Goal: Task Accomplishment & Management: Manage account settings

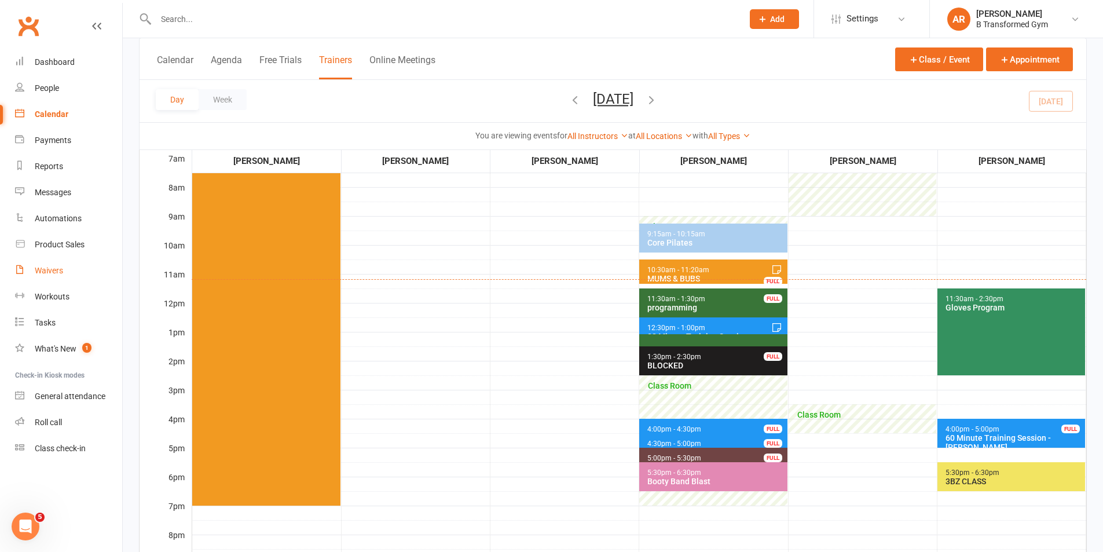
click at [32, 268] on link "Waivers" at bounding box center [68, 271] width 107 height 26
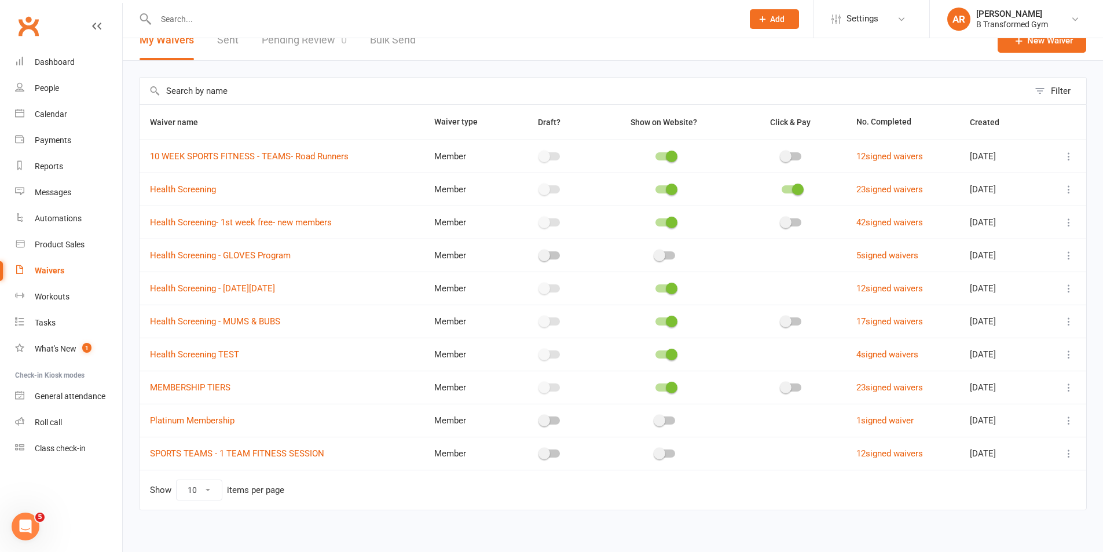
scroll to position [25, 0]
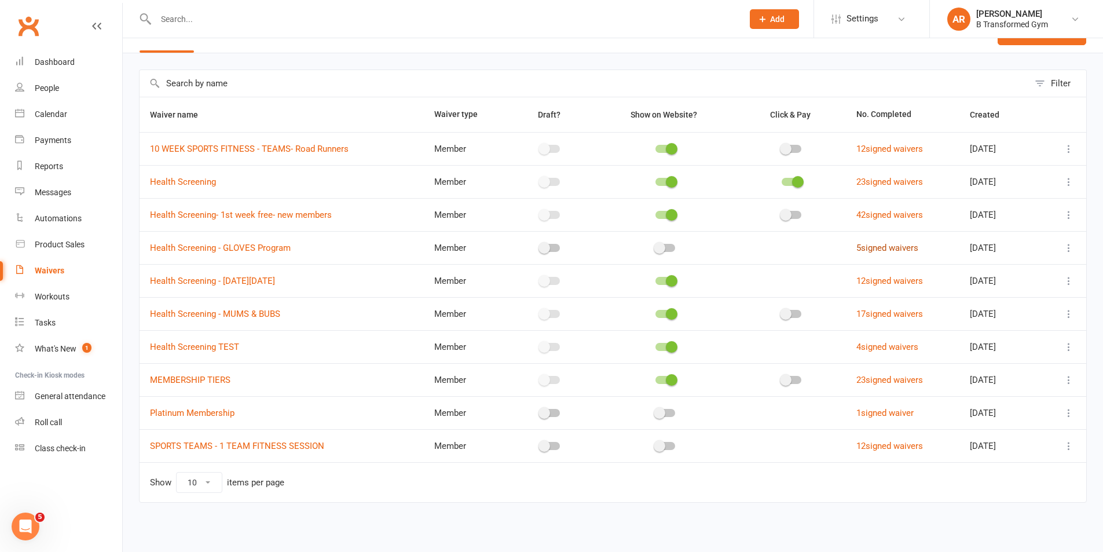
drag, startPoint x: 857, startPoint y: 246, endPoint x: 862, endPoint y: 244, distance: 6.0
click at [857, 246] on link "5 signed waivers" at bounding box center [888, 248] width 62 height 10
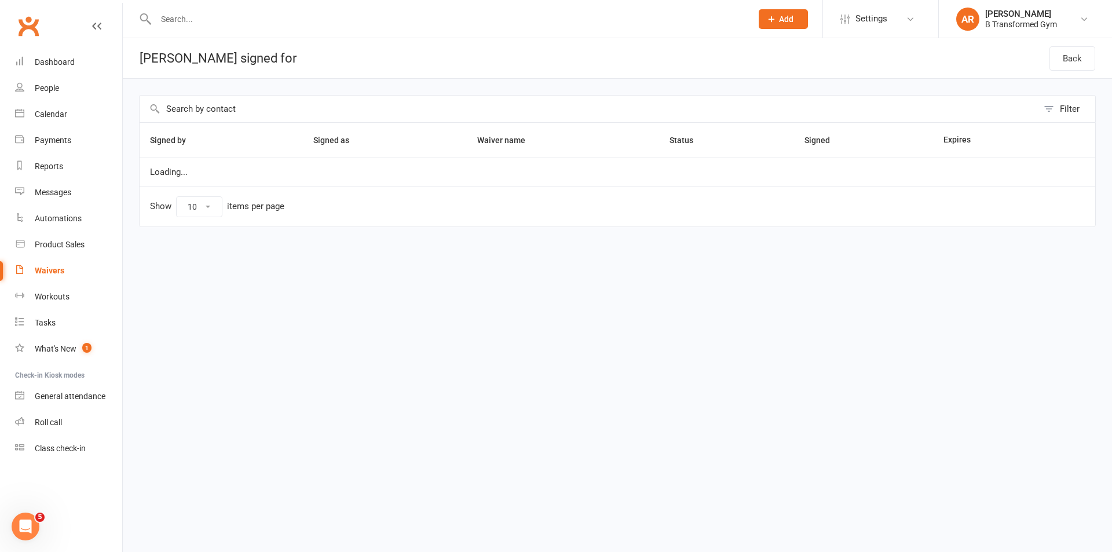
select select "25"
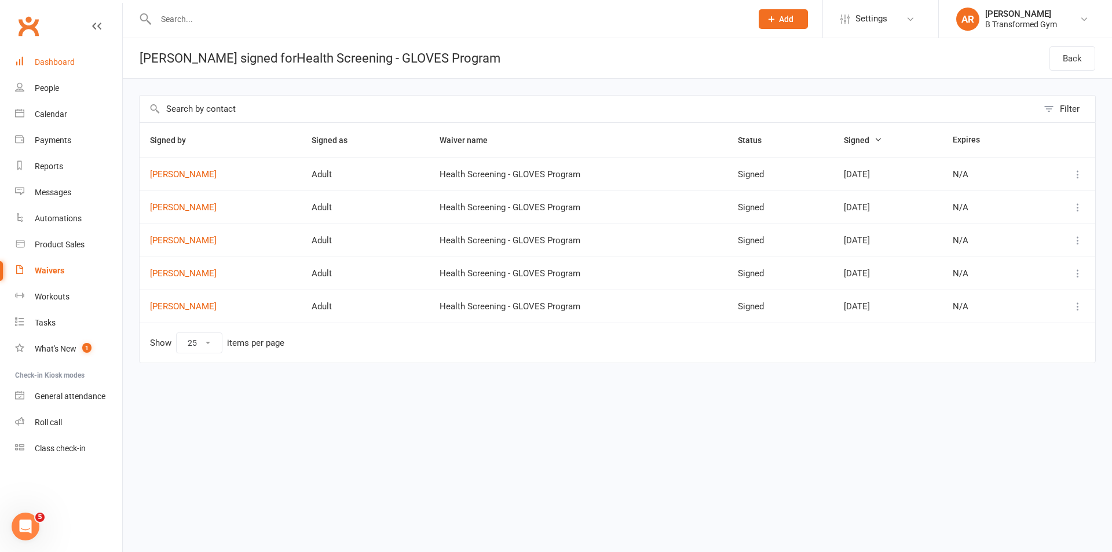
click at [63, 66] on div "Dashboard" at bounding box center [55, 61] width 40 height 9
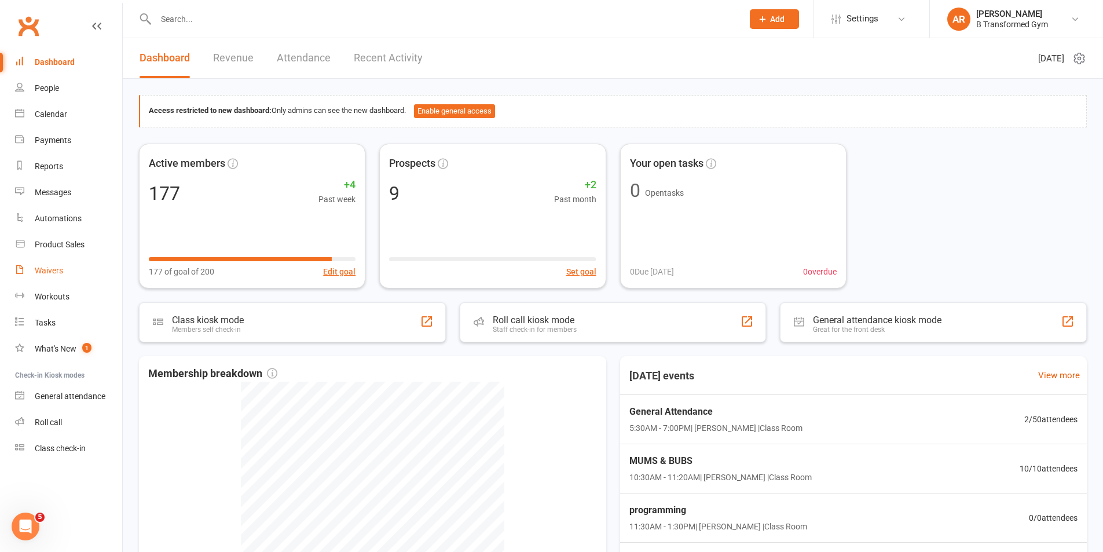
click at [57, 272] on div "Waivers" at bounding box center [49, 270] width 28 height 9
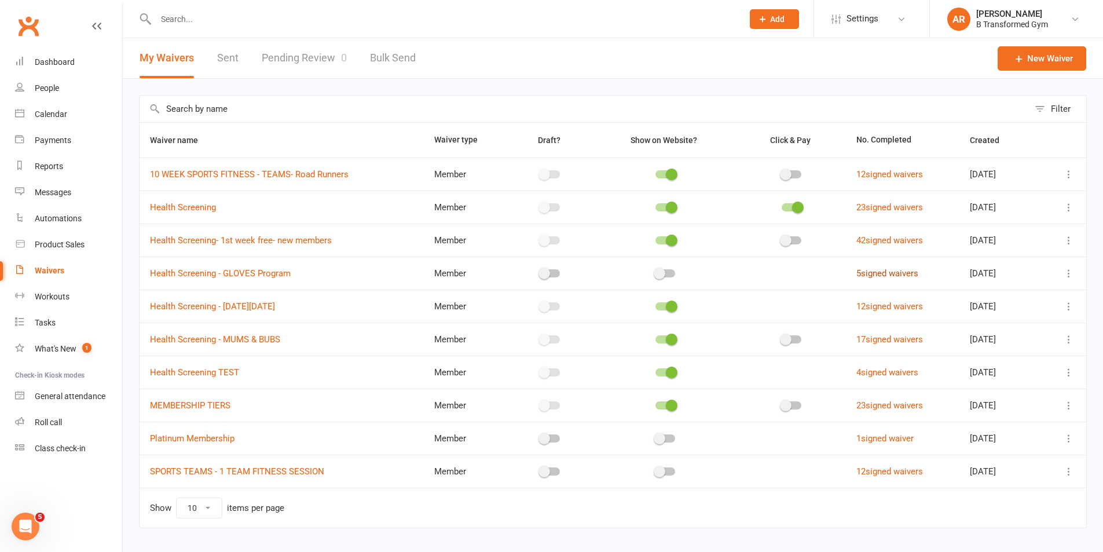
click at [866, 272] on link "5 signed waivers" at bounding box center [888, 273] width 62 height 10
select select "25"
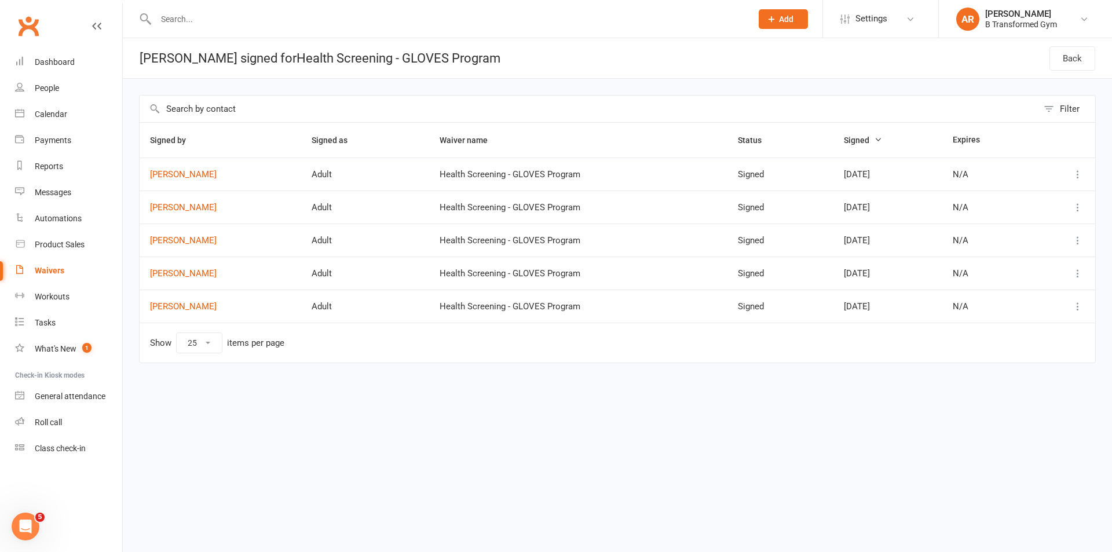
click at [1077, 276] on icon at bounding box center [1078, 274] width 12 height 12
click at [1035, 302] on link "View" at bounding box center [1027, 295] width 115 height 23
click at [198, 276] on link "Chantill Sheppard" at bounding box center [220, 274] width 141 height 10
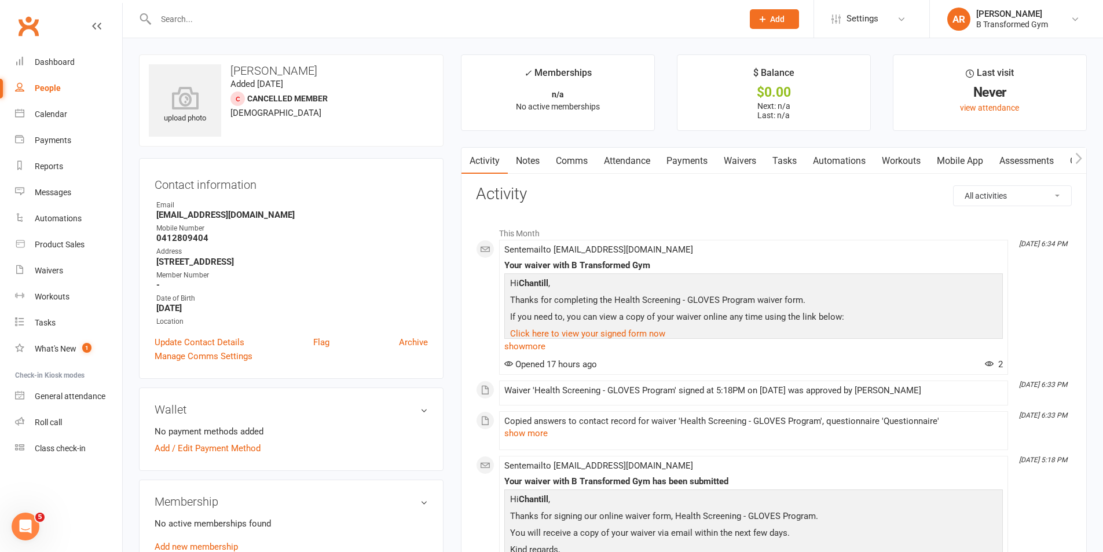
click at [528, 165] on link "Notes" at bounding box center [528, 161] width 40 height 27
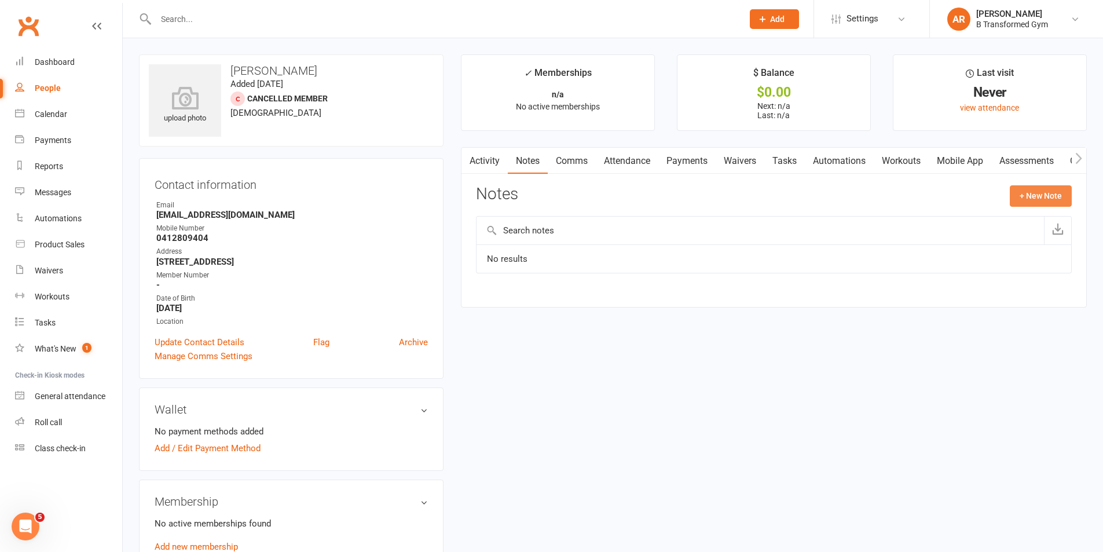
click at [1047, 192] on button "+ New Note" at bounding box center [1041, 195] width 62 height 21
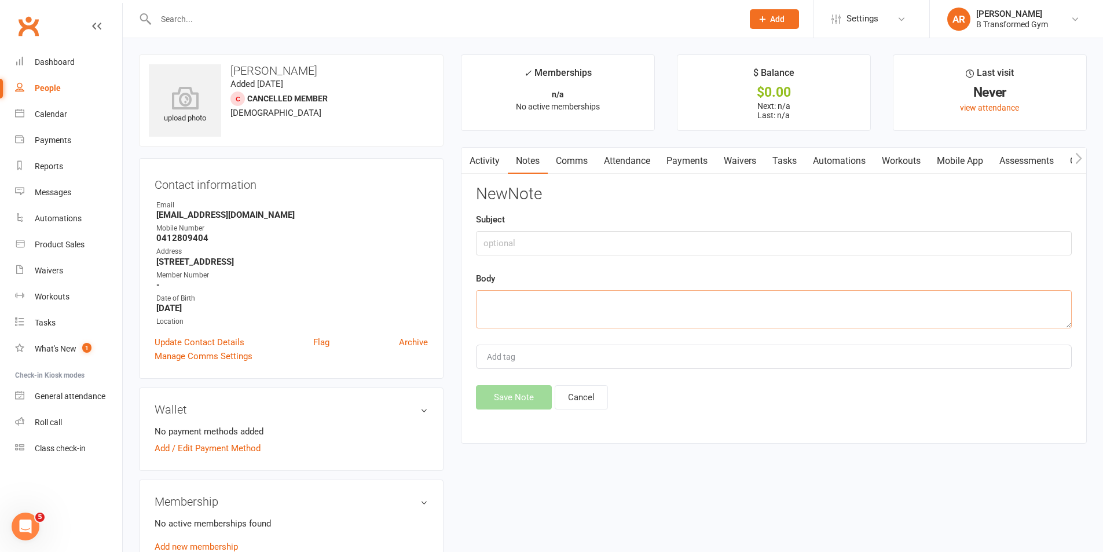
click at [559, 299] on textarea at bounding box center [774, 309] width 596 height 38
click at [568, 303] on textarea "feels dizzy when over exerted" at bounding box center [774, 309] width 596 height 38
click at [608, 299] on textarea "feels dizzy when overexerted" at bounding box center [774, 309] width 596 height 38
click at [485, 301] on textarea "feels dizzy when overexerted" at bounding box center [774, 309] width 596 height 38
type textarea "Feels dizzy when overexerted"
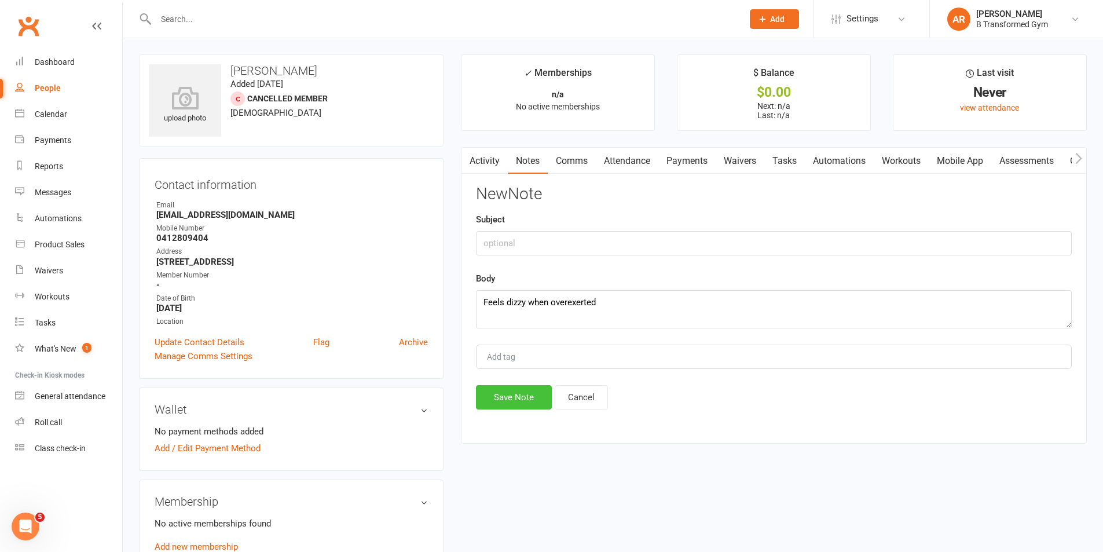
click at [520, 395] on button "Save Note" at bounding box center [514, 397] width 76 height 24
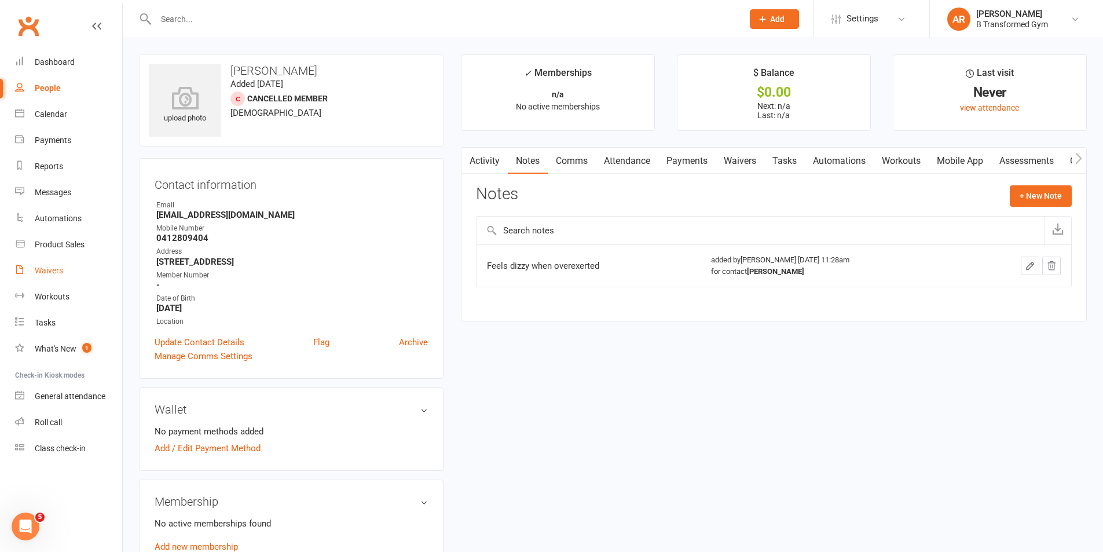
click at [50, 266] on div "Waivers" at bounding box center [49, 270] width 28 height 9
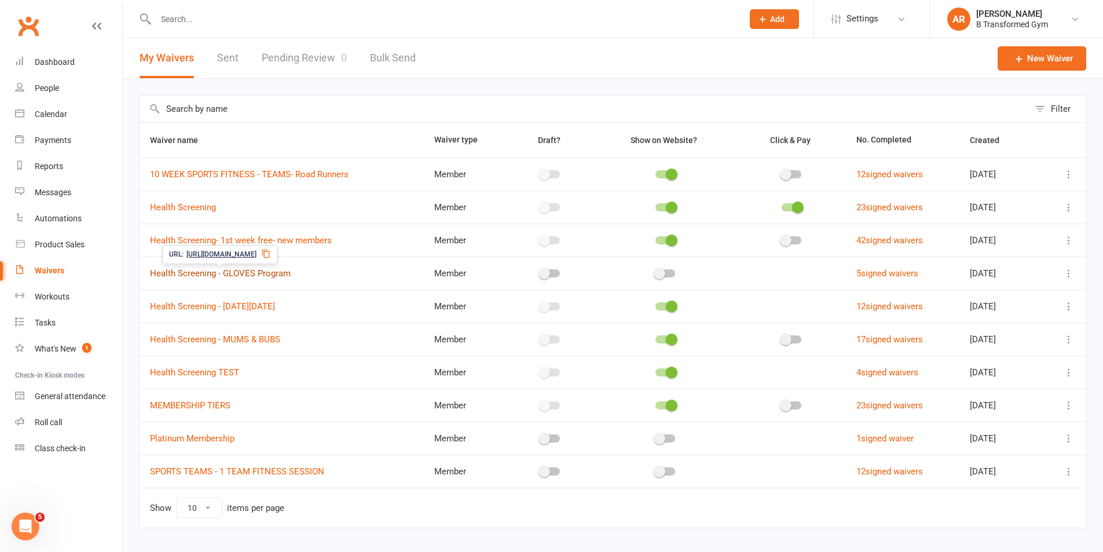
click at [207, 273] on link "Health Screening - GLOVES Program" at bounding box center [220, 273] width 141 height 10
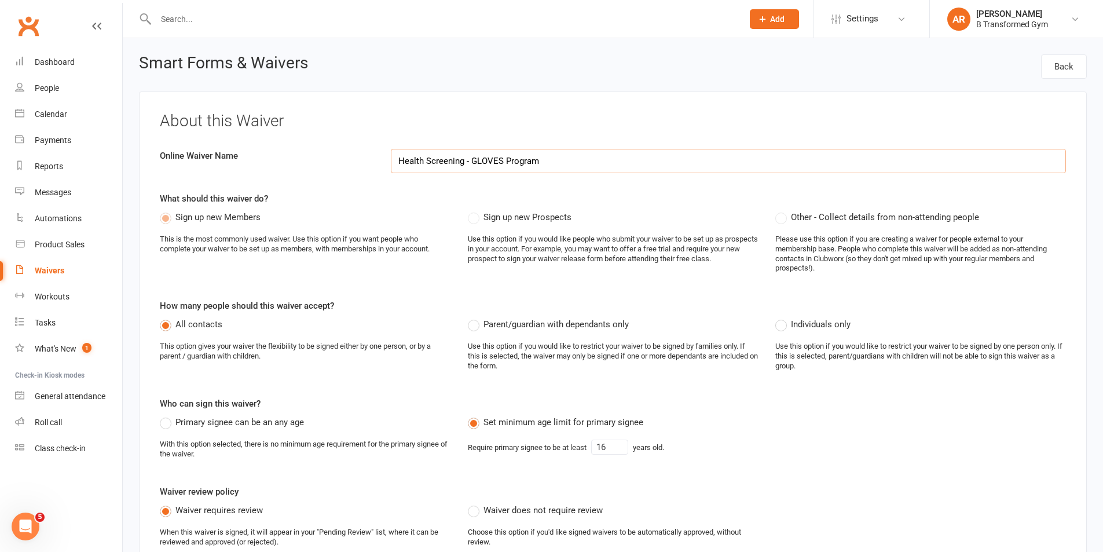
select select "applies_to_all_signees"
select select "copy_answers_for_primary_signee"
select select "select"
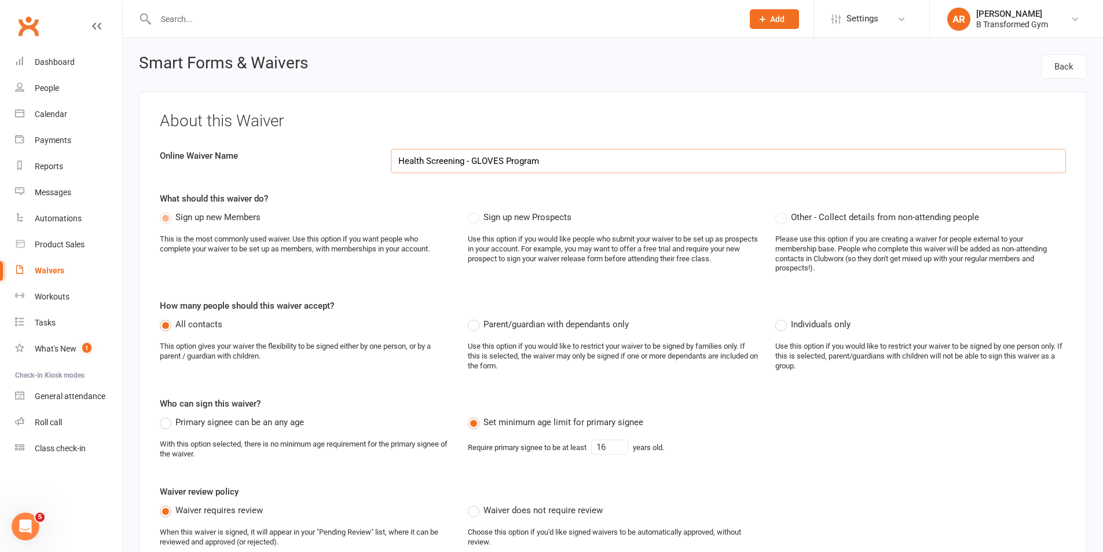
select select "select"
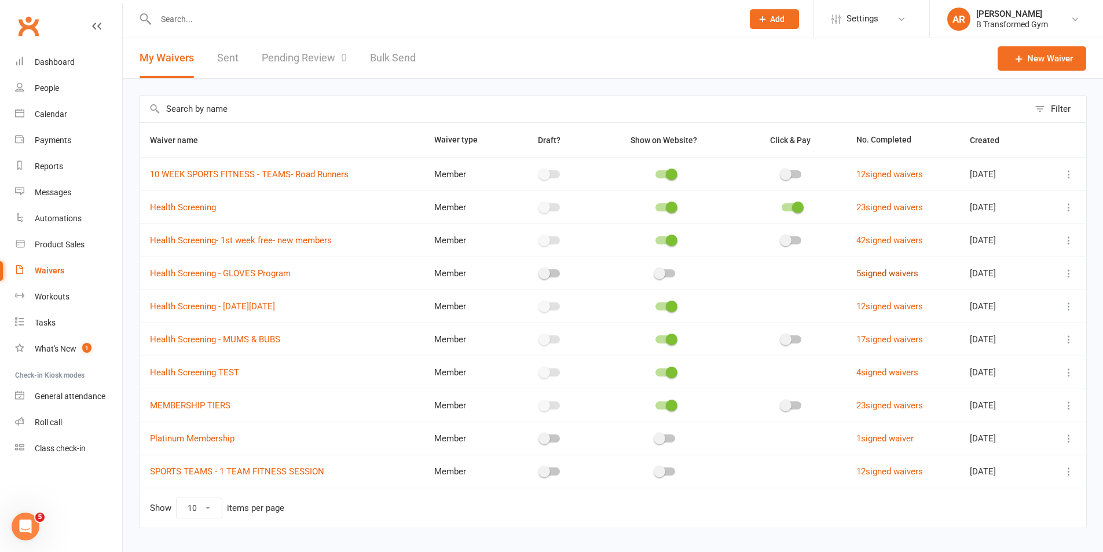
click at [871, 277] on link "5 signed waivers" at bounding box center [888, 273] width 62 height 10
select select "25"
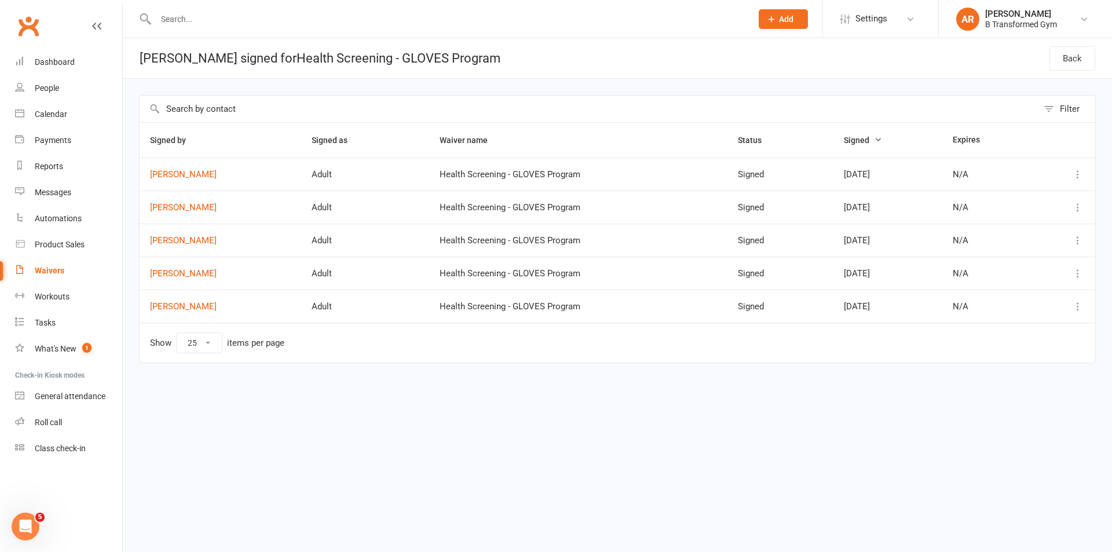
click at [1080, 312] on icon at bounding box center [1078, 307] width 12 height 12
click at [1008, 326] on link "View" at bounding box center [1027, 328] width 115 height 23
drag, startPoint x: 254, startPoint y: 94, endPoint x: 266, endPoint y: 89, distance: 12.7
click at [264, 90] on div "Filter Signed by Signed as Waiver name Status Signed Expires Natasha Mulford Ad…" at bounding box center [617, 237] width 989 height 317
click at [54, 107] on link "Calendar" at bounding box center [68, 114] width 107 height 26
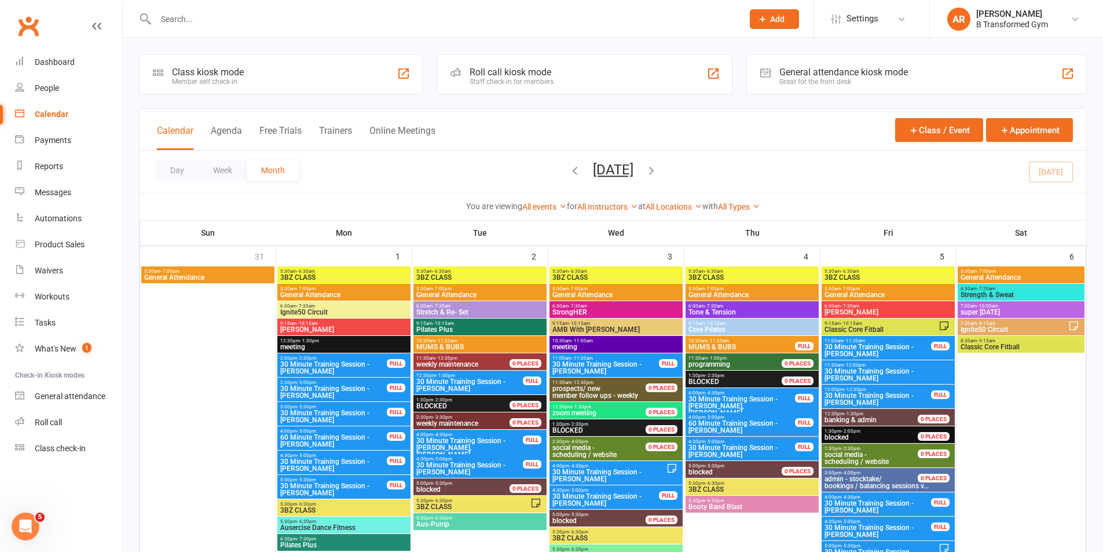
click at [339, 129] on button "Trainers" at bounding box center [335, 137] width 33 height 25
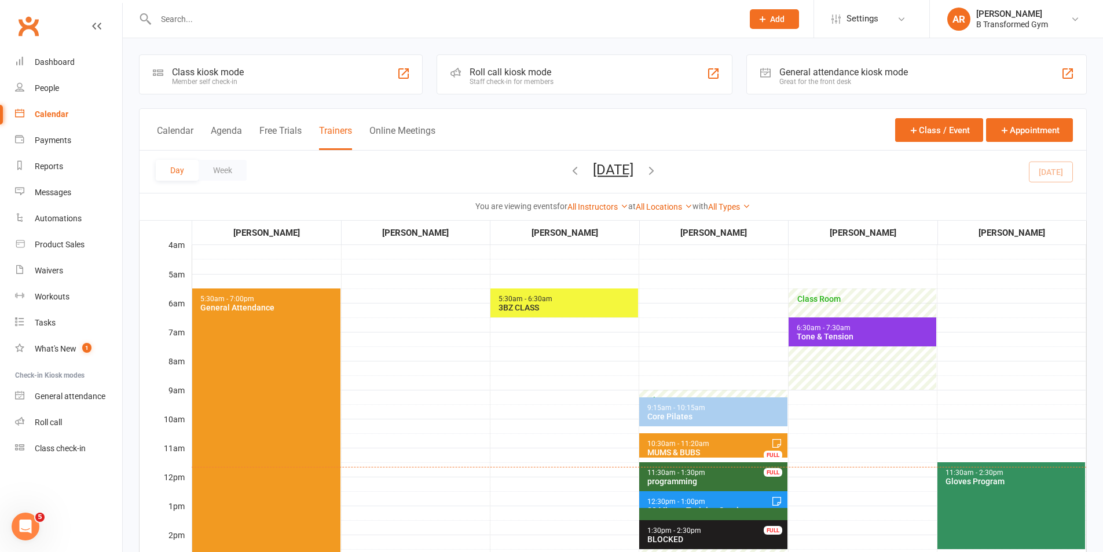
click at [634, 168] on button "Thursday, Sep 11, 2025" at bounding box center [613, 170] width 41 height 16
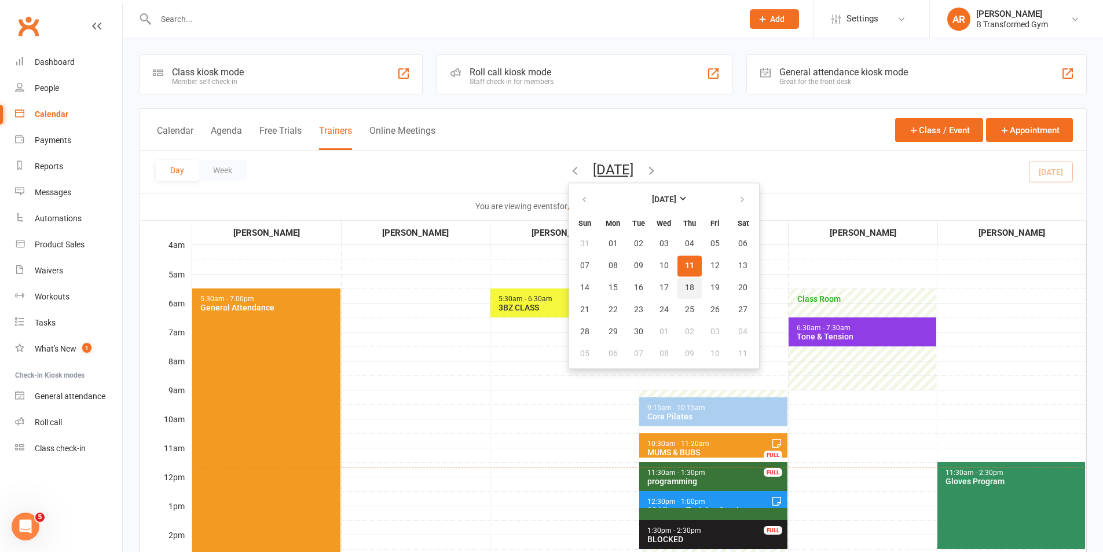
drag, startPoint x: 638, startPoint y: 290, endPoint x: 679, endPoint y: 295, distance: 40.9
click at [685, 288] on span "18" at bounding box center [689, 287] width 9 height 9
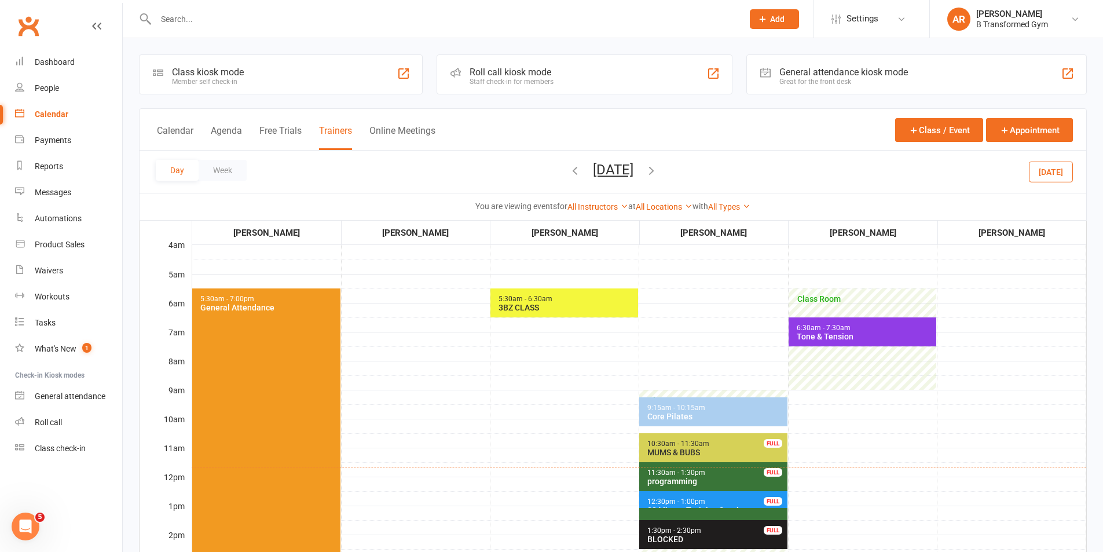
scroll to position [58, 0]
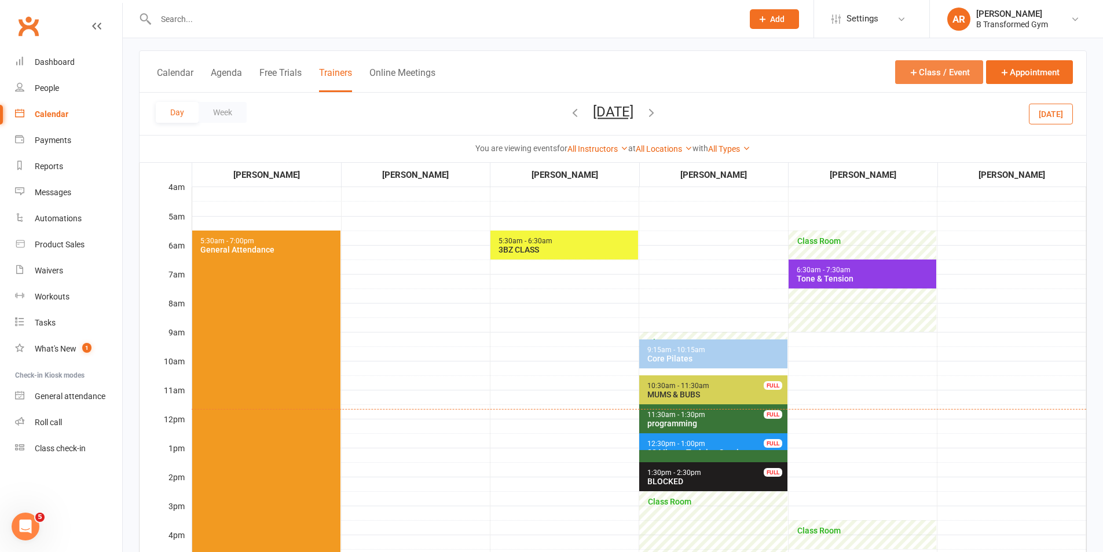
click at [937, 79] on button "Class / Event" at bounding box center [939, 72] width 88 height 24
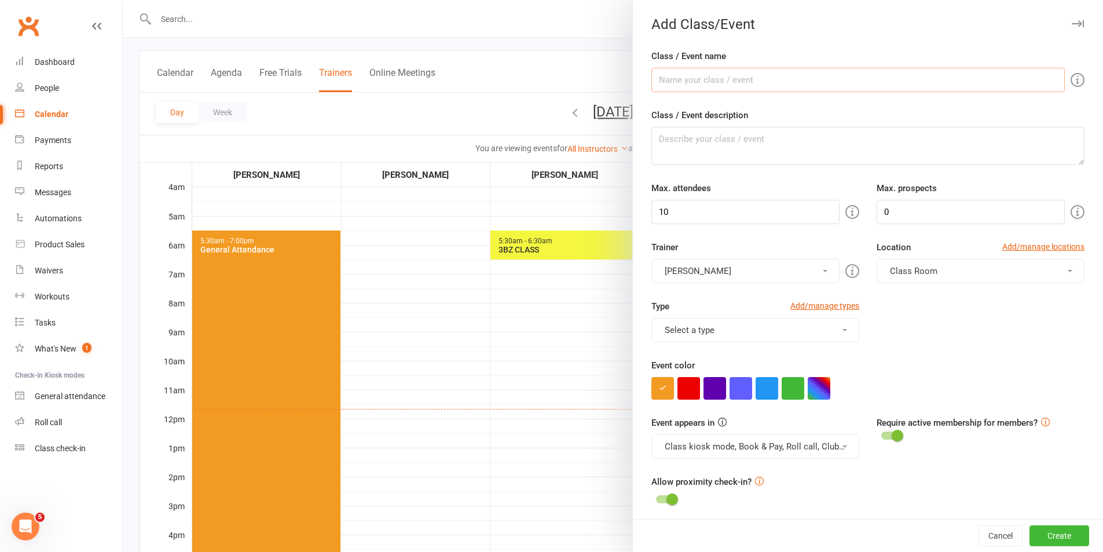
click at [757, 83] on input "Class / Event name" at bounding box center [859, 80] width 414 height 24
drag, startPoint x: 598, startPoint y: 90, endPoint x: 606, endPoint y: 88, distance: 8.3
click at [599, 89] on div at bounding box center [613, 276] width 981 height 552
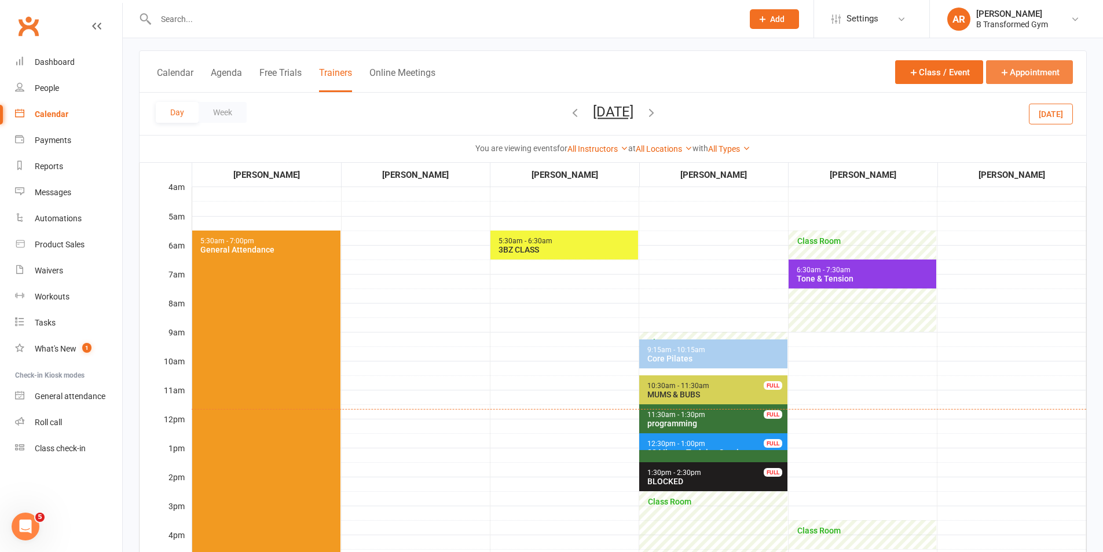
click at [1043, 75] on button "Appointment" at bounding box center [1029, 72] width 87 height 24
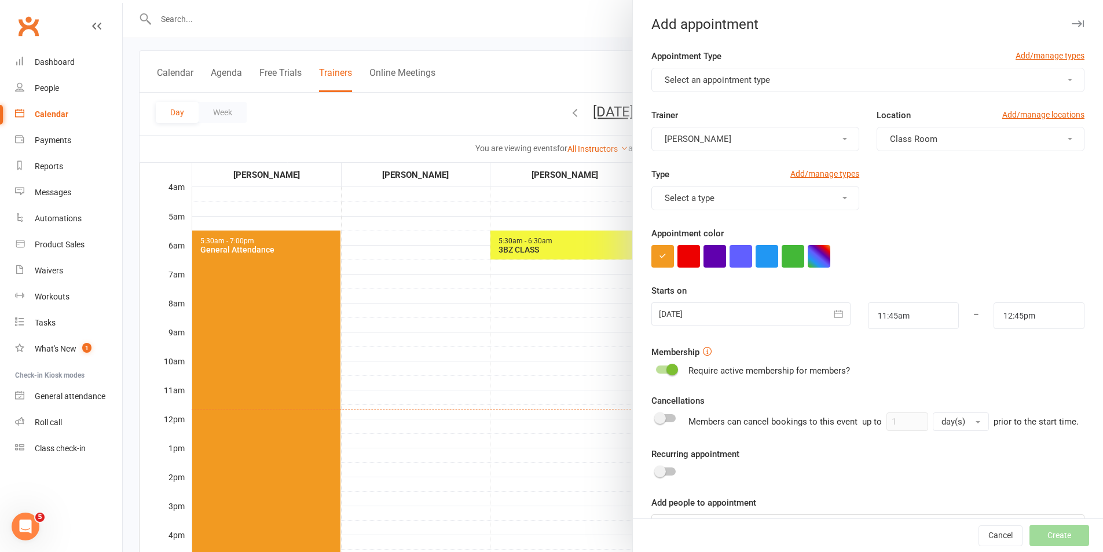
click at [701, 75] on button "Select an appointment type" at bounding box center [868, 80] width 433 height 24
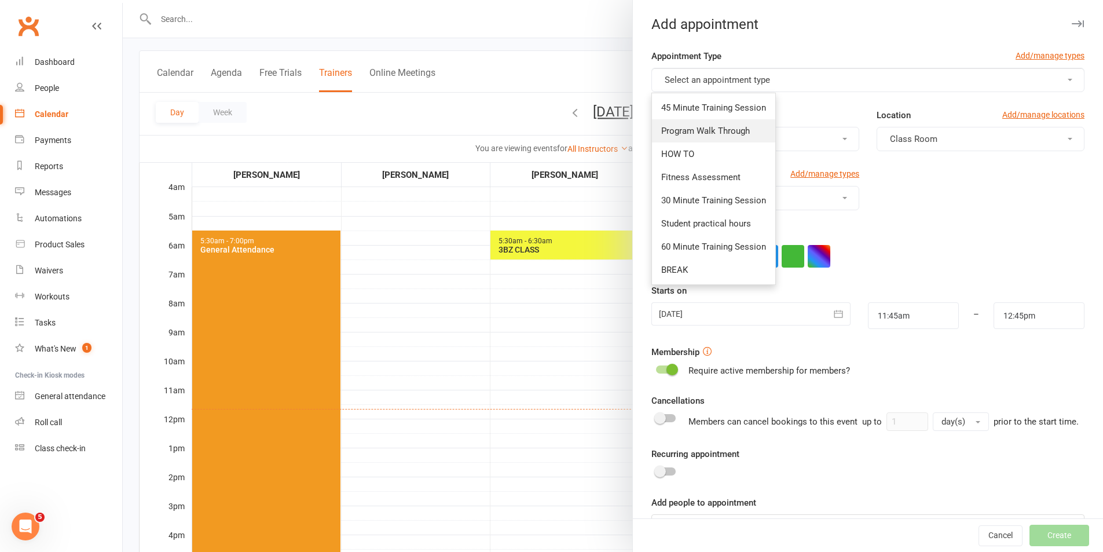
click at [706, 125] on link "Program Walk Through" at bounding box center [713, 130] width 123 height 23
type input "12:15pm"
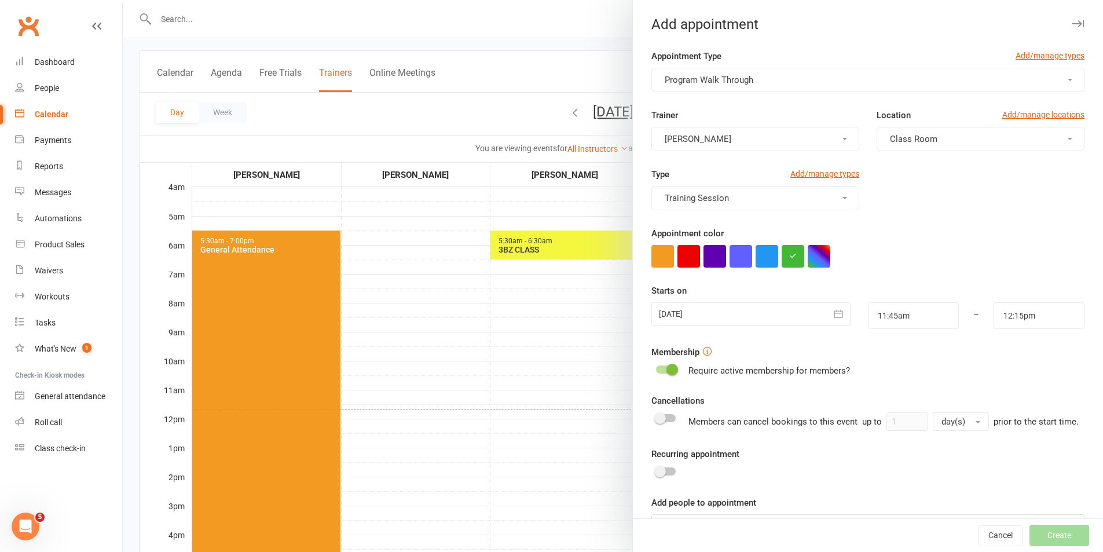
click at [730, 317] on div at bounding box center [751, 313] width 199 height 23
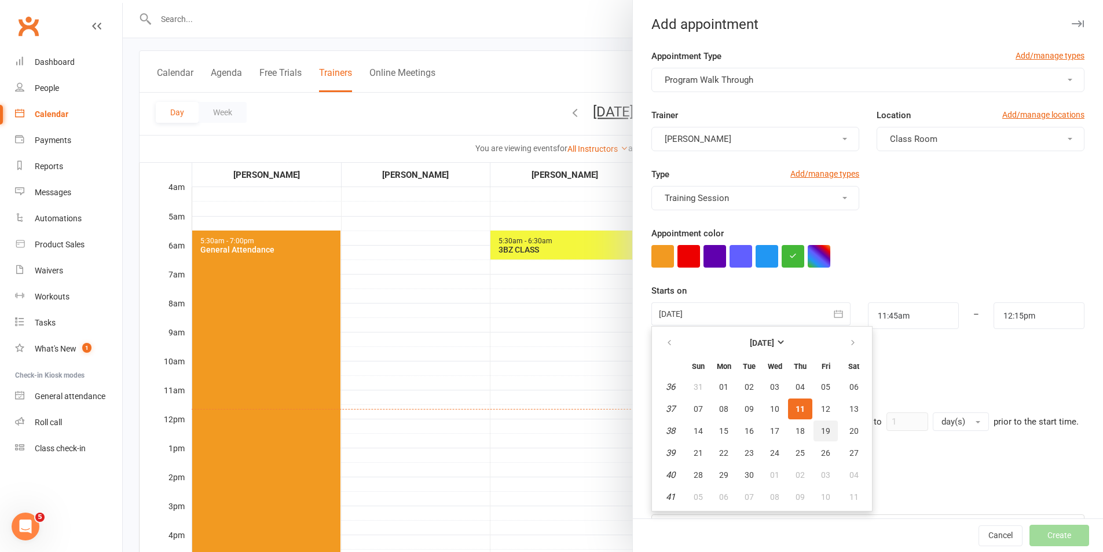
click at [814, 426] on button "19" at bounding box center [826, 431] width 24 height 21
type input "19 Sep 2025"
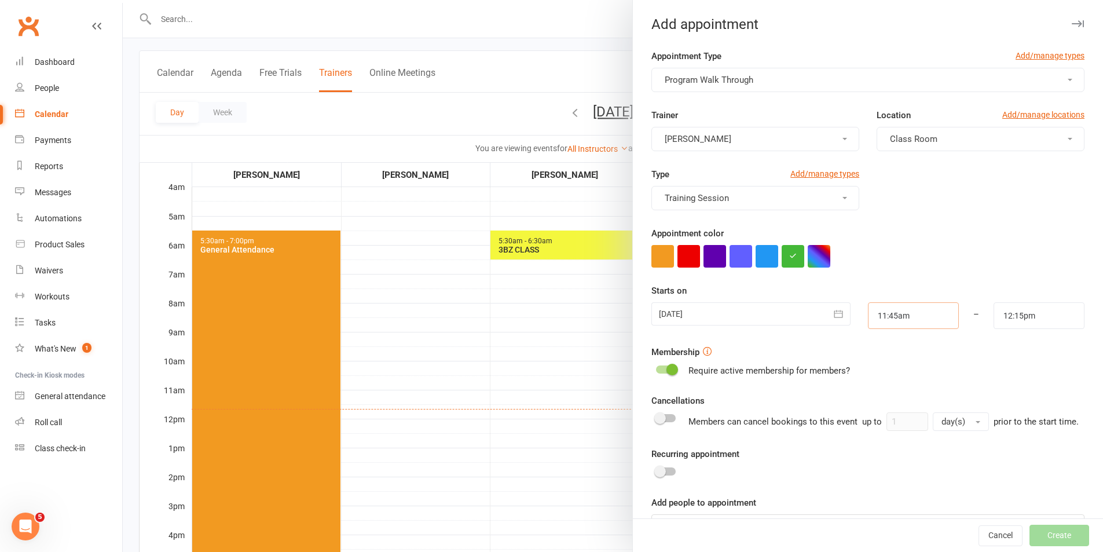
click at [922, 314] on input "11:45am" at bounding box center [913, 315] width 91 height 27
type input "11:30am"
click at [886, 344] on li "11:30am" at bounding box center [897, 338] width 56 height 17
drag, startPoint x: 1022, startPoint y: 319, endPoint x: 1018, endPoint y: 326, distance: 8.4
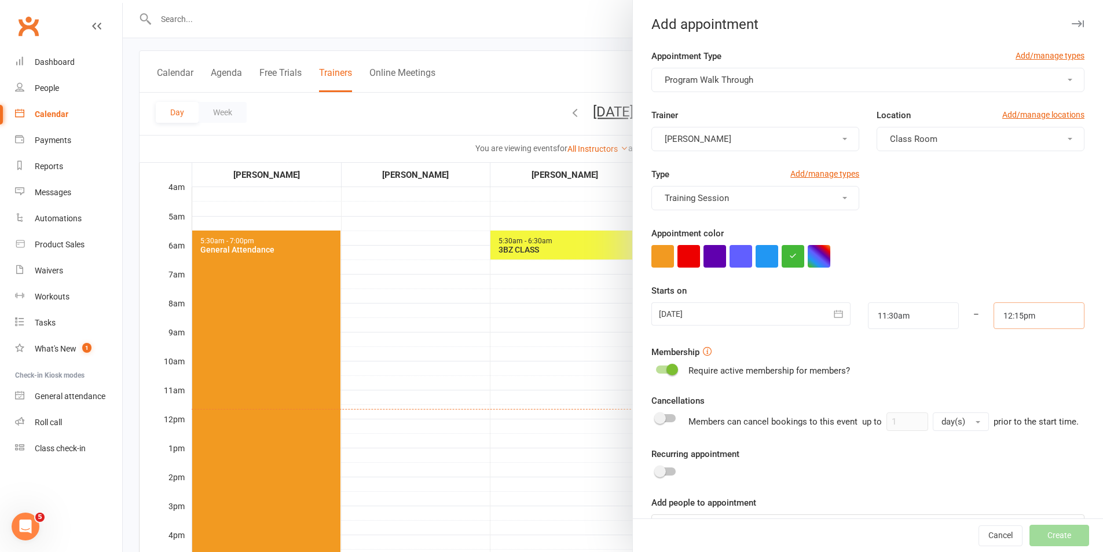
click at [1023, 319] on input "12:15pm" at bounding box center [1039, 315] width 91 height 27
type input "12:00pm"
click at [1007, 343] on li "12:00pm" at bounding box center [1023, 338] width 56 height 17
click at [1028, 312] on input "12:00pm" at bounding box center [1039, 315] width 91 height 27
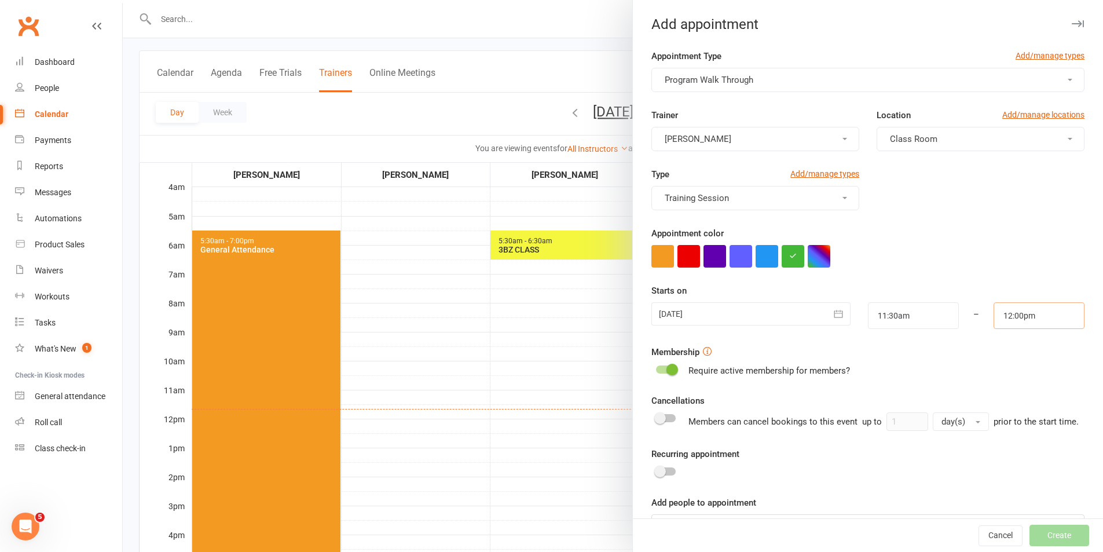
scroll to position [817, 0]
click at [1008, 354] on li "12:00pm" at bounding box center [1023, 355] width 56 height 17
click at [1008, 354] on div "Membership Require active membership for members?" at bounding box center [868, 361] width 433 height 32
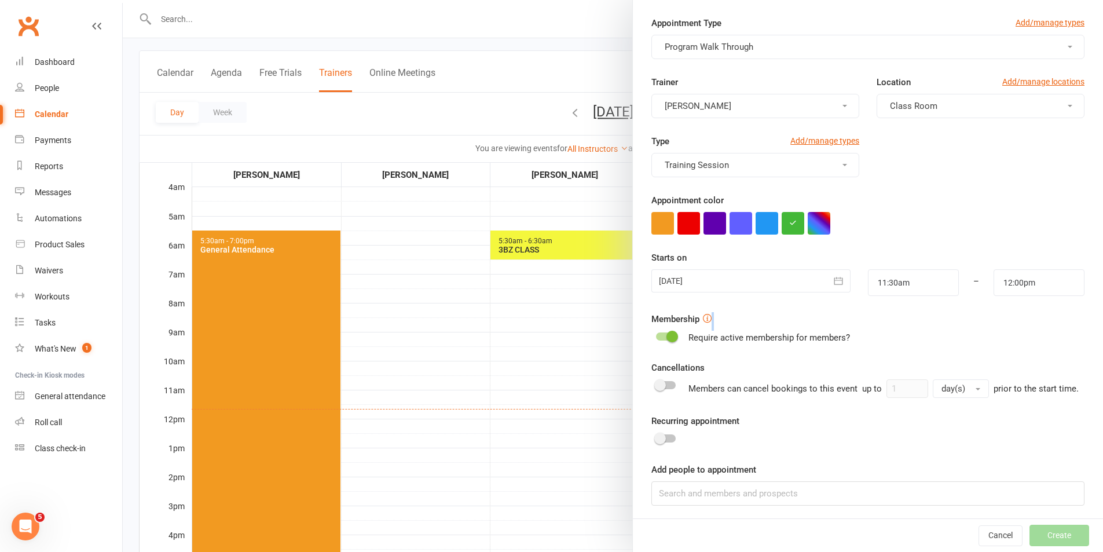
scroll to position [50, 0]
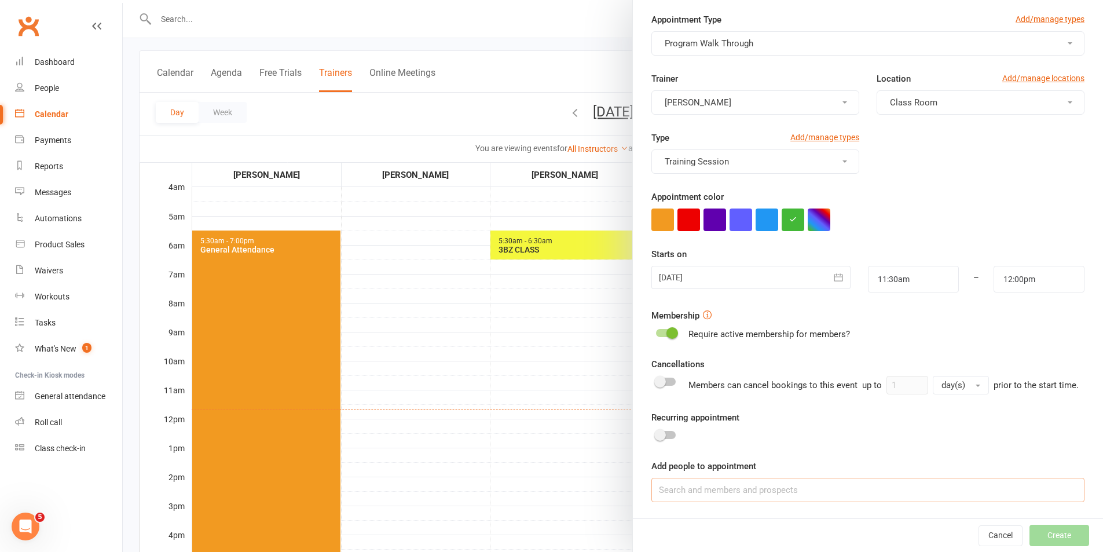
click at [729, 490] on input at bounding box center [868, 490] width 433 height 24
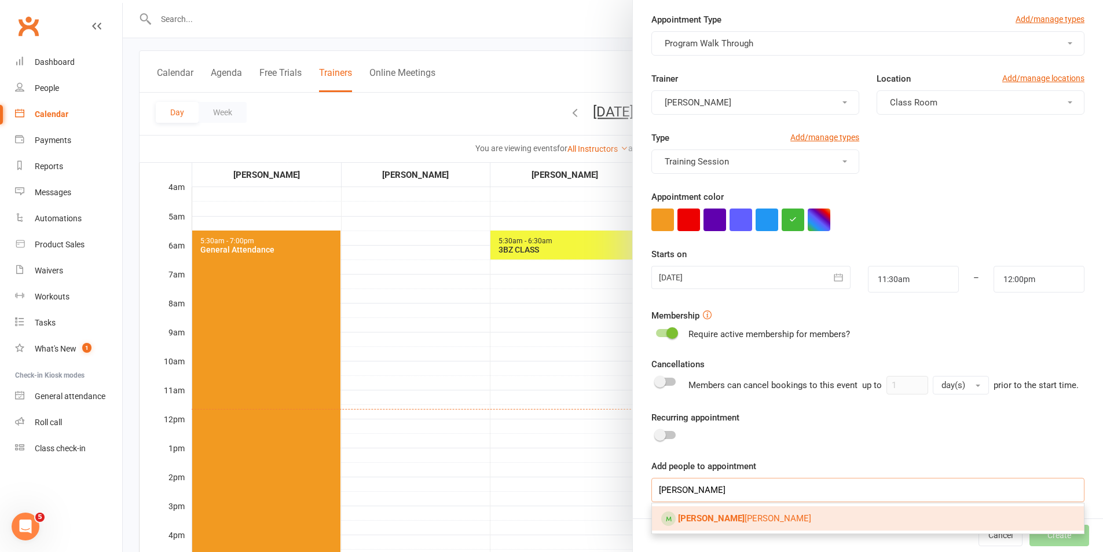
type input "samantha"
click at [733, 524] on span "Samantha Steinback" at bounding box center [744, 518] width 133 height 10
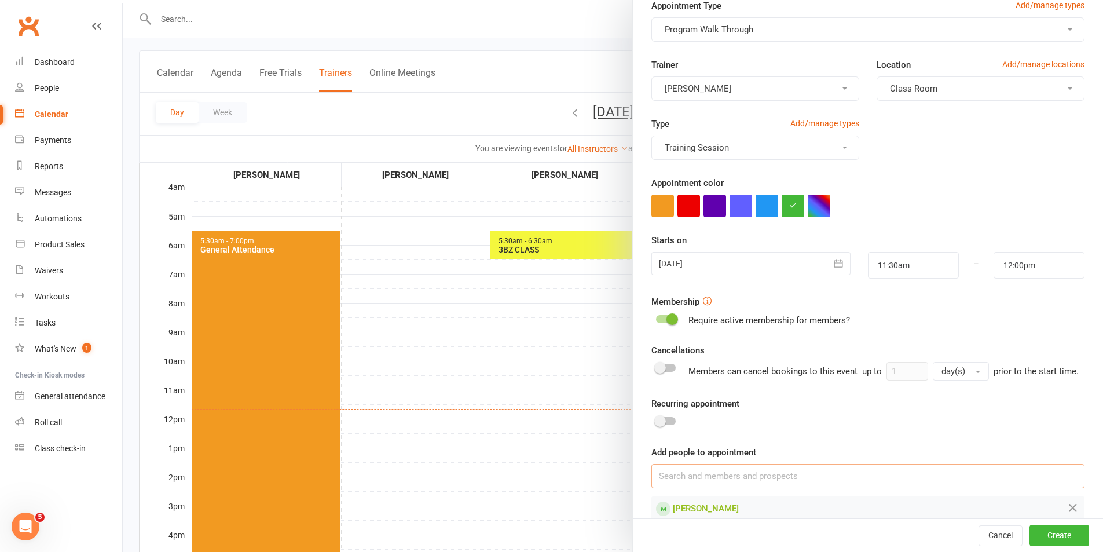
scroll to position [83, 0]
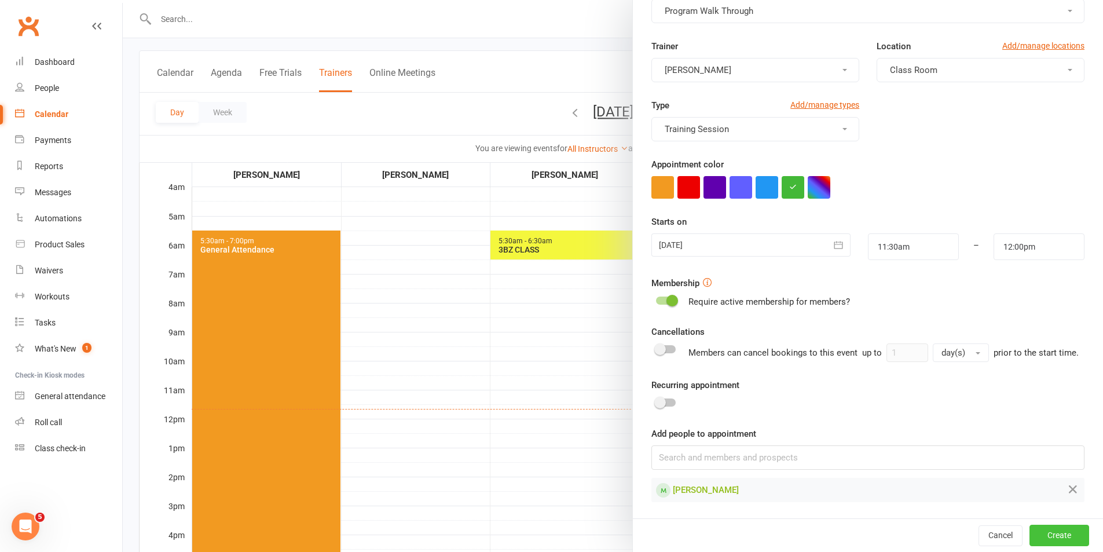
click at [1040, 534] on button "Create" at bounding box center [1060, 535] width 60 height 21
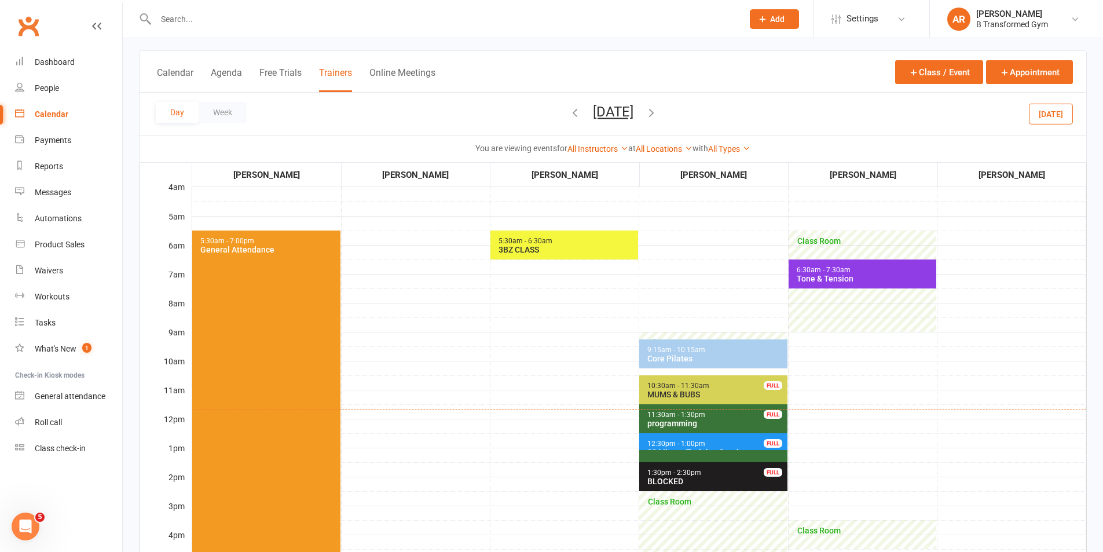
click at [677, 419] on div "programming" at bounding box center [716, 423] width 138 height 9
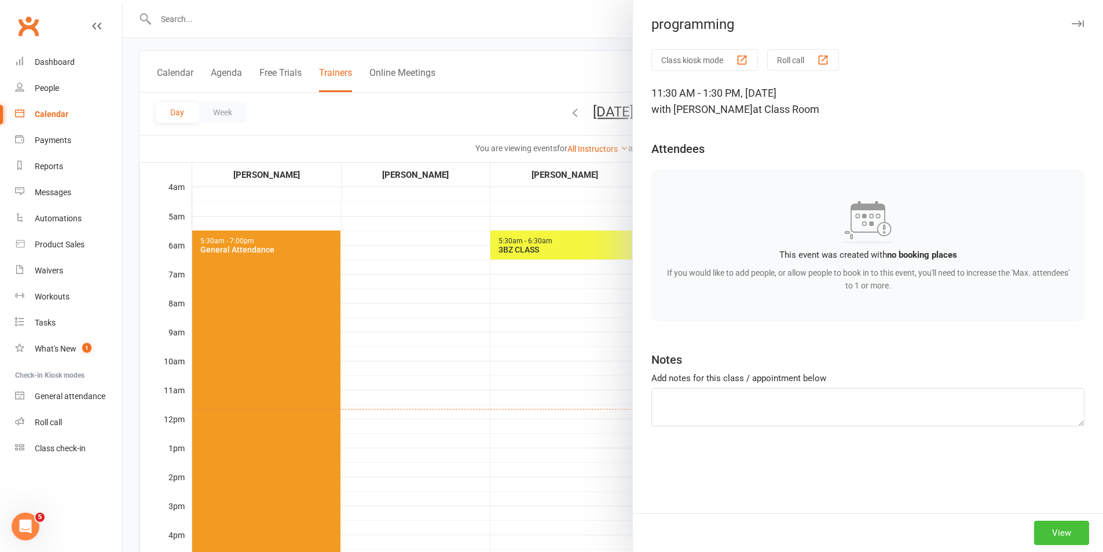
click at [1046, 530] on button "View" at bounding box center [1062, 533] width 55 height 24
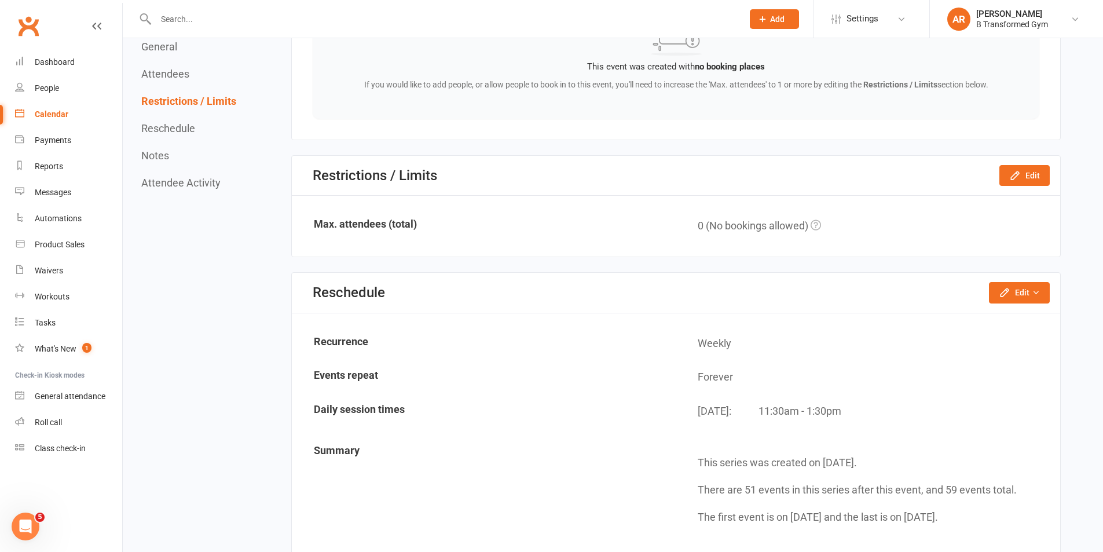
scroll to position [637, 0]
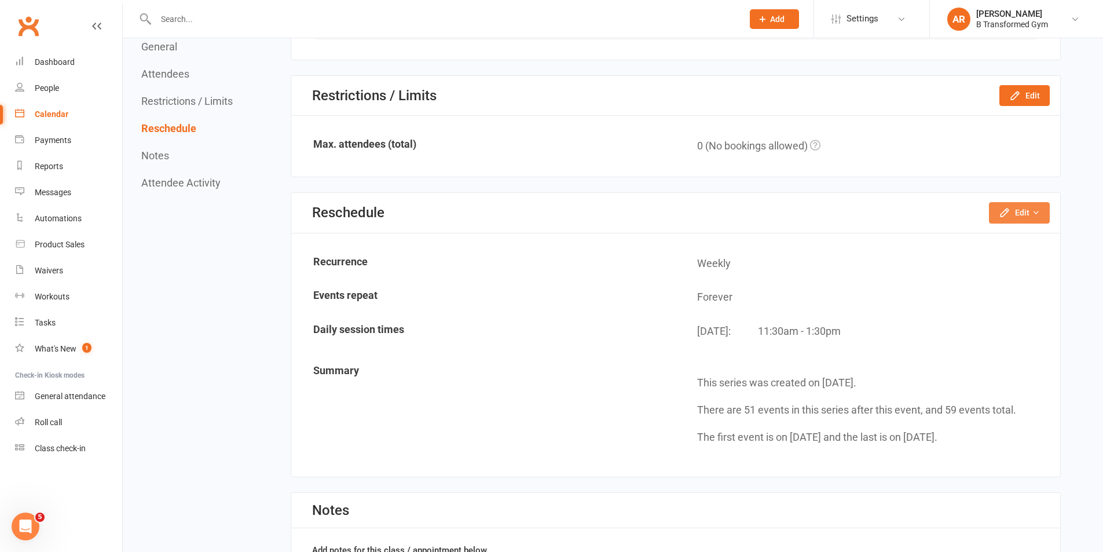
click at [1006, 203] on button "Edit" at bounding box center [1019, 212] width 61 height 21
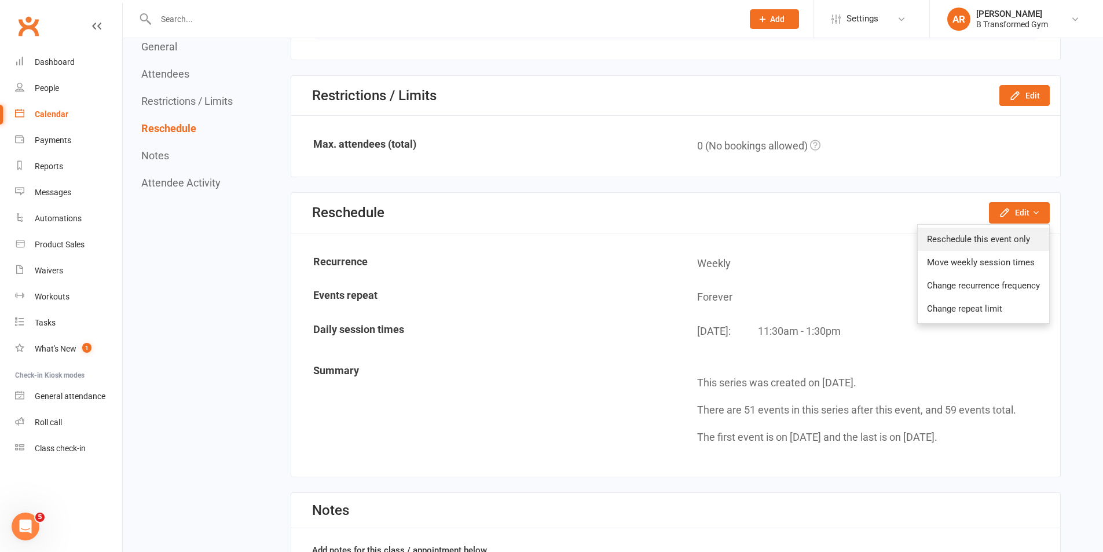
click at [951, 242] on link "Reschedule this event only" at bounding box center [983, 239] width 131 height 23
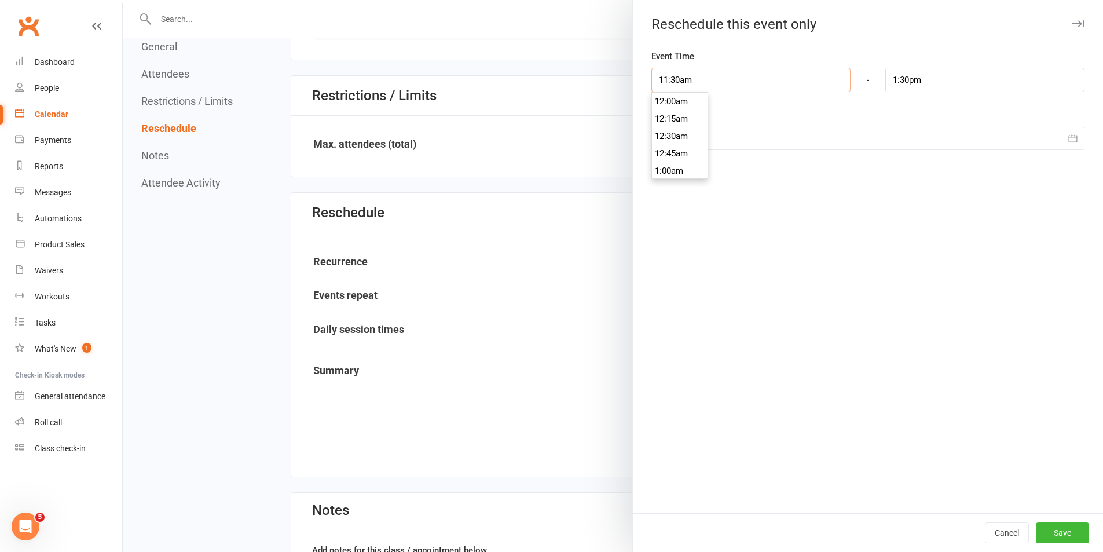
click at [702, 74] on input "11:30am" at bounding box center [751, 80] width 199 height 24
type input "12:00pm"
click at [682, 159] on li "12:00pm" at bounding box center [680, 153] width 56 height 17
click at [988, 77] on input "2:00pm" at bounding box center [985, 80] width 199 height 24
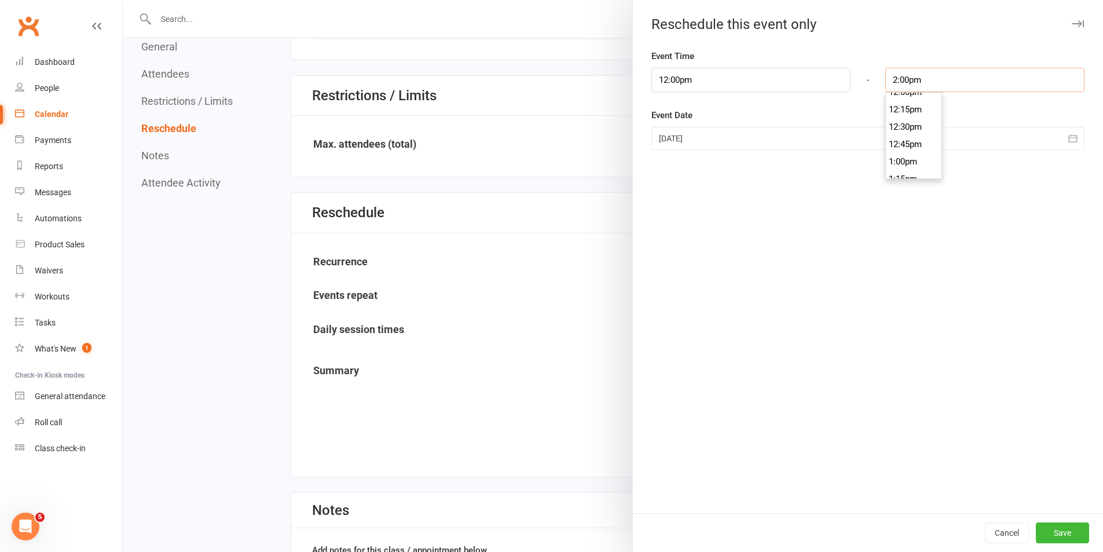
scroll to position [840, 0]
type input "12:30pm"
click at [905, 127] on li "12:30pm" at bounding box center [914, 130] width 56 height 17
drag, startPoint x: 1047, startPoint y: 531, endPoint x: 893, endPoint y: 388, distance: 209.9
click at [1046, 530] on button "Save" at bounding box center [1062, 532] width 53 height 21
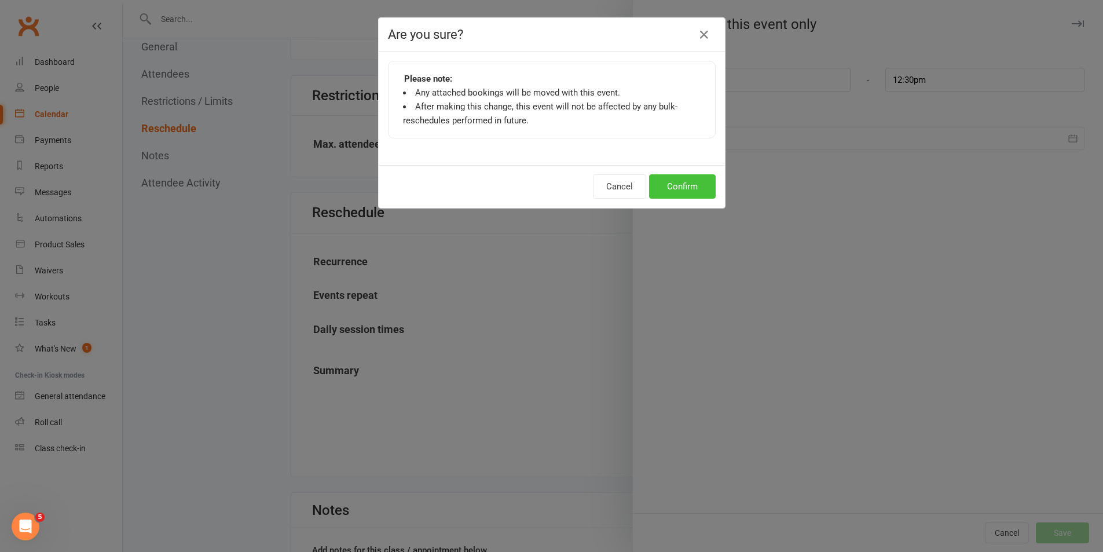
click at [663, 184] on button "Confirm" at bounding box center [682, 186] width 67 height 24
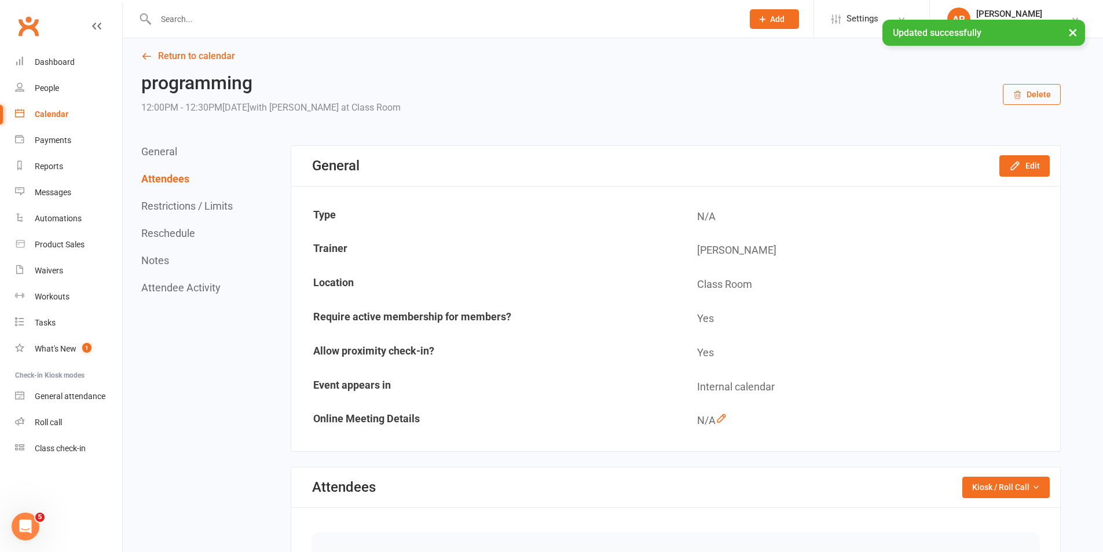
scroll to position [0, 0]
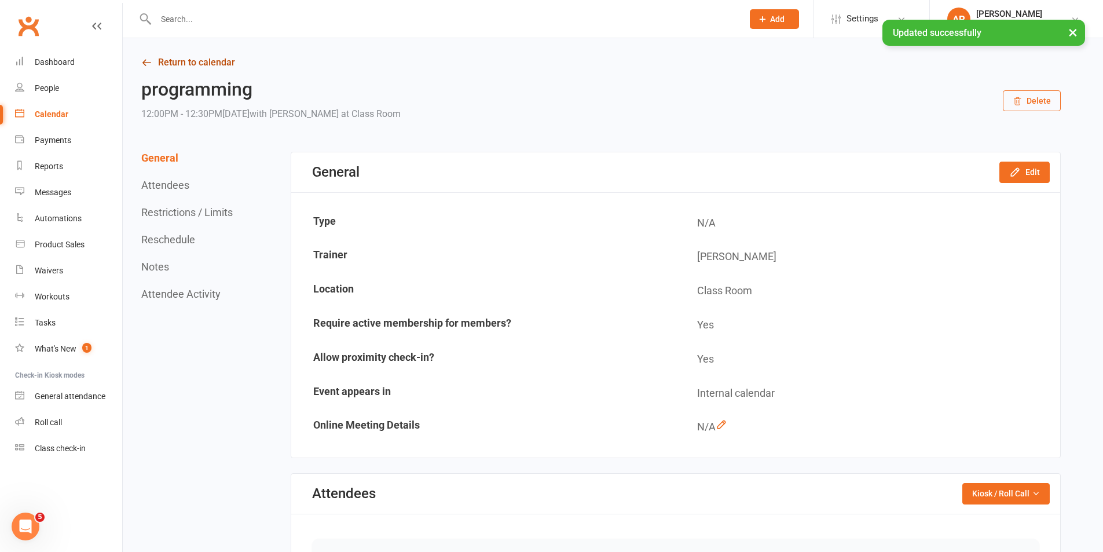
click at [192, 60] on link "Return to calendar" at bounding box center [601, 62] width 920 height 16
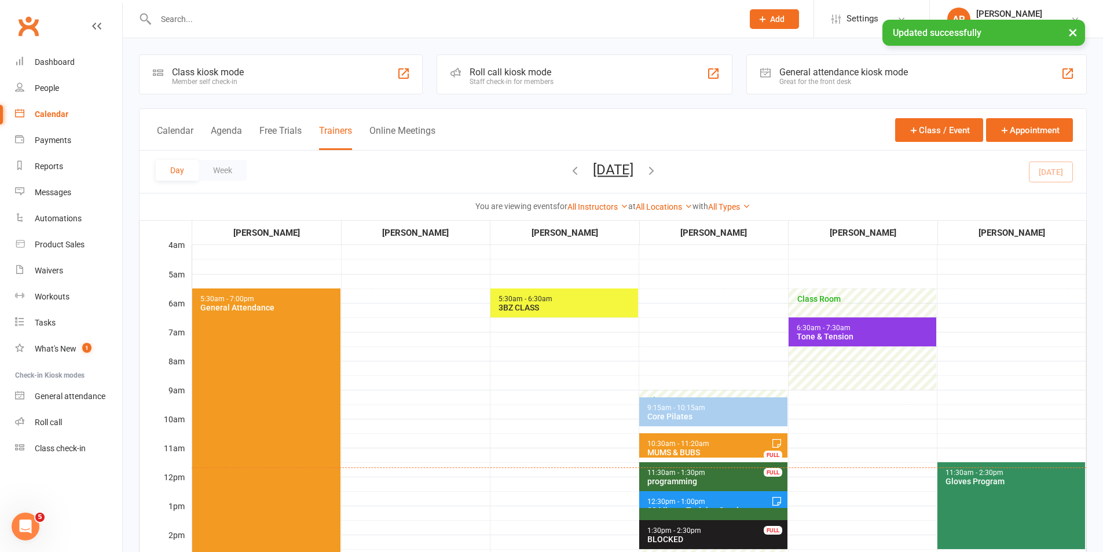
click at [625, 169] on button "Thursday, Sep 11, 2025" at bounding box center [613, 170] width 41 height 16
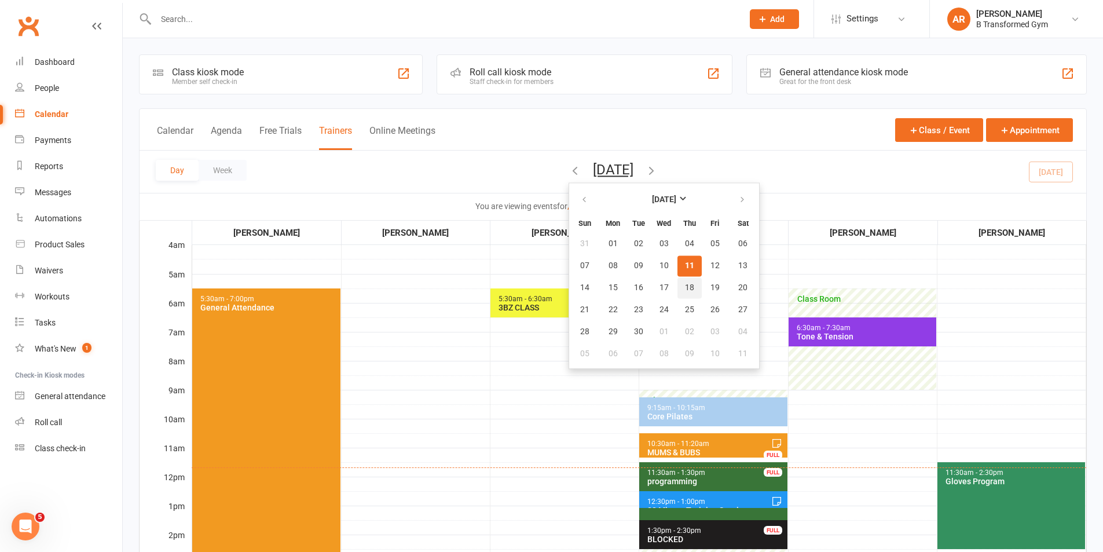
click at [685, 286] on span "18" at bounding box center [689, 287] width 9 height 9
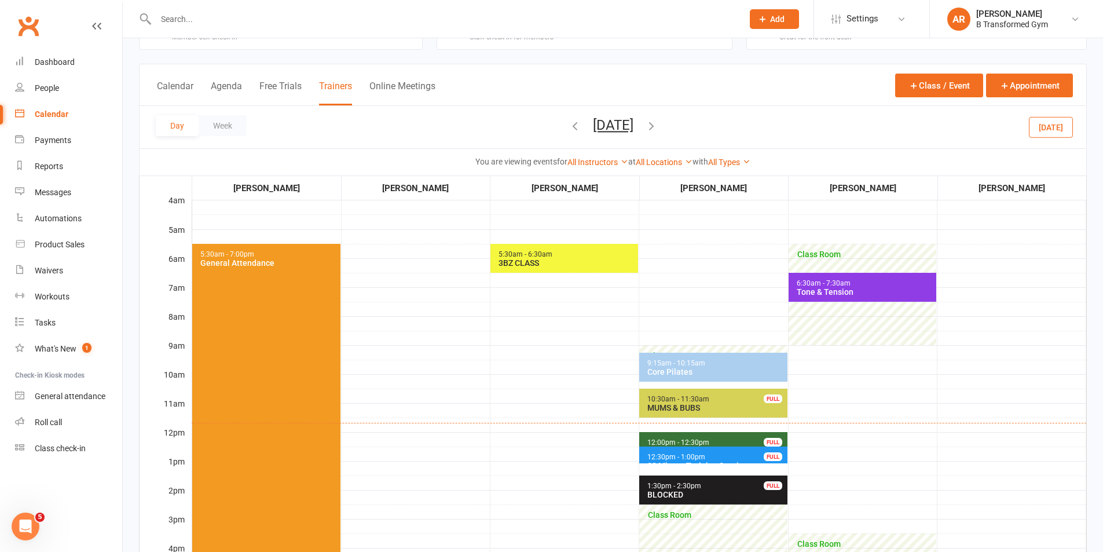
scroll to position [116, 0]
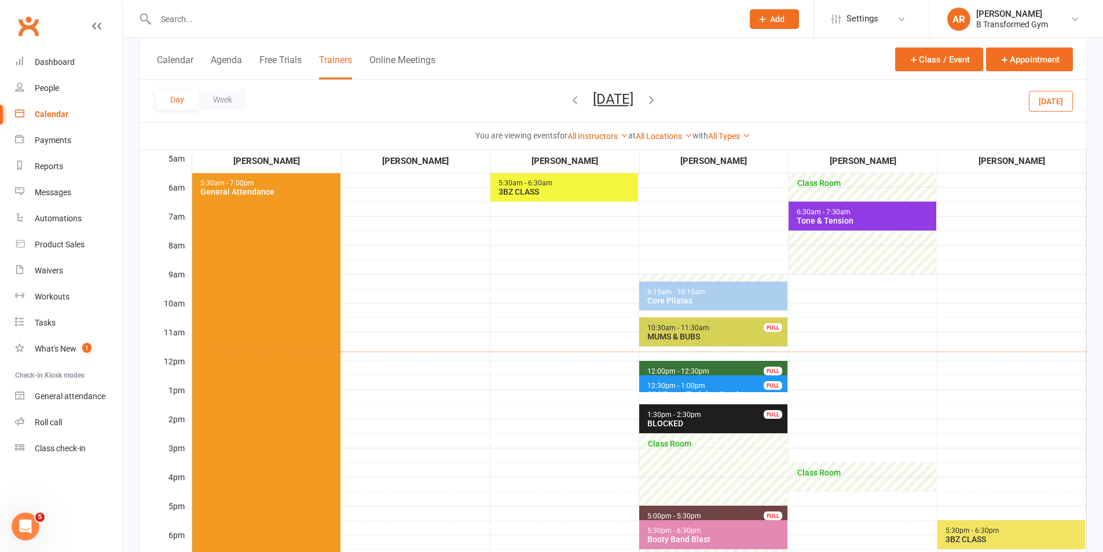
click at [625, 101] on button "Thursday, Sep 18, 2025" at bounding box center [613, 99] width 41 height 16
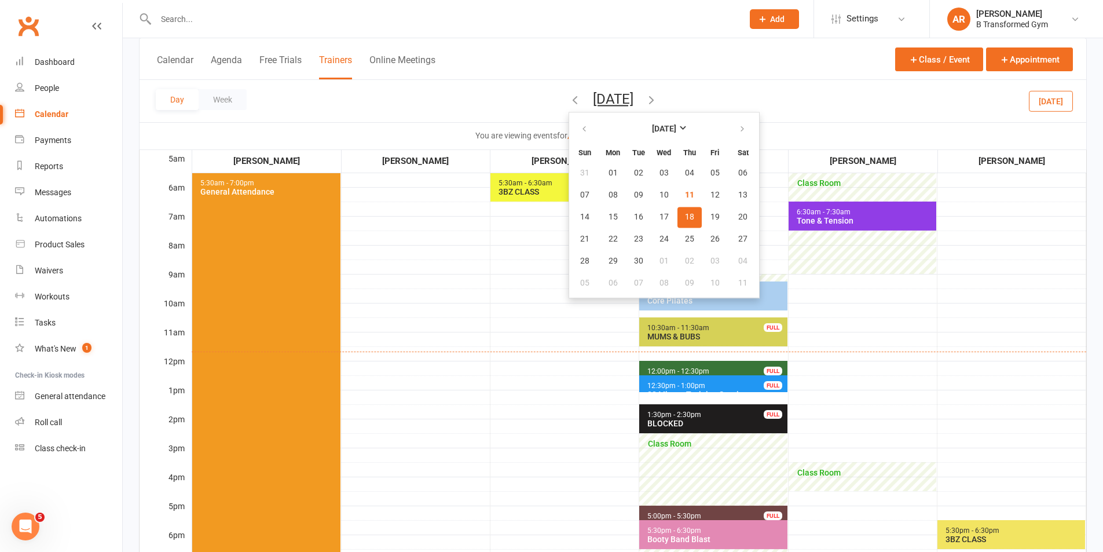
click at [904, 379] on td "6:30am - 7:30am Tone & Tension Class Room Class Room" at bounding box center [862, 418] width 149 height 579
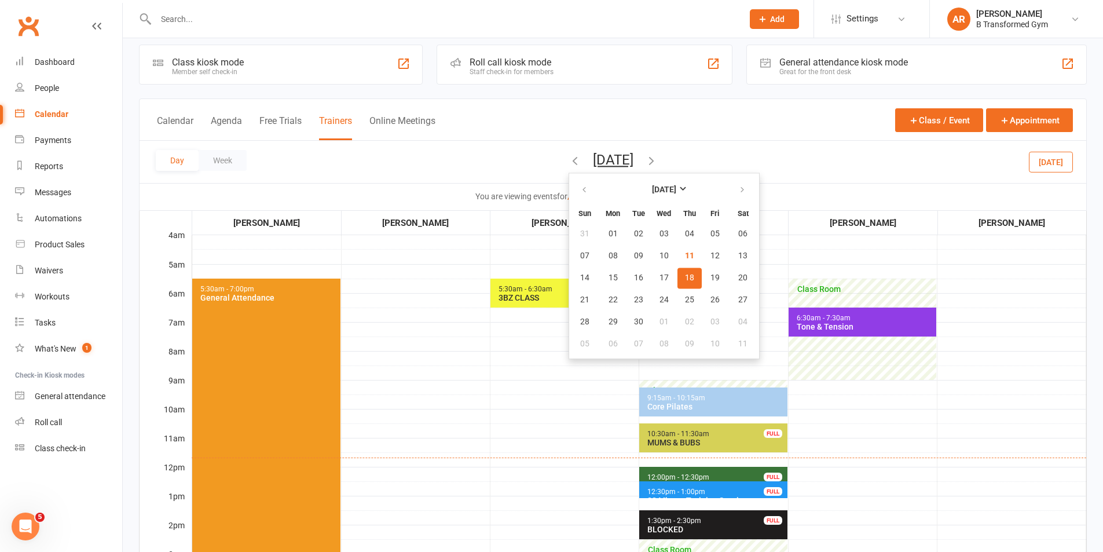
scroll to position [0, 0]
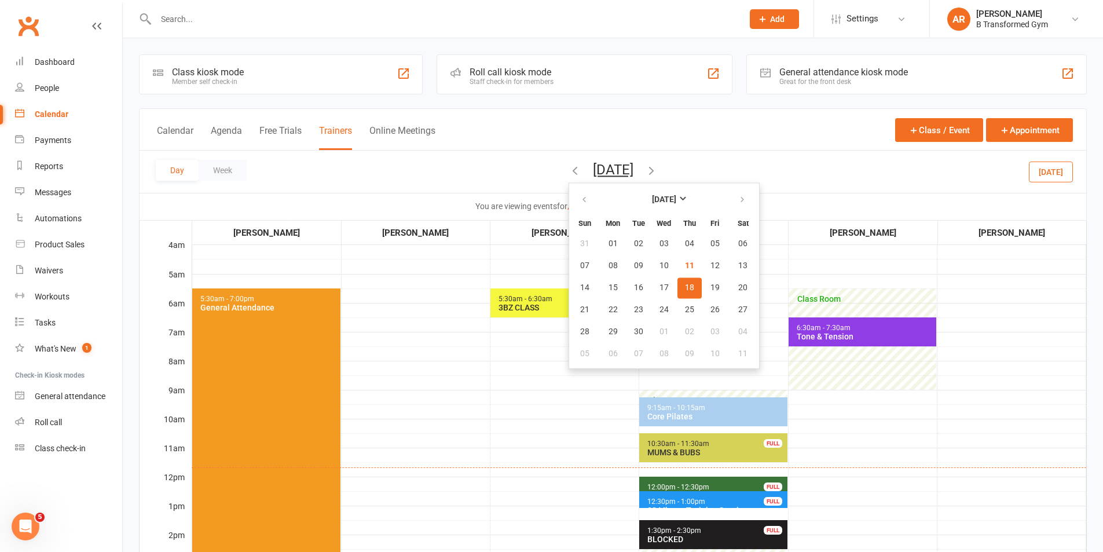
drag, startPoint x: 261, startPoint y: 21, endPoint x: 258, endPoint y: 28, distance: 7.5
click at [259, 22] on input "text" at bounding box center [443, 19] width 583 height 16
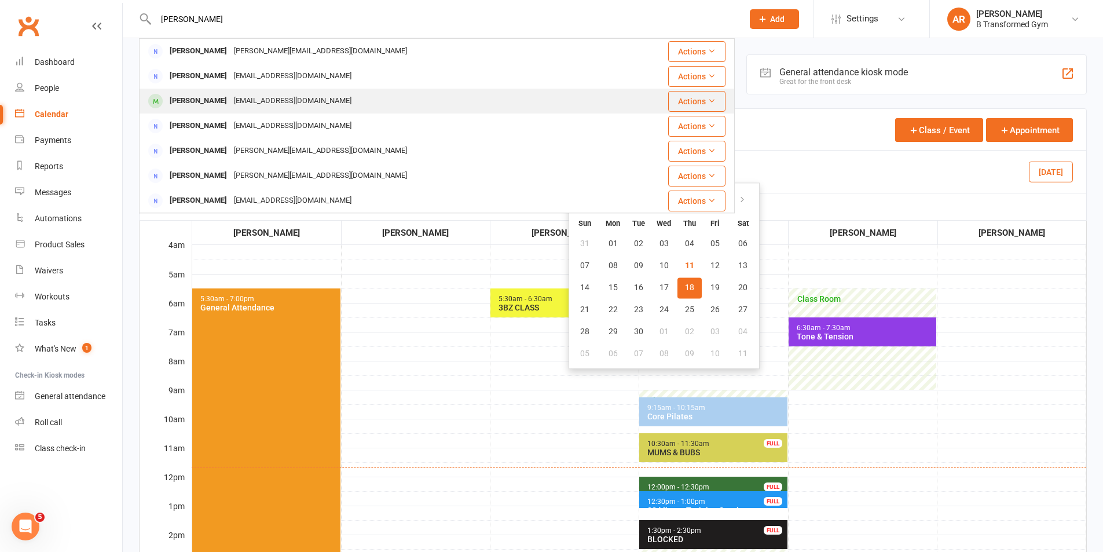
type input "samantha"
click at [276, 92] on div "Samantha Steinback noemail@email.com" at bounding box center [379, 101] width 478 height 24
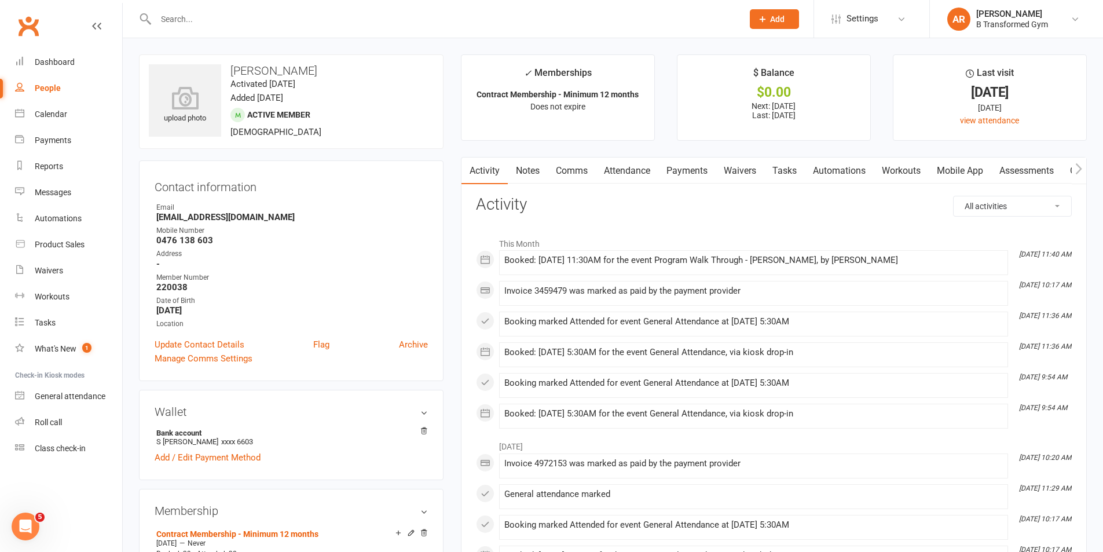
click at [628, 168] on link "Attendance" at bounding box center [627, 171] width 63 height 27
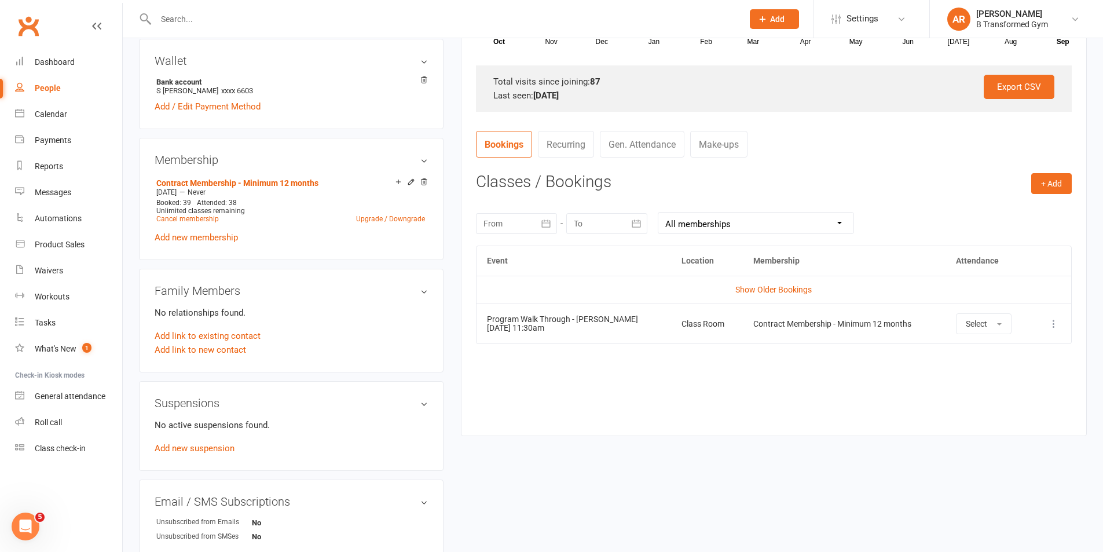
scroll to position [348, 0]
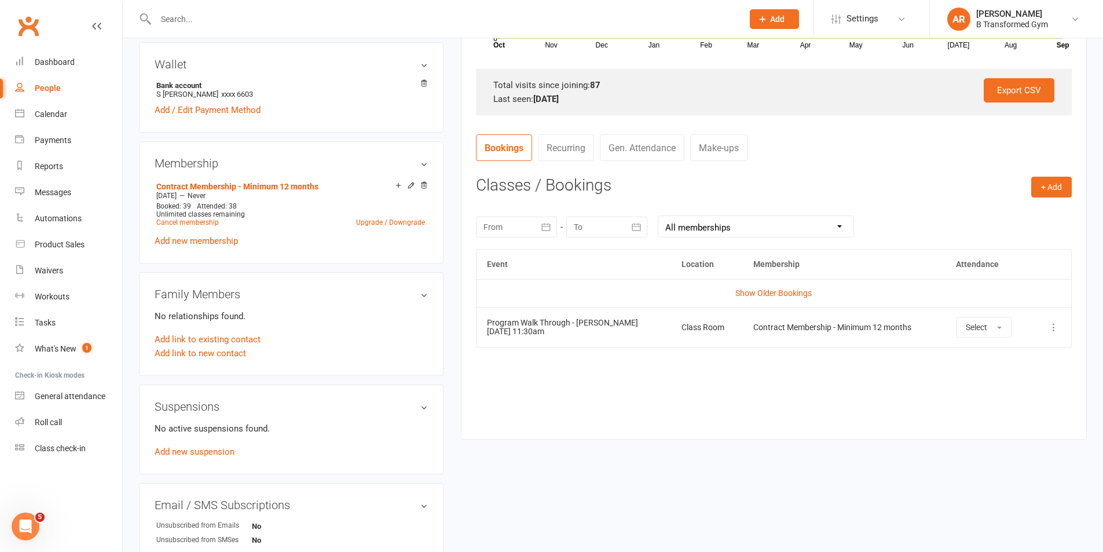
click at [1054, 324] on icon at bounding box center [1054, 327] width 12 height 12
click at [975, 370] on link "View event" at bounding box center [1003, 372] width 115 height 23
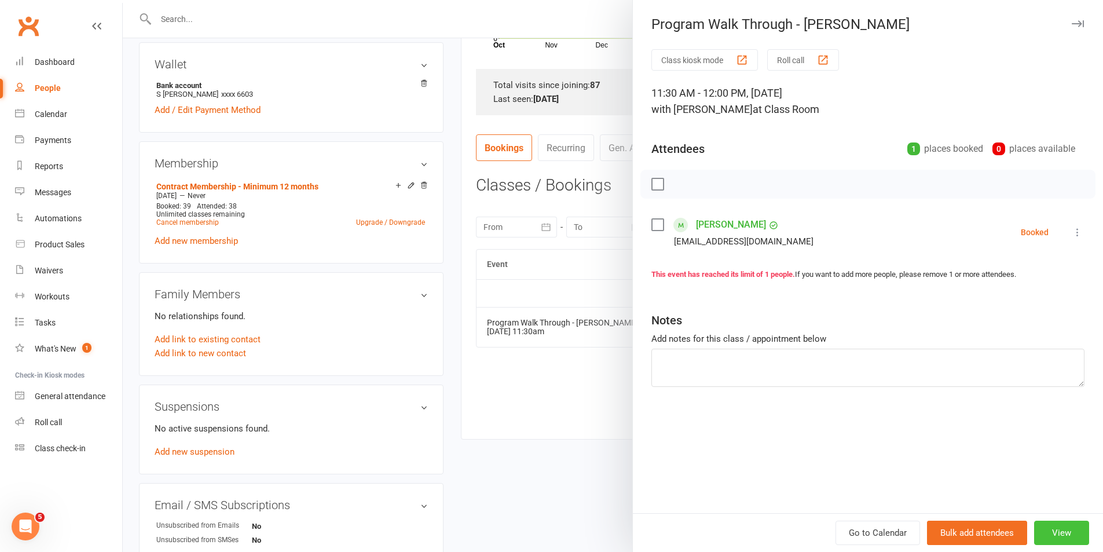
click at [1056, 530] on button "View" at bounding box center [1062, 533] width 55 height 24
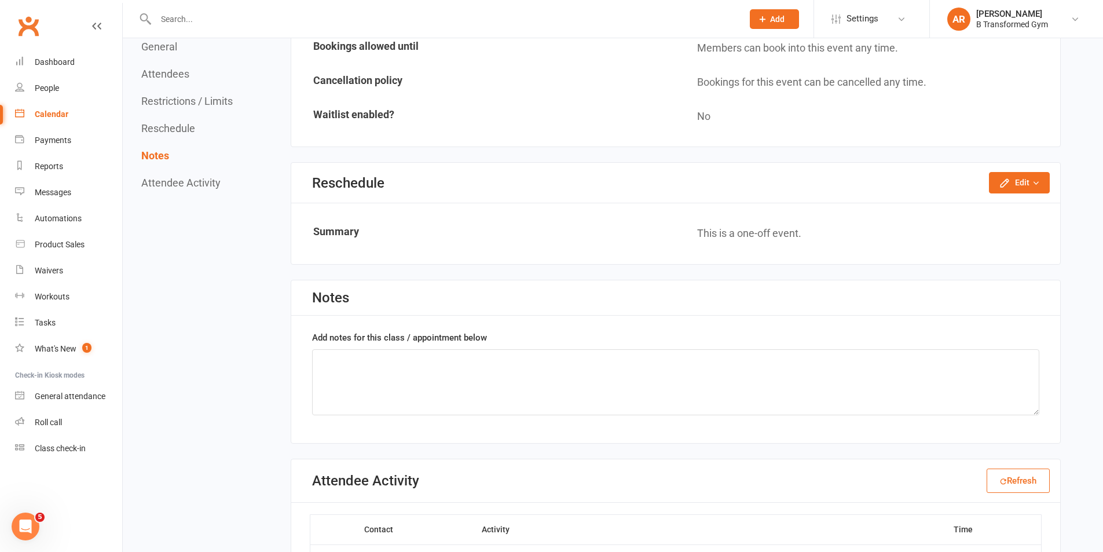
scroll to position [797, 0]
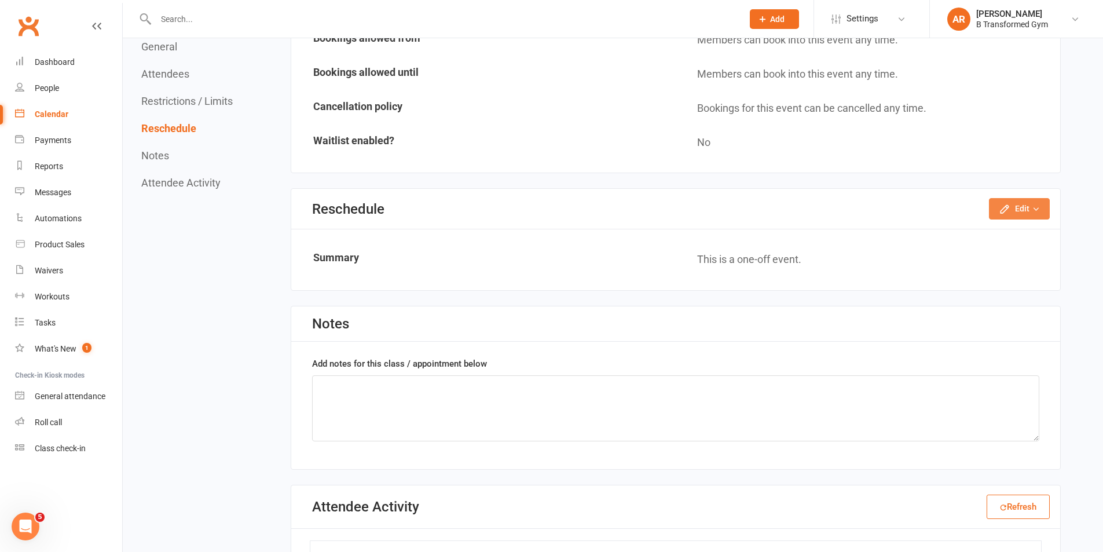
click at [1022, 202] on button "Edit" at bounding box center [1019, 208] width 61 height 21
click at [978, 232] on link "Reschedule this event only" at bounding box center [989, 235] width 122 height 23
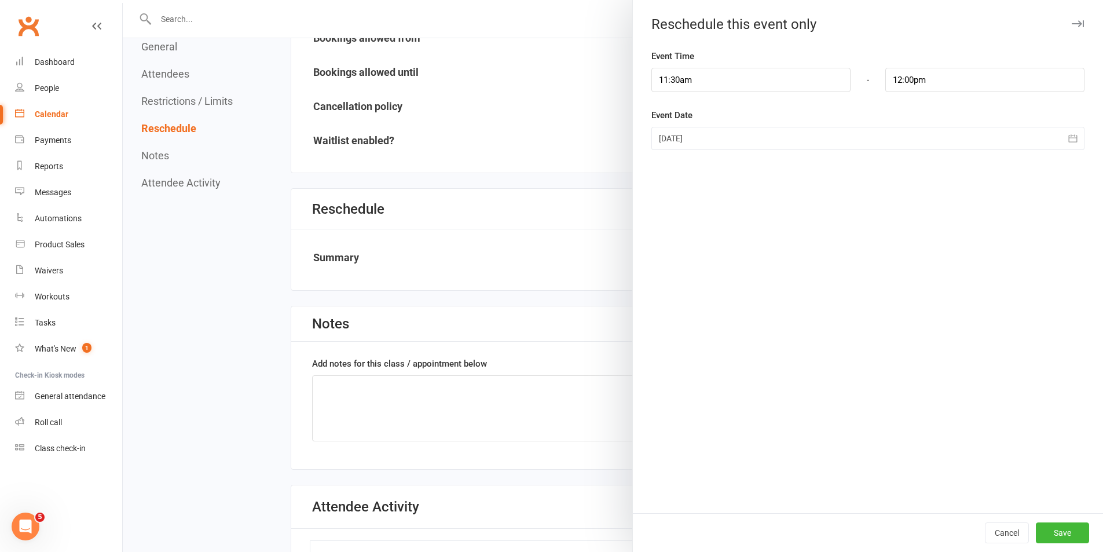
click at [721, 137] on div at bounding box center [868, 138] width 433 height 23
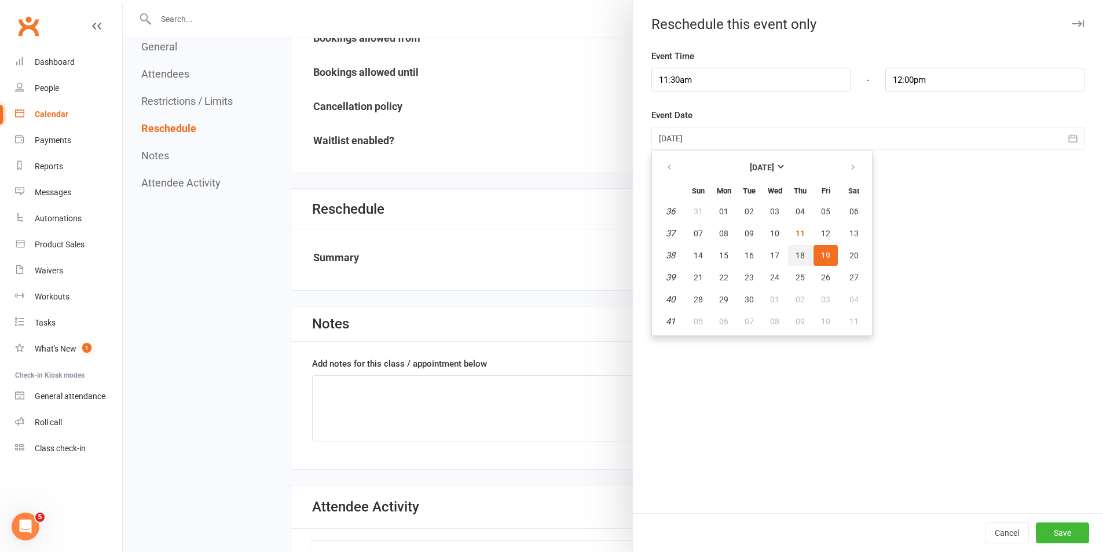
click at [797, 255] on span "18" at bounding box center [800, 255] width 9 height 9
type input "18 Sep 2025"
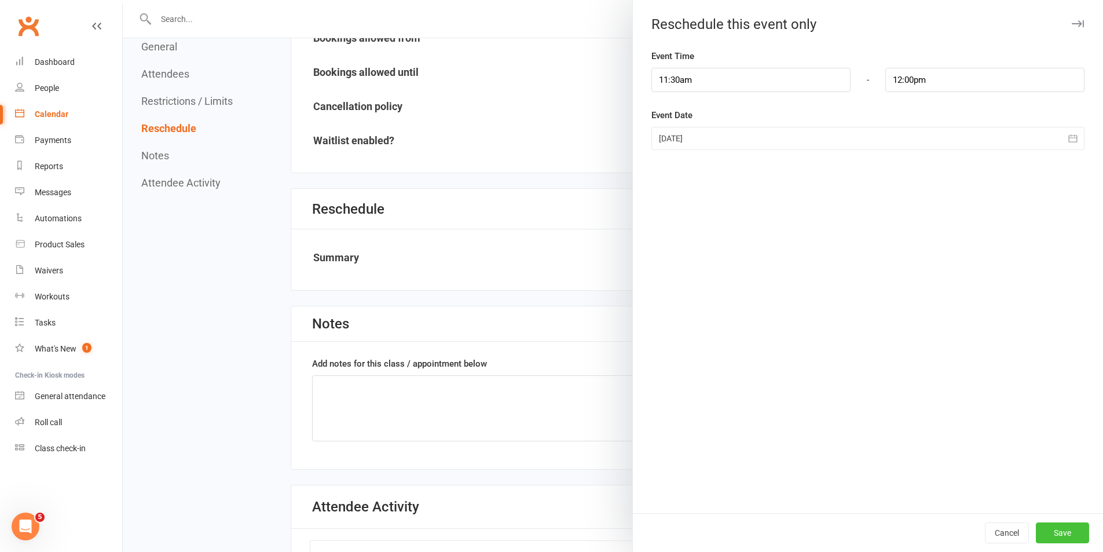
click at [1036, 531] on button "Save" at bounding box center [1062, 532] width 53 height 21
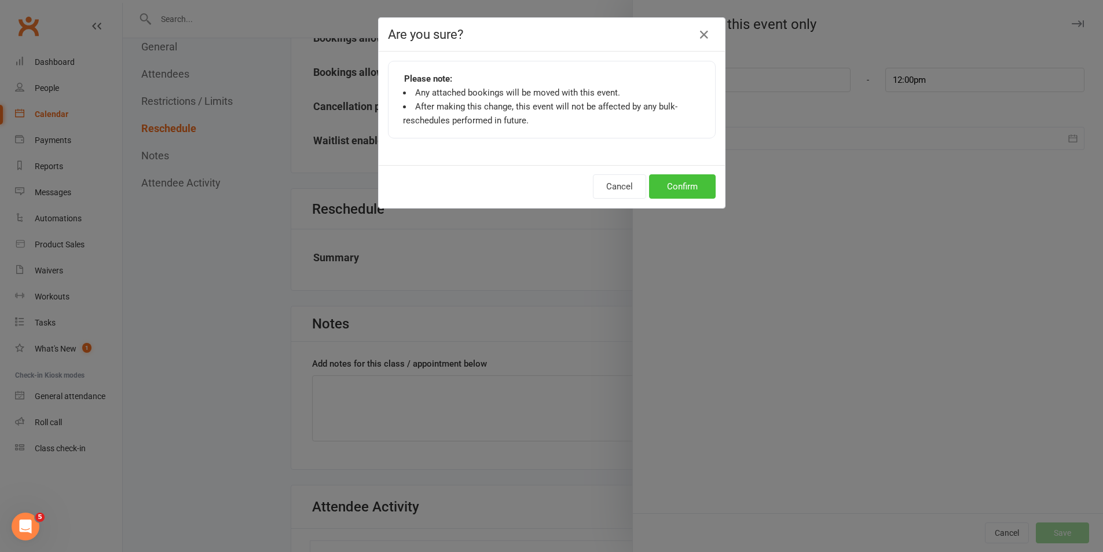
click at [671, 184] on button "Confirm" at bounding box center [682, 186] width 67 height 24
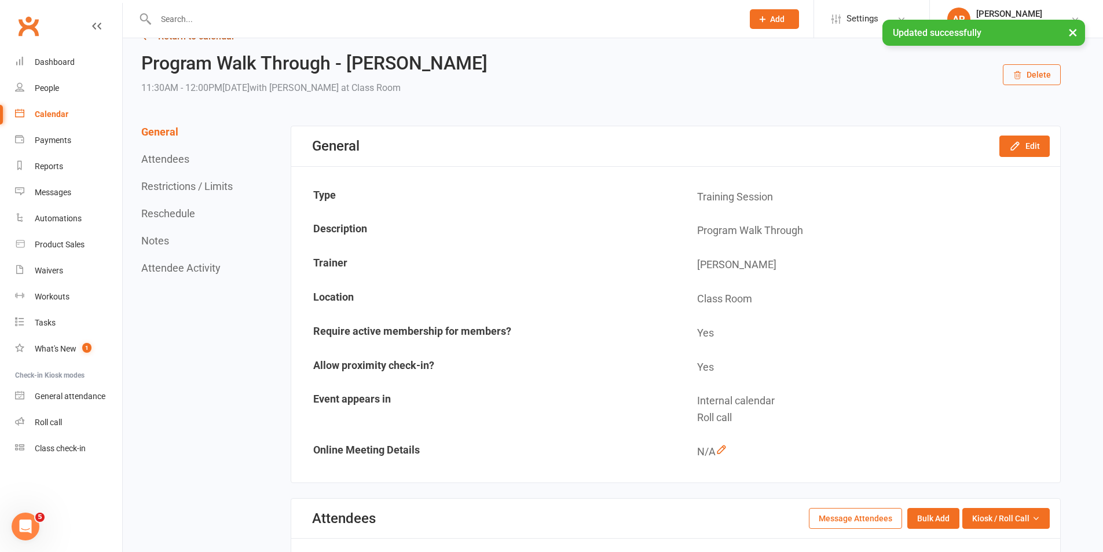
scroll to position [0, 0]
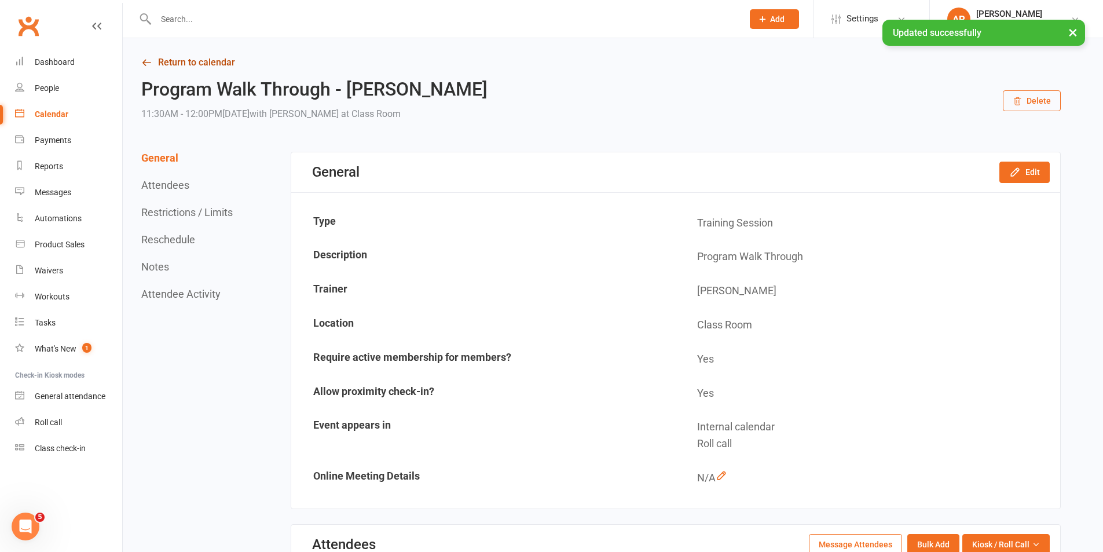
click at [186, 60] on link "Return to calendar" at bounding box center [601, 62] width 920 height 16
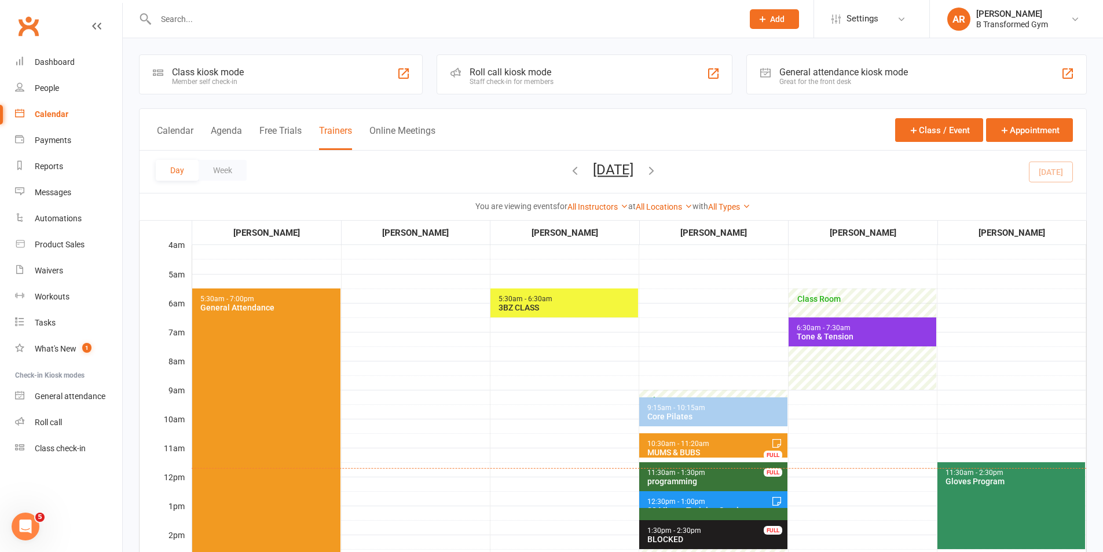
drag, startPoint x: 481, startPoint y: 101, endPoint x: 744, endPoint y: 236, distance: 295.6
click at [744, 236] on div "Amanda Robinson" at bounding box center [715, 233] width 148 height 14
click at [665, 160] on div "Day Week Thursday, Sep 11, 2025 September 2025 Sun Mon Tue Wed Thu Fri Sat 31 0…" at bounding box center [613, 172] width 947 height 42
click at [634, 162] on button "Thursday, Sep 11, 2025" at bounding box center [613, 170] width 41 height 16
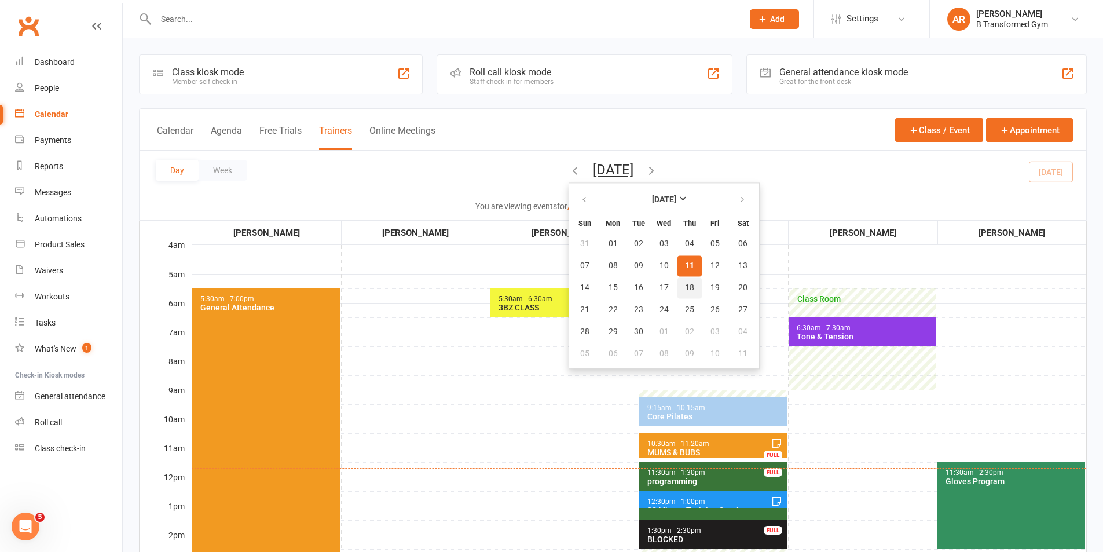
click at [678, 293] on button "18" at bounding box center [690, 287] width 24 height 21
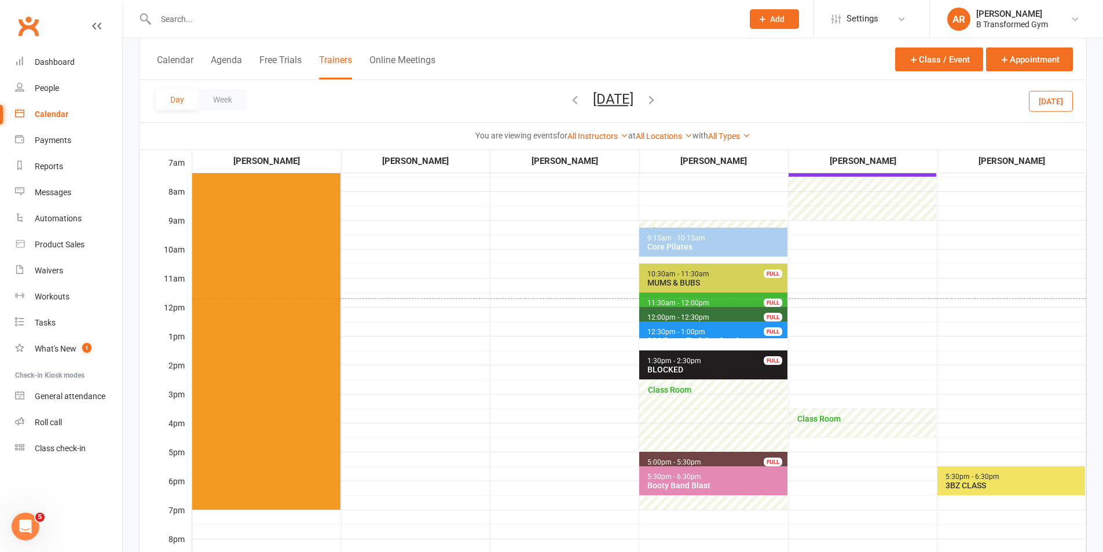
scroll to position [232, 0]
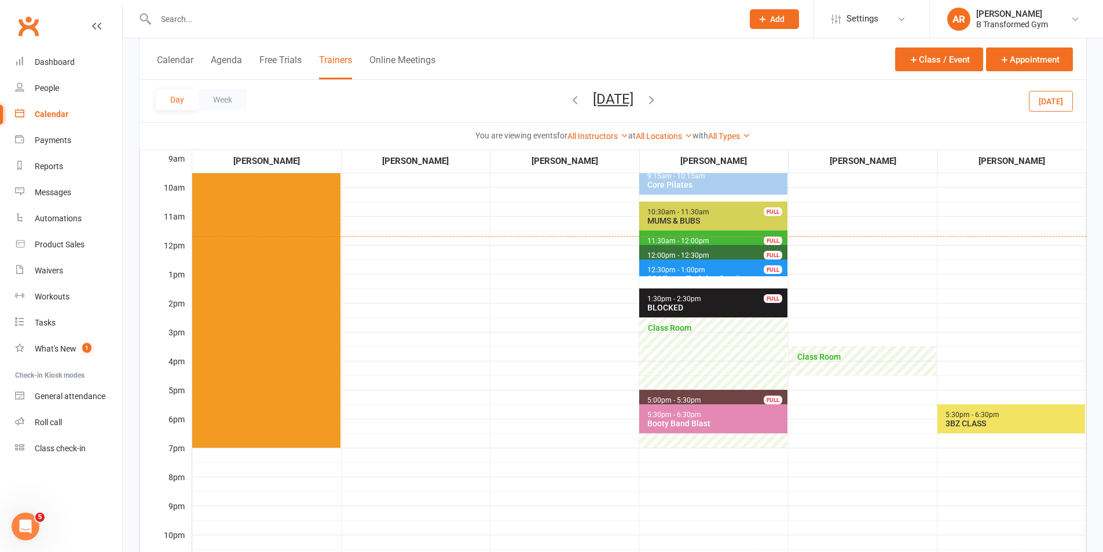
click at [698, 250] on span "12:00pm - 12:30pm programming FULL" at bounding box center [713, 253] width 148 height 17
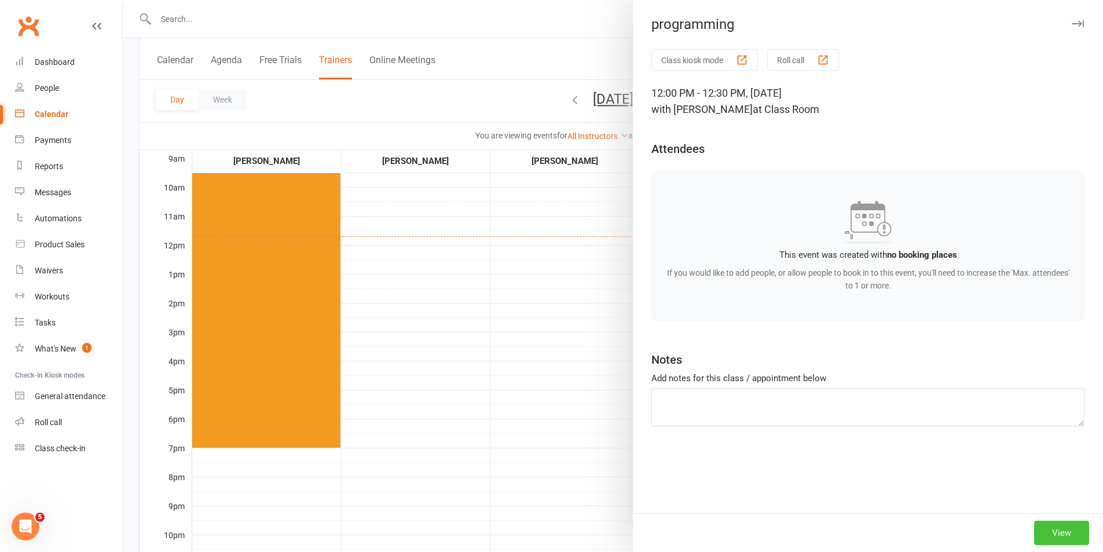
click at [1050, 535] on button "View" at bounding box center [1062, 533] width 55 height 24
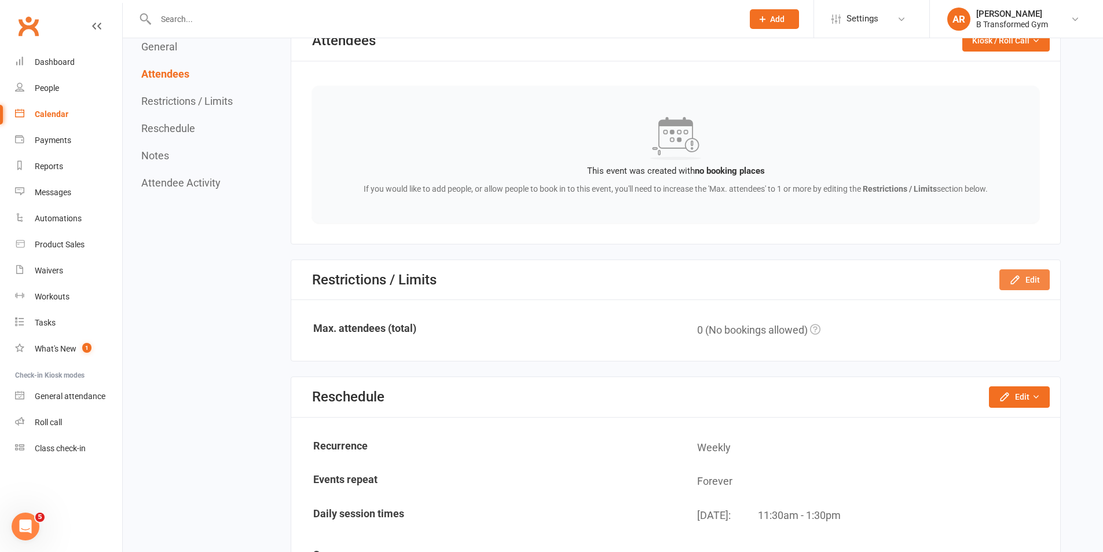
scroll to position [521, 0]
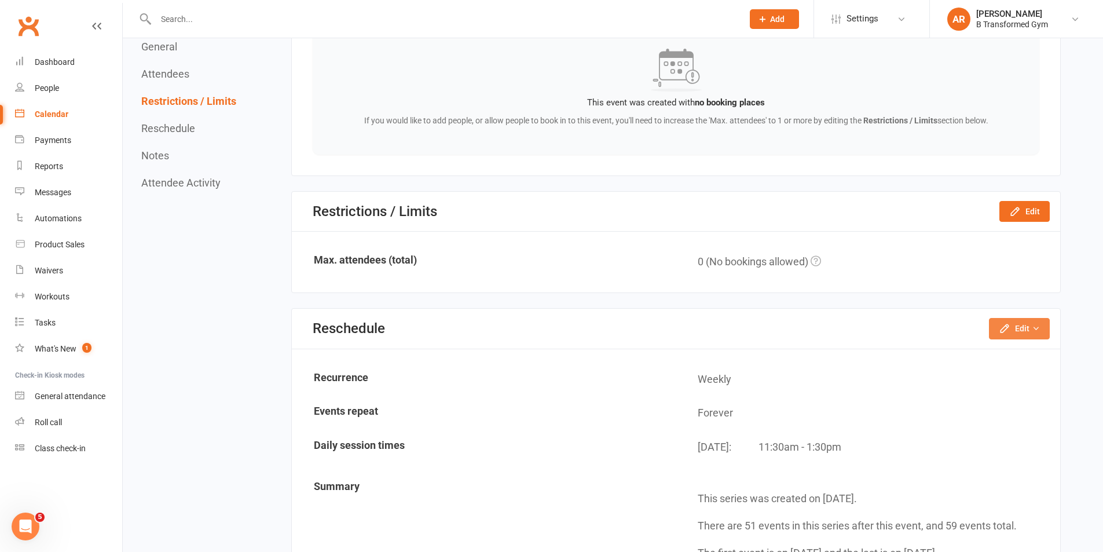
click at [1020, 333] on button "Edit" at bounding box center [1019, 328] width 61 height 21
click at [992, 357] on link "Reschedule this event only" at bounding box center [989, 354] width 122 height 23
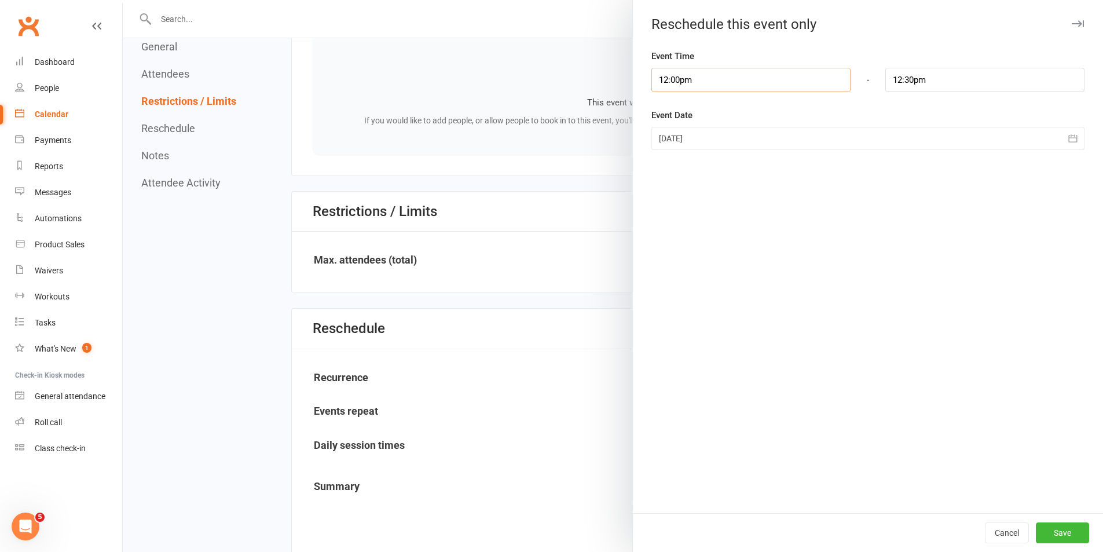
click at [717, 83] on input "12:00pm" at bounding box center [751, 80] width 199 height 24
type input "2:30pm"
drag, startPoint x: 673, startPoint y: 173, endPoint x: 682, endPoint y: 165, distance: 12.3
click at [673, 174] on li "2:30pm" at bounding box center [680, 176] width 56 height 17
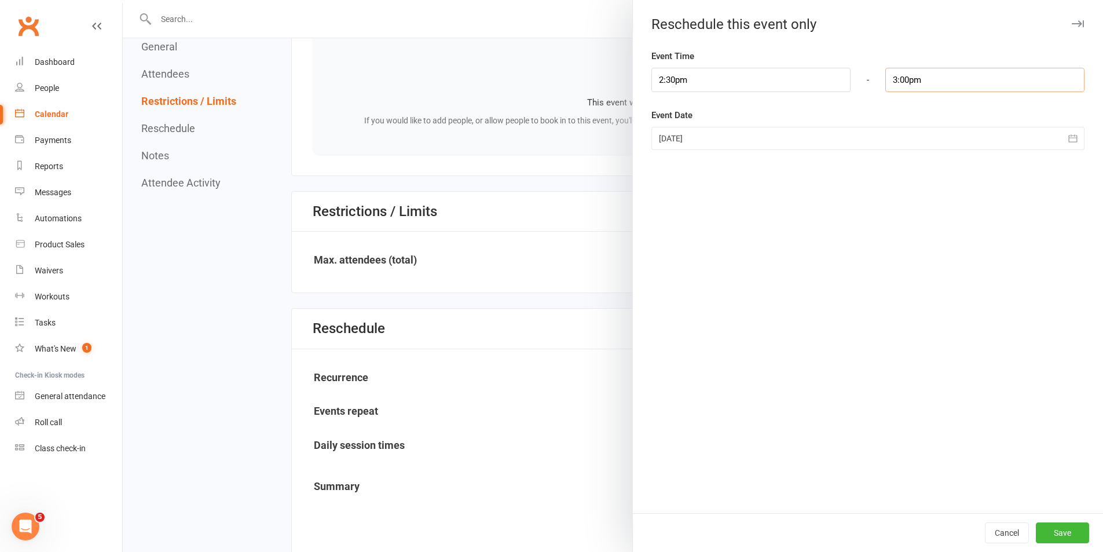
click at [942, 81] on input "3:00pm" at bounding box center [985, 80] width 199 height 24
type input "4:00pm"
click at [911, 133] on li "4:00pm" at bounding box center [914, 130] width 56 height 17
click at [1062, 541] on button "Save" at bounding box center [1062, 532] width 53 height 21
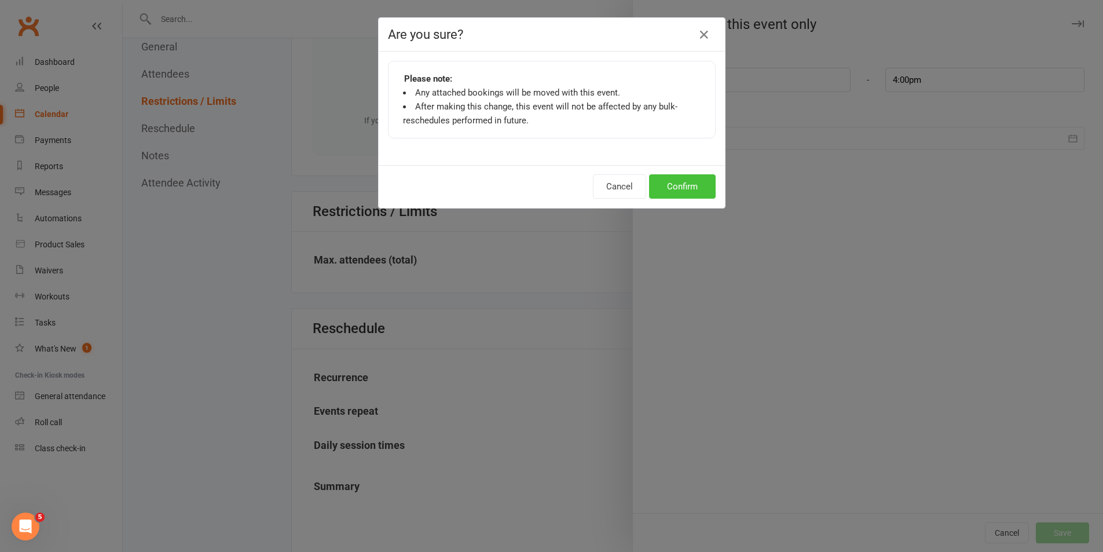
click at [666, 187] on button "Confirm" at bounding box center [682, 186] width 67 height 24
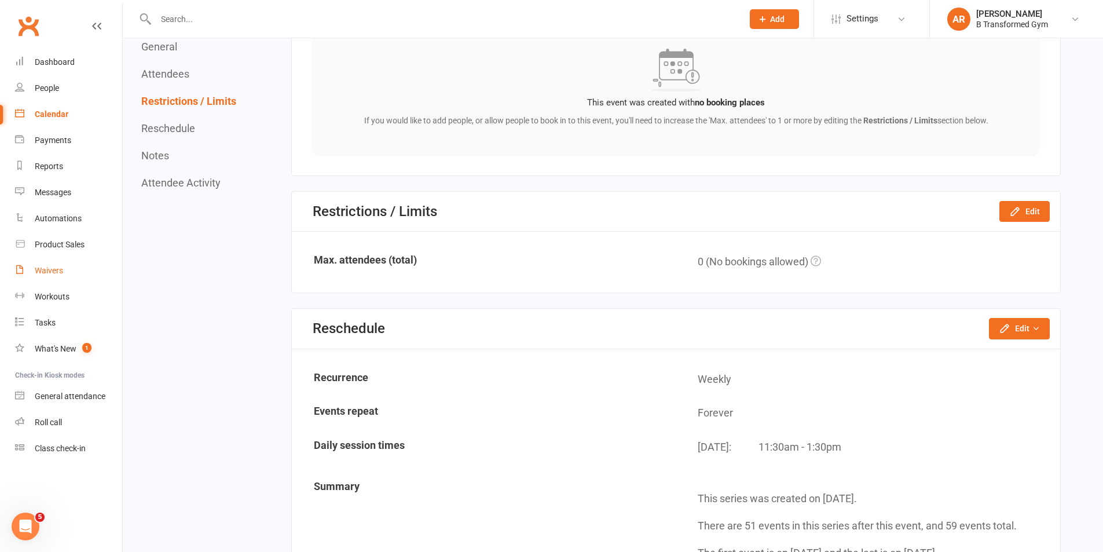
click at [50, 269] on div "Waivers" at bounding box center [49, 270] width 28 height 9
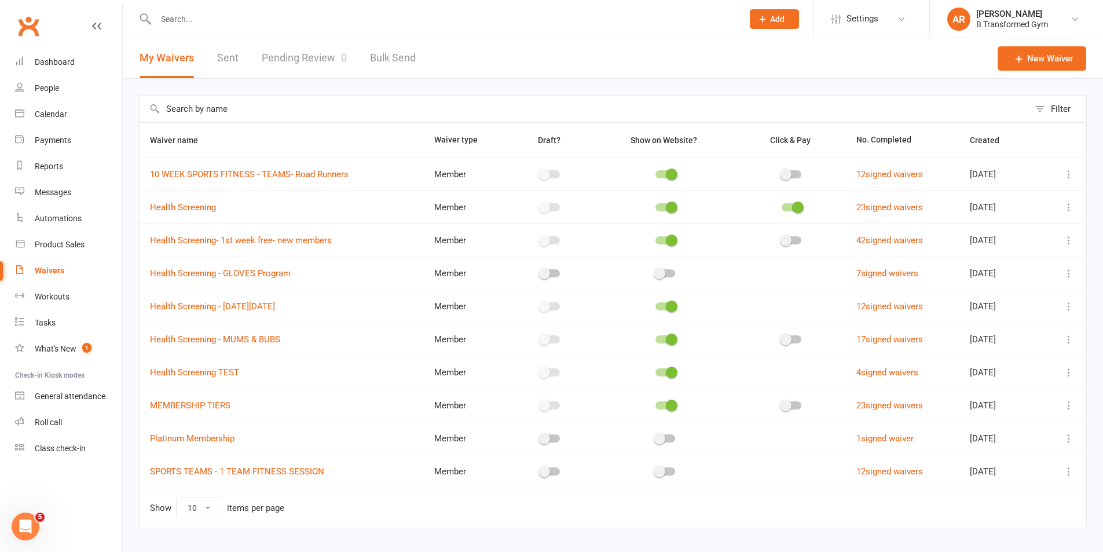
click at [309, 56] on link "Pending Review 0" at bounding box center [304, 58] width 85 height 40
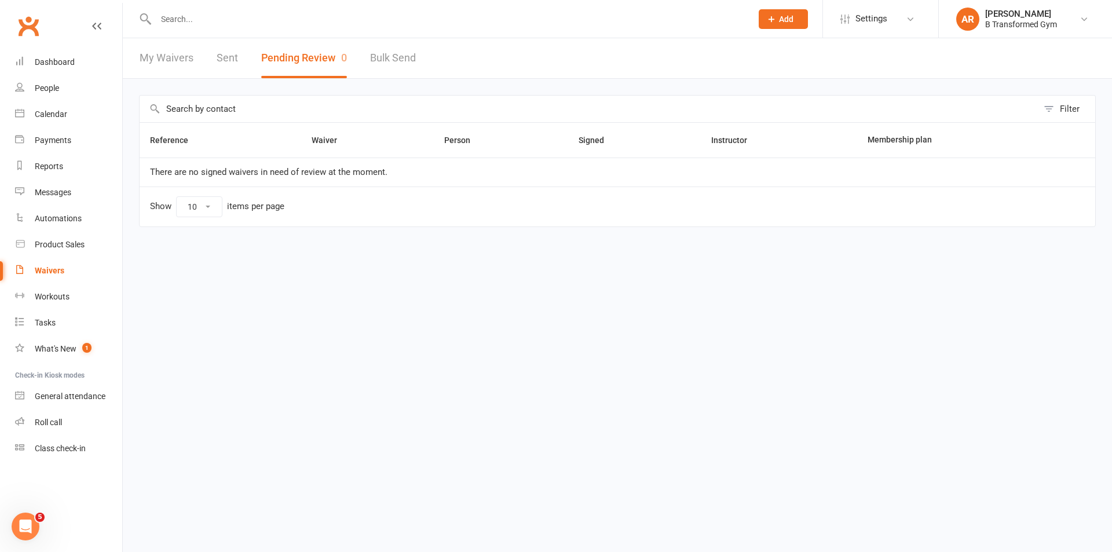
click at [176, 57] on link "My Waivers" at bounding box center [167, 58] width 54 height 40
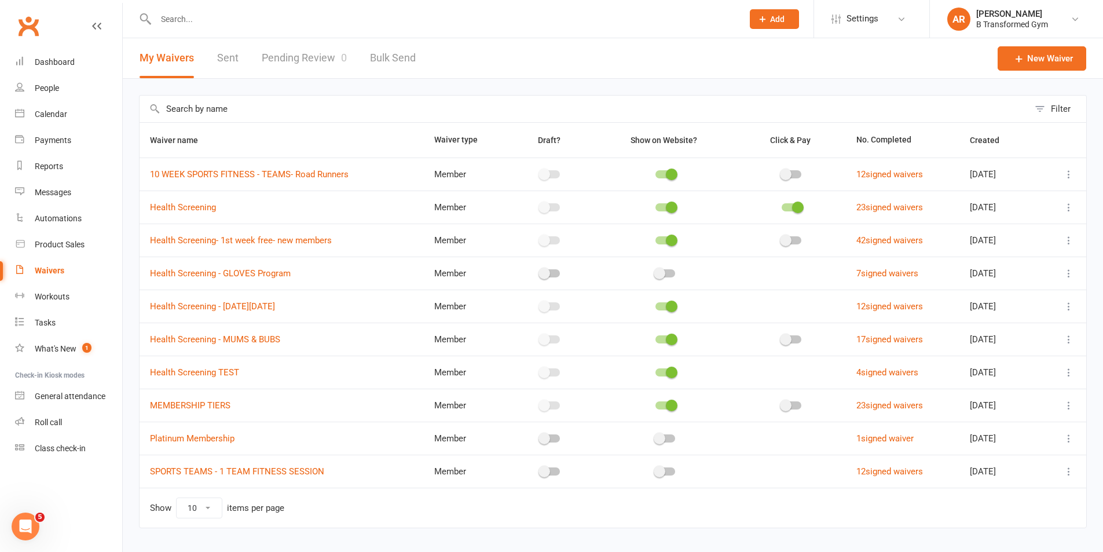
click at [303, 54] on link "Pending Review 0" at bounding box center [304, 58] width 85 height 40
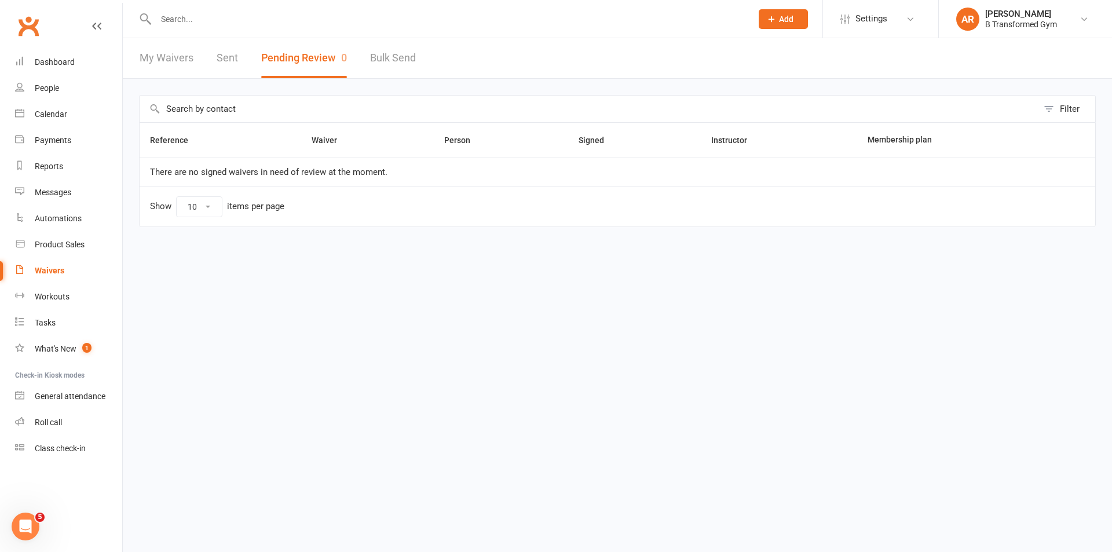
click at [286, 57] on button "Pending Review 0" at bounding box center [304, 58] width 86 height 40
click at [181, 53] on link "My Waivers" at bounding box center [167, 58] width 54 height 40
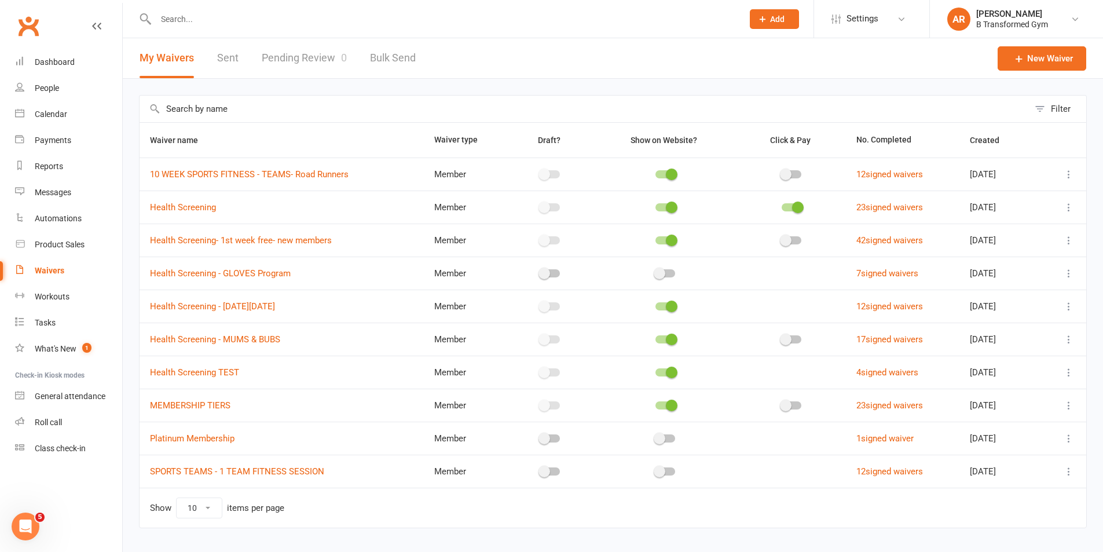
click at [331, 54] on link "Pending Review 0" at bounding box center [304, 58] width 85 height 40
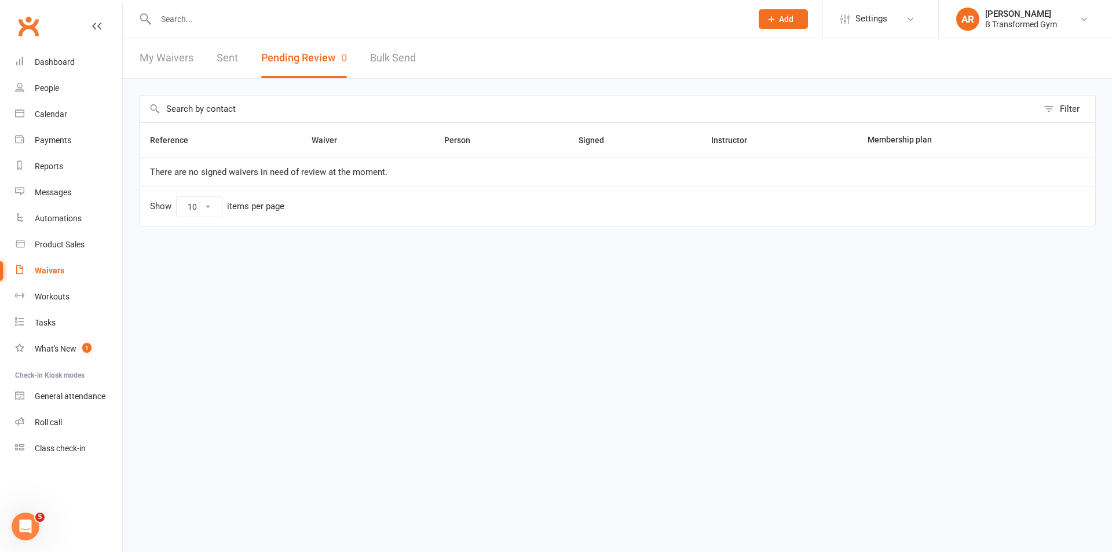
click at [177, 59] on link "My Waivers" at bounding box center [167, 58] width 54 height 40
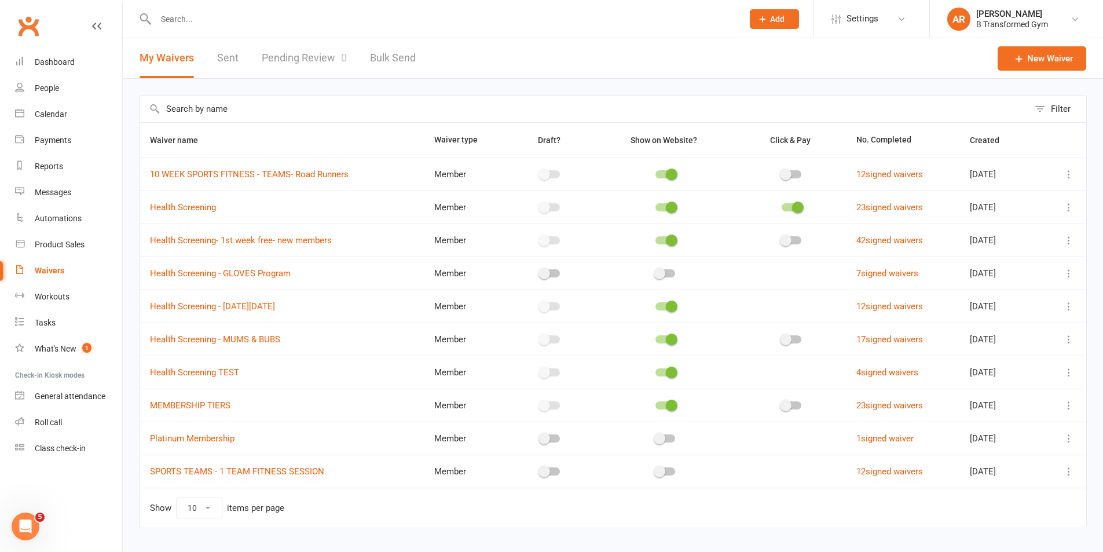
click at [312, 56] on link "Pending Review 0" at bounding box center [304, 58] width 85 height 40
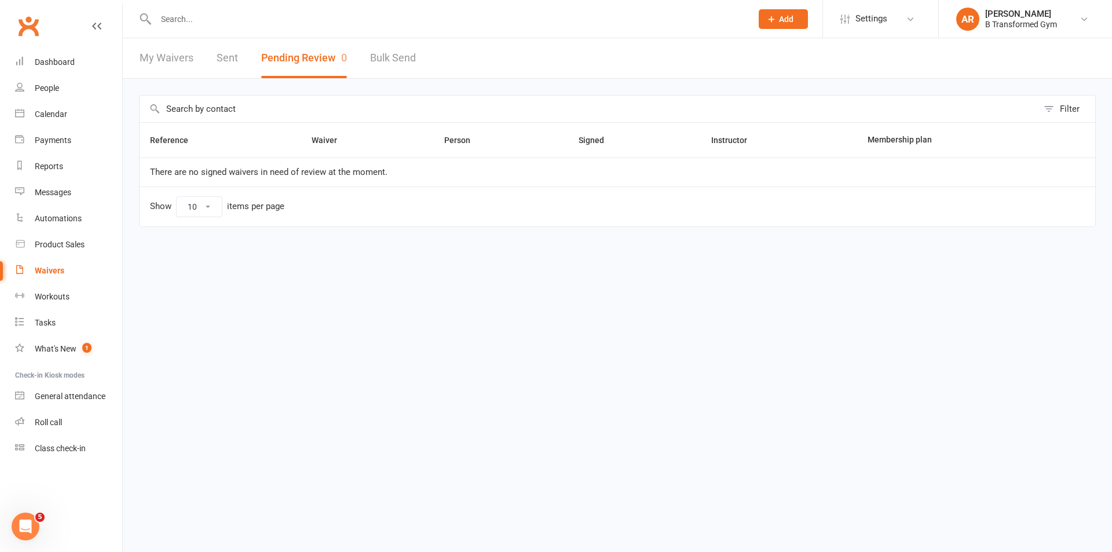
click at [177, 55] on link "My Waivers" at bounding box center [167, 58] width 54 height 40
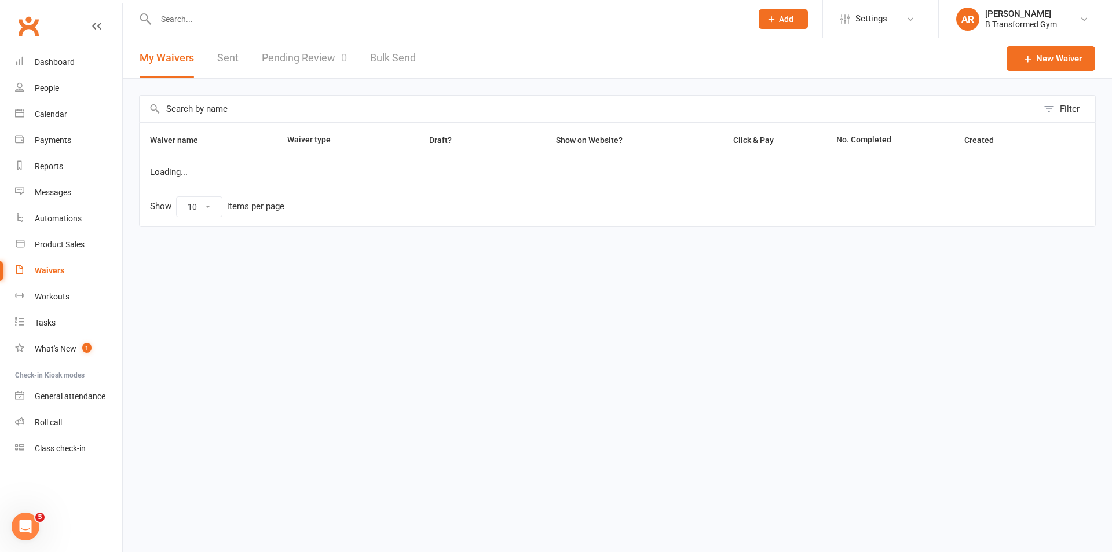
click at [301, 49] on link "Pending Review 0" at bounding box center [304, 58] width 85 height 40
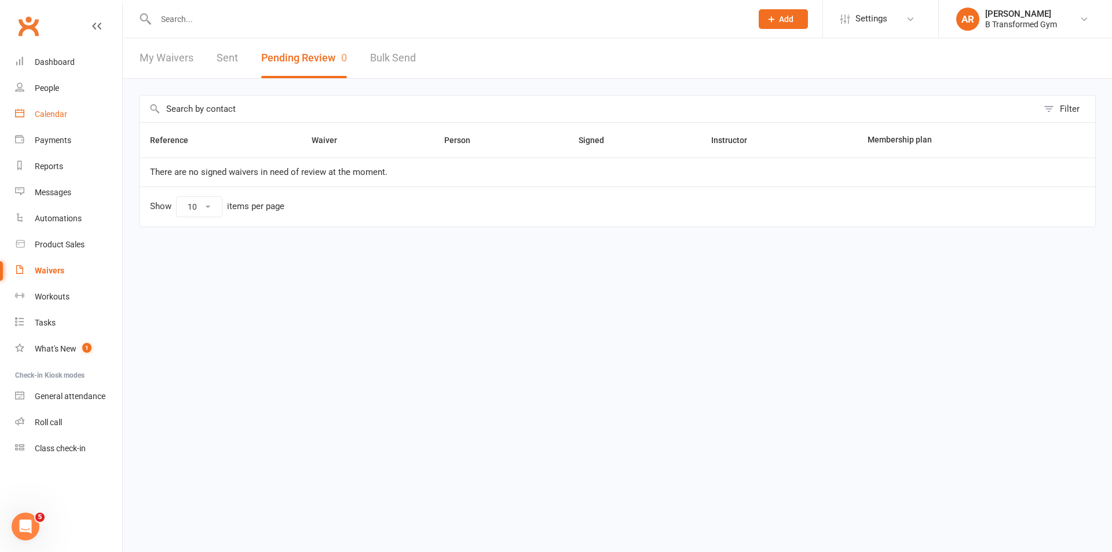
click at [54, 114] on div "Calendar" at bounding box center [51, 113] width 32 height 9
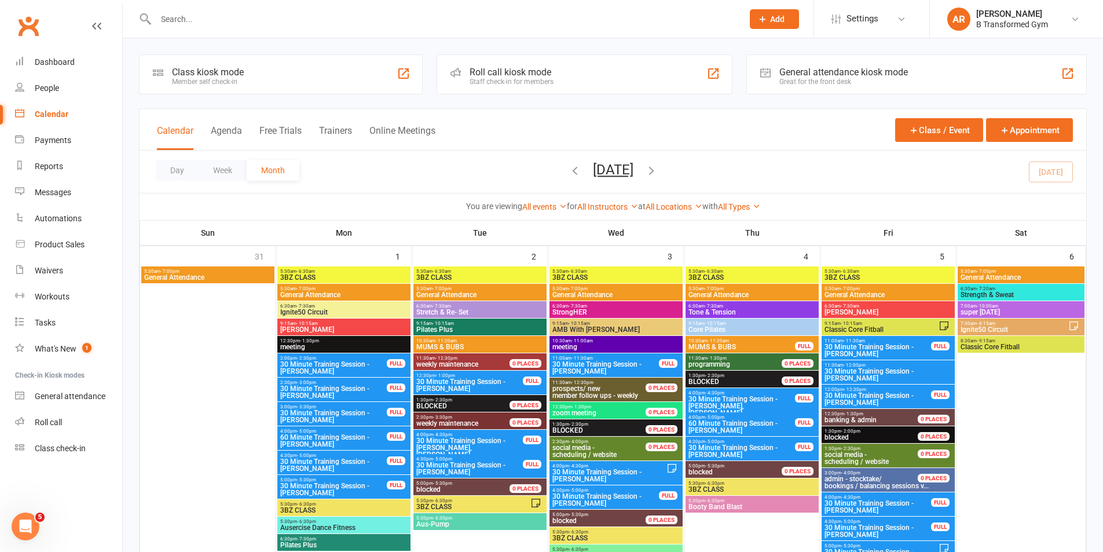
click at [341, 133] on button "Trainers" at bounding box center [335, 137] width 33 height 25
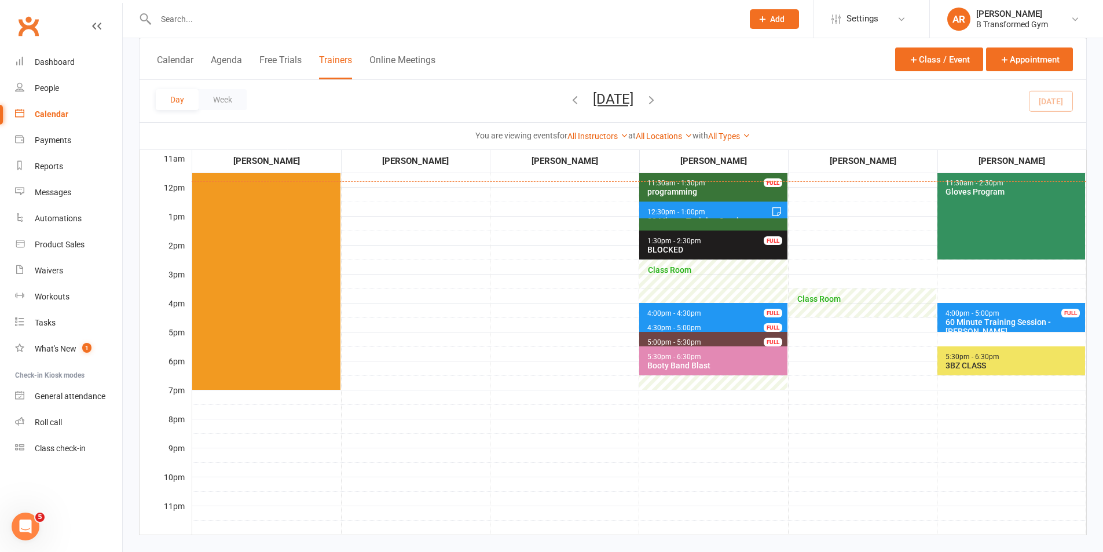
scroll to position [232, 0]
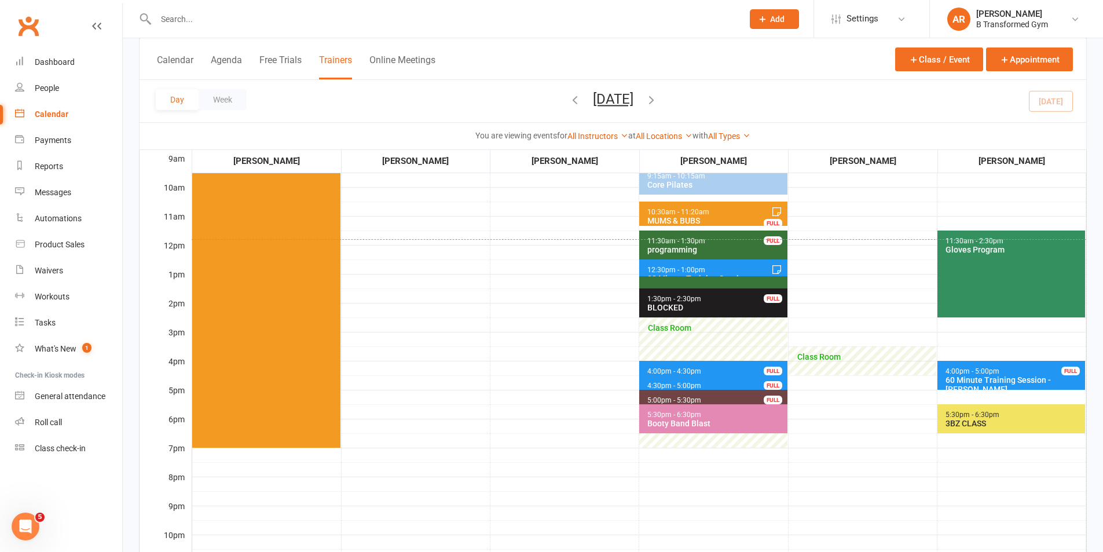
click at [679, 273] on span "12:30pm - 1:00pm" at bounding box center [676, 270] width 59 height 8
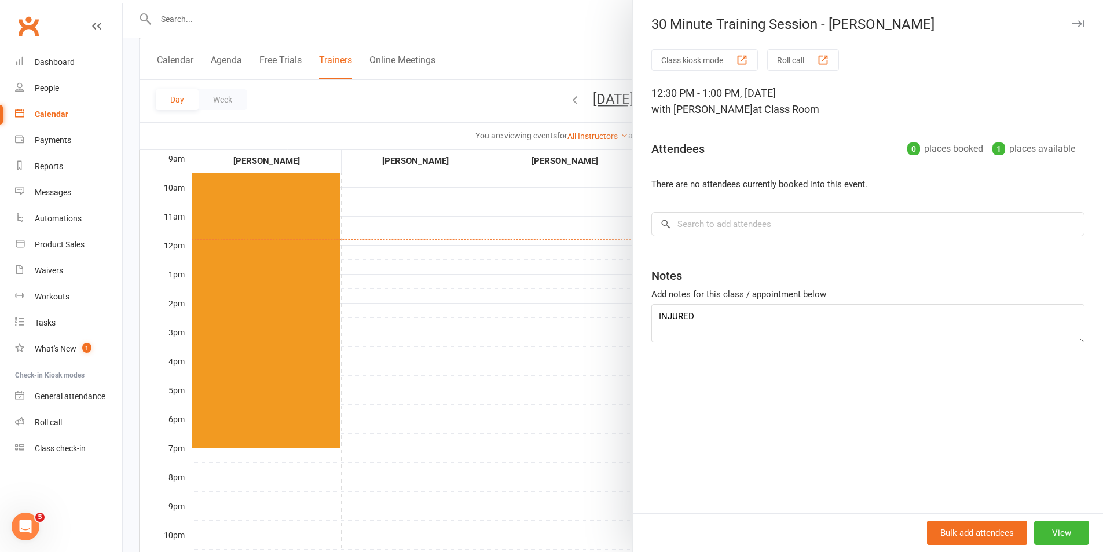
click at [591, 320] on div at bounding box center [613, 276] width 981 height 552
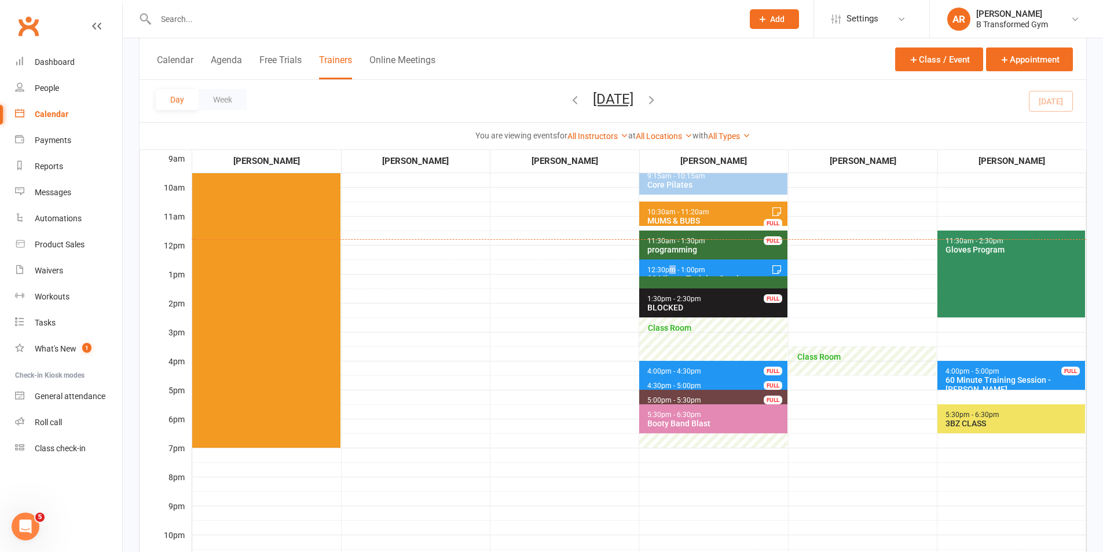
click at [672, 265] on span "12:30pm - 1:00pm 30 Minute Training Session - Brooke Fossey" at bounding box center [713, 267] width 148 height 17
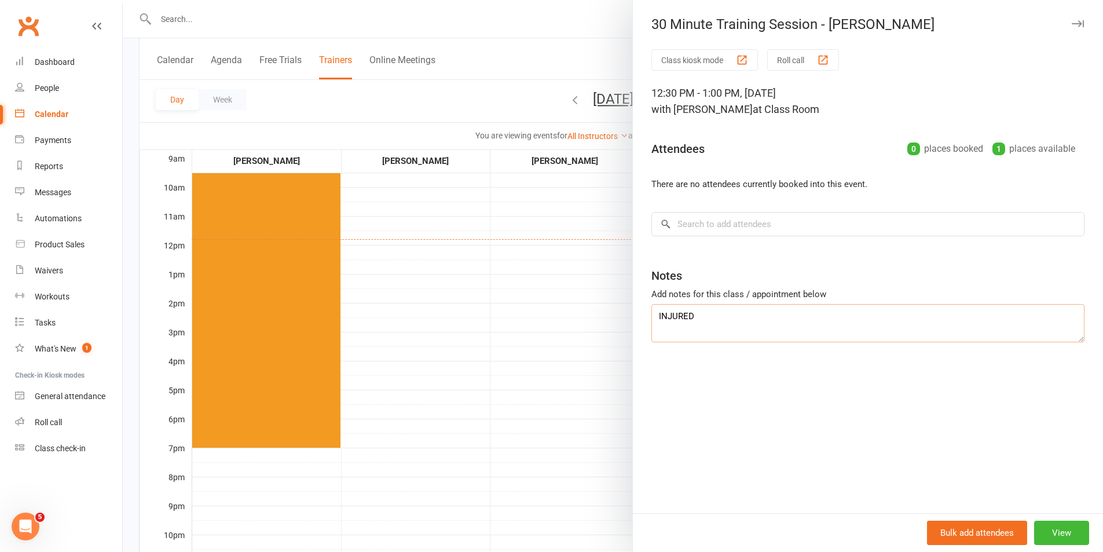
click at [713, 308] on textarea "INJURED" at bounding box center [868, 323] width 433 height 38
type textarea "INJURED- physio- resting this week"
click at [438, 345] on div at bounding box center [613, 276] width 981 height 552
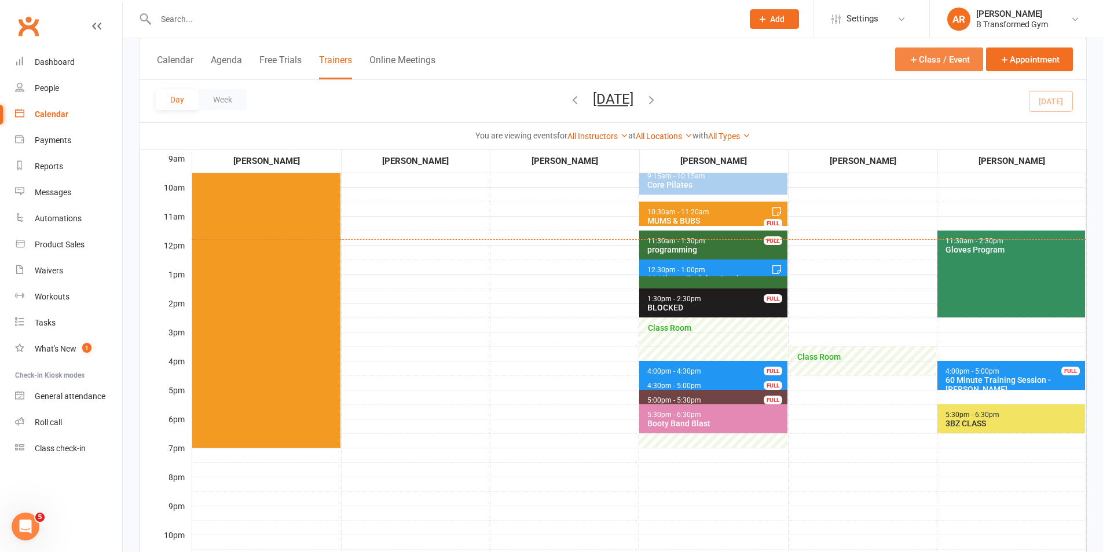
click at [938, 64] on button "Class / Event" at bounding box center [939, 59] width 88 height 24
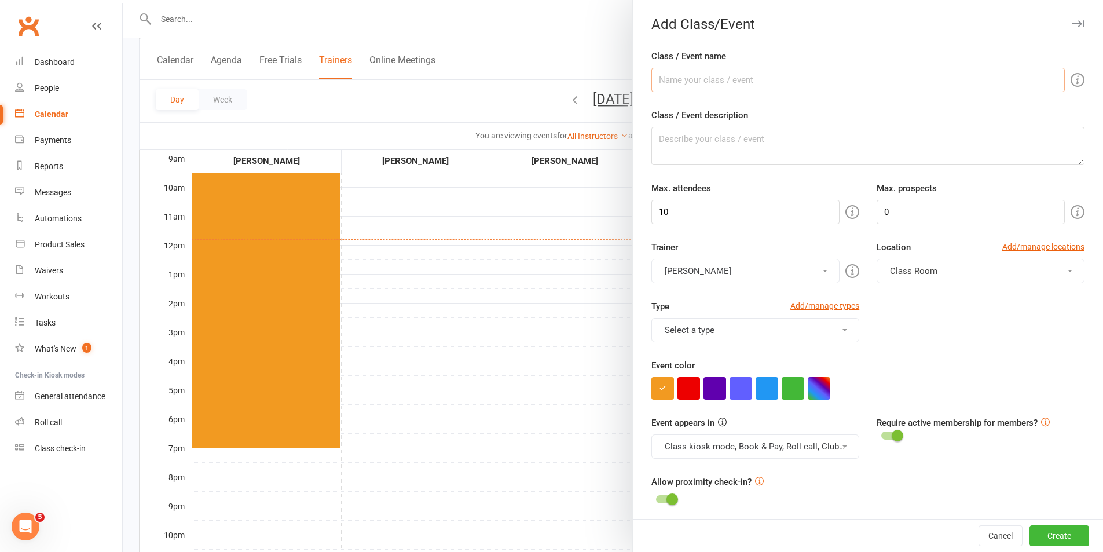
click at [723, 80] on input "Class / Event name" at bounding box center [859, 80] width 414 height 24
click at [572, 82] on div at bounding box center [613, 276] width 981 height 552
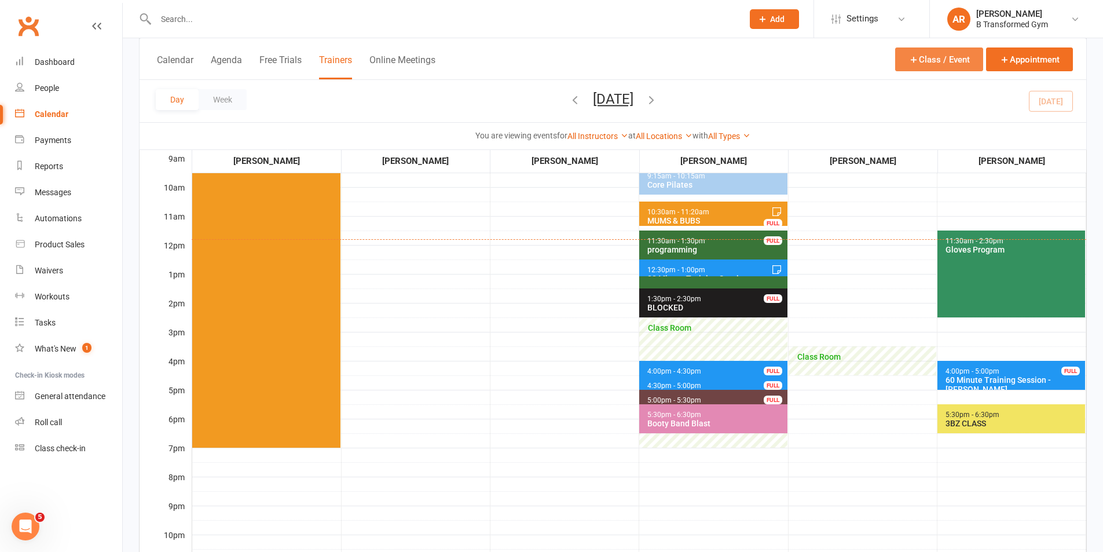
click at [954, 57] on button "Class / Event" at bounding box center [939, 59] width 88 height 24
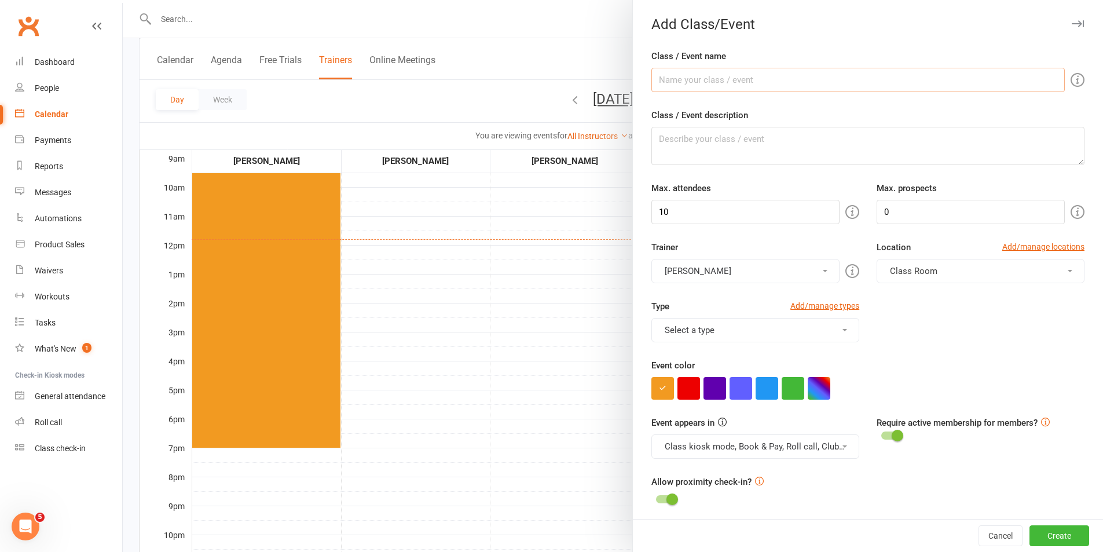
click at [708, 79] on input "Class / Event name" at bounding box center [859, 80] width 414 height 24
type input "programming"
click at [484, 264] on div at bounding box center [613, 276] width 981 height 552
click at [717, 268] on button "Julie Bugeja" at bounding box center [746, 271] width 188 height 24
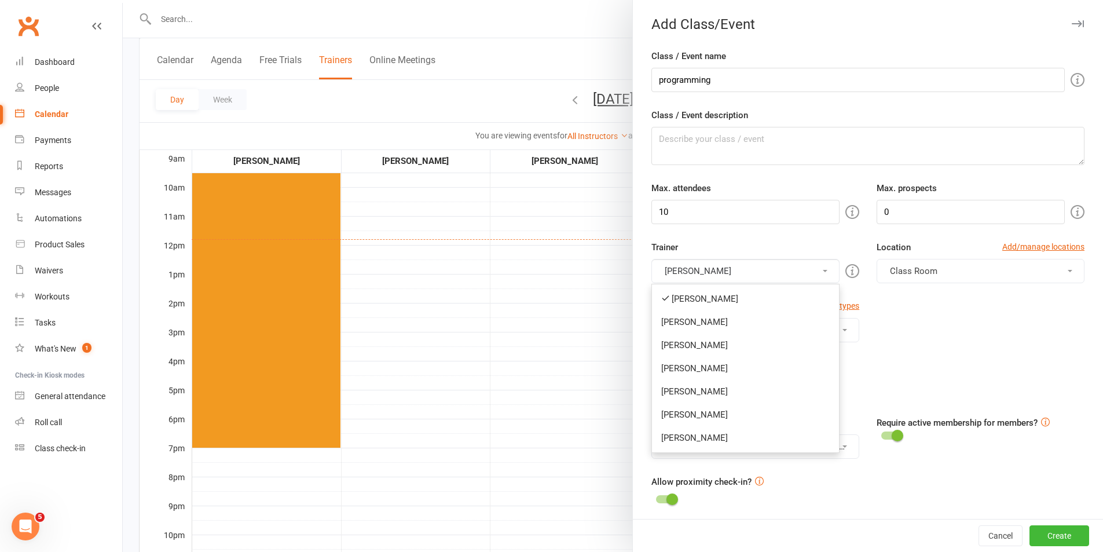
click at [717, 375] on link "Amanda Robinson" at bounding box center [745, 368] width 187 height 23
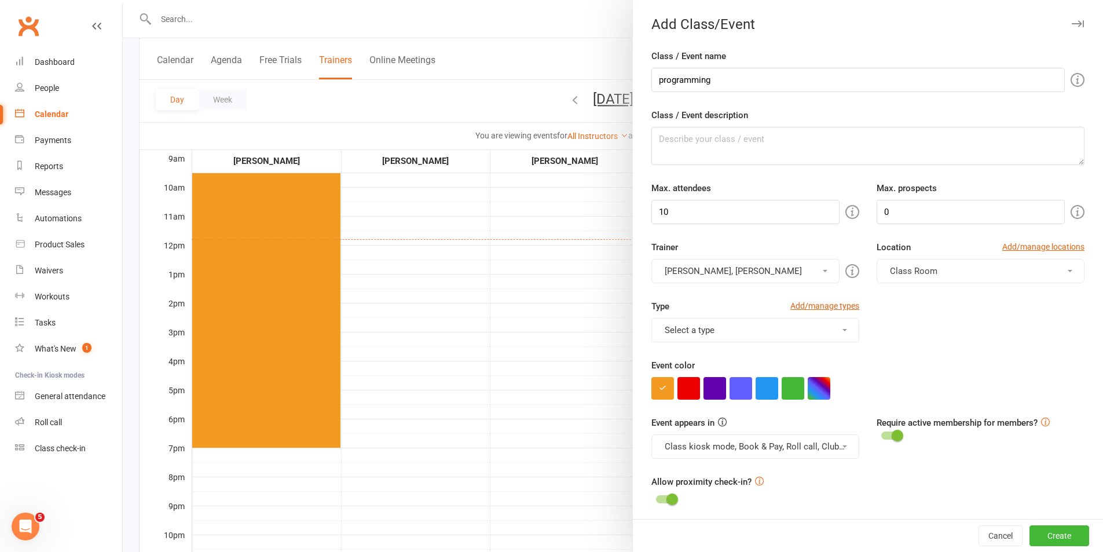
drag, startPoint x: 726, startPoint y: 269, endPoint x: 726, endPoint y: 292, distance: 23.2
click at [726, 270] on button "Julie Bugeja, Amanda Robinson" at bounding box center [746, 271] width 188 height 24
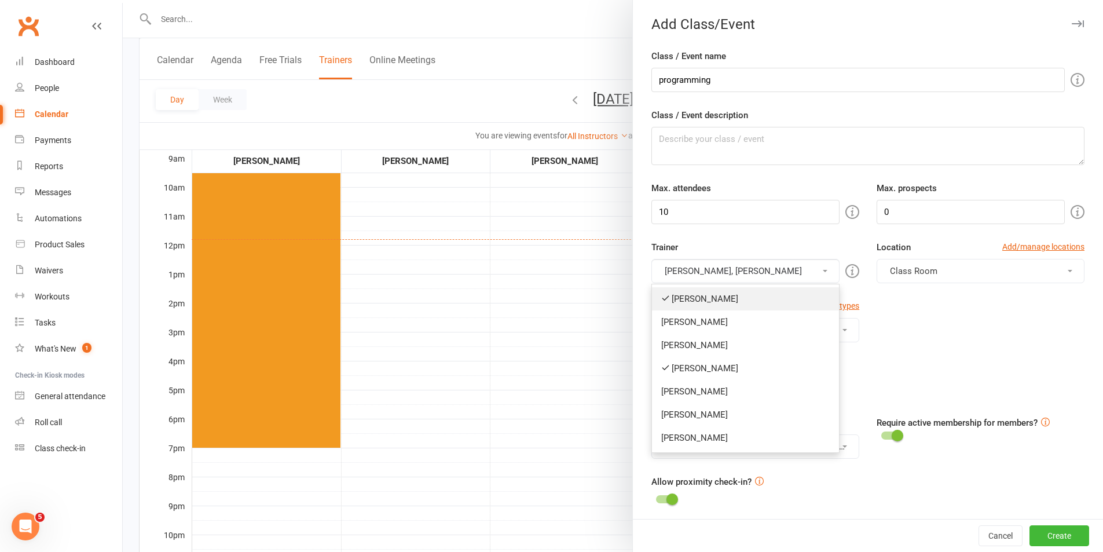
click at [726, 306] on link "Julie Bugeja" at bounding box center [745, 298] width 187 height 23
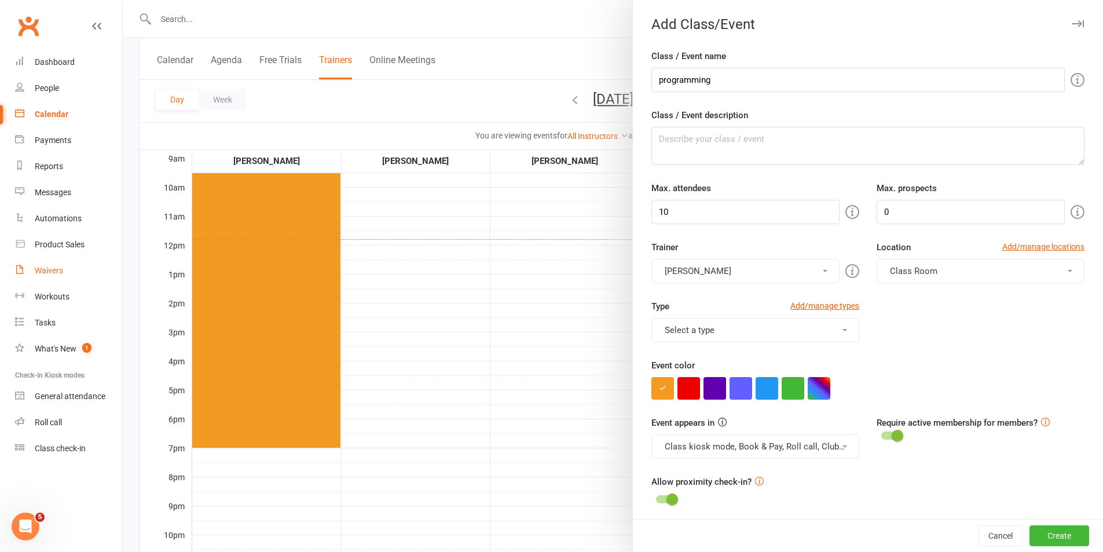
click at [62, 272] on div "Waivers" at bounding box center [49, 270] width 28 height 9
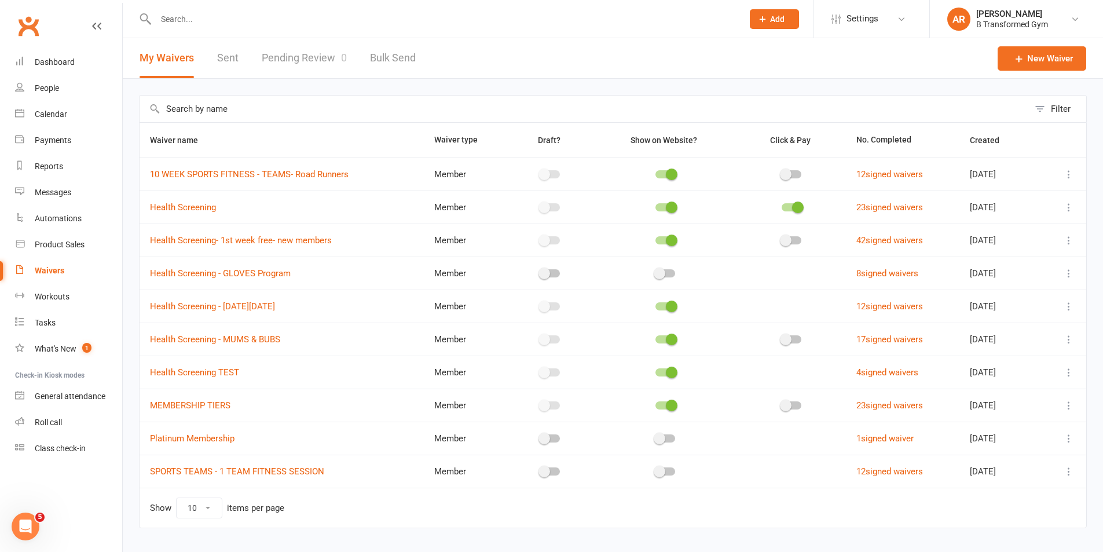
click at [299, 53] on link "Pending Review 0" at bounding box center [304, 58] width 85 height 40
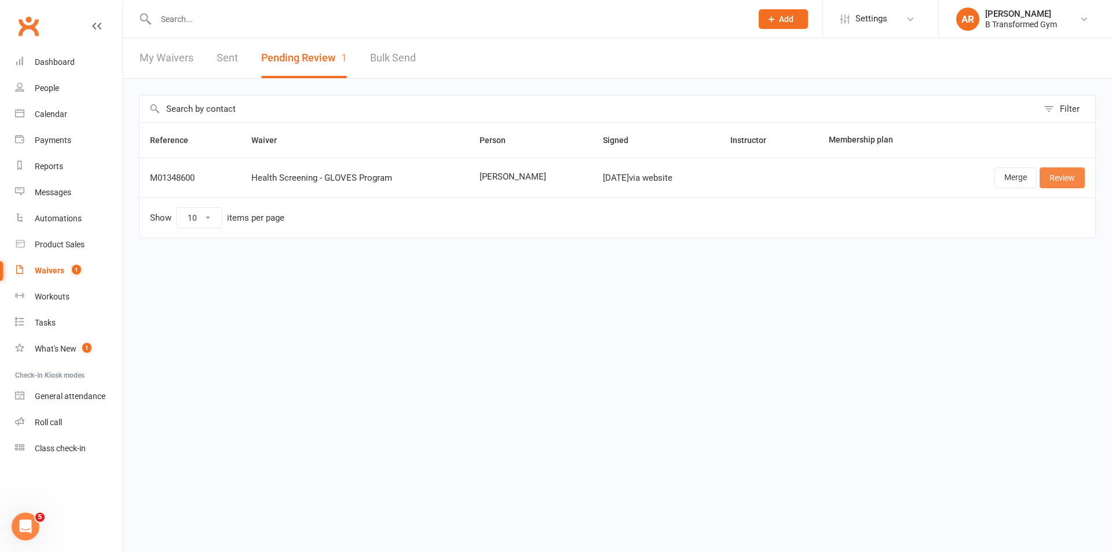
click at [1063, 175] on link "Review" at bounding box center [1062, 177] width 45 height 21
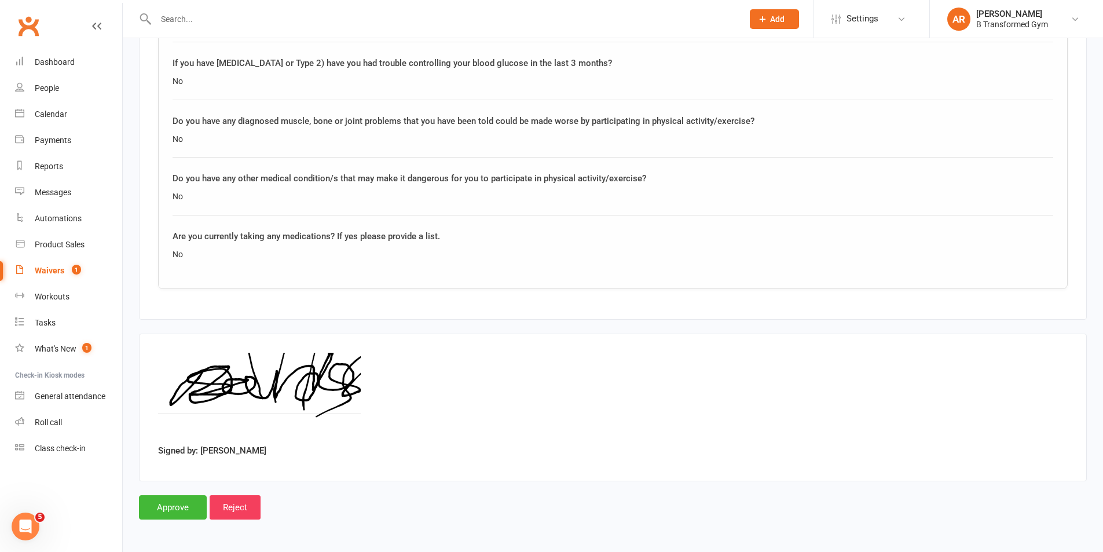
scroll to position [1069, 0]
click at [168, 508] on input "Approve" at bounding box center [173, 507] width 68 height 24
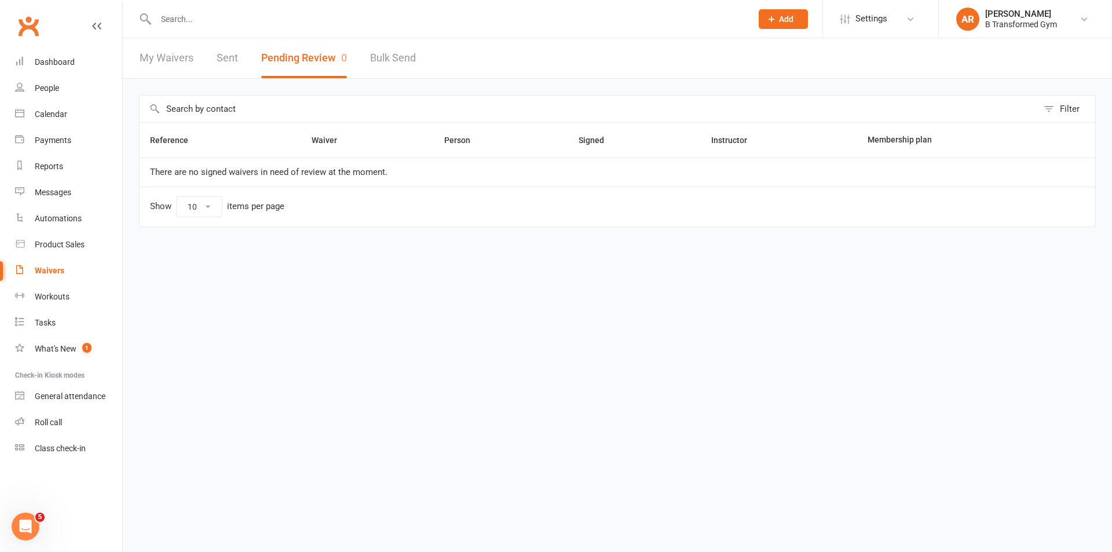
click at [171, 56] on link "My Waivers" at bounding box center [167, 58] width 54 height 40
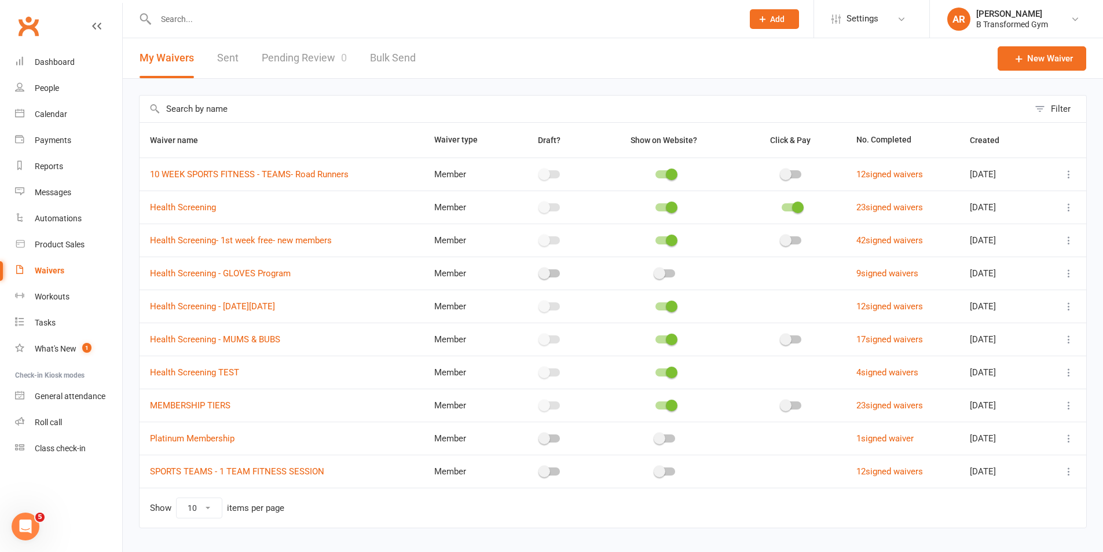
click at [310, 56] on link "Pending Review 0" at bounding box center [304, 58] width 85 height 40
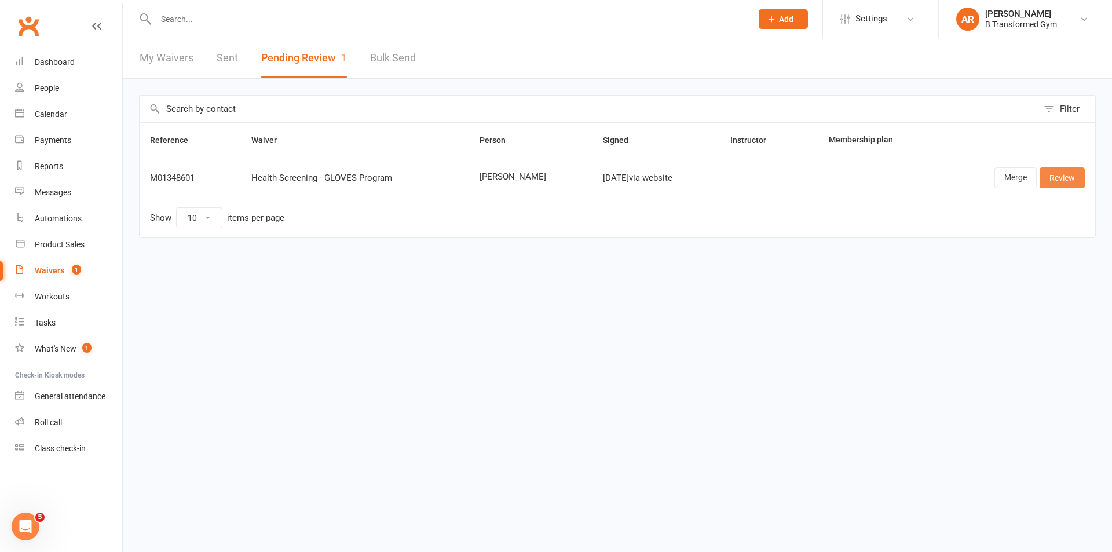
click at [1075, 178] on link "Review" at bounding box center [1062, 177] width 45 height 21
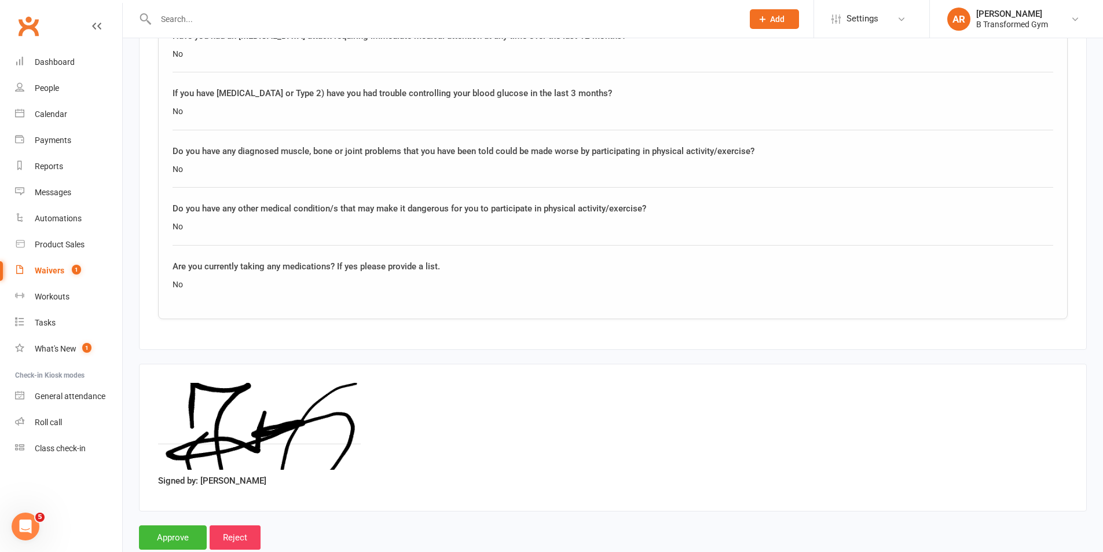
scroll to position [1043, 0]
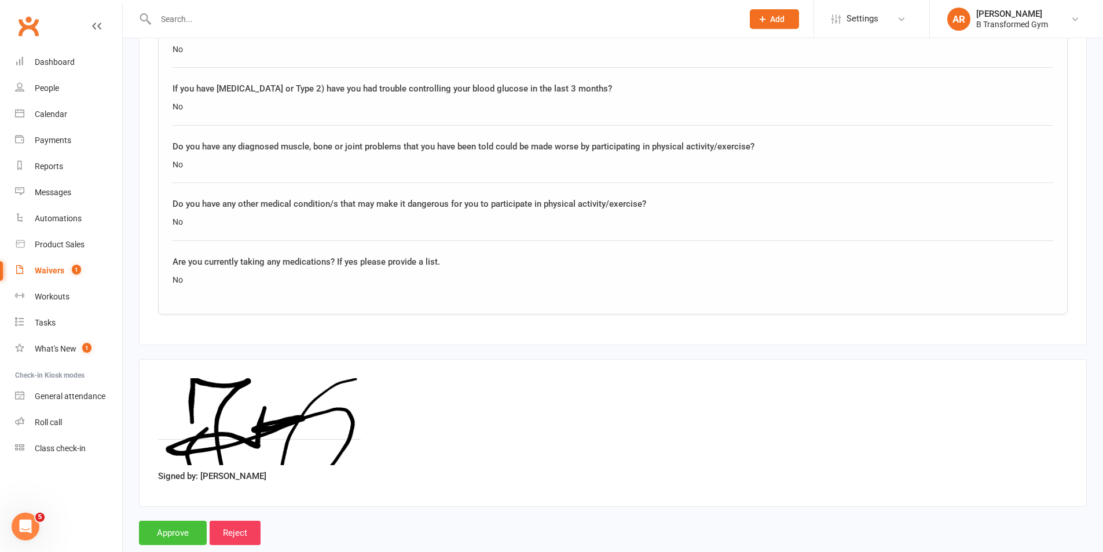
drag, startPoint x: 182, startPoint y: 528, endPoint x: 282, endPoint y: 468, distance: 116.9
click at [182, 527] on input "Approve" at bounding box center [173, 533] width 68 height 24
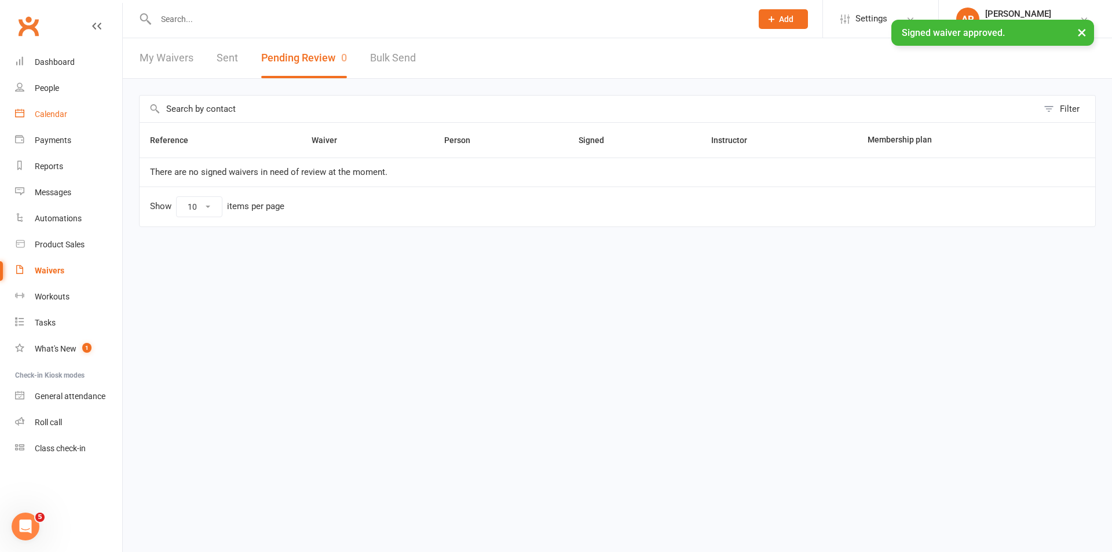
click at [42, 110] on div "Calendar" at bounding box center [51, 113] width 32 height 9
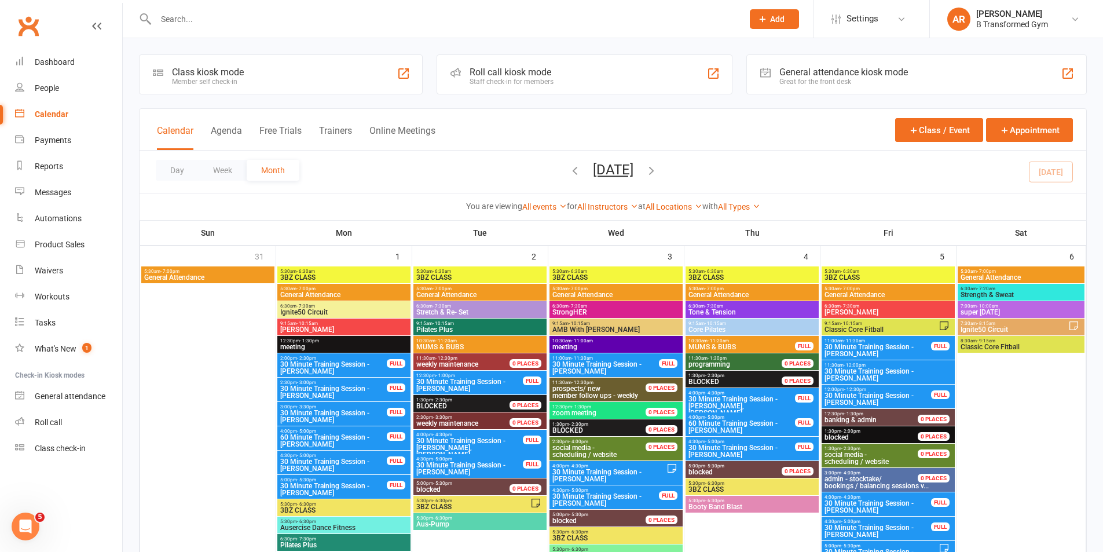
click at [334, 133] on button "Trainers" at bounding box center [335, 137] width 33 height 25
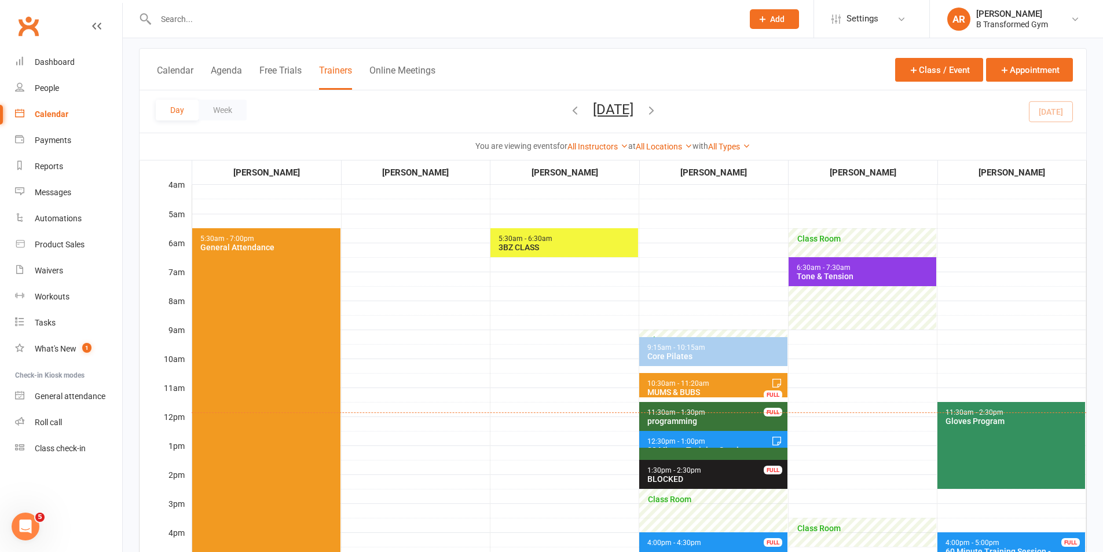
scroll to position [116, 0]
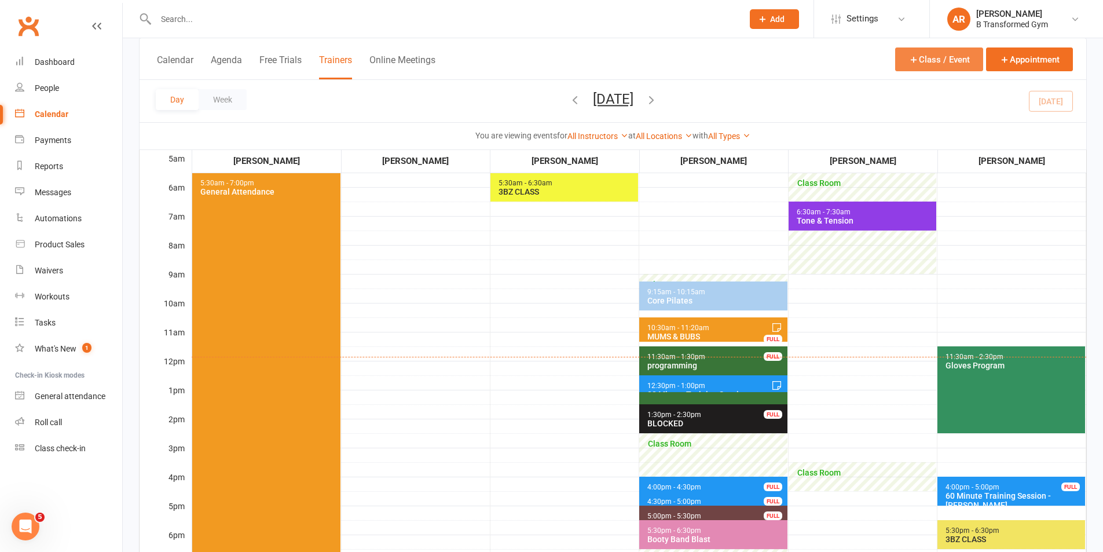
click at [923, 61] on button "Class / Event" at bounding box center [939, 59] width 88 height 24
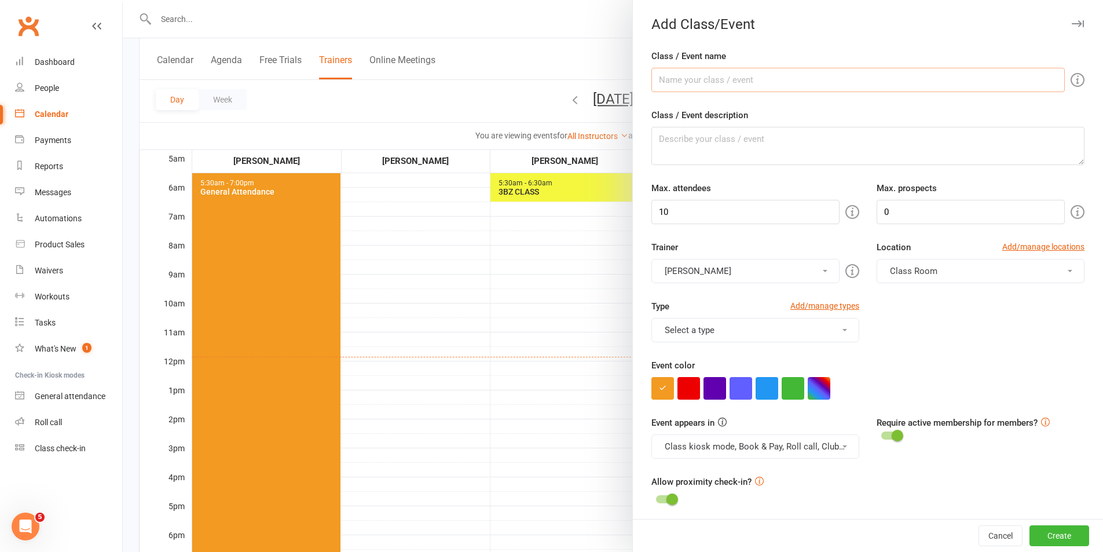
click at [793, 76] on input "Class / Event name" at bounding box center [859, 80] width 414 height 24
type input "programming"
click at [734, 274] on button "Julie Bugeja" at bounding box center [746, 271] width 188 height 24
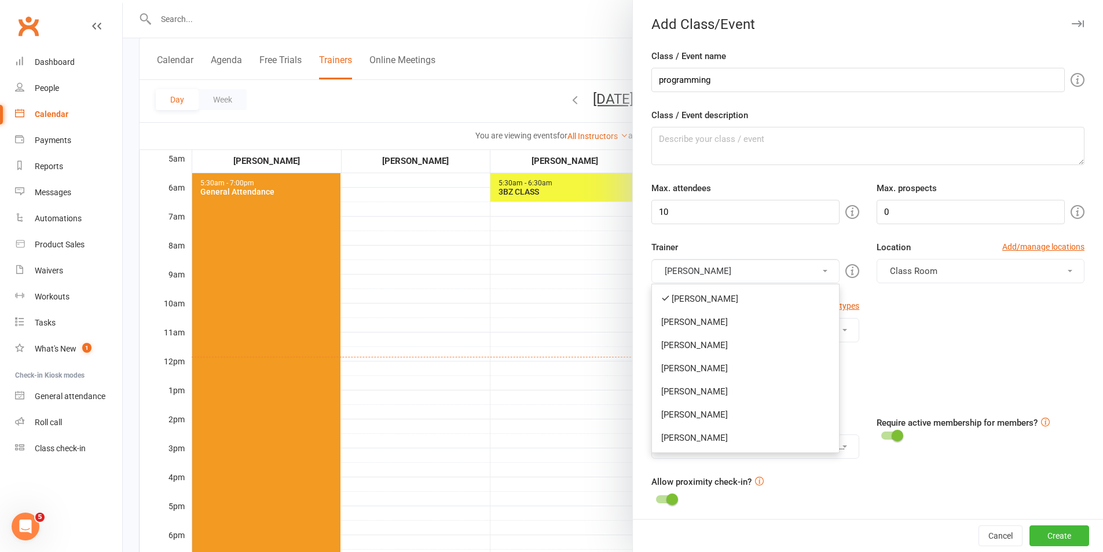
drag, startPoint x: 701, startPoint y: 369, endPoint x: 702, endPoint y: 356, distance: 13.4
click at [701, 368] on link "Amanda Robinson" at bounding box center [745, 368] width 187 height 23
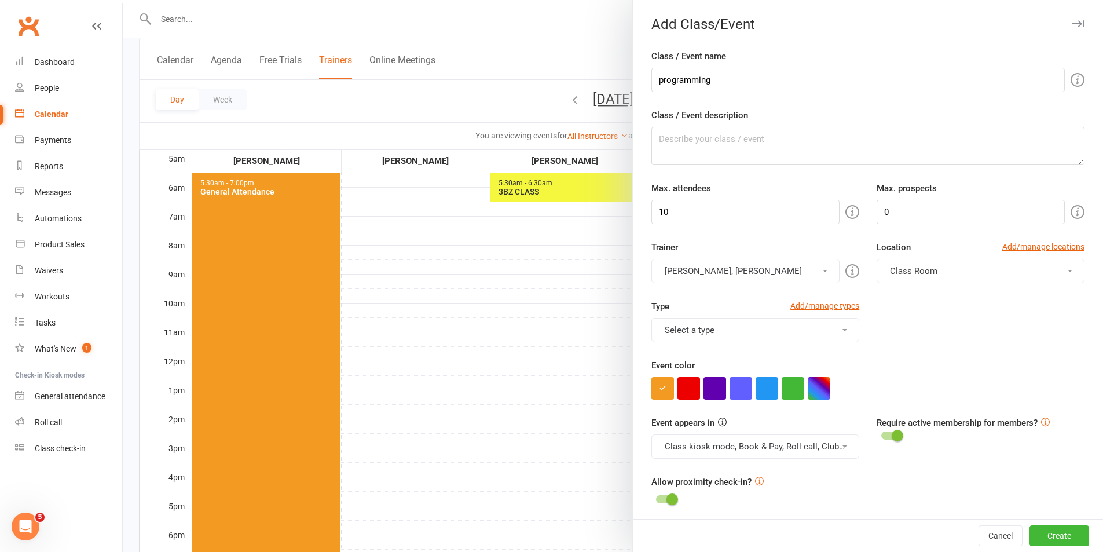
click at [725, 273] on button "Julie Bugeja, Amanda Robinson" at bounding box center [746, 271] width 188 height 24
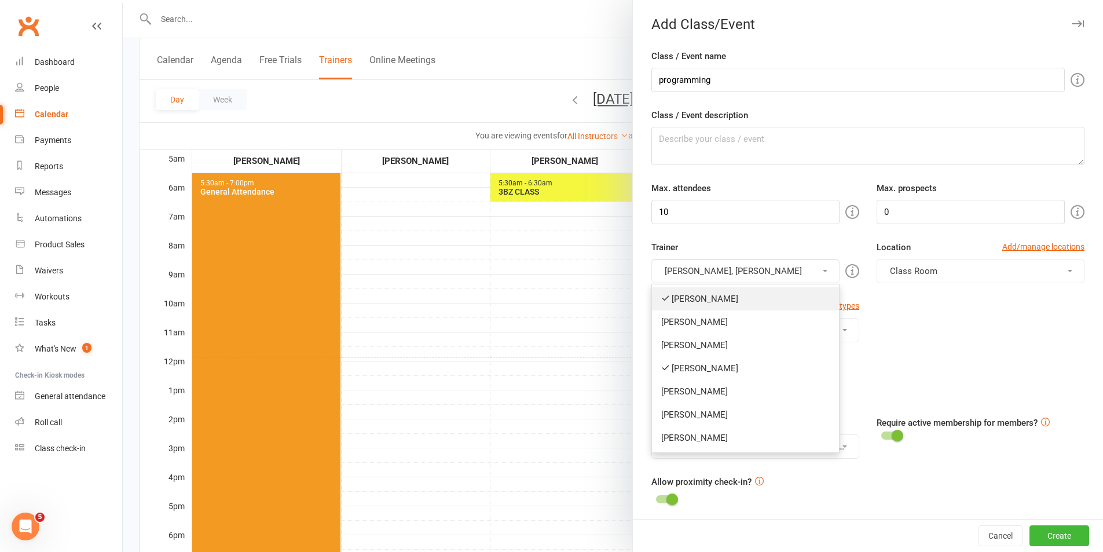
click at [725, 297] on link "Julie Bugeja" at bounding box center [745, 298] width 187 height 23
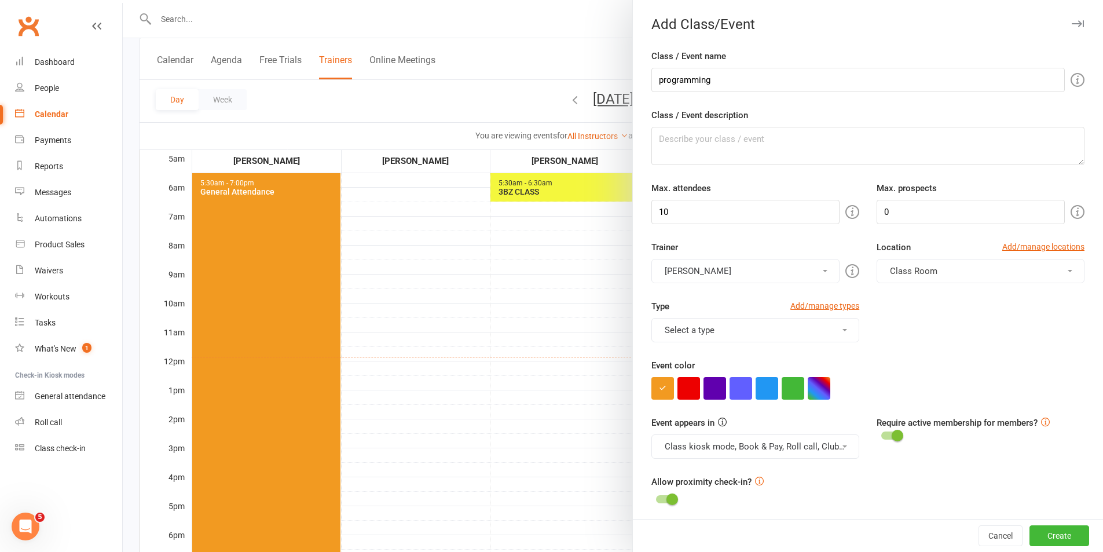
click at [732, 333] on button "Select a type" at bounding box center [756, 330] width 208 height 24
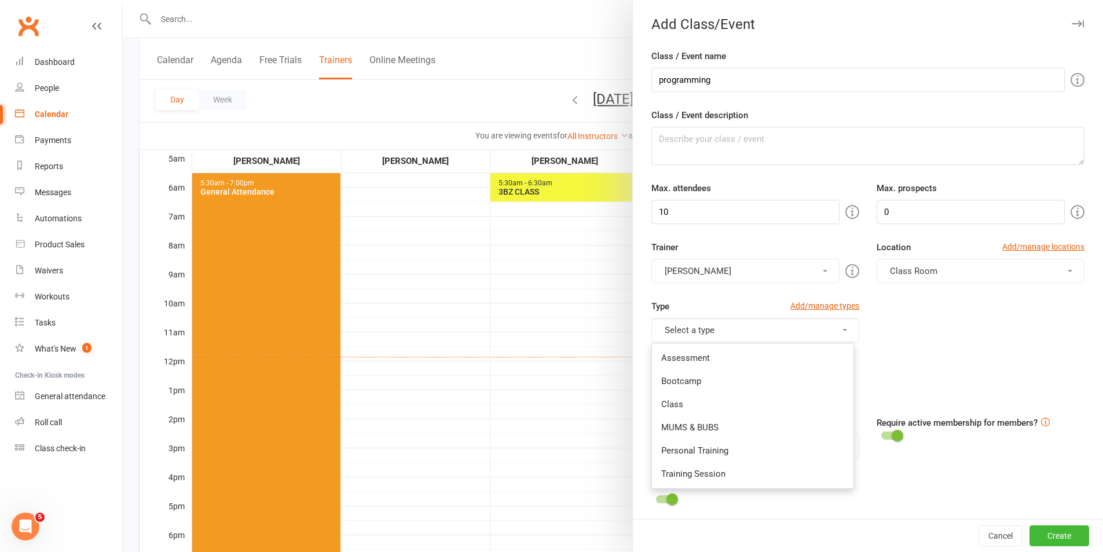
click at [732, 333] on button "Select a type" at bounding box center [756, 330] width 208 height 24
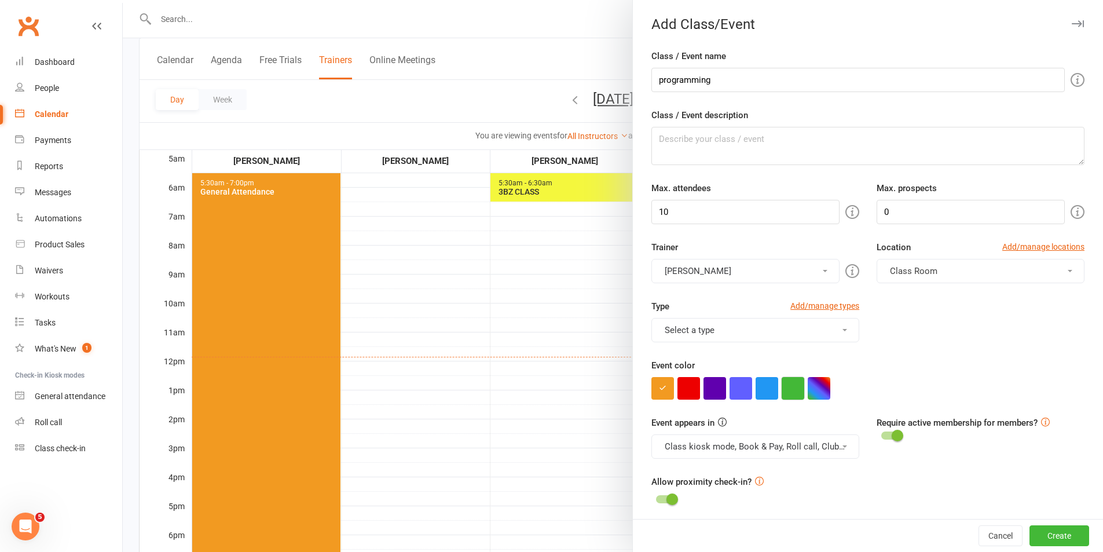
click at [794, 387] on button "button" at bounding box center [793, 388] width 23 height 23
click at [817, 385] on button "button" at bounding box center [819, 388] width 23 height 23
click at [796, 414] on colorpicker-hue at bounding box center [795, 409] width 9 height 58
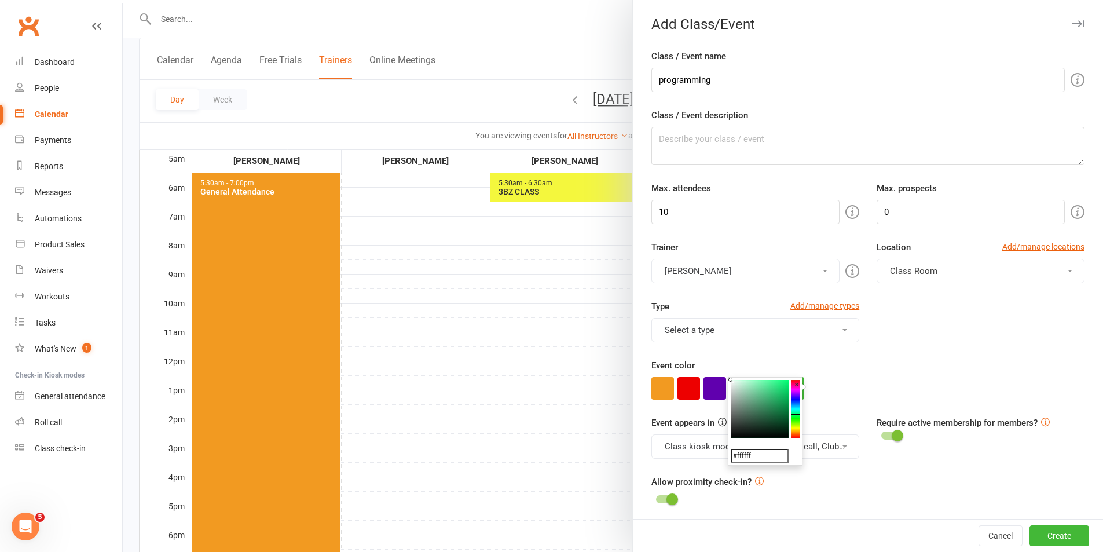
click at [772, 415] on colorpicker-saturation at bounding box center [760, 409] width 58 height 58
type input "#1c633d"
click at [852, 396] on div at bounding box center [868, 388] width 433 height 23
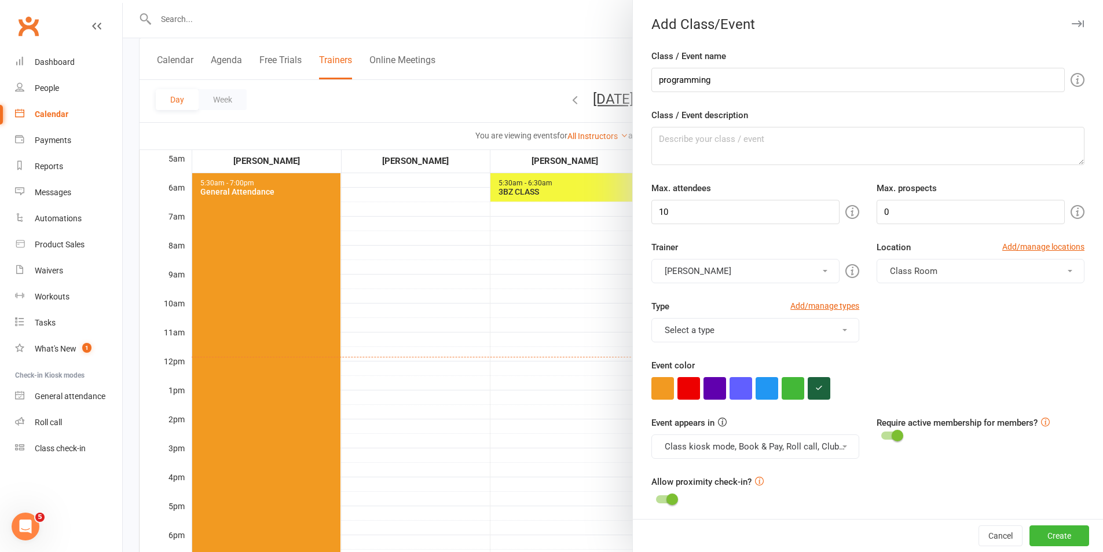
click at [802, 447] on button "Class kiosk mode, Book & Pay, Roll call, Clubworx website calendar and Mobile a…" at bounding box center [756, 446] width 208 height 24
click at [776, 472] on link "Clubworx website calendar and Mobile app" at bounding box center [749, 474] width 194 height 23
click at [775, 444] on button "Class kiosk mode, Book & Pay, Roll call" at bounding box center [756, 446] width 208 height 24
click at [755, 495] on link "Class kiosk mode" at bounding box center [744, 497] width 184 height 23
click at [762, 447] on button "Book & Pay, Roll call" at bounding box center [756, 446] width 208 height 24
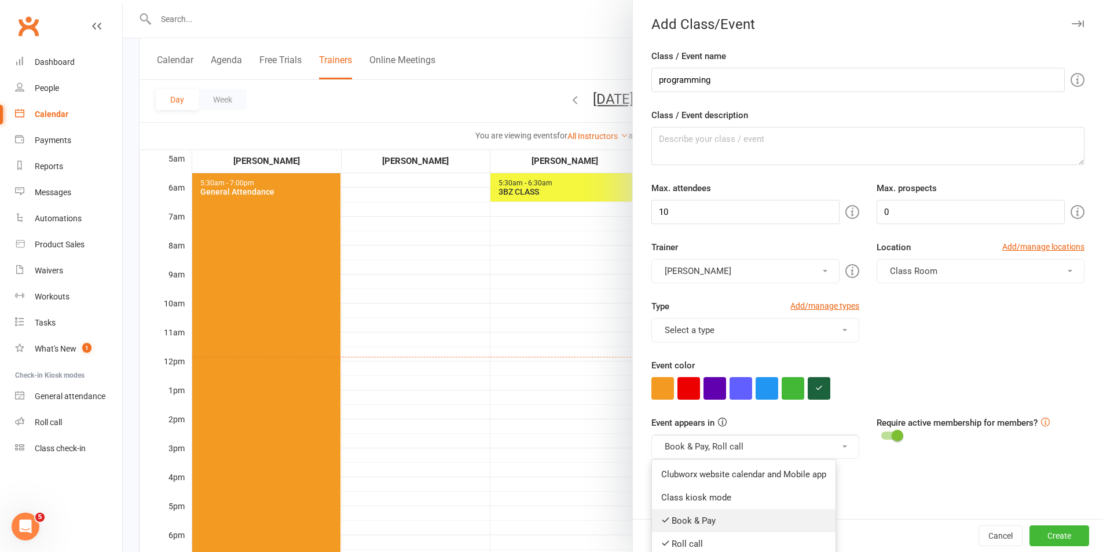
click at [737, 518] on link "Book & Pay" at bounding box center [744, 520] width 184 height 23
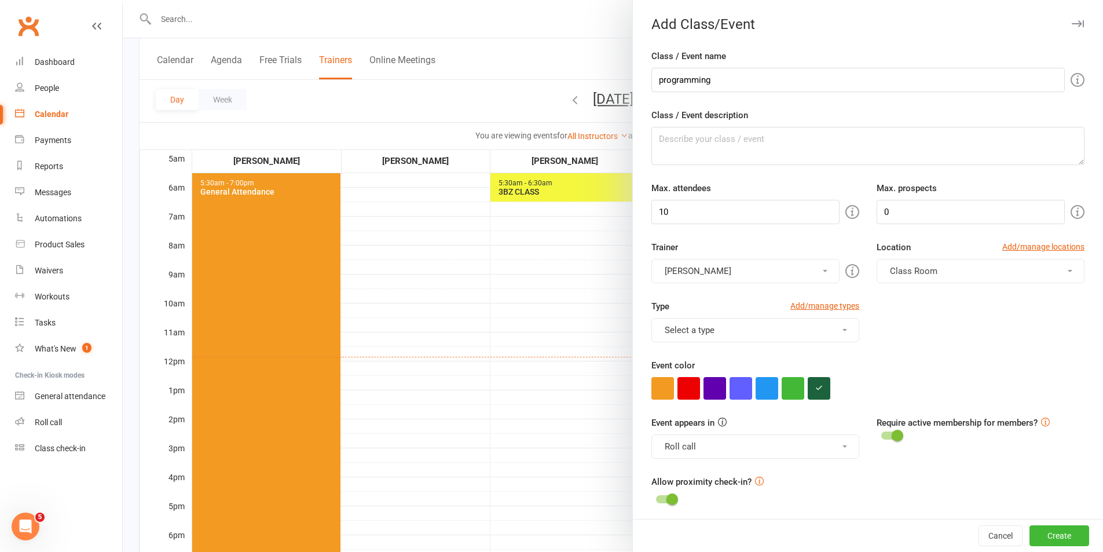
click at [755, 447] on button "Roll call" at bounding box center [756, 446] width 208 height 24
drag, startPoint x: 740, startPoint y: 539, endPoint x: 844, endPoint y: 502, distance: 110.7
click at [740, 538] on link "Roll call" at bounding box center [744, 543] width 184 height 23
click at [858, 494] on div "Allow proximity check-in?" at bounding box center [868, 491] width 433 height 32
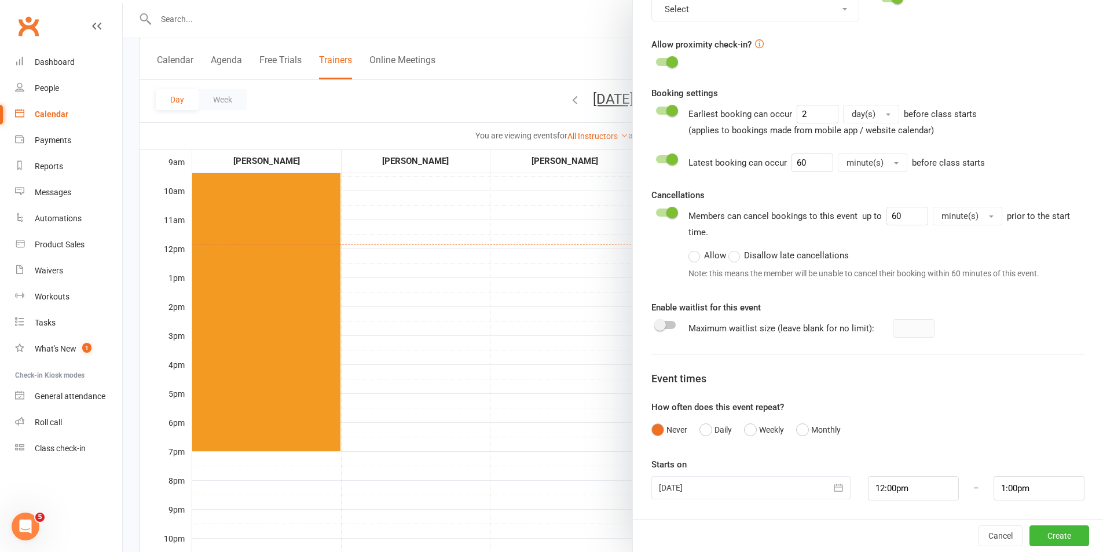
scroll to position [232, 0]
click at [900, 489] on input "12:00pm" at bounding box center [913, 488] width 91 height 24
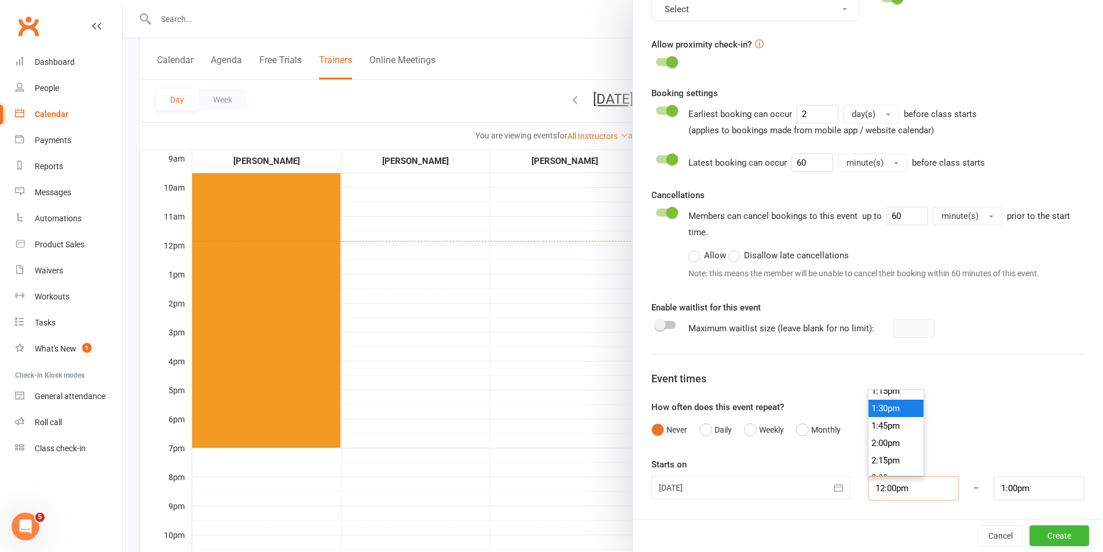
scroll to position [933, 0]
type input "2:30pm"
click at [876, 471] on li "2:30pm" at bounding box center [897, 473] width 56 height 17
click at [1025, 491] on input "3:30pm" at bounding box center [1039, 488] width 91 height 24
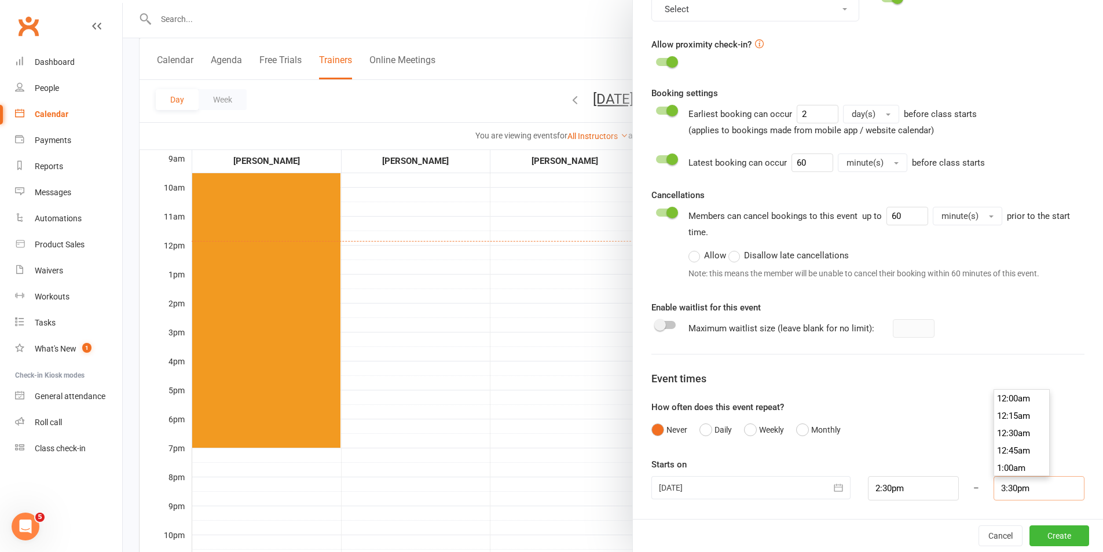
scroll to position [1060, 0]
type input "4:00pm"
click at [1000, 448] on li "4:00pm" at bounding box center [1023, 450] width 56 height 17
click at [1003, 446] on form "Class / Event name programming Class / Event description Max. attendees 10 Max.…" at bounding box center [868, 56] width 433 height 889
click at [1036, 533] on button "Create" at bounding box center [1060, 535] width 60 height 21
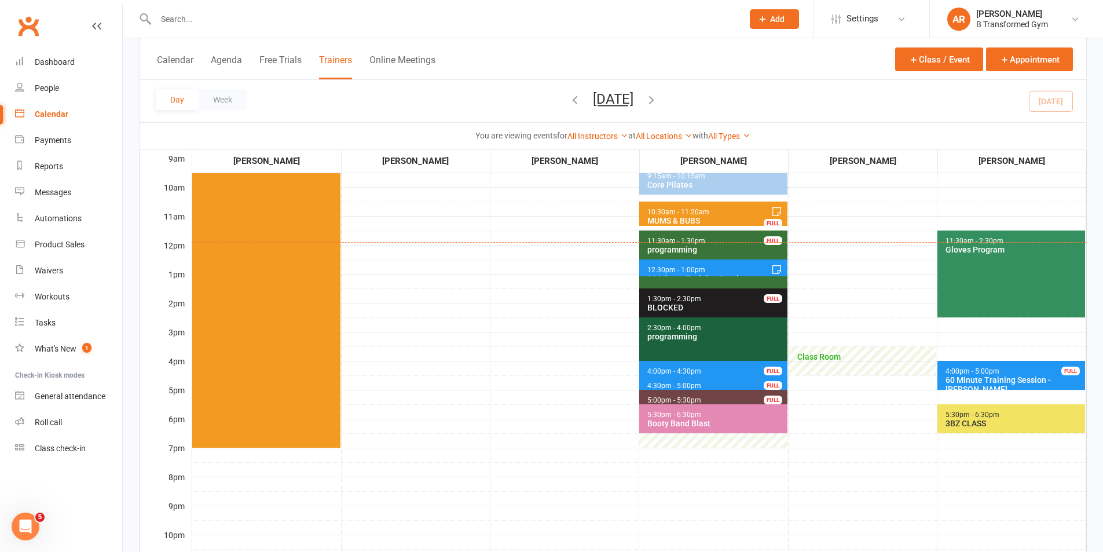
click at [658, 100] on icon "button" at bounding box center [651, 99] width 13 height 13
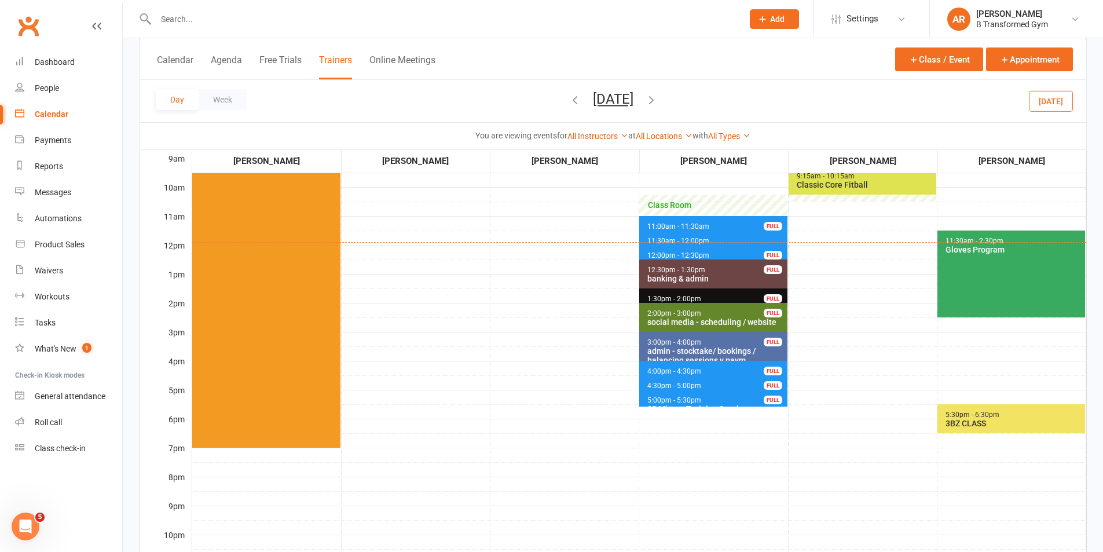
click at [682, 362] on span "4:00pm - 4:30pm 30 Minute Training Session - Yvonne Burt FULL" at bounding box center [713, 369] width 148 height 17
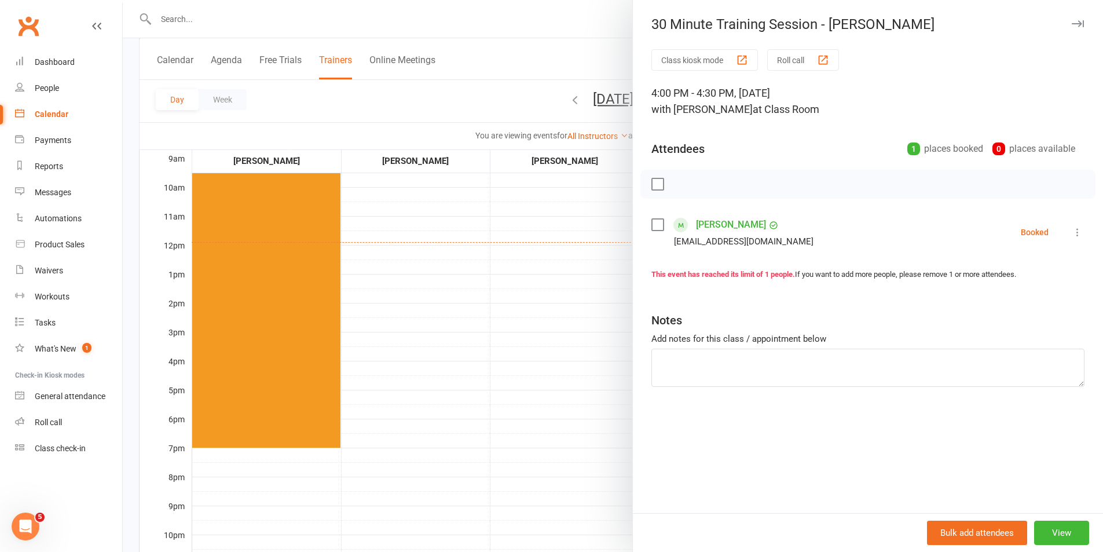
click at [598, 324] on div at bounding box center [613, 276] width 981 height 552
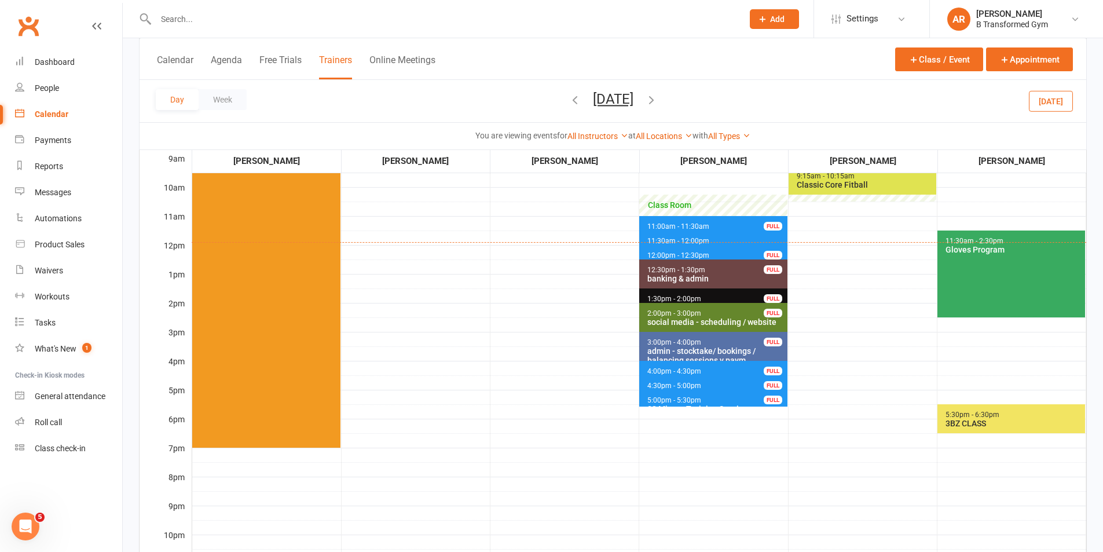
click at [680, 383] on span "4:30pm - 5:00pm" at bounding box center [674, 386] width 55 height 8
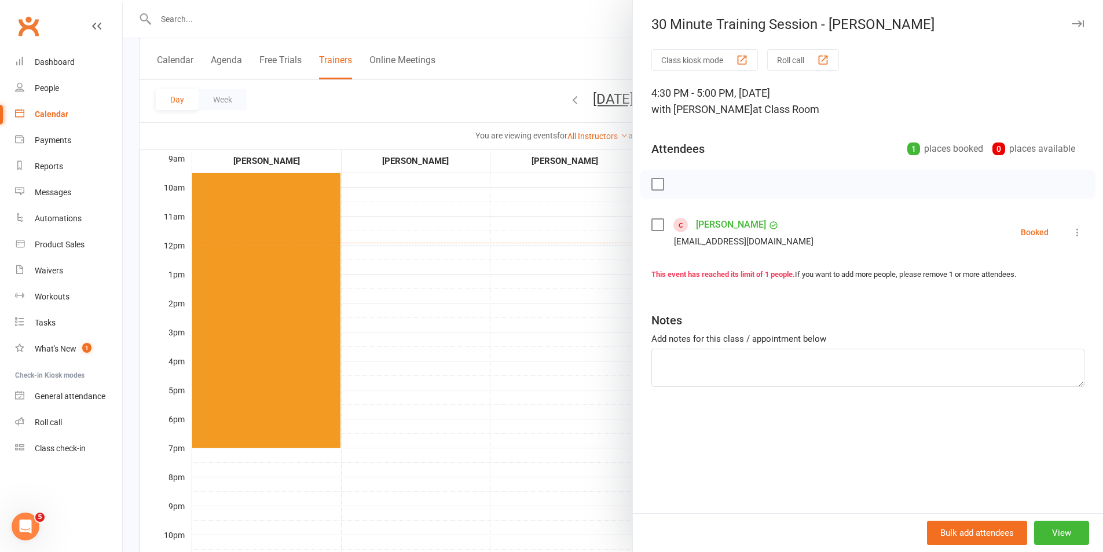
drag, startPoint x: 546, startPoint y: 345, endPoint x: 611, endPoint y: 355, distance: 65.0
click at [546, 345] on div at bounding box center [613, 276] width 981 height 552
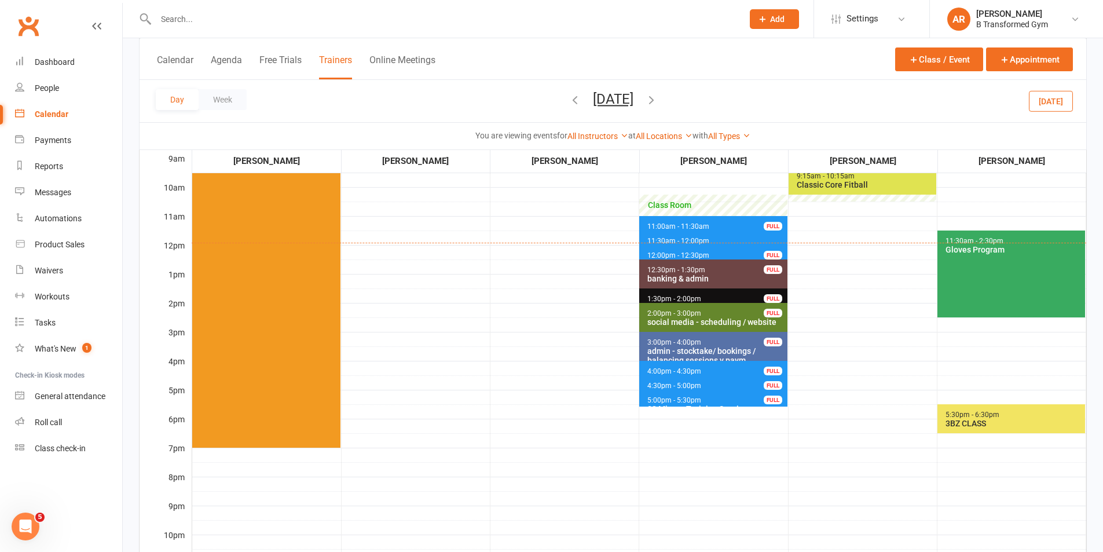
click at [657, 387] on span "4:30pm - 5:00pm" at bounding box center [674, 386] width 55 height 8
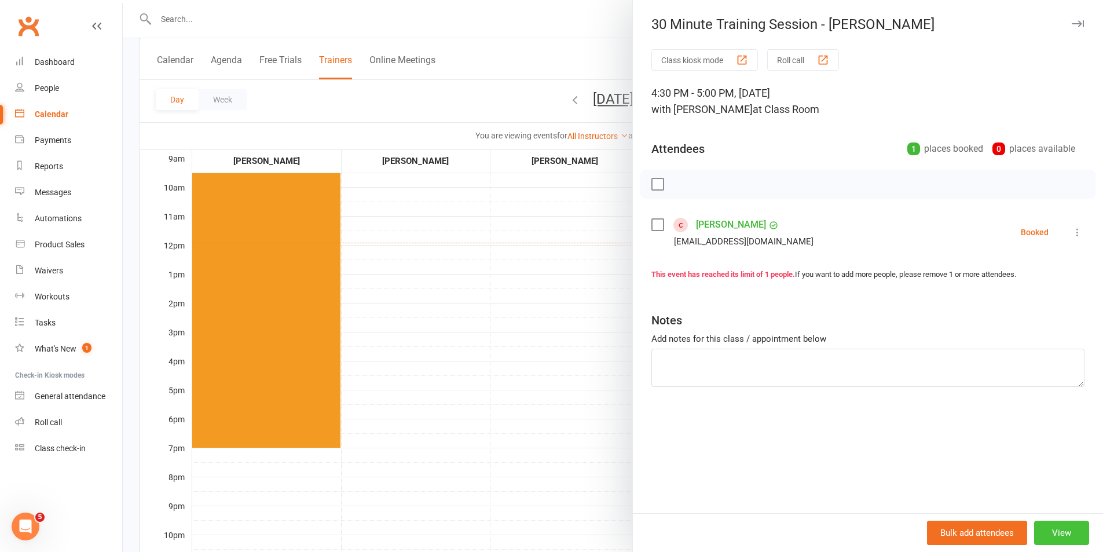
click at [1061, 533] on button "View" at bounding box center [1062, 533] width 55 height 24
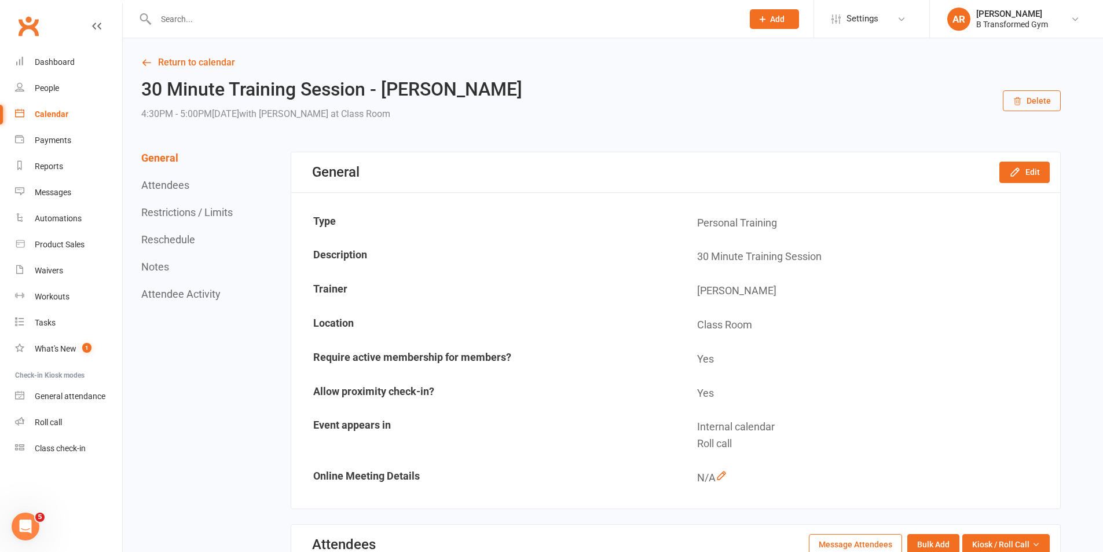
click at [1036, 104] on button "Delete" at bounding box center [1032, 100] width 58 height 21
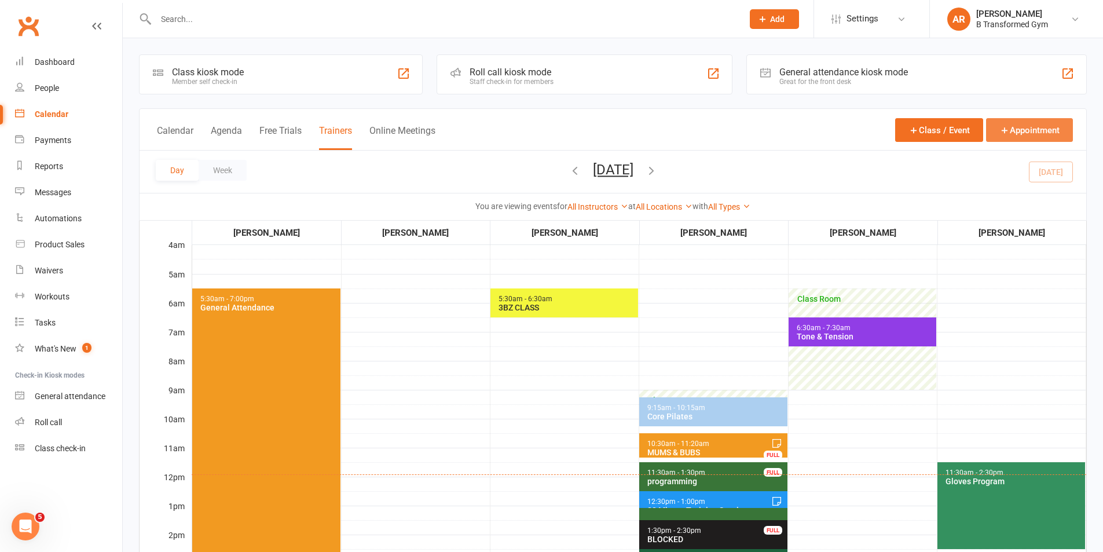
click at [1044, 125] on button "Appointment" at bounding box center [1029, 130] width 87 height 24
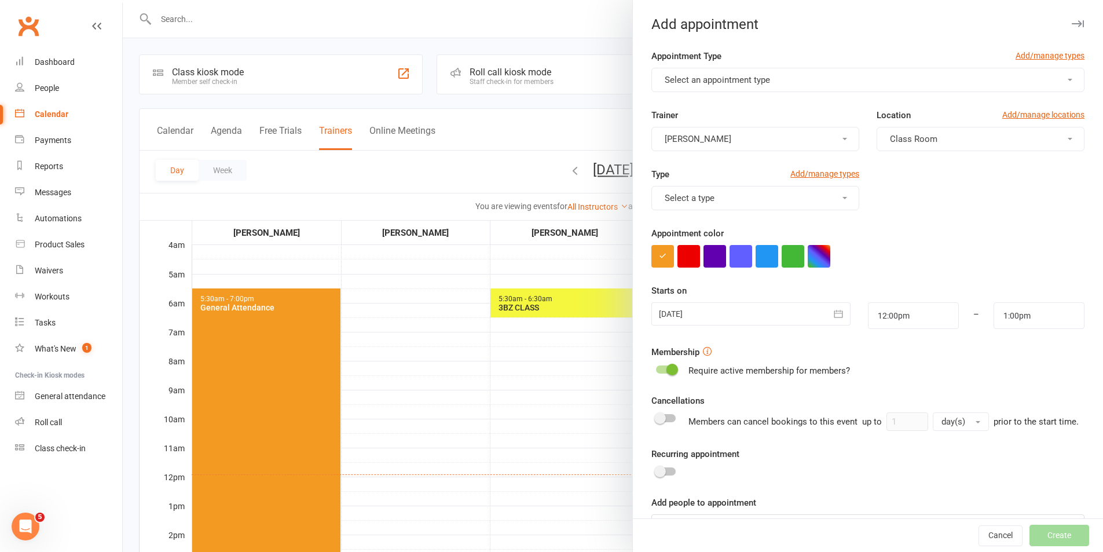
click at [572, 159] on div at bounding box center [613, 276] width 981 height 552
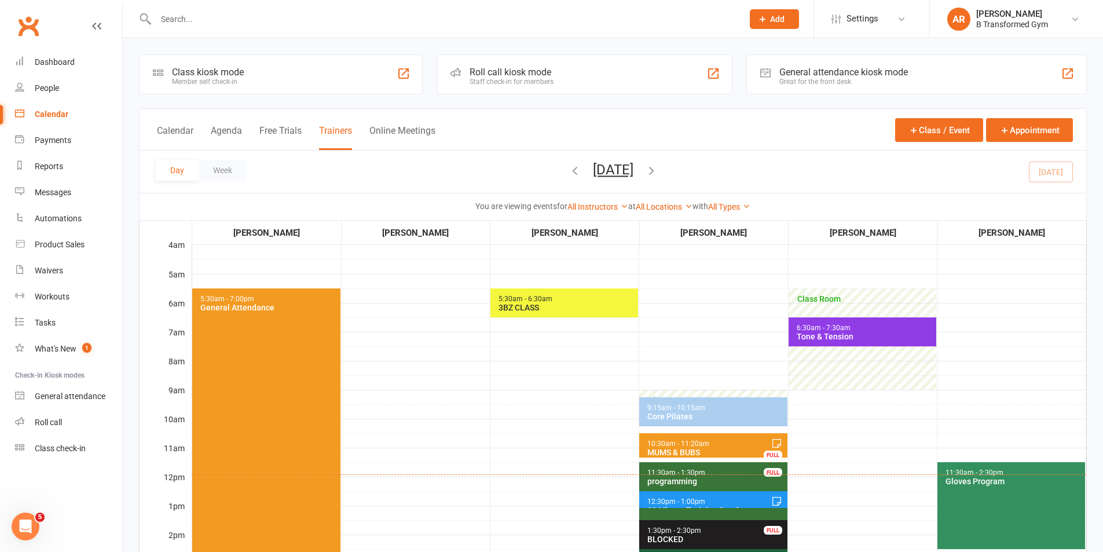
click at [634, 166] on button "Thursday, Sep 11, 2025" at bounding box center [613, 170] width 41 height 16
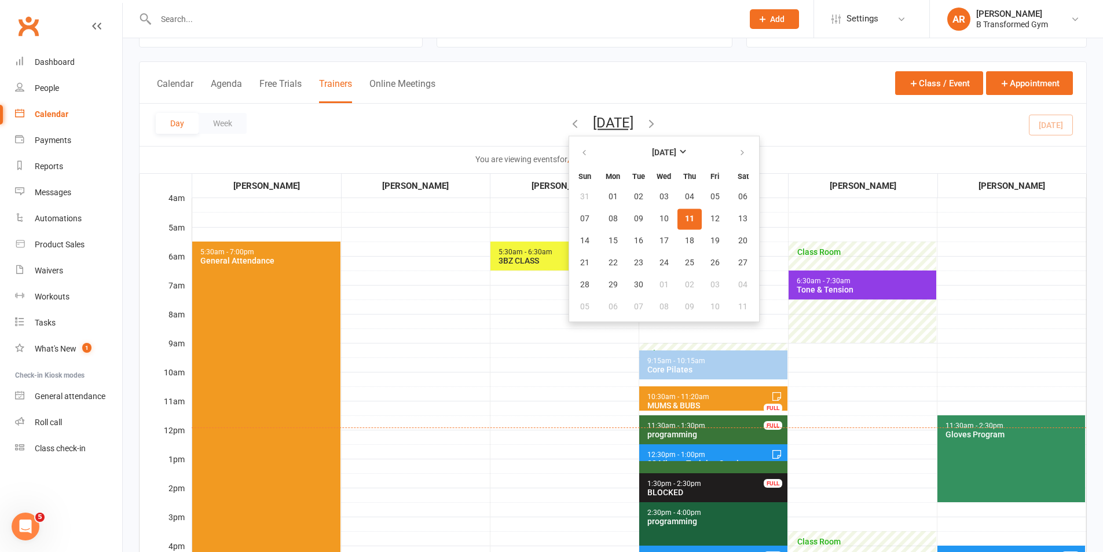
scroll to position [116, 0]
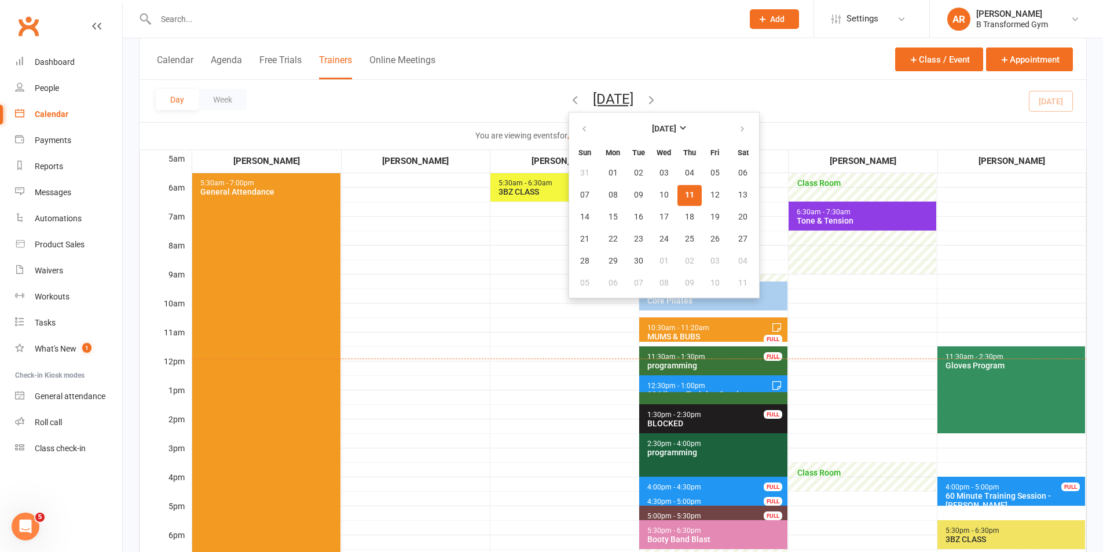
click at [707, 482] on span "4:00pm - 4:30pm 30 Minute Training Session - Kylie Batterson, Allan Bat... FULL" at bounding box center [713, 485] width 148 height 17
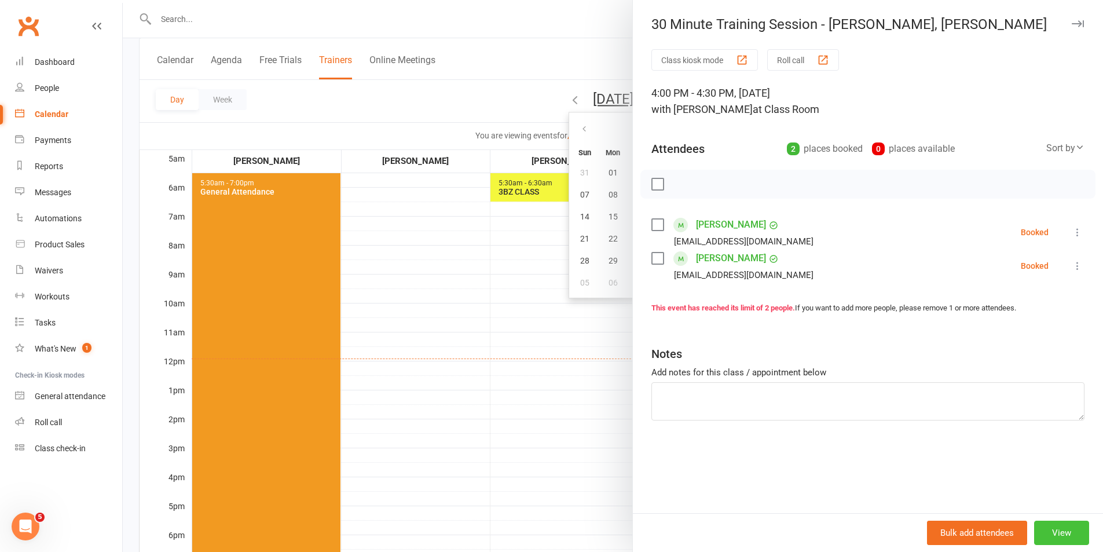
click at [1054, 534] on button "View" at bounding box center [1062, 533] width 55 height 24
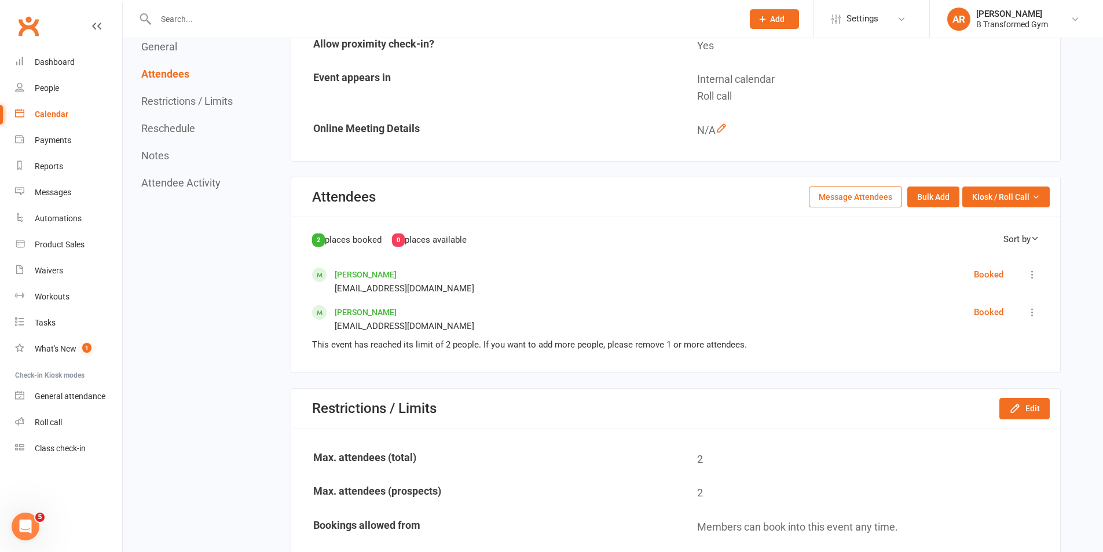
scroll to position [637, 0]
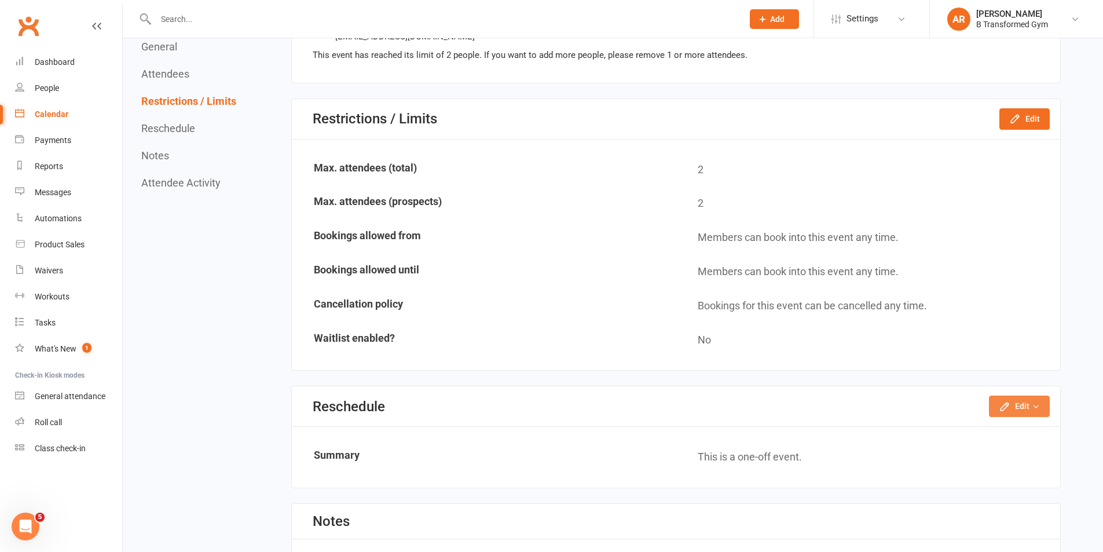
click at [1012, 411] on button "Edit" at bounding box center [1019, 406] width 61 height 21
click at [990, 437] on link "Reschedule this event only" at bounding box center [989, 432] width 122 height 23
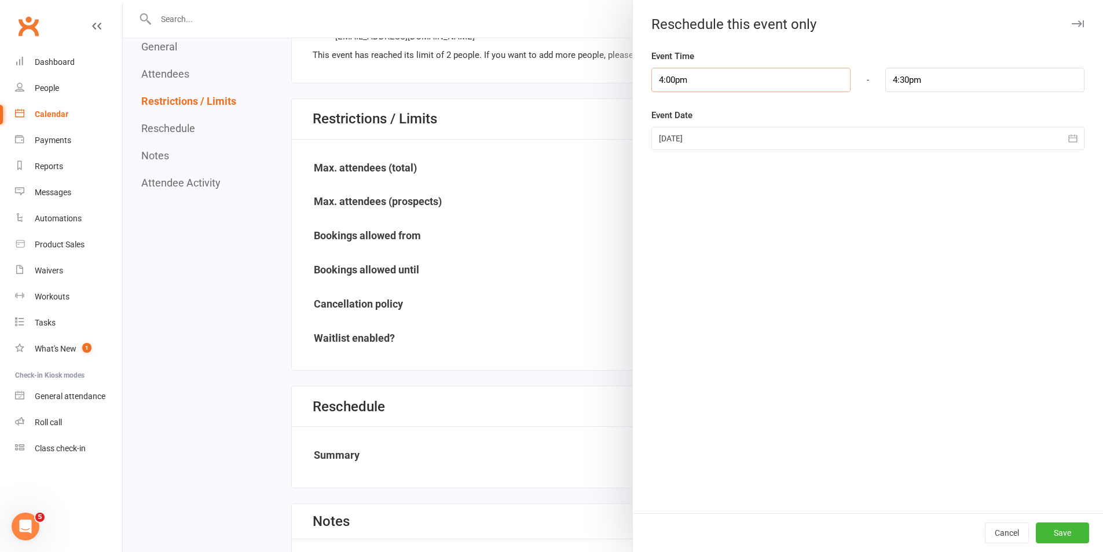
click at [689, 74] on input "4:00pm" at bounding box center [751, 80] width 199 height 24
type input "4:30pm"
type input "5:00pm"
drag, startPoint x: 689, startPoint y: 153, endPoint x: 887, endPoint y: 89, distance: 208.1
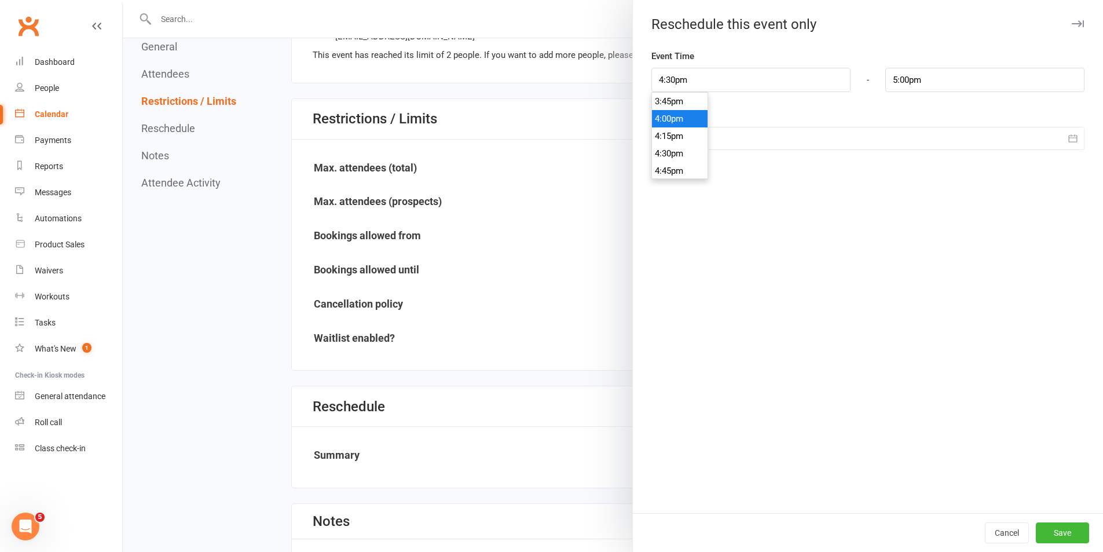
click at [689, 151] on li "4:30pm" at bounding box center [680, 153] width 56 height 17
drag, startPoint x: 950, startPoint y: 75, endPoint x: 929, endPoint y: 103, distance: 34.6
click at [950, 78] on input "5:00pm" at bounding box center [985, 80] width 199 height 24
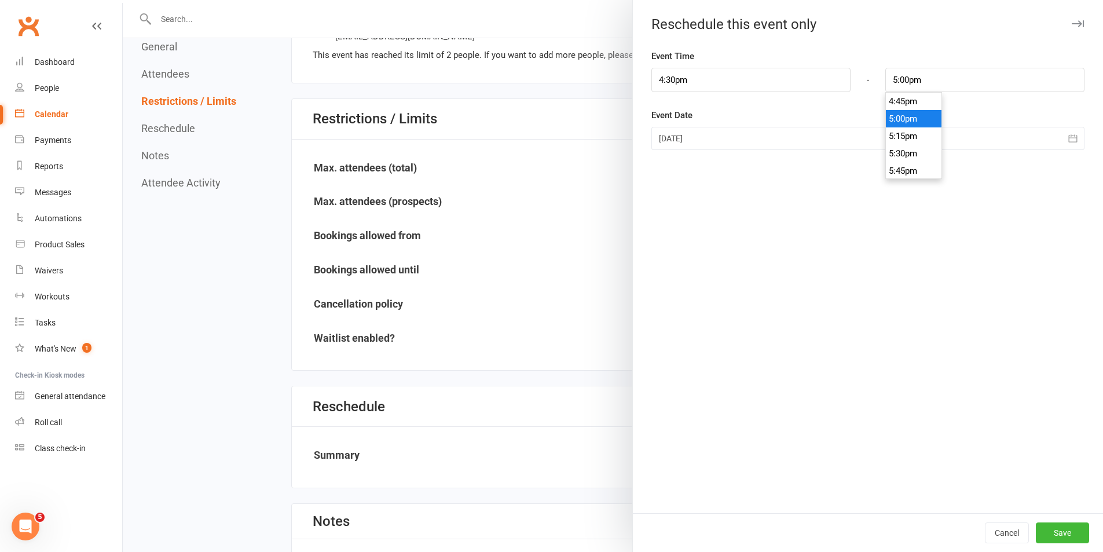
click at [915, 123] on li "5:00pm" at bounding box center [914, 118] width 56 height 17
click at [846, 127] on div at bounding box center [868, 138] width 433 height 23
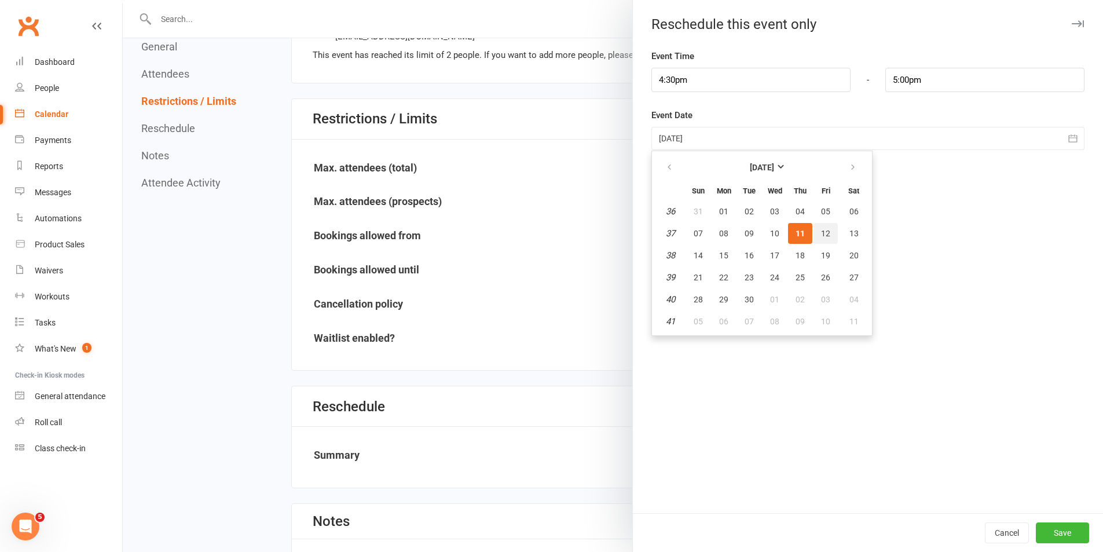
click at [828, 237] on button "12" at bounding box center [826, 233] width 24 height 21
type input "12 Sep 2025"
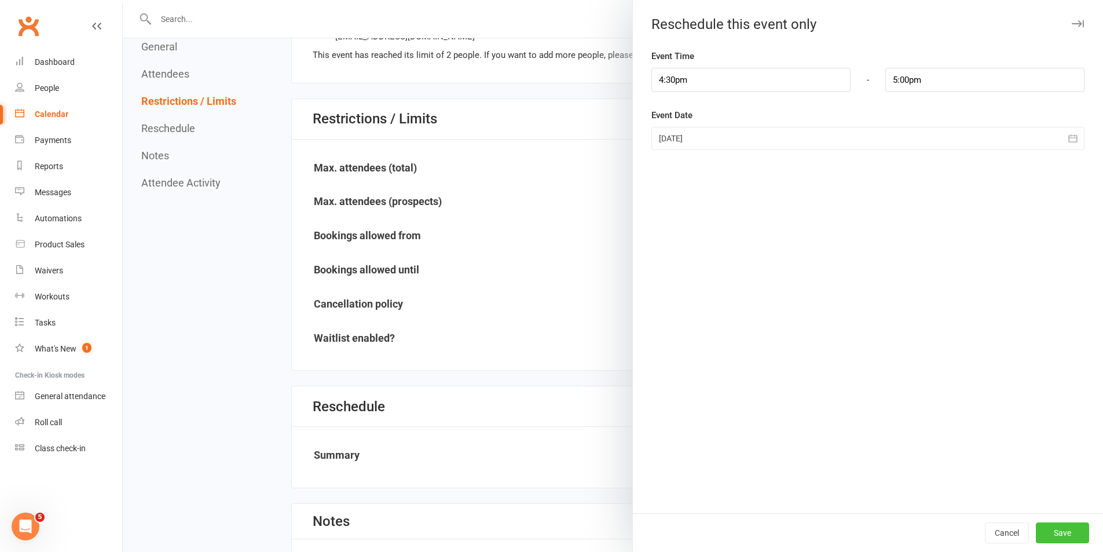
click at [1049, 525] on button "Save" at bounding box center [1062, 532] width 53 height 21
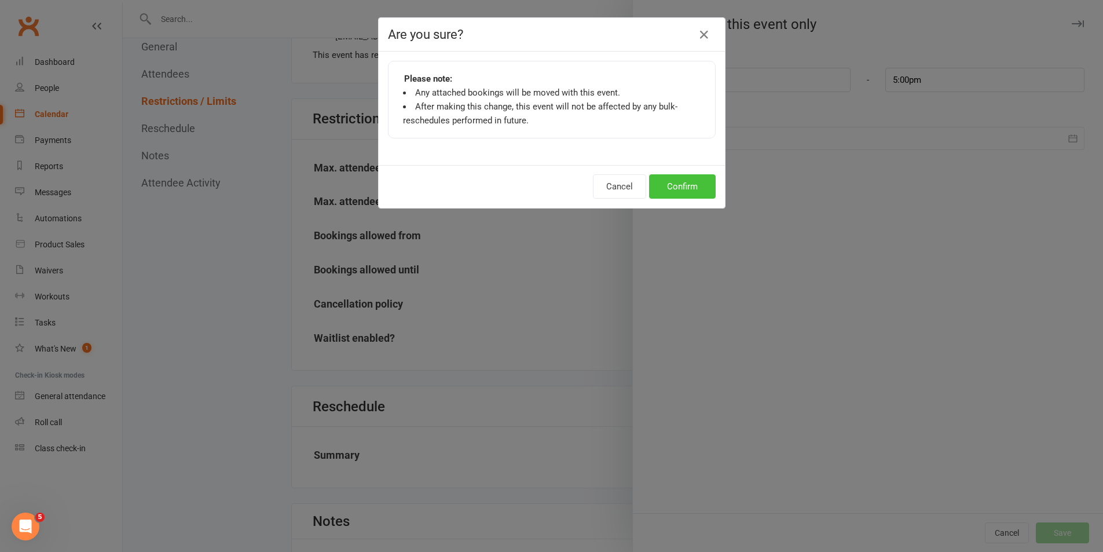
click at [672, 181] on button "Confirm" at bounding box center [682, 186] width 67 height 24
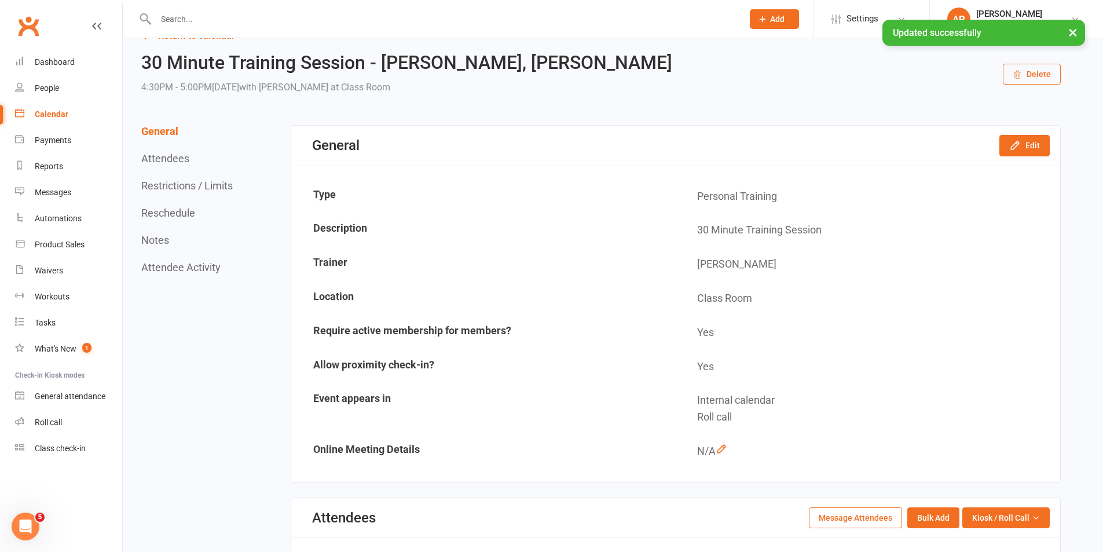
scroll to position [0, 0]
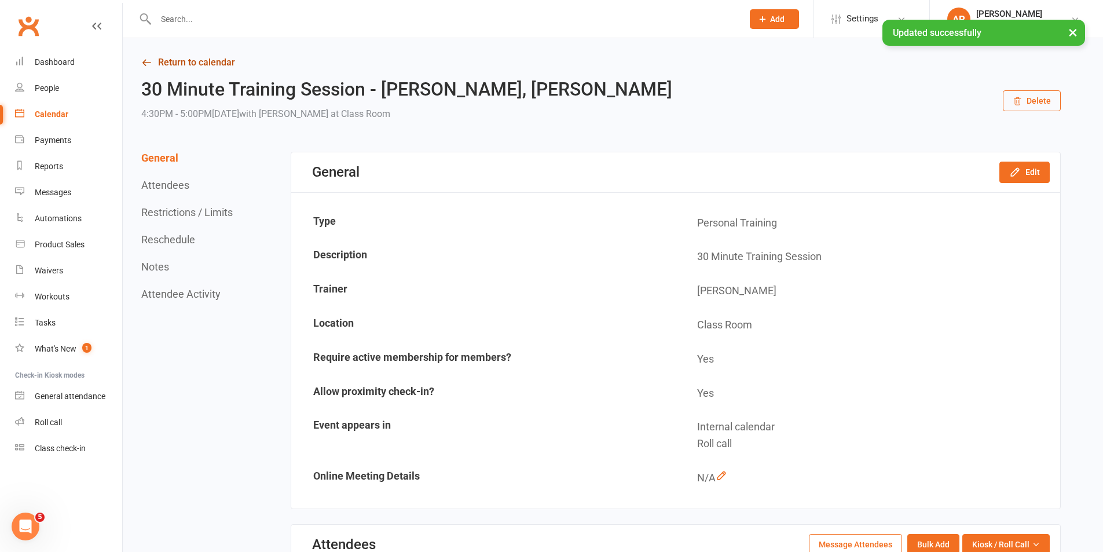
click at [193, 64] on link "Return to calendar" at bounding box center [601, 62] width 920 height 16
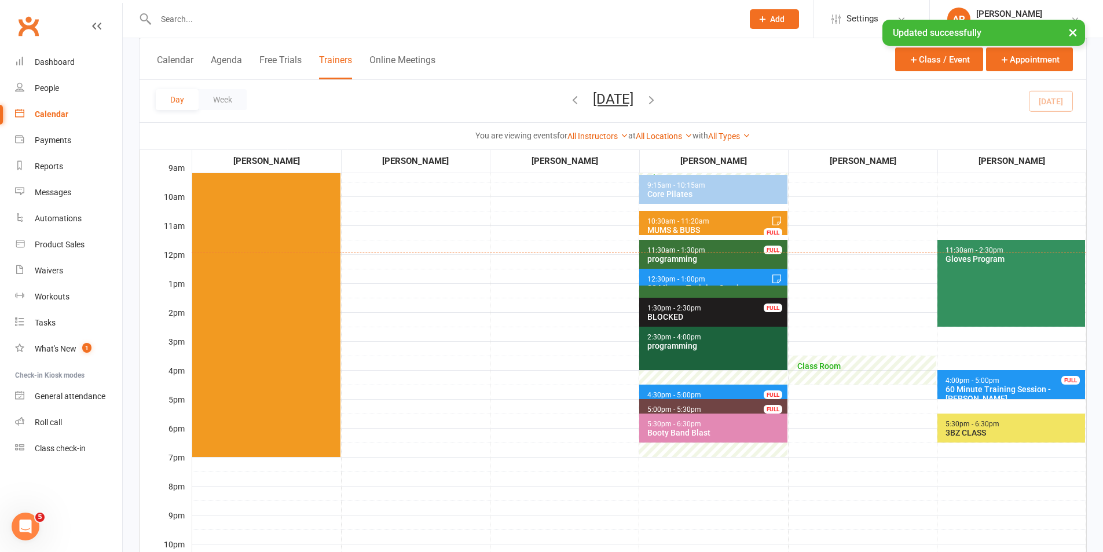
scroll to position [290, 0]
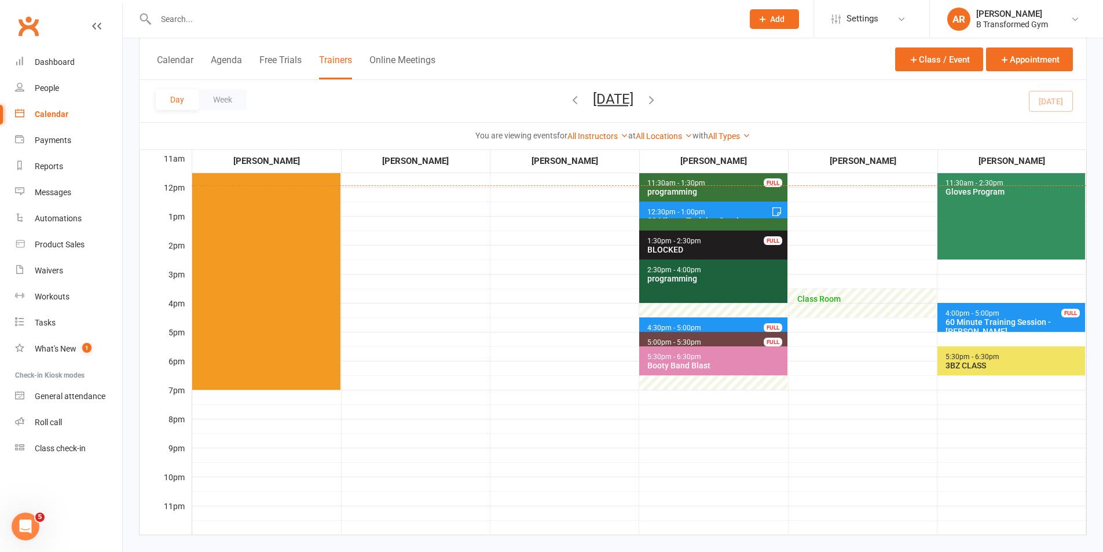
click at [714, 280] on div "programming" at bounding box center [716, 278] width 138 height 9
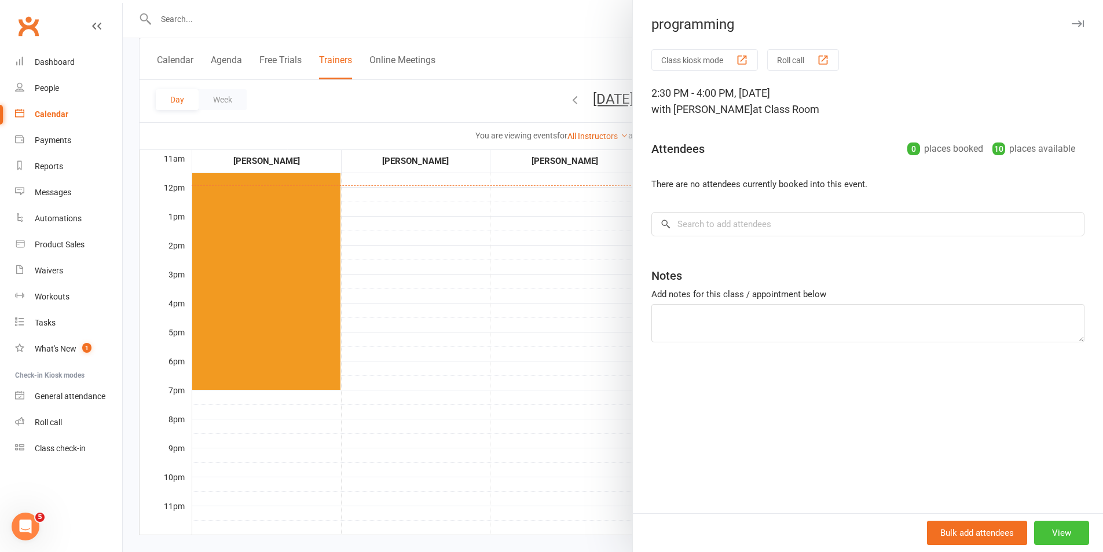
click at [1066, 532] on button "View" at bounding box center [1062, 533] width 55 height 24
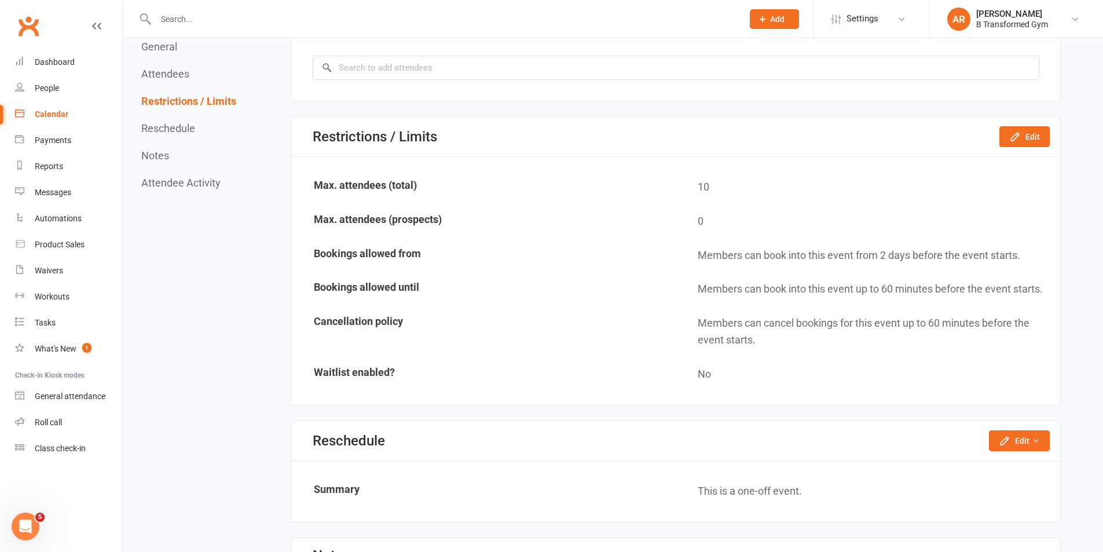
scroll to position [753, 0]
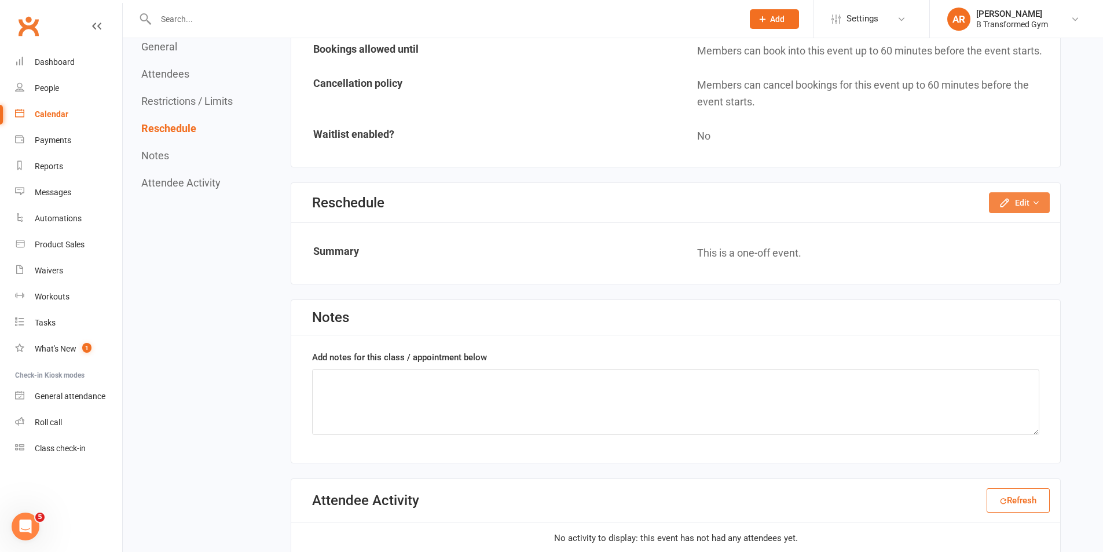
click at [1021, 195] on button "Edit" at bounding box center [1019, 202] width 61 height 21
click at [971, 228] on link "Reschedule this event only" at bounding box center [989, 228] width 122 height 23
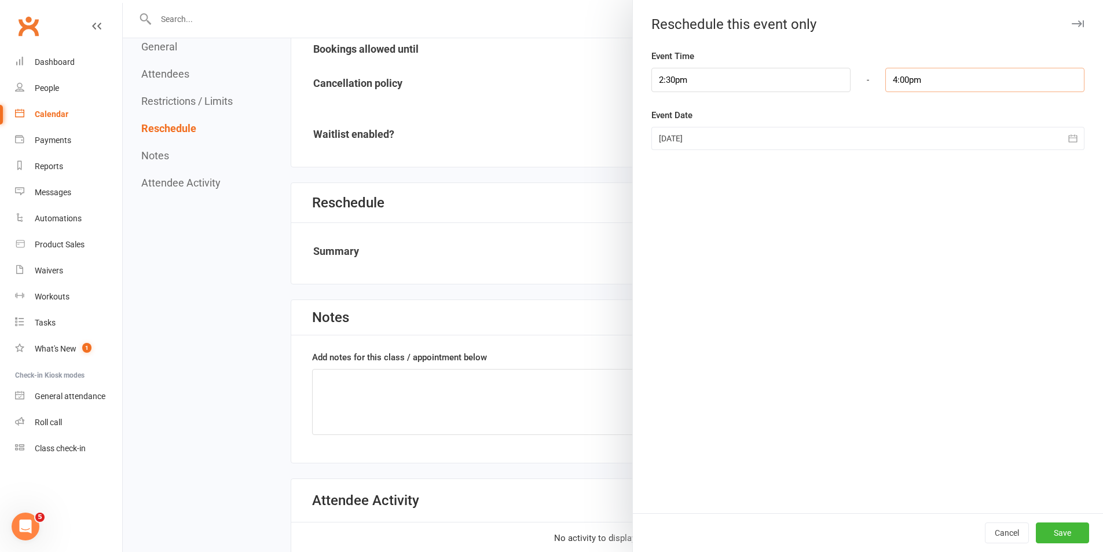
click at [924, 81] on input "4:00pm" at bounding box center [985, 80] width 199 height 24
type input "4:30pm"
click at [899, 149] on li "4:30pm" at bounding box center [914, 153] width 56 height 17
drag, startPoint x: 1055, startPoint y: 529, endPoint x: 1066, endPoint y: 535, distance: 11.9
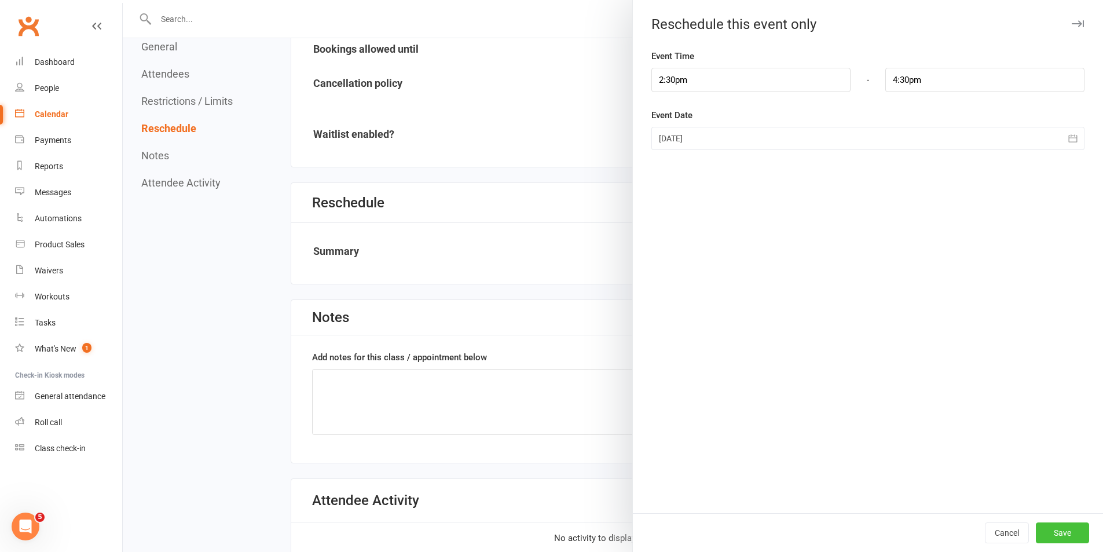
click at [1054, 528] on button "Save" at bounding box center [1062, 532] width 53 height 21
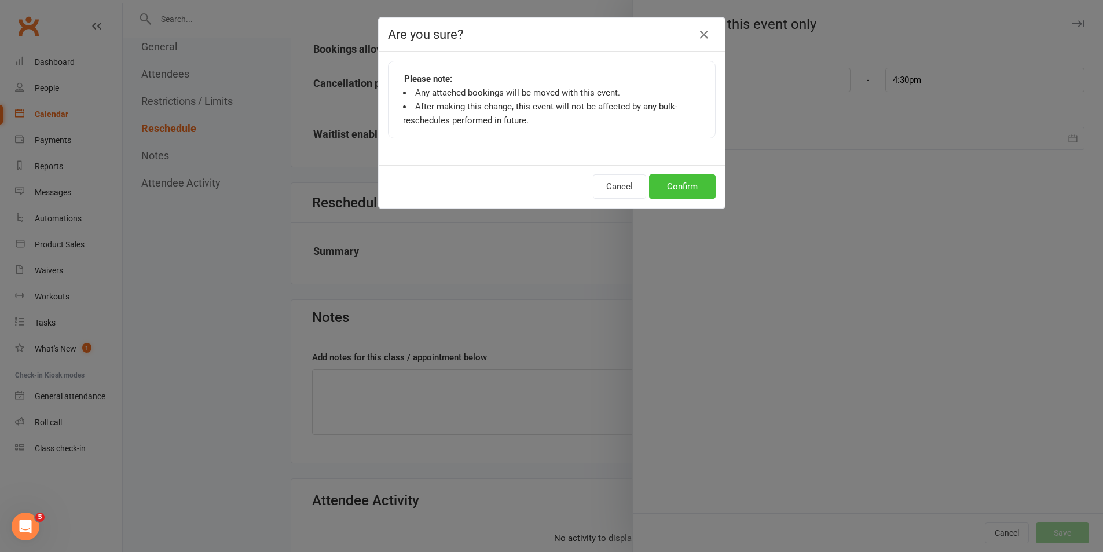
click at [672, 182] on button "Confirm" at bounding box center [682, 186] width 67 height 24
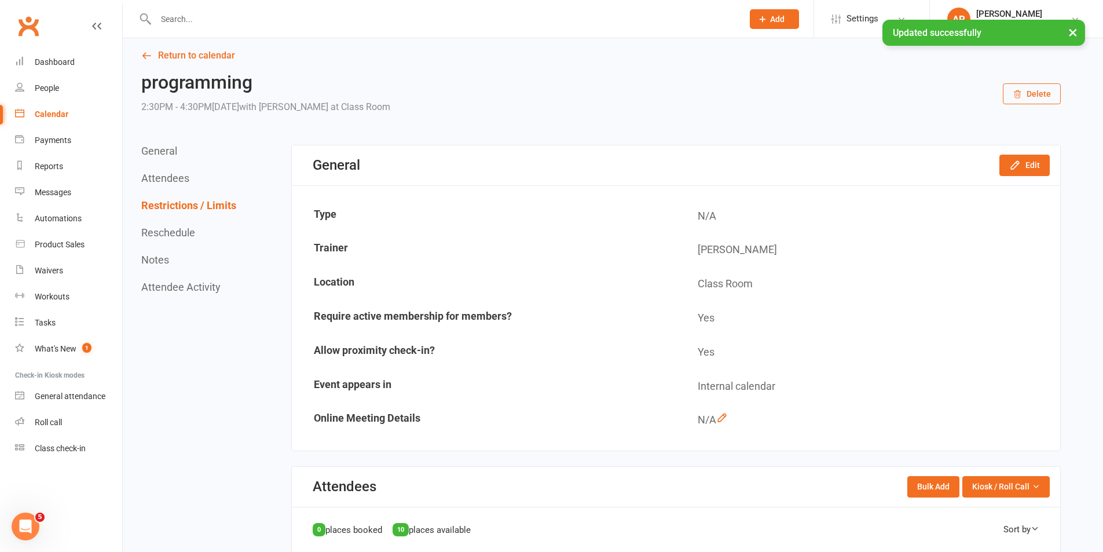
scroll to position [0, 0]
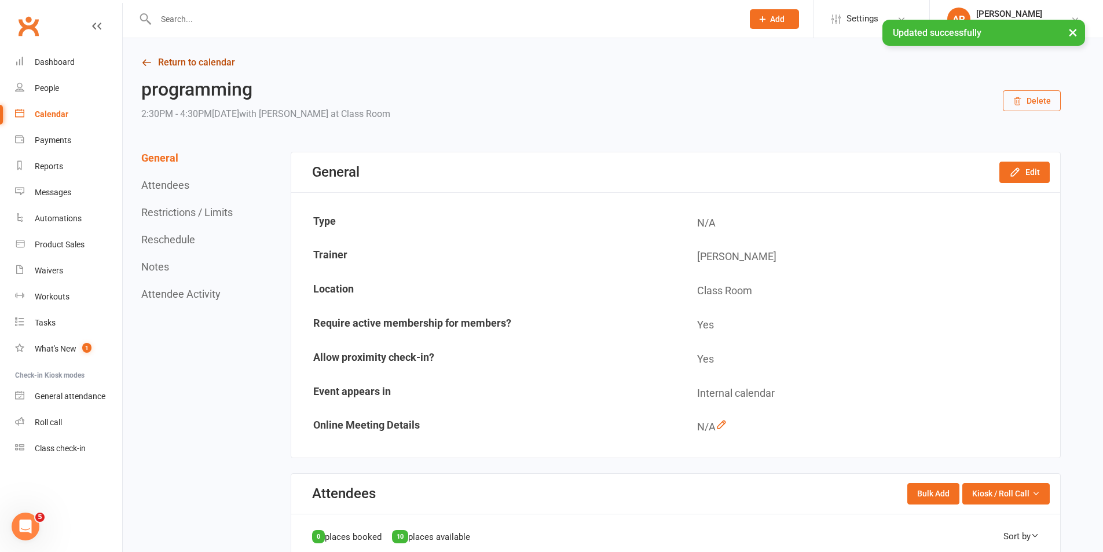
click at [198, 60] on link "Return to calendar" at bounding box center [601, 62] width 920 height 16
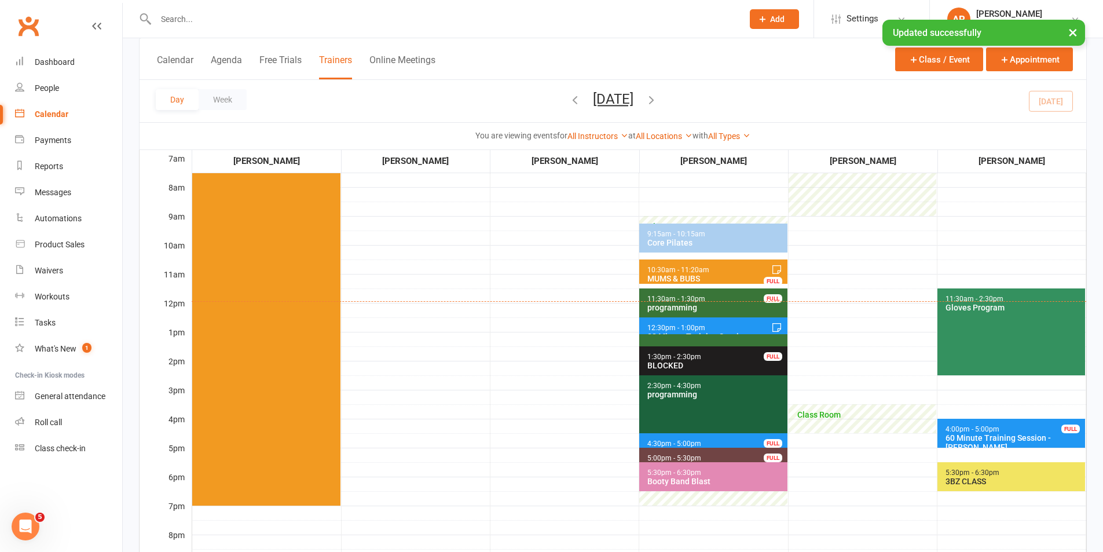
scroll to position [116, 0]
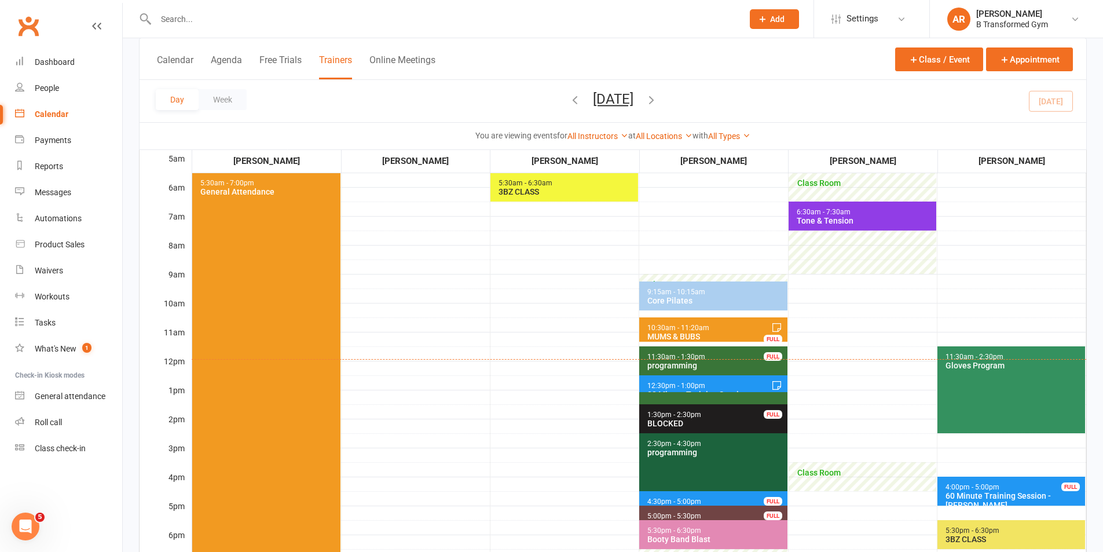
click at [721, 364] on div "programming" at bounding box center [716, 365] width 138 height 9
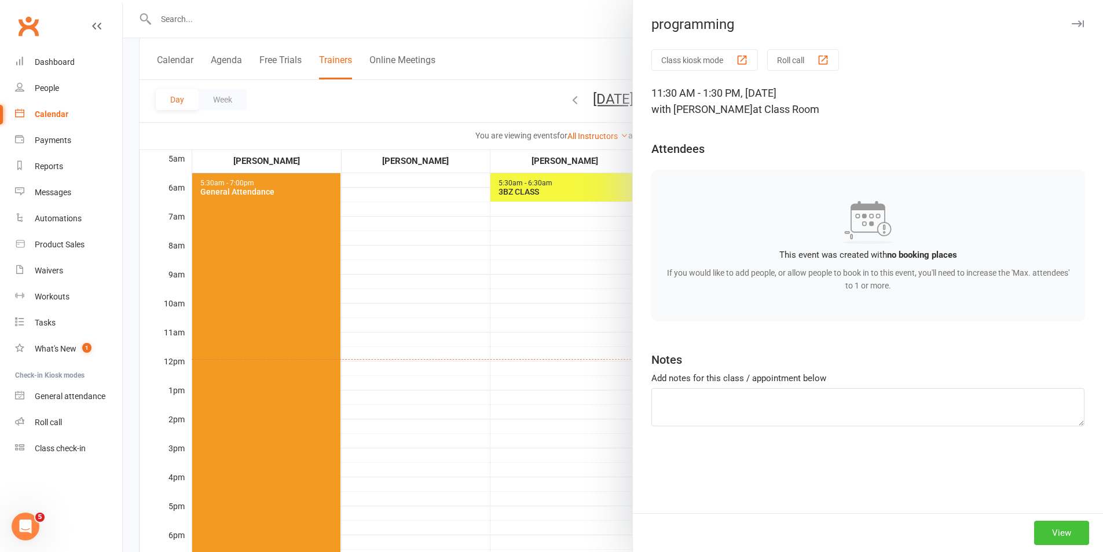
click at [1050, 527] on button "View" at bounding box center [1062, 533] width 55 height 24
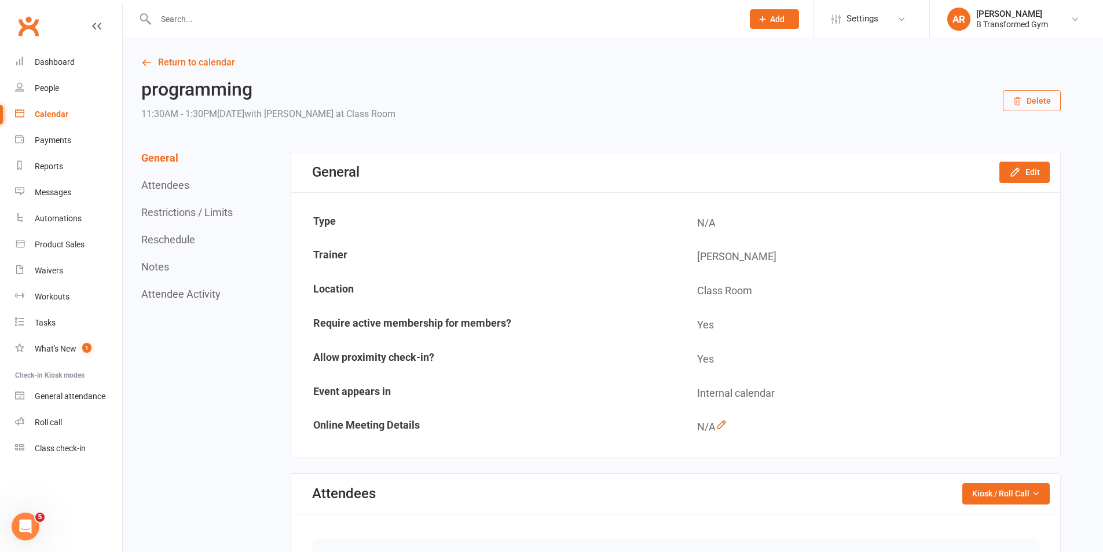
click at [1041, 99] on button "Delete" at bounding box center [1032, 100] width 58 height 21
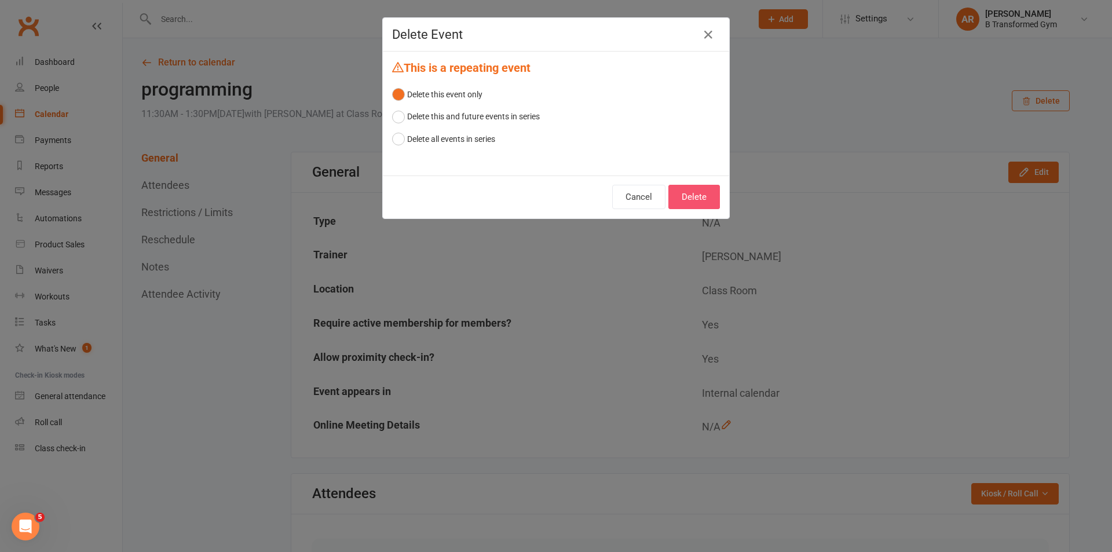
click at [707, 193] on button "Delete" at bounding box center [694, 197] width 52 height 24
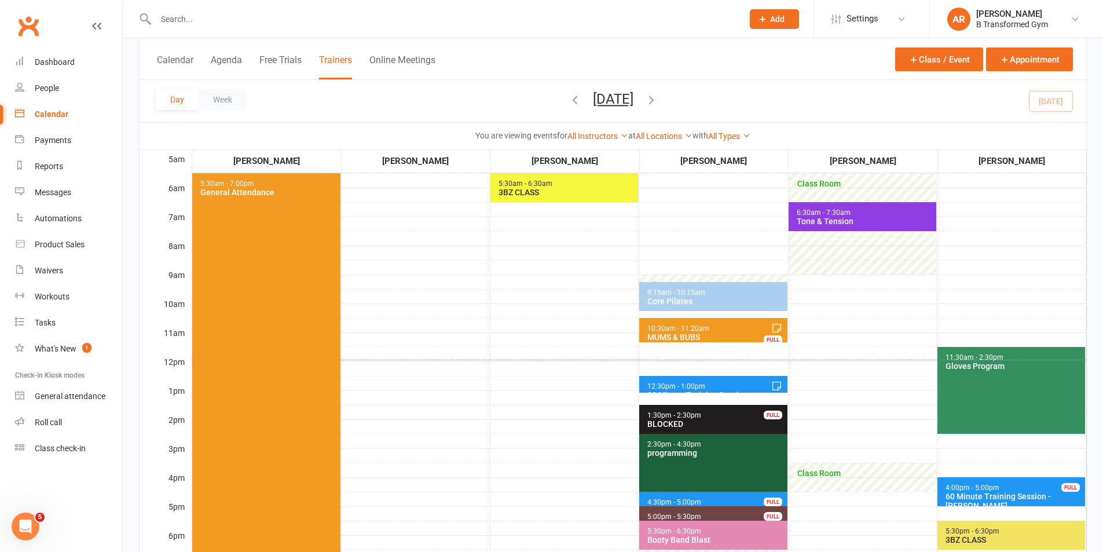
scroll to position [116, 0]
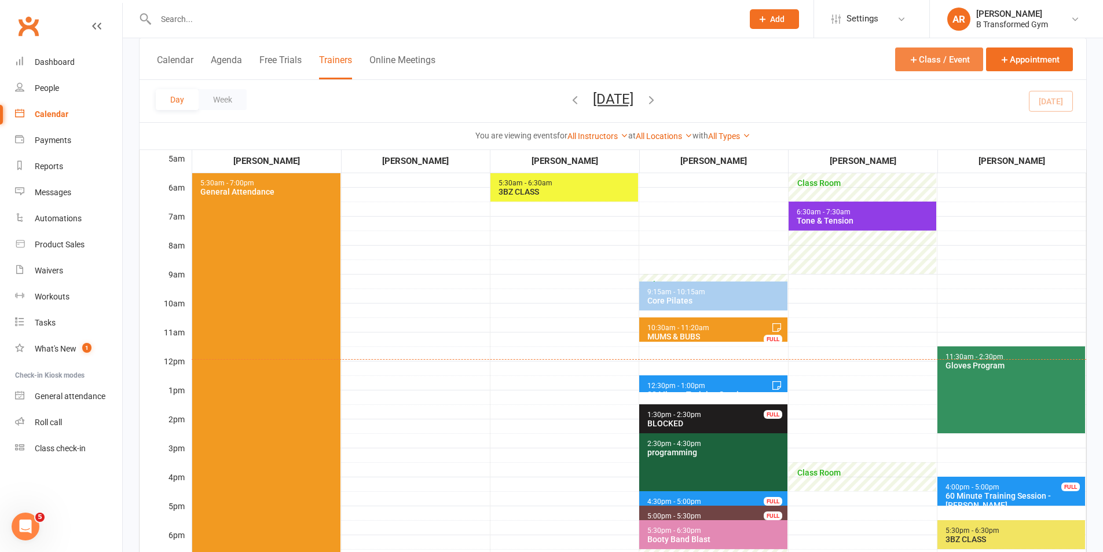
click at [929, 65] on button "Class / Event" at bounding box center [939, 59] width 88 height 24
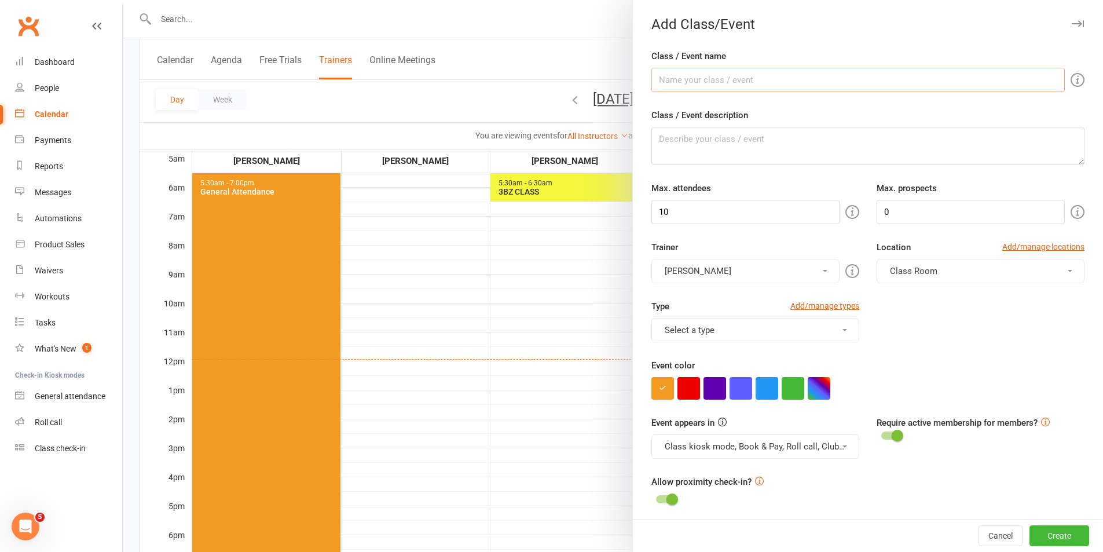
click at [746, 79] on input "Class / Event name" at bounding box center [859, 80] width 414 height 24
type input "gloves sign ins"
click at [726, 271] on button "Julie Bugeja" at bounding box center [746, 271] width 188 height 24
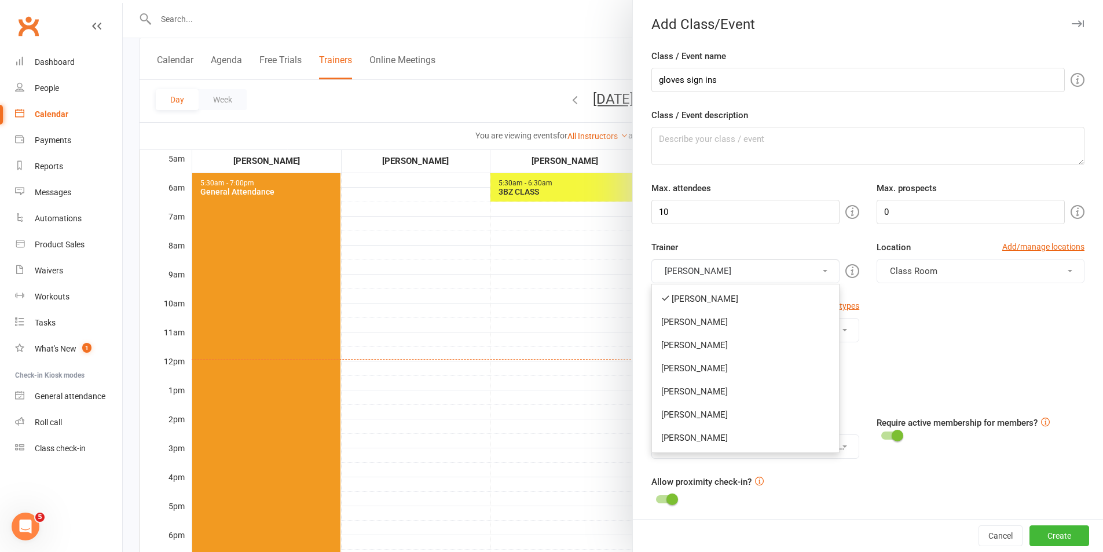
click at [726, 277] on button "Julie Bugeja" at bounding box center [746, 271] width 188 height 24
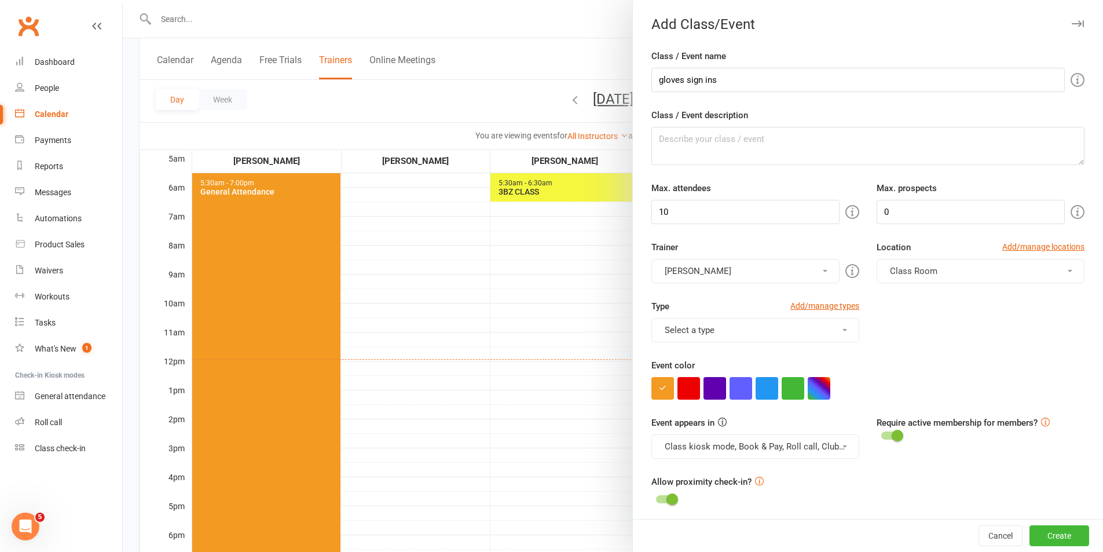
click at [721, 279] on button "Julie Bugeja" at bounding box center [746, 271] width 188 height 24
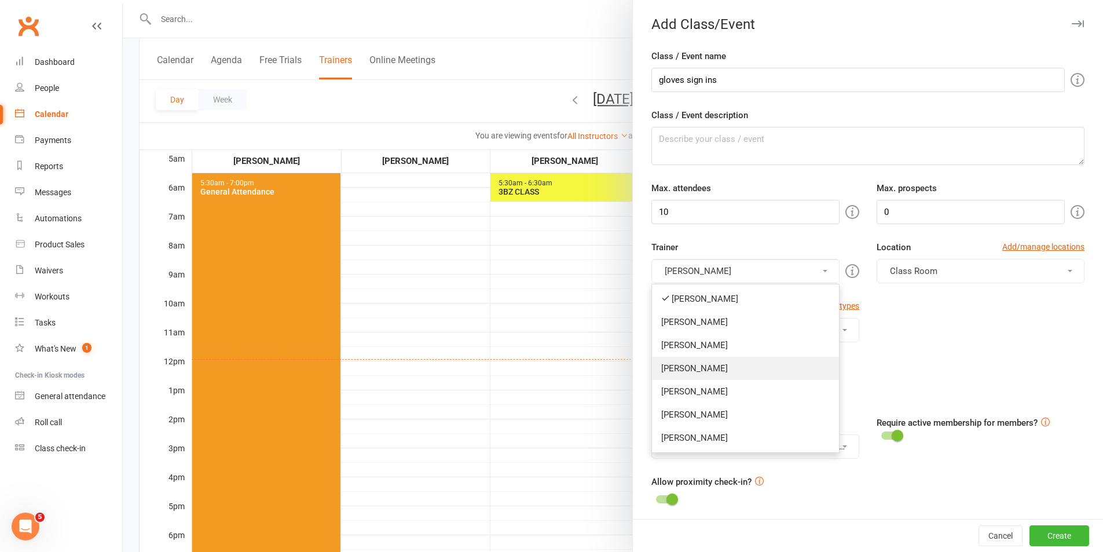
click at [707, 368] on link "Amanda Robinson" at bounding box center [745, 368] width 187 height 23
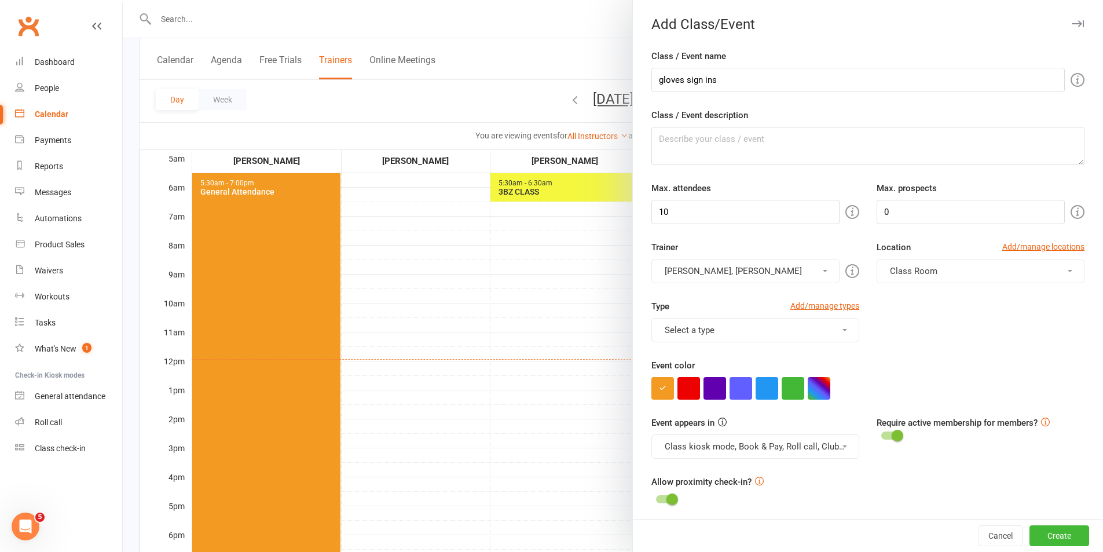
click at [732, 452] on button "Class kiosk mode, Book & Pay, Roll call, Clubworx website calendar and Mobile a…" at bounding box center [756, 446] width 208 height 24
click at [747, 484] on link "Clubworx website calendar and Mobile app" at bounding box center [749, 474] width 194 height 23
click at [752, 458] on button "Class kiosk mode, Book & Pay, Roll call" at bounding box center [756, 446] width 208 height 24
click at [738, 500] on link "Class kiosk mode" at bounding box center [744, 497] width 184 height 23
click at [747, 451] on button "Book & Pay, Roll call" at bounding box center [756, 446] width 208 height 24
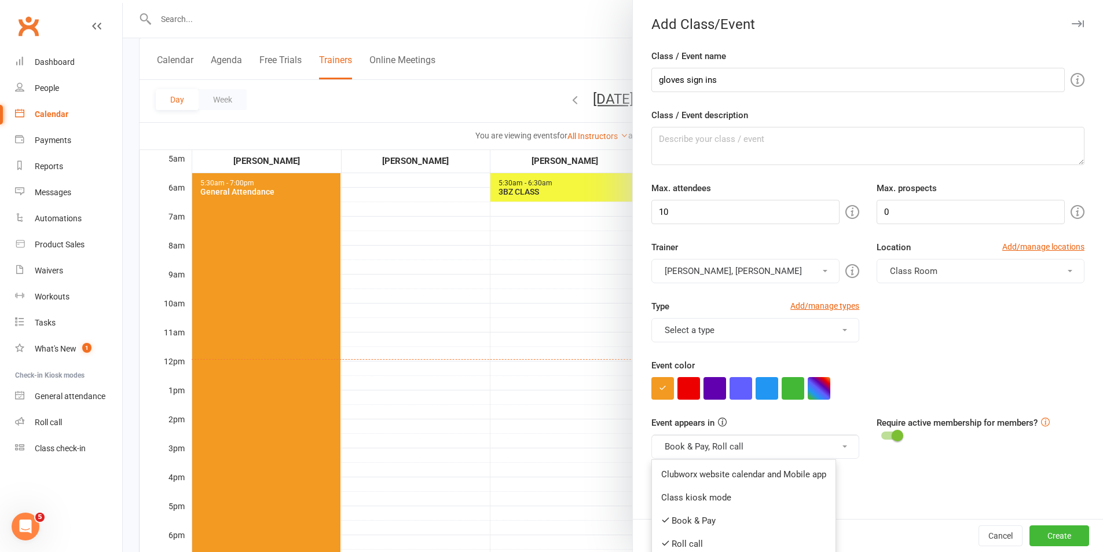
drag, startPoint x: 728, startPoint y: 518, endPoint x: 738, endPoint y: 469, distance: 49.6
click at [728, 515] on link "Book & Pay" at bounding box center [744, 520] width 184 height 23
drag, startPoint x: 749, startPoint y: 444, endPoint x: 740, endPoint y: 512, distance: 68.4
click at [749, 445] on button "Roll call" at bounding box center [756, 446] width 208 height 24
click at [725, 539] on link "Roll call" at bounding box center [744, 543] width 184 height 23
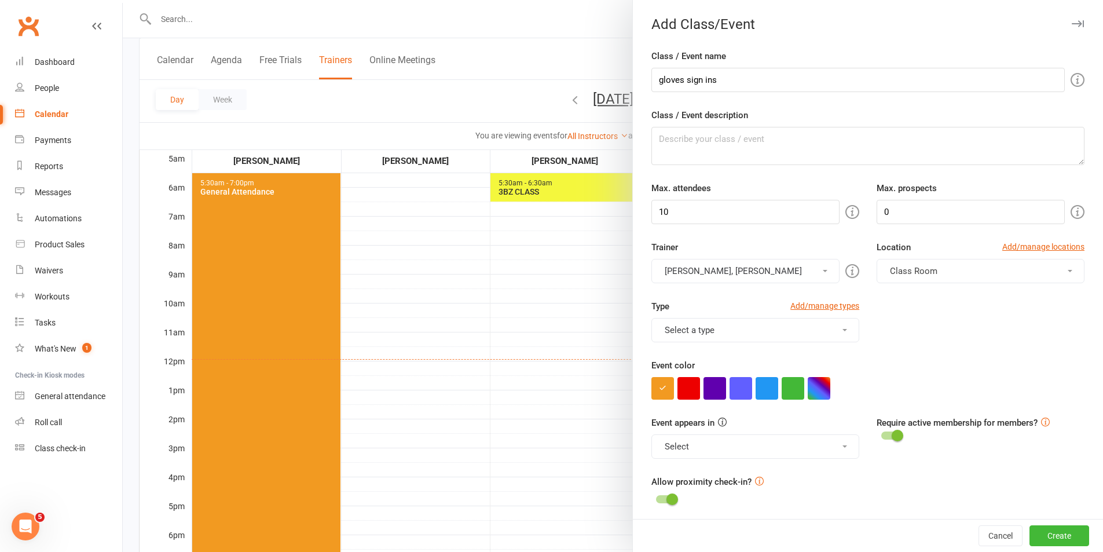
click at [707, 271] on button "Julie Bugeja, Amanda Robinson" at bounding box center [746, 271] width 188 height 24
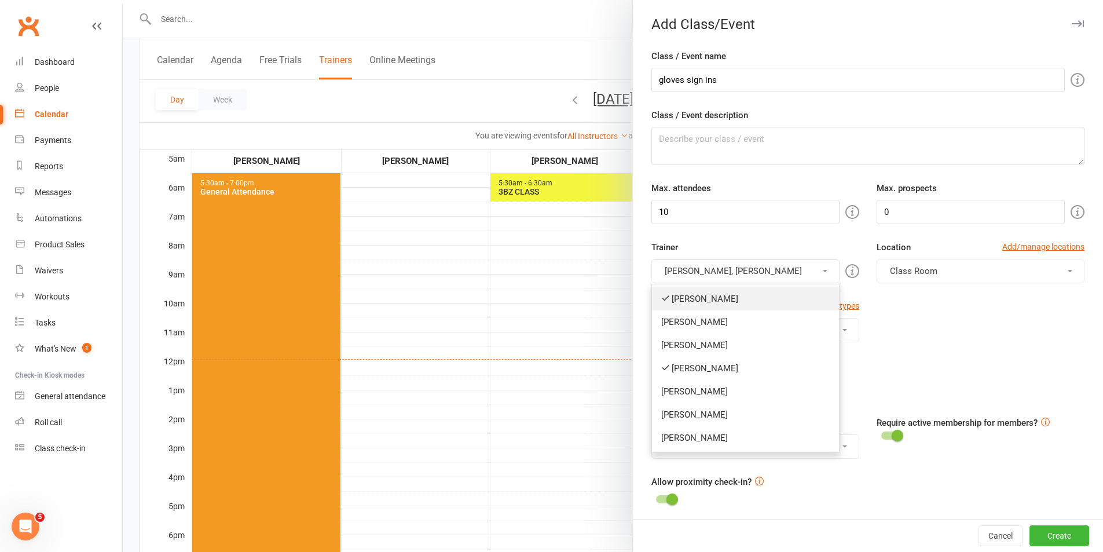
click at [704, 303] on link "Julie Bugeja" at bounding box center [745, 298] width 187 height 23
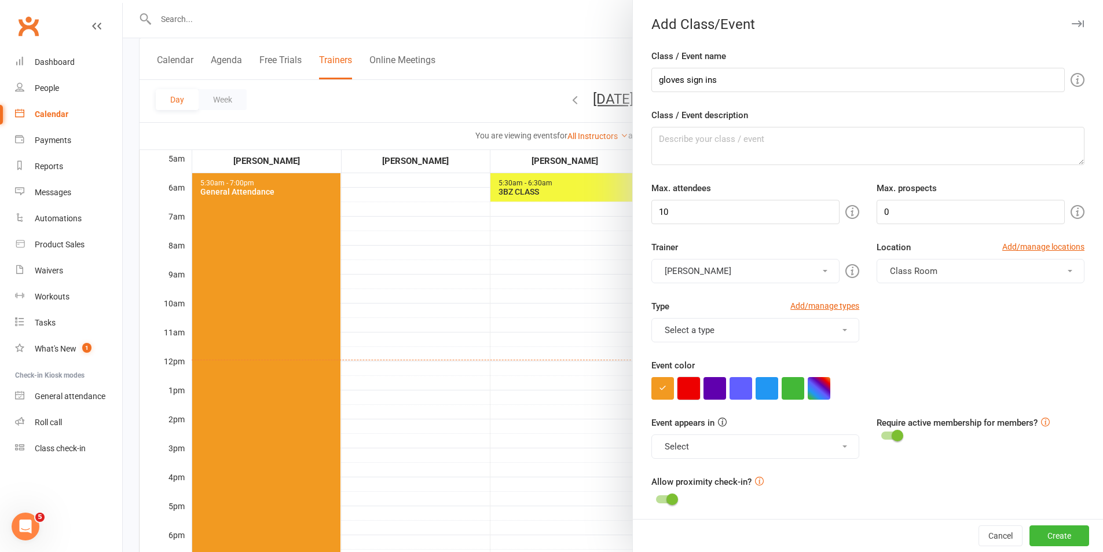
click at [685, 379] on button "button" at bounding box center [689, 388] width 23 height 23
click at [1030, 533] on button "Create" at bounding box center [1060, 535] width 60 height 21
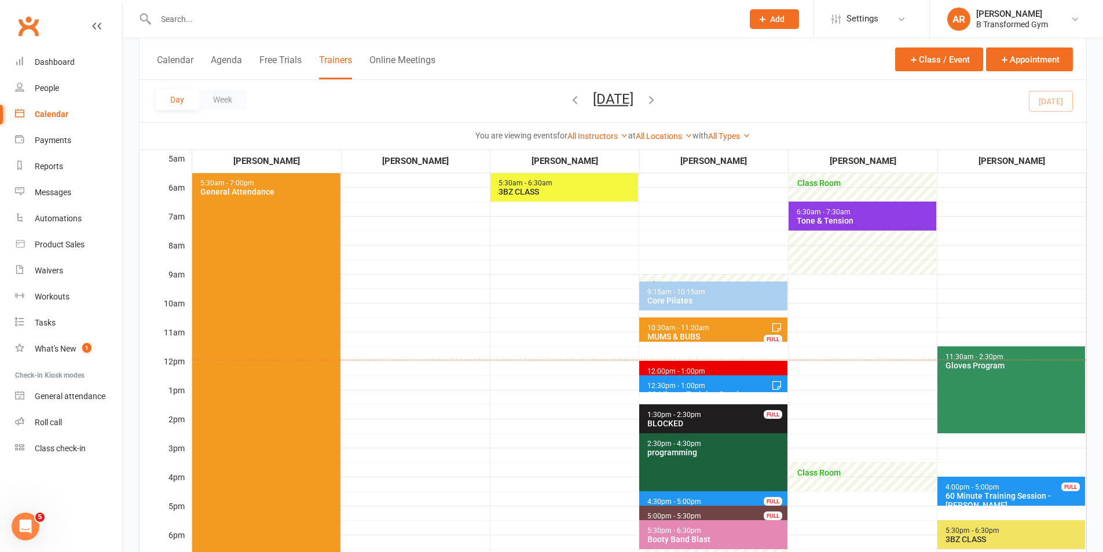
click at [733, 370] on span "12:00pm - 1:00pm gloves sign ins" at bounding box center [713, 375] width 148 height 29
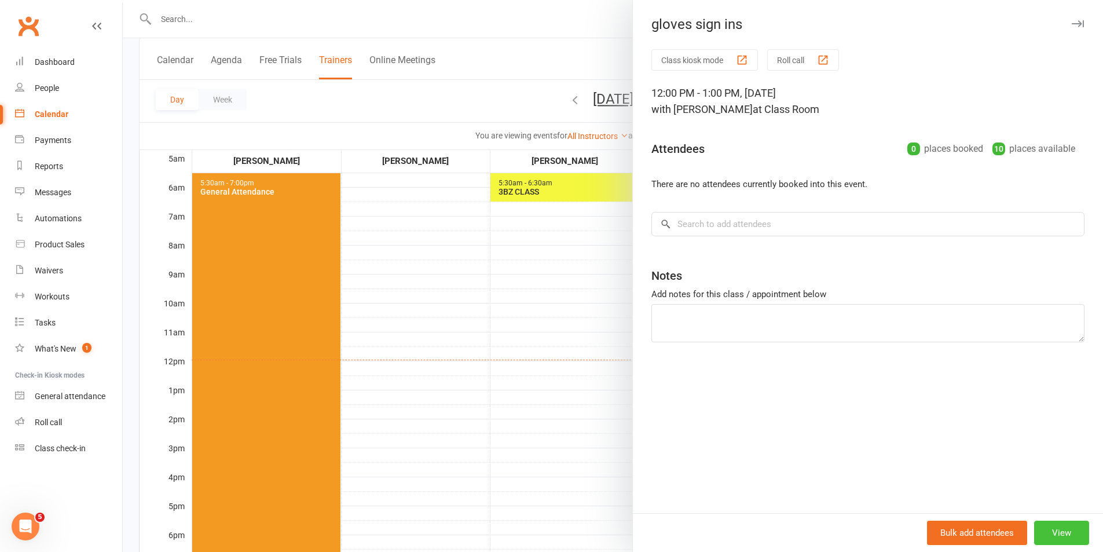
click at [1065, 524] on button "View" at bounding box center [1062, 533] width 55 height 24
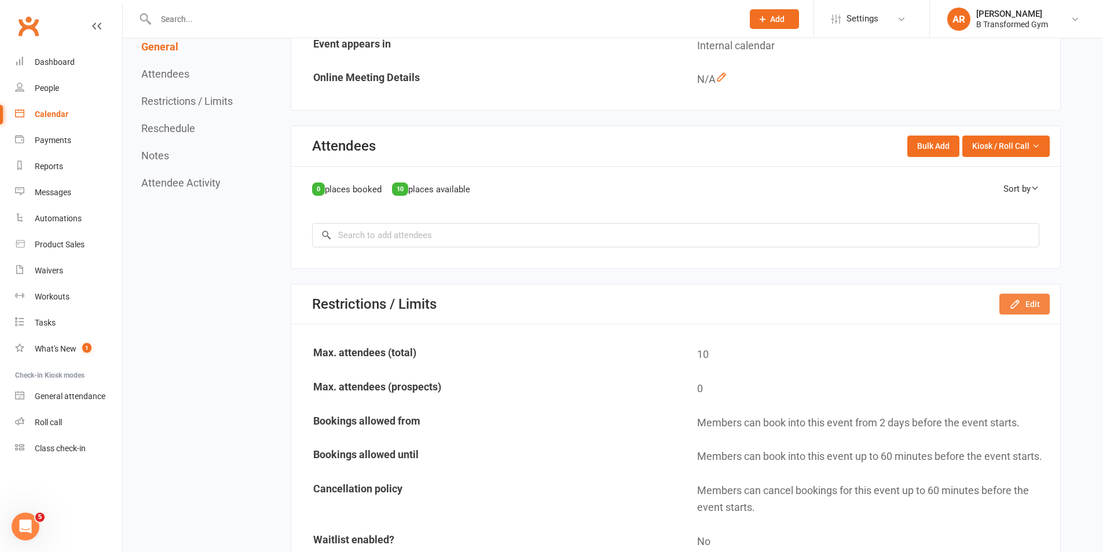
scroll to position [846, 0]
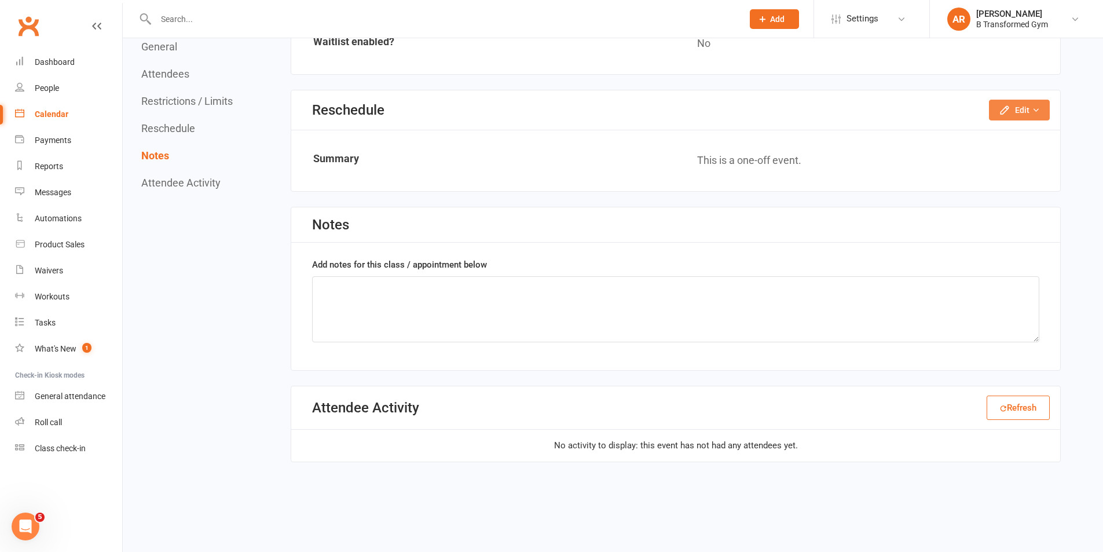
click at [1006, 101] on button "Edit" at bounding box center [1019, 110] width 61 height 21
click at [973, 137] on link "Reschedule this event only" at bounding box center [989, 136] width 122 height 23
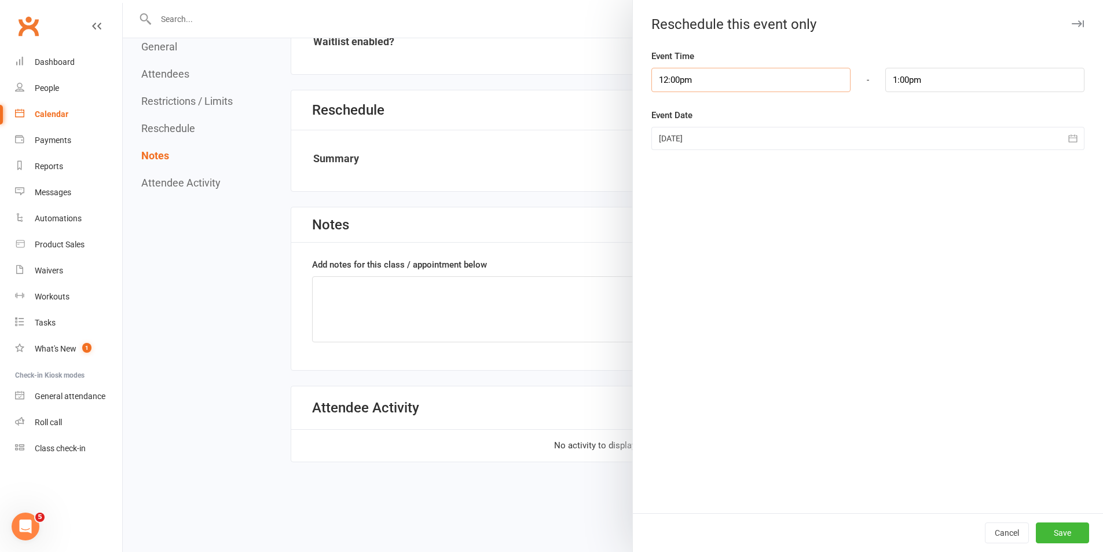
click at [708, 78] on input "12:00pm" at bounding box center [751, 80] width 199 height 24
type input "11:15am"
click at [677, 127] on li "11:15am" at bounding box center [680, 124] width 56 height 17
click at [927, 77] on input "12:15pm" at bounding box center [985, 80] width 199 height 24
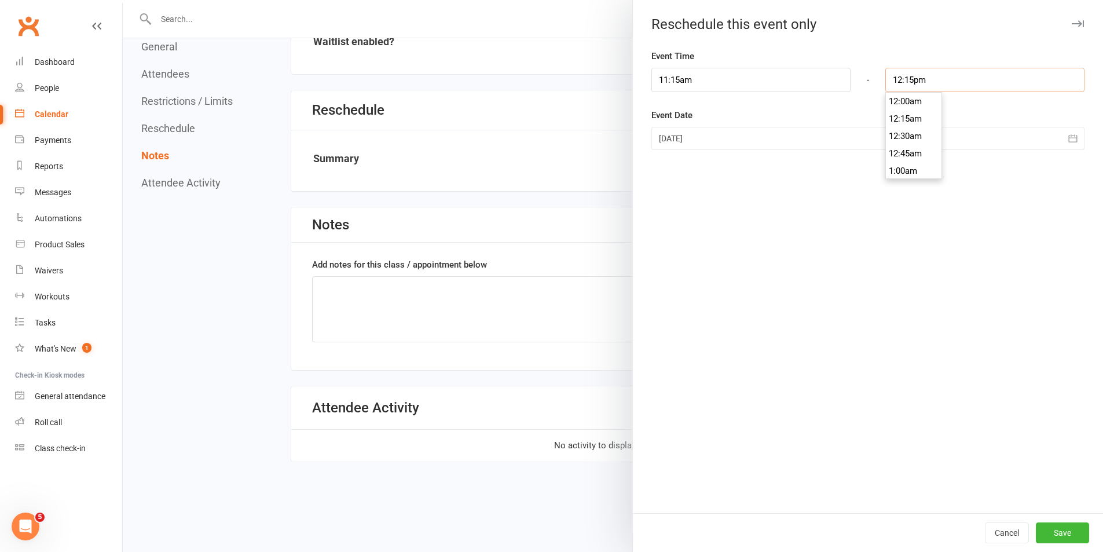
scroll to position [834, 0]
type input "12:00pm"
click at [904, 100] on li "12:00pm" at bounding box center [914, 101] width 56 height 17
drag, startPoint x: 1064, startPoint y: 535, endPoint x: 900, endPoint y: 400, distance: 212.0
click at [1063, 532] on button "Save" at bounding box center [1062, 532] width 53 height 21
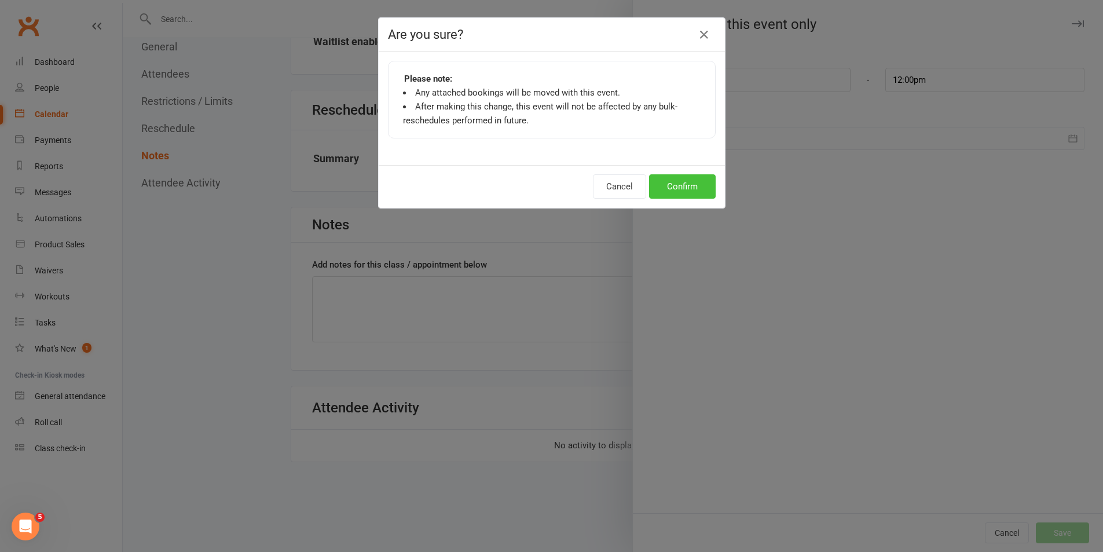
click at [665, 185] on button "Confirm" at bounding box center [682, 186] width 67 height 24
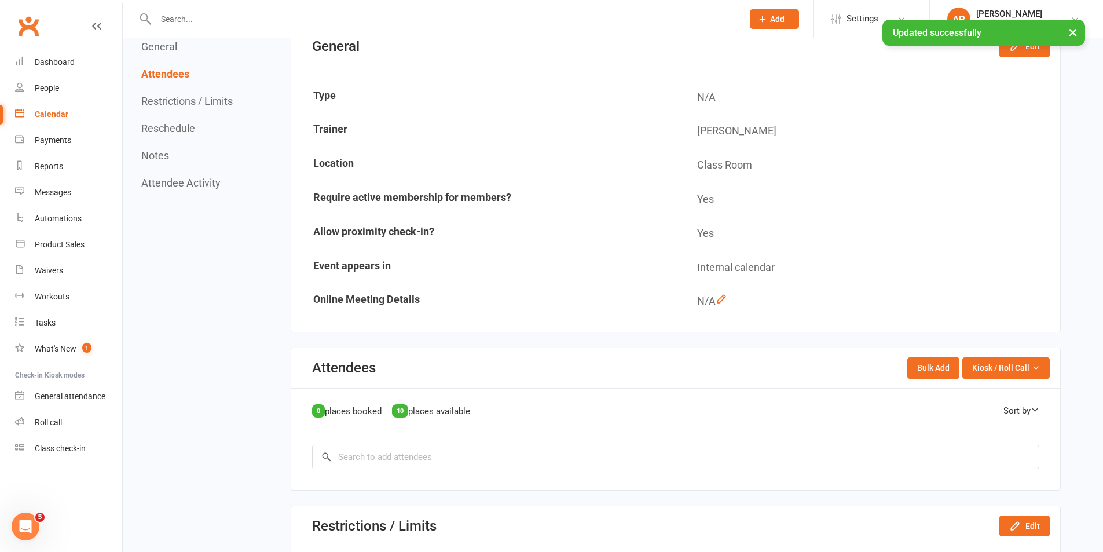
scroll to position [0, 0]
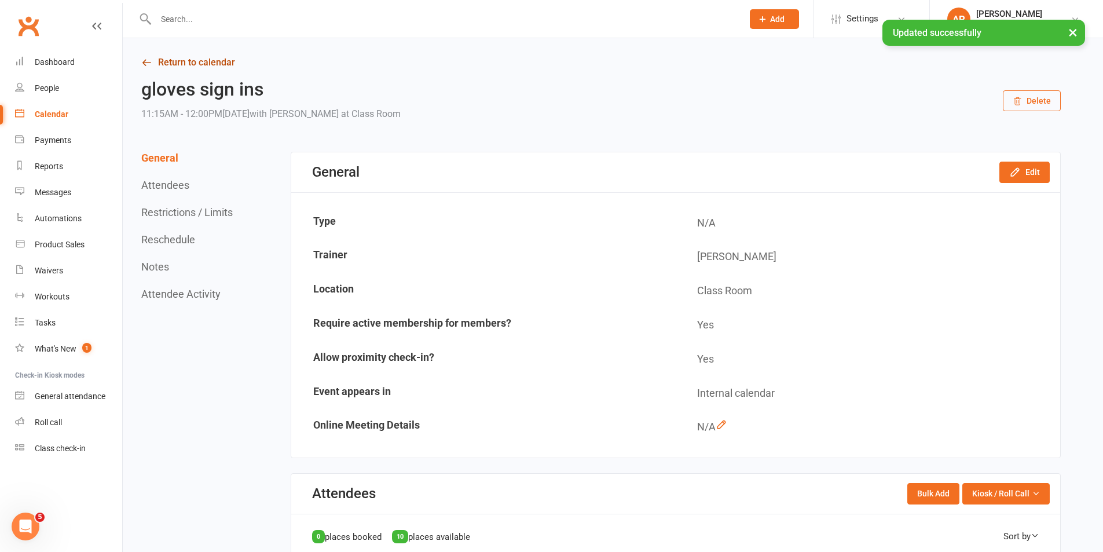
click at [207, 57] on link "Return to calendar" at bounding box center [601, 62] width 920 height 16
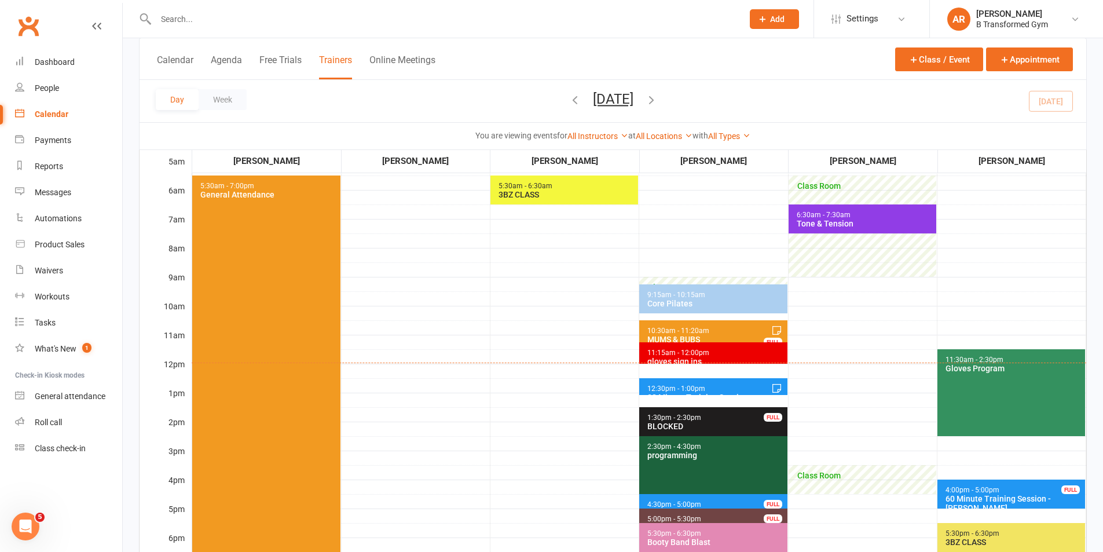
scroll to position [116, 0]
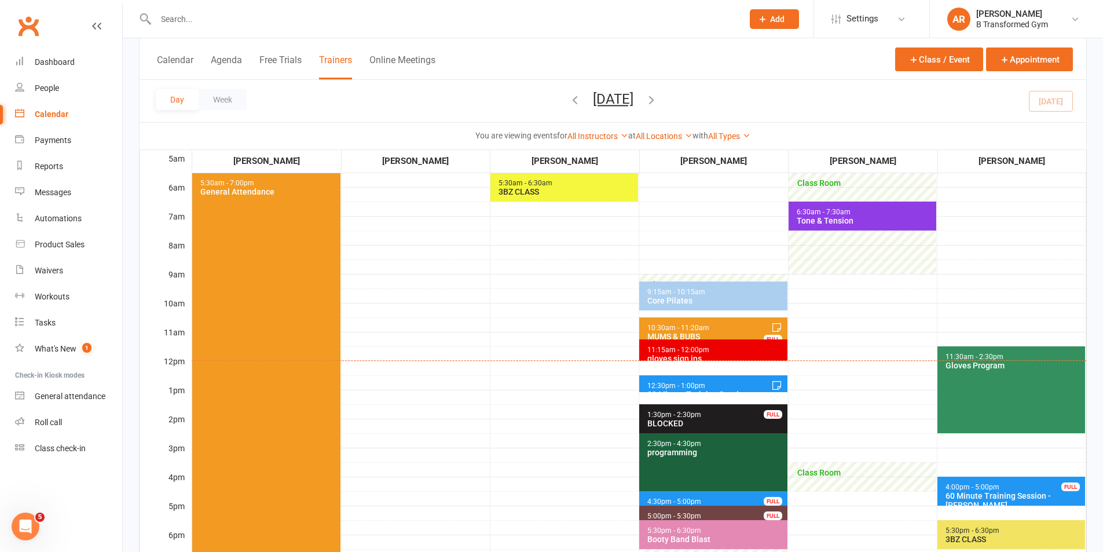
click at [658, 97] on icon "button" at bounding box center [651, 99] width 13 height 13
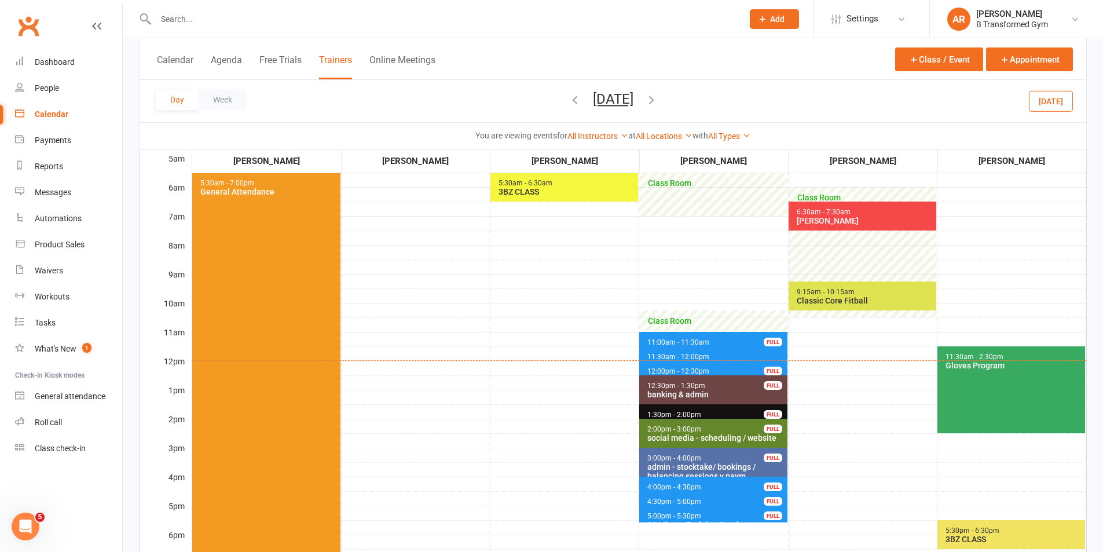
click at [678, 356] on span "11:30am - 12:00pm" at bounding box center [678, 357] width 63 height 8
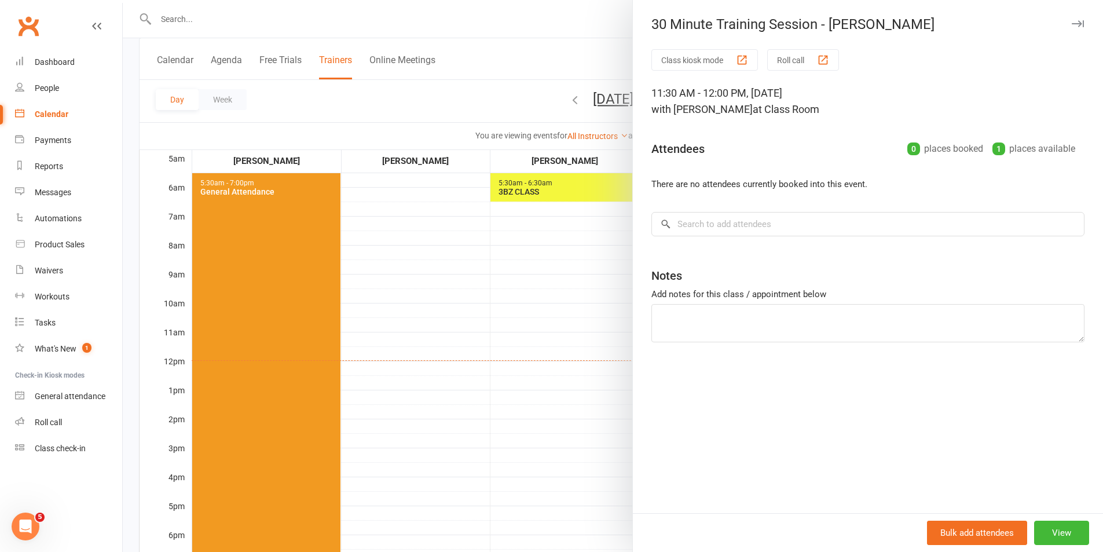
drag, startPoint x: 449, startPoint y: 341, endPoint x: 573, endPoint y: 174, distance: 208.2
click at [449, 339] on div at bounding box center [613, 276] width 981 height 552
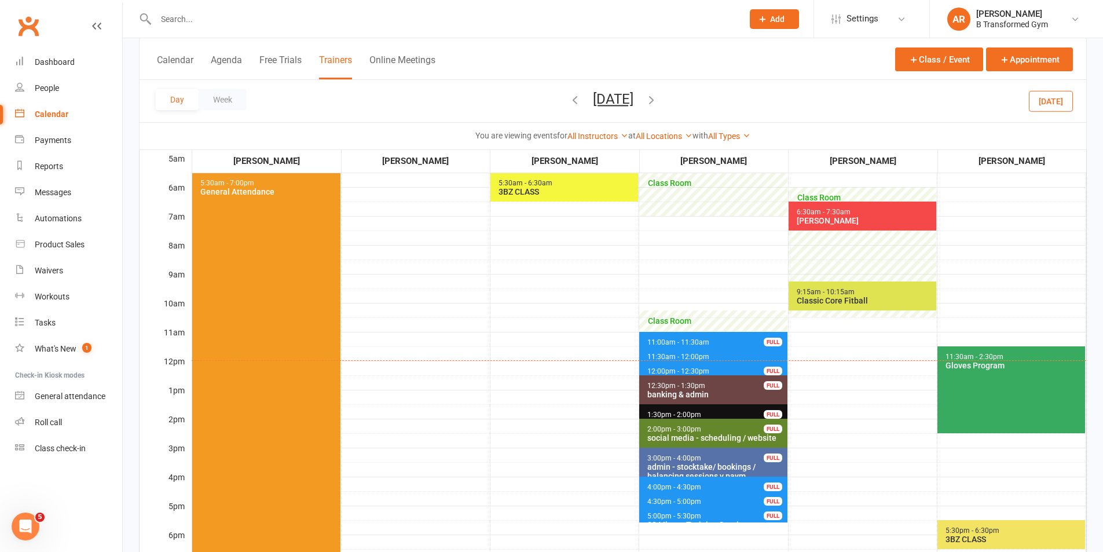
click at [658, 100] on icon "button" at bounding box center [651, 99] width 13 height 13
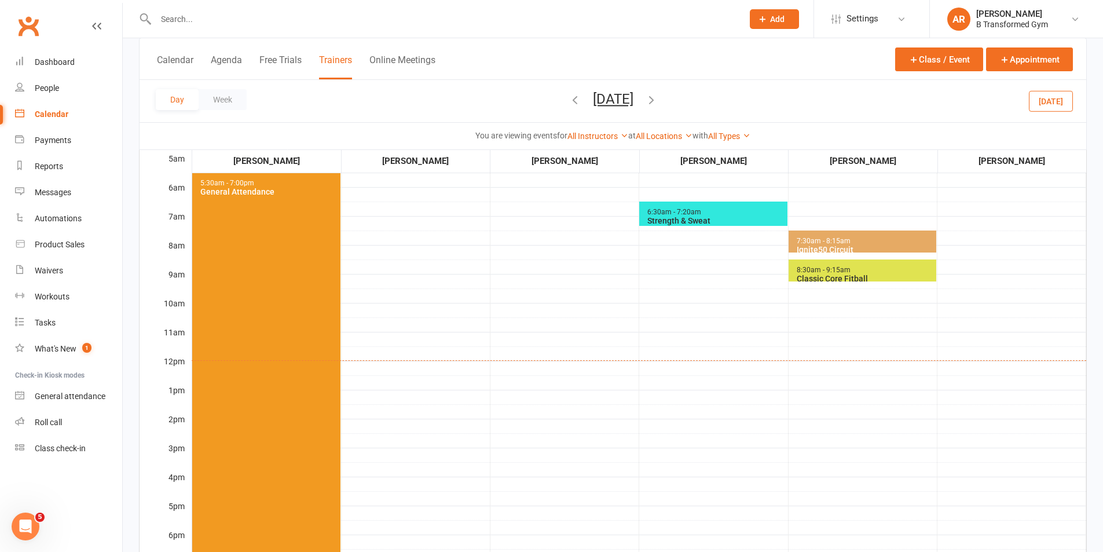
click at [658, 97] on icon "button" at bounding box center [651, 99] width 13 height 13
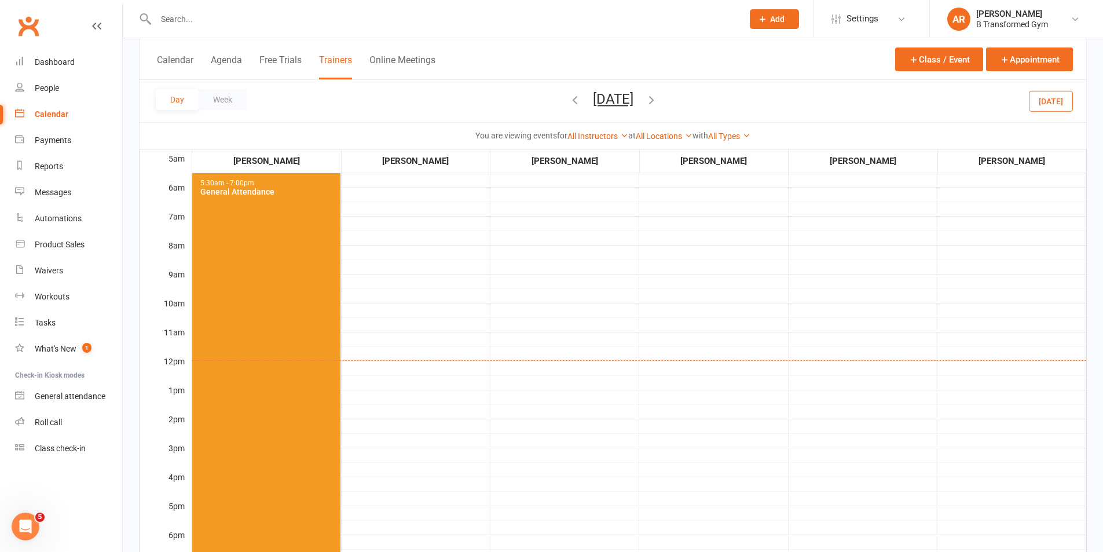
click at [658, 100] on icon "button" at bounding box center [651, 99] width 13 height 13
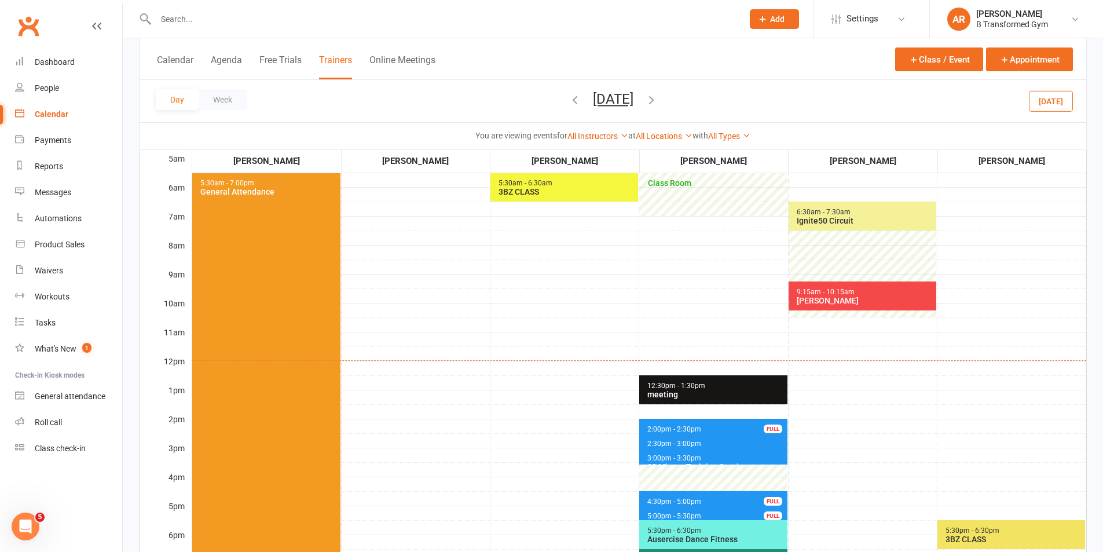
click at [688, 429] on span "2:00pm - 2:30pm" at bounding box center [674, 429] width 55 height 8
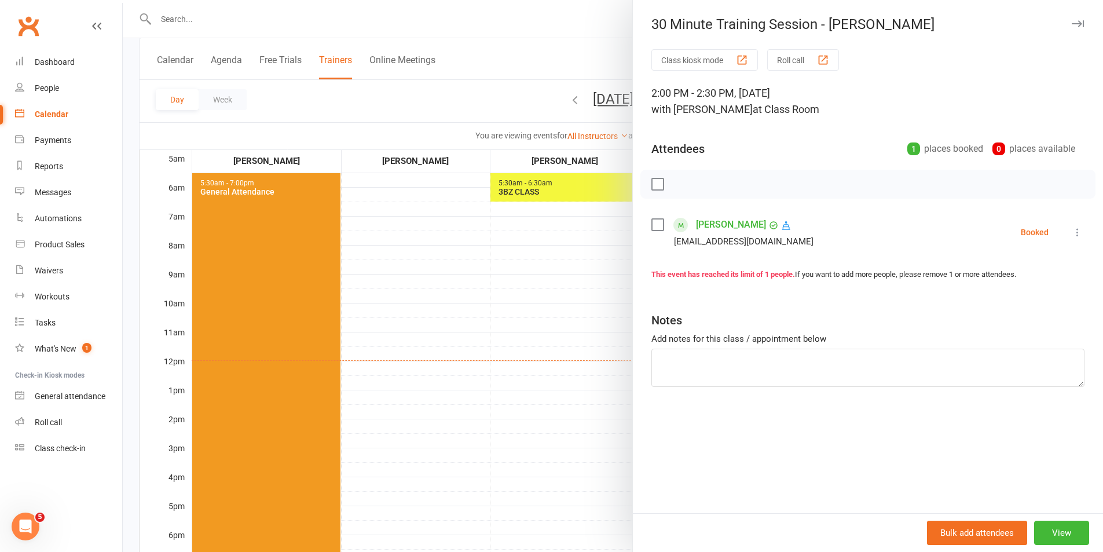
drag, startPoint x: 489, startPoint y: 383, endPoint x: 606, endPoint y: 438, distance: 129.1
click at [489, 383] on div at bounding box center [613, 276] width 981 height 552
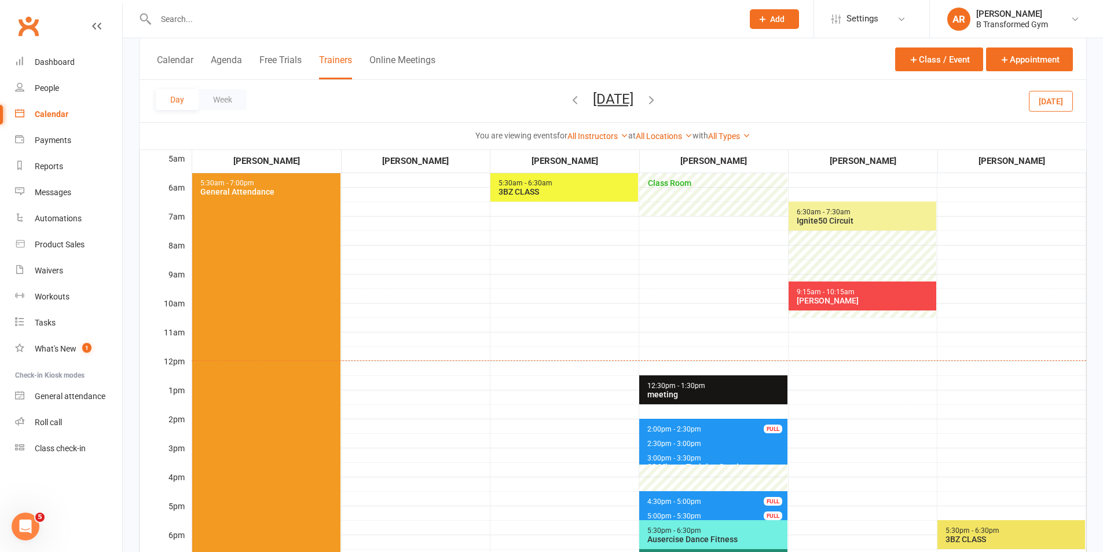
click at [649, 438] on span "2:30pm - 3:00pm 30 Minute Training Session - Ray Yates" at bounding box center [713, 441] width 148 height 17
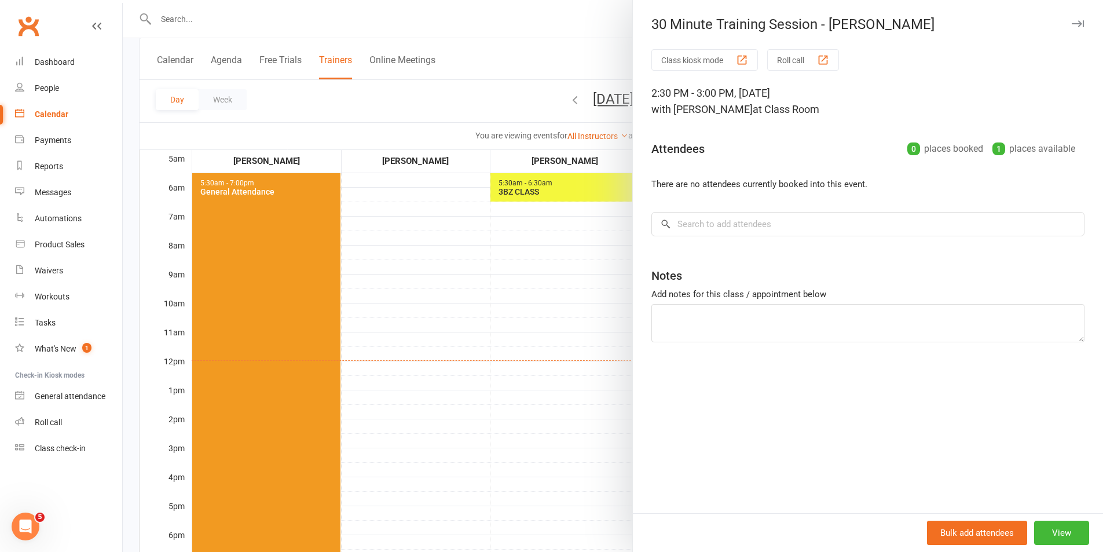
click at [471, 396] on div at bounding box center [613, 276] width 981 height 552
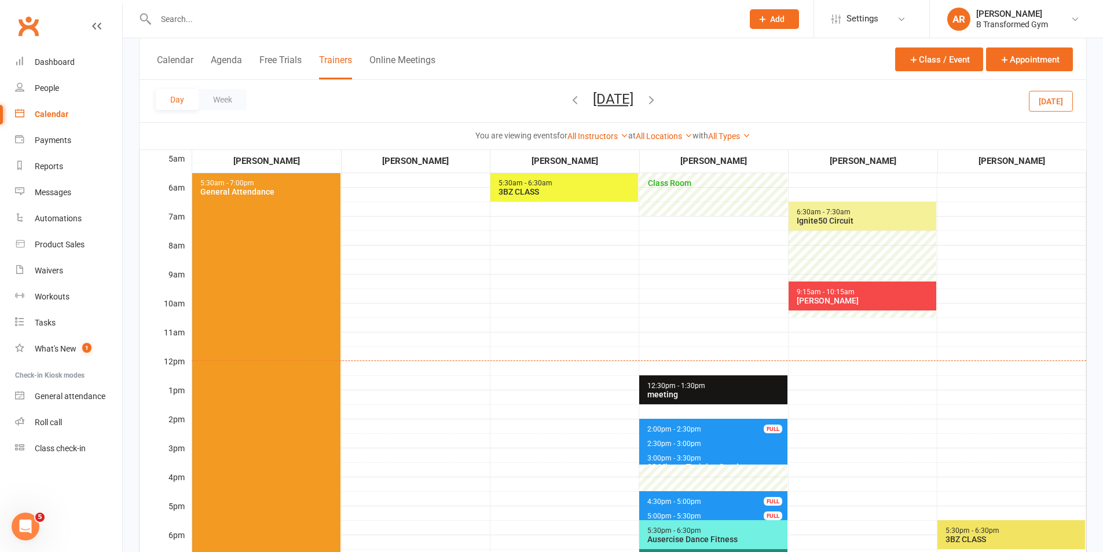
click at [653, 443] on span "2:30pm - 3:00pm" at bounding box center [674, 444] width 55 height 8
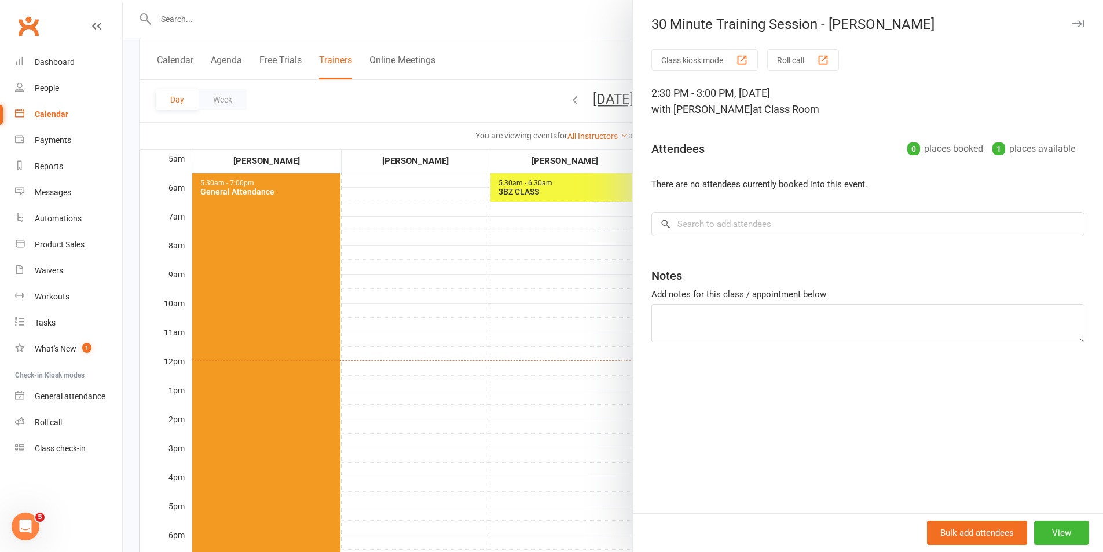
drag, startPoint x: 513, startPoint y: 428, endPoint x: 643, endPoint y: 452, distance: 131.9
click at [514, 428] on div at bounding box center [613, 276] width 981 height 552
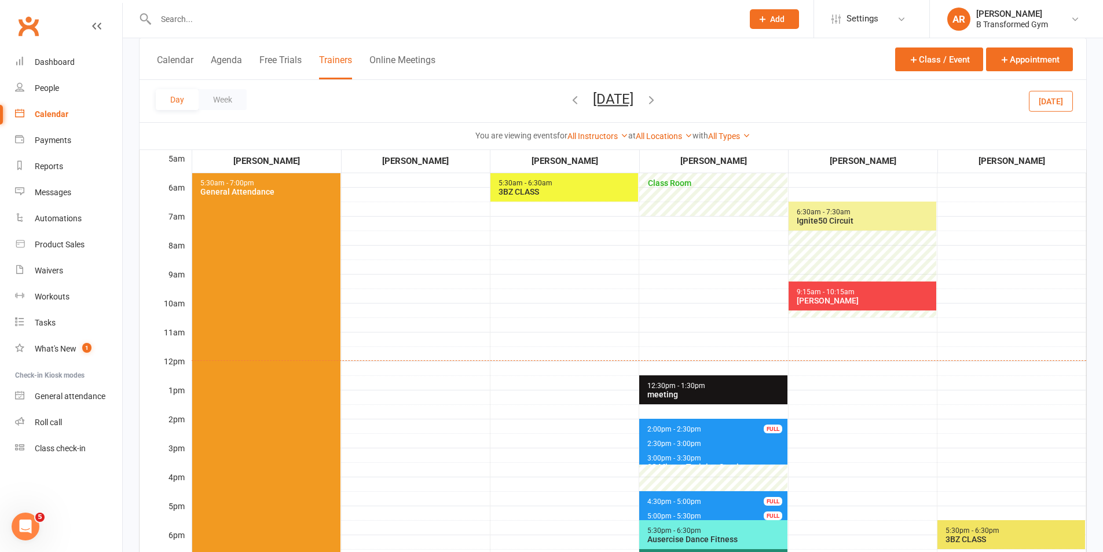
click at [653, 455] on span "3:00pm - 3:30pm" at bounding box center [674, 458] width 55 height 8
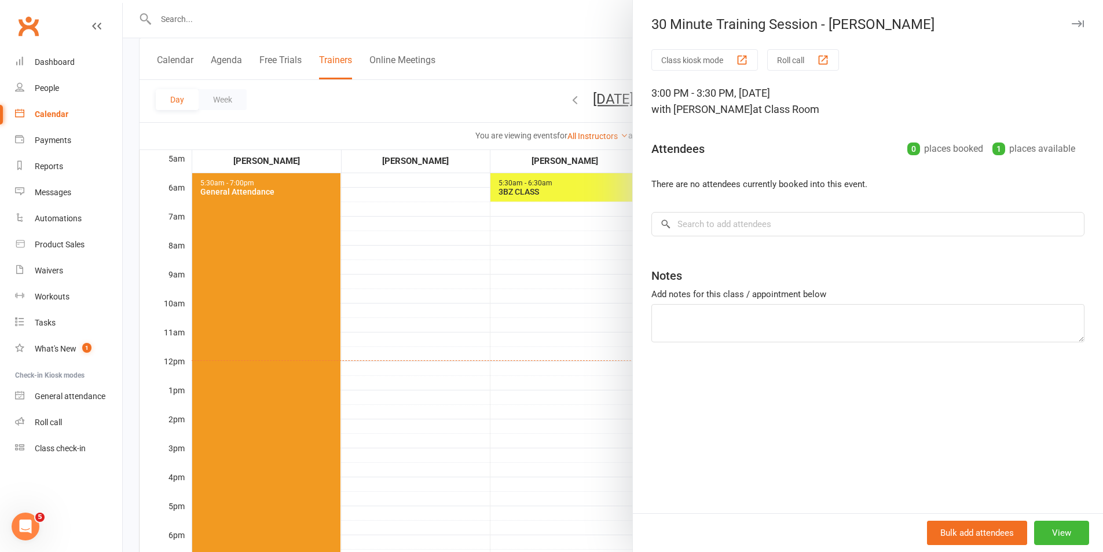
click at [523, 395] on div at bounding box center [613, 276] width 981 height 552
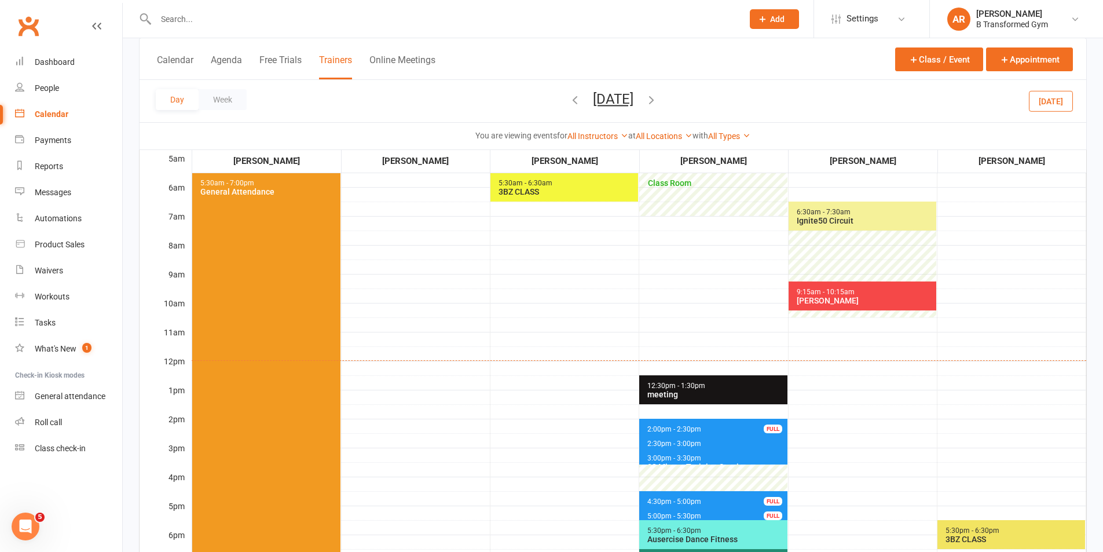
click at [658, 95] on icon "button" at bounding box center [651, 99] width 13 height 13
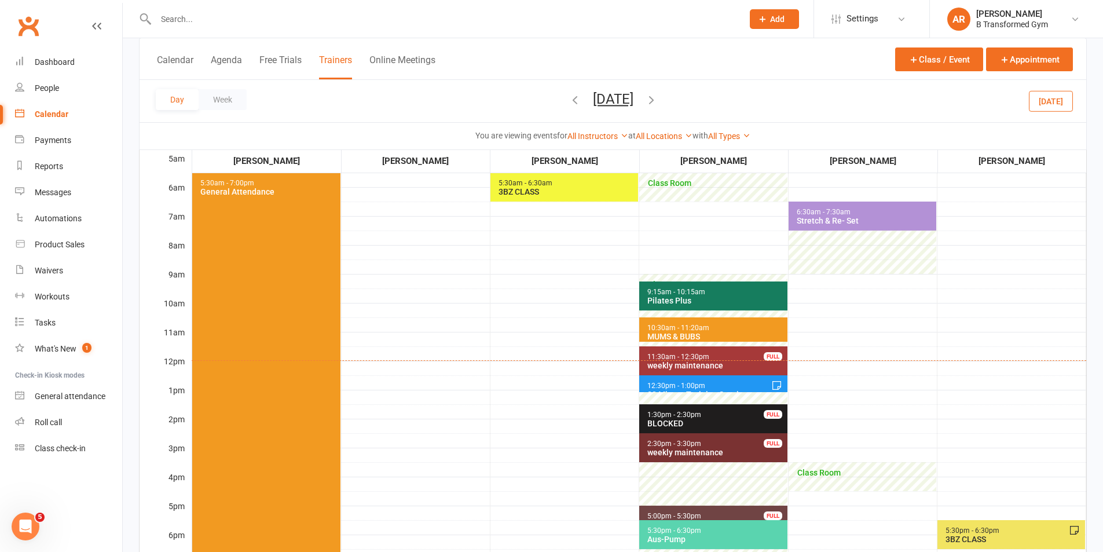
click at [680, 381] on span "12:30pm - 1:00pm 30 Minute Training Session - Brooke Fossey" at bounding box center [713, 383] width 148 height 17
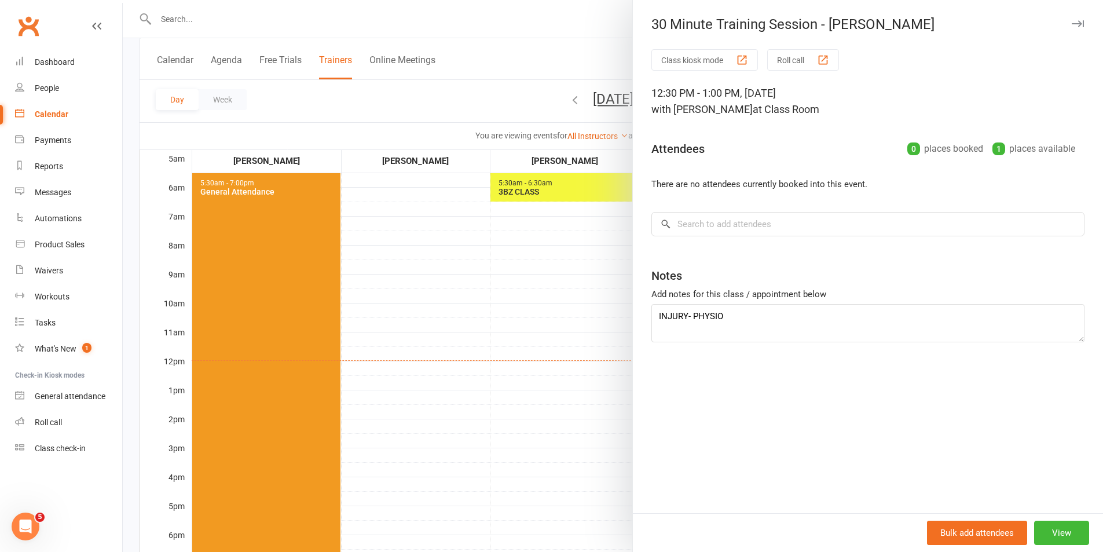
drag, startPoint x: 507, startPoint y: 369, endPoint x: 605, endPoint y: 358, distance: 98.5
click at [507, 368] on div at bounding box center [613, 276] width 981 height 552
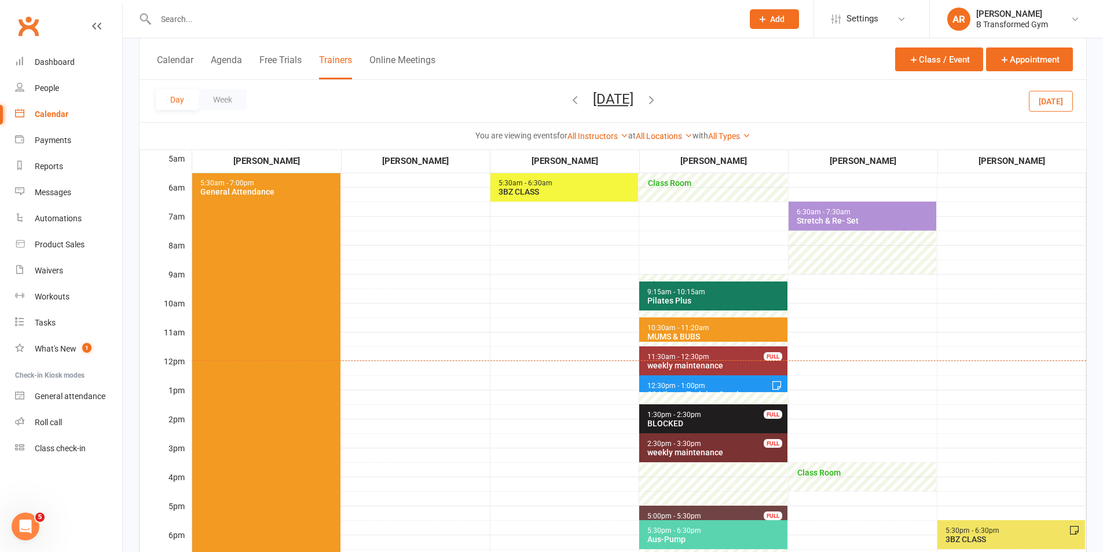
click at [658, 97] on icon "button" at bounding box center [651, 99] width 13 height 13
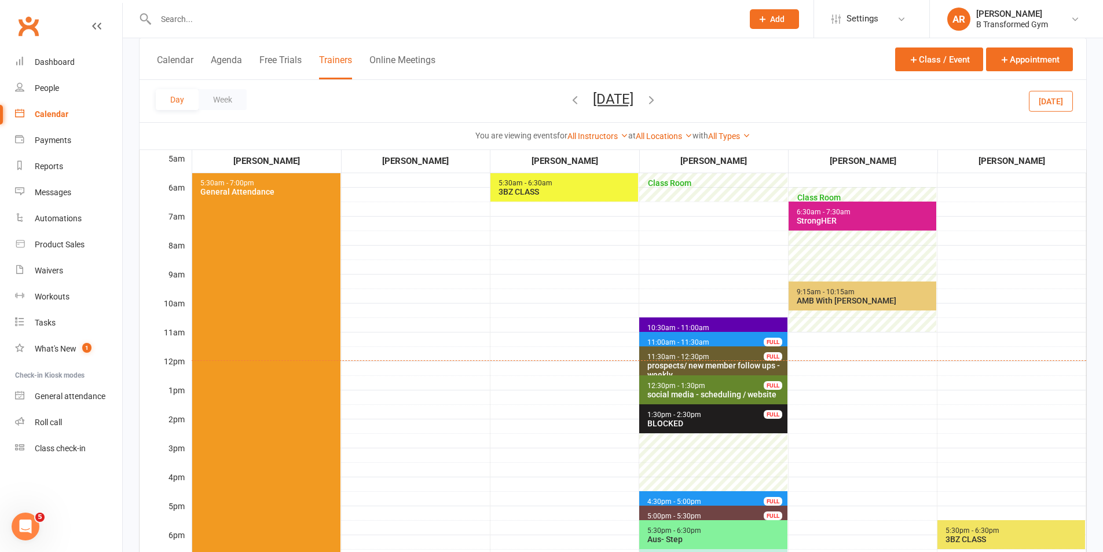
click at [701, 339] on span "11:00am - 11:30am" at bounding box center [678, 342] width 63 height 8
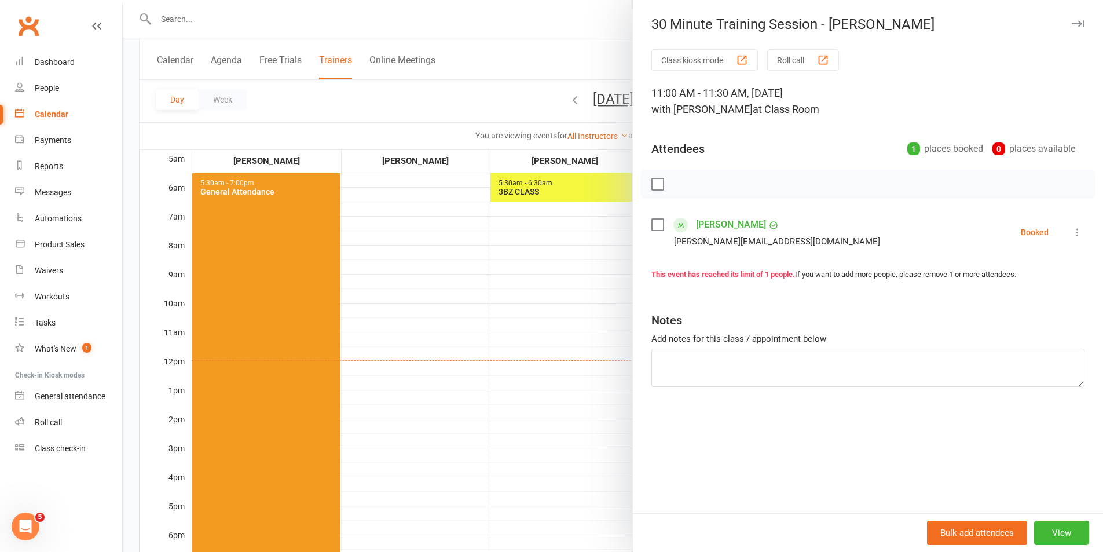
click at [496, 313] on div at bounding box center [613, 276] width 981 height 552
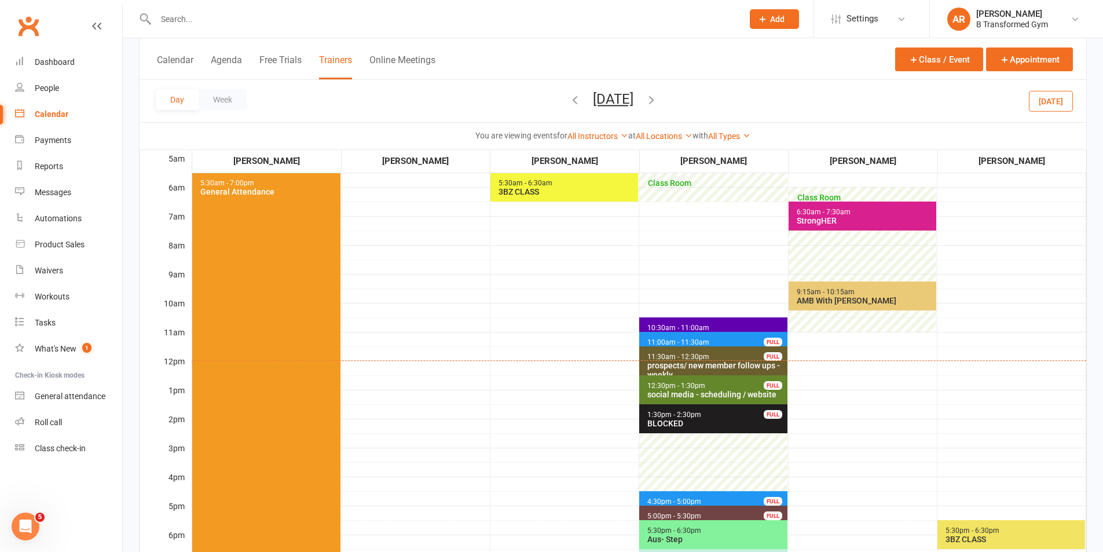
click at [659, 500] on span "4:30pm - 5:00pm" at bounding box center [674, 502] width 55 height 8
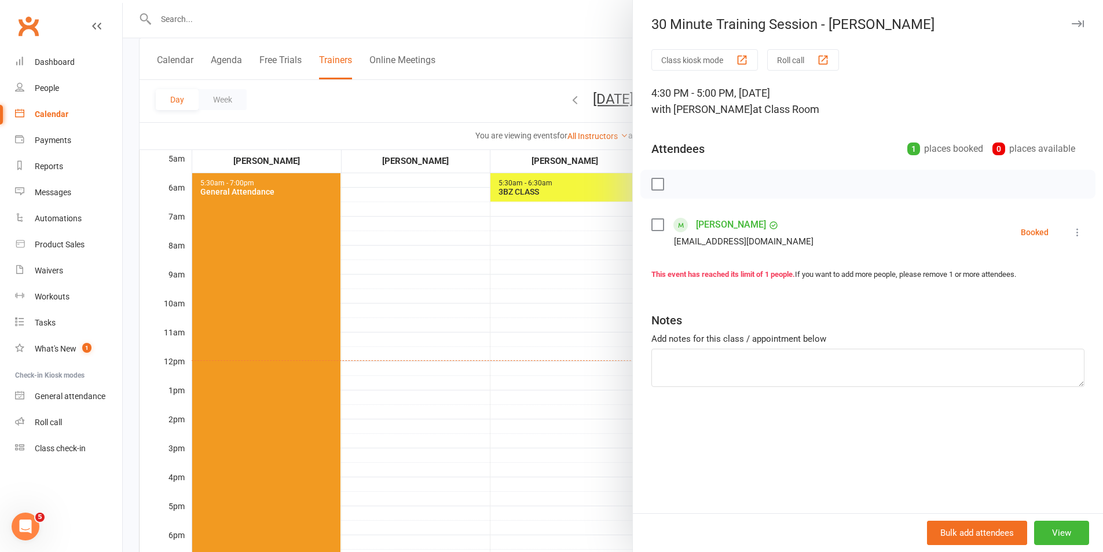
drag, startPoint x: 659, startPoint y: 500, endPoint x: 498, endPoint y: 387, distance: 196.7
click at [496, 391] on div at bounding box center [613, 276] width 981 height 552
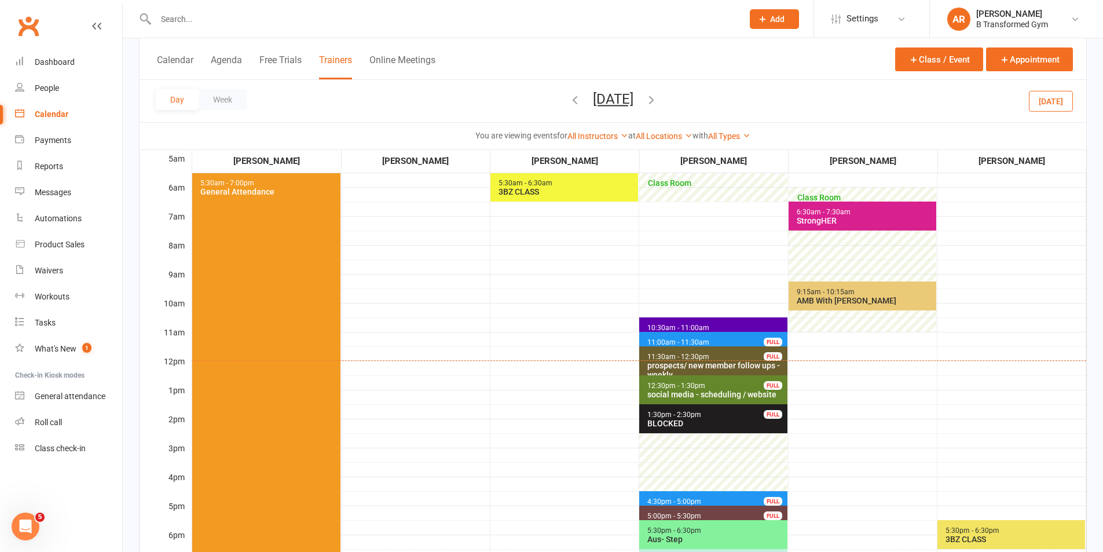
click at [658, 96] on icon "button" at bounding box center [651, 99] width 13 height 13
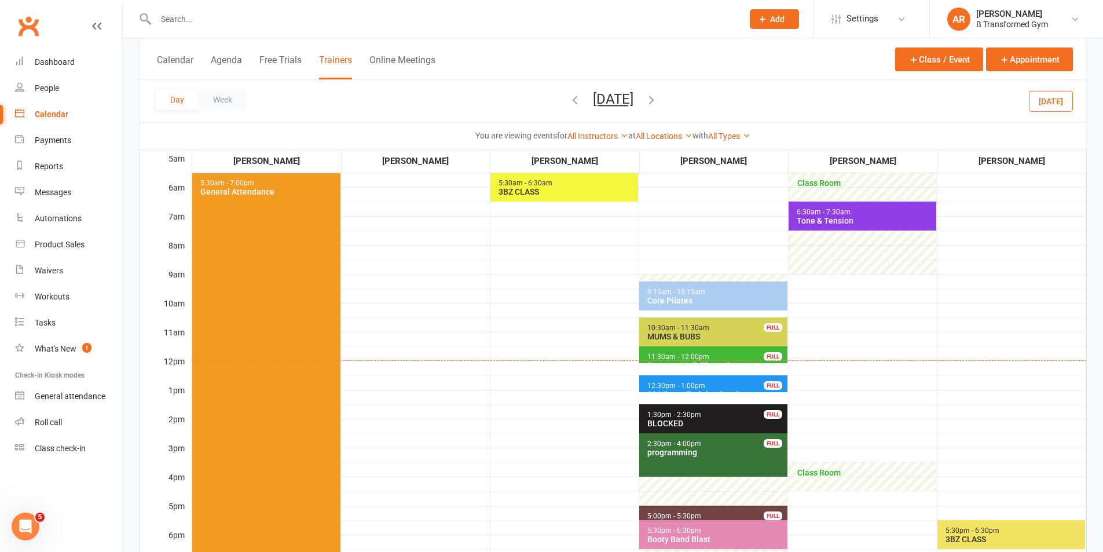
click at [678, 385] on span "12:30pm - 1:00pm" at bounding box center [676, 386] width 59 height 8
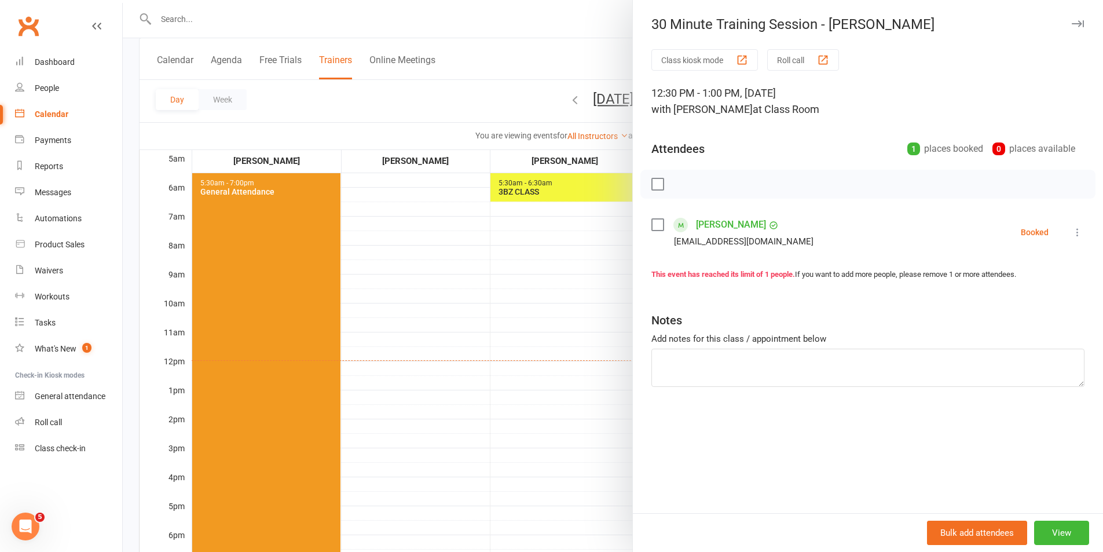
click at [550, 345] on div at bounding box center [613, 276] width 981 height 552
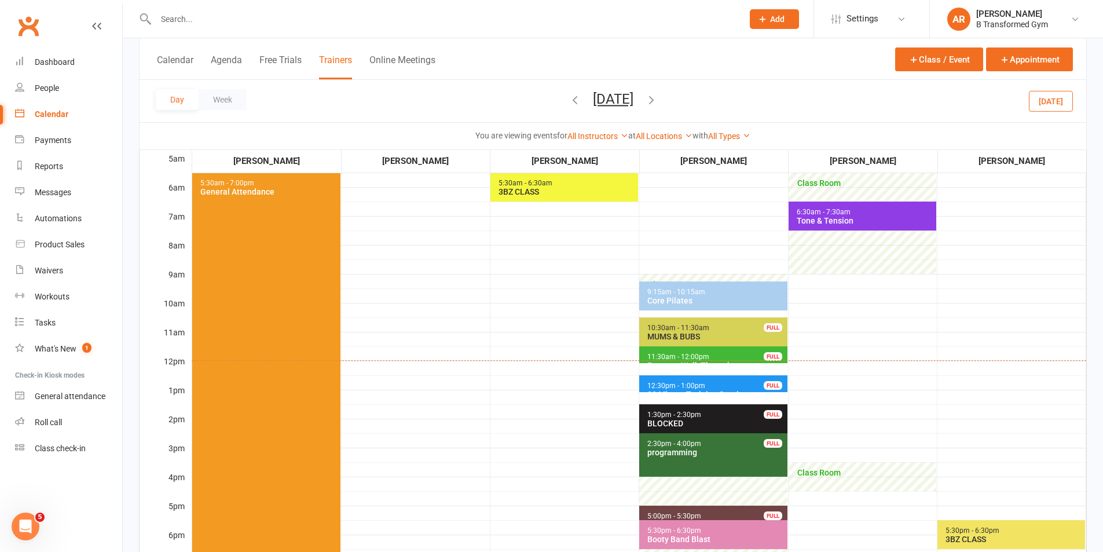
click at [658, 101] on icon "button" at bounding box center [651, 99] width 13 height 13
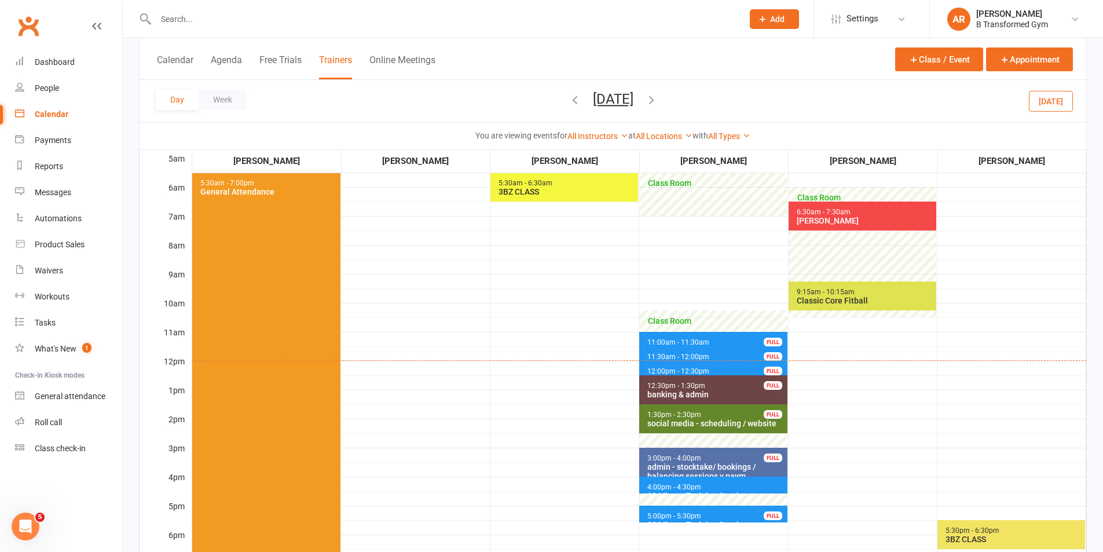
click at [700, 338] on span "11:00am - 11:30am" at bounding box center [678, 342] width 63 height 8
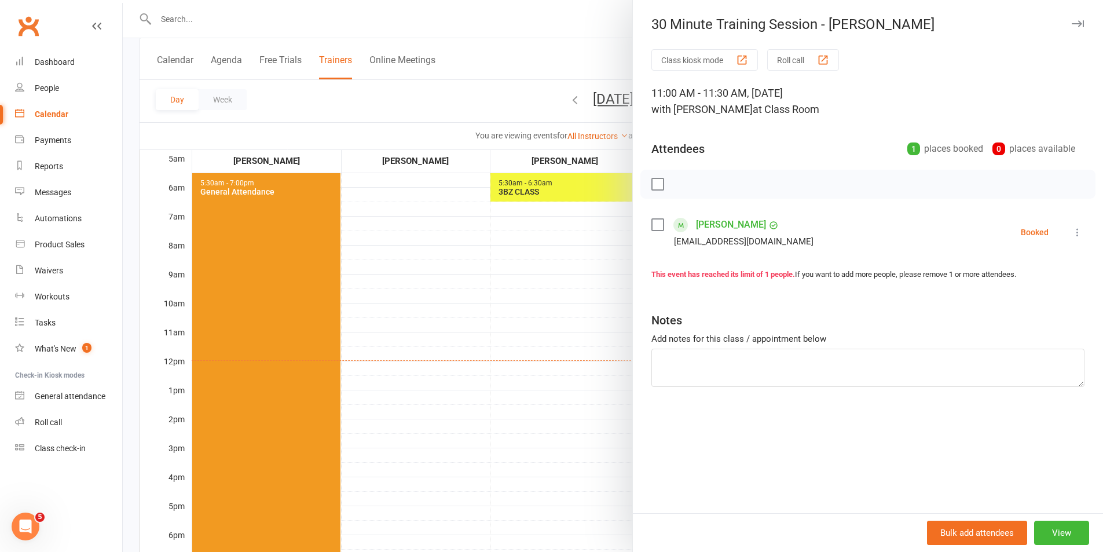
drag, startPoint x: 514, startPoint y: 314, endPoint x: 637, endPoint y: 323, distance: 122.6
click at [521, 314] on div at bounding box center [613, 276] width 981 height 552
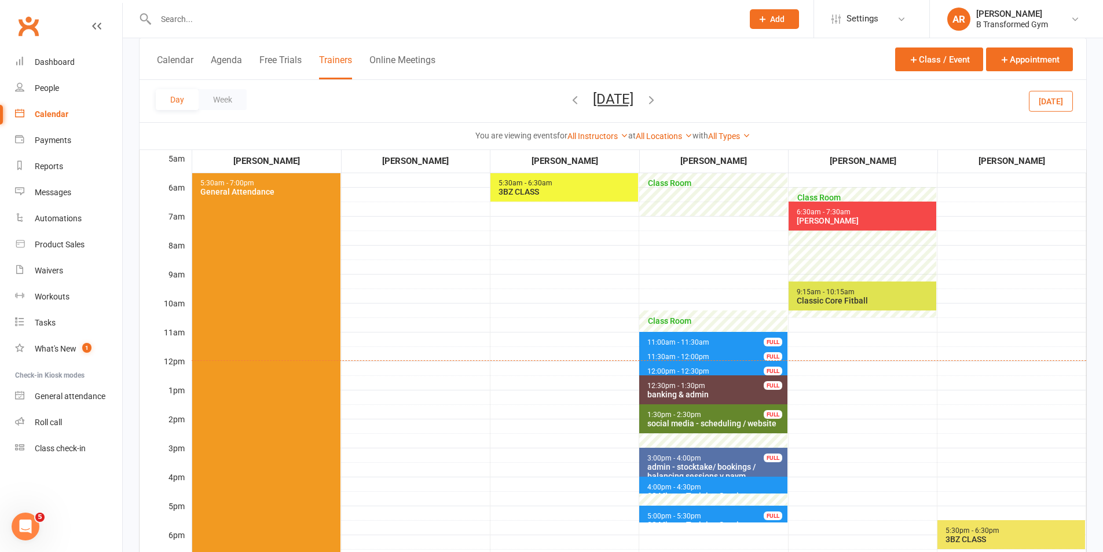
click at [680, 354] on span "11:30am - 12:00pm" at bounding box center [678, 357] width 63 height 8
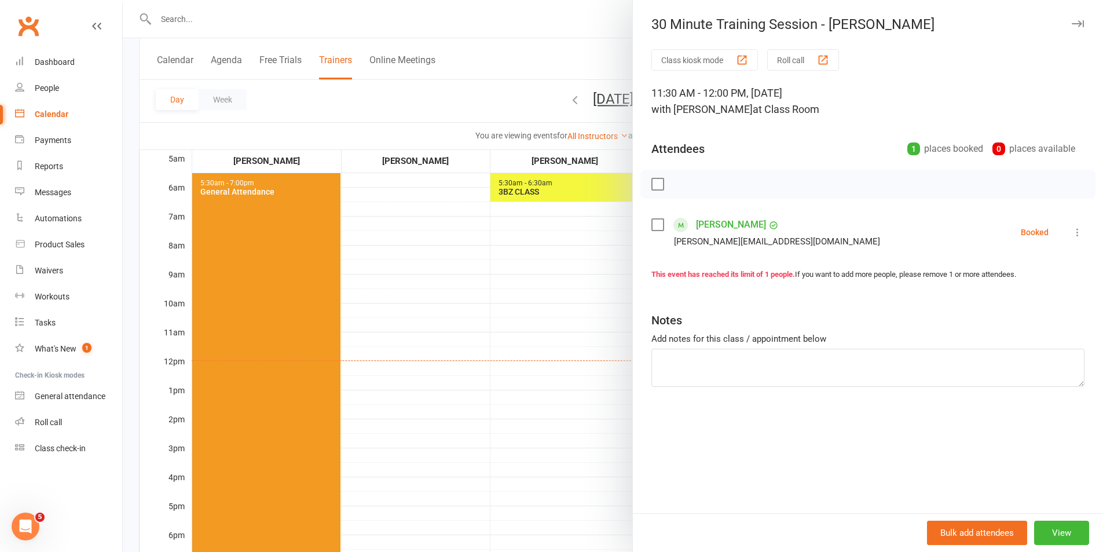
click at [496, 316] on div at bounding box center [613, 276] width 981 height 552
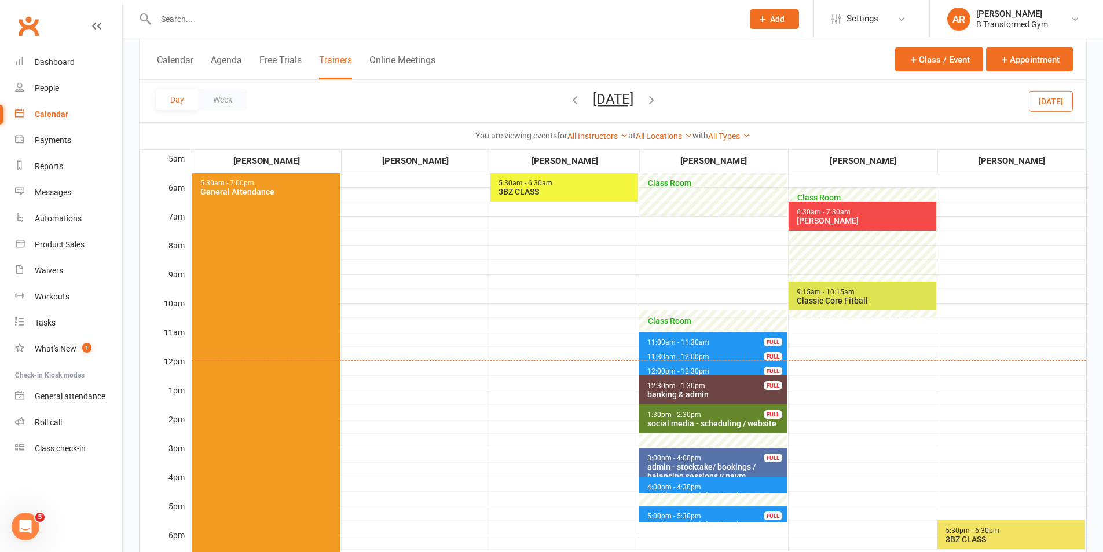
click at [652, 365] on span "12:00pm - 12:30pm 30 Minute Training Session - Meryl Thomas FULL" at bounding box center [713, 369] width 148 height 17
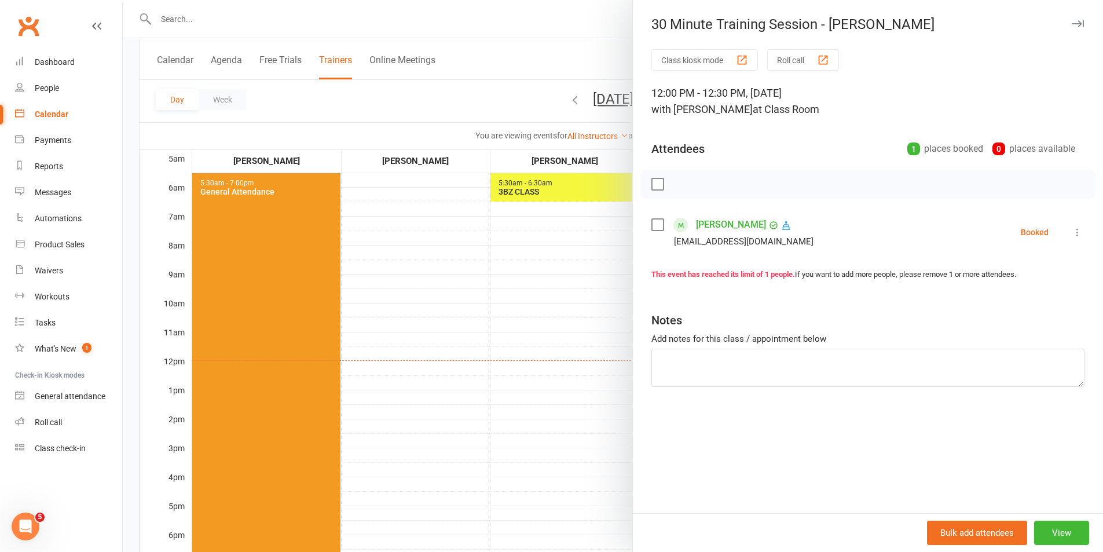
click at [516, 346] on div at bounding box center [613, 276] width 981 height 552
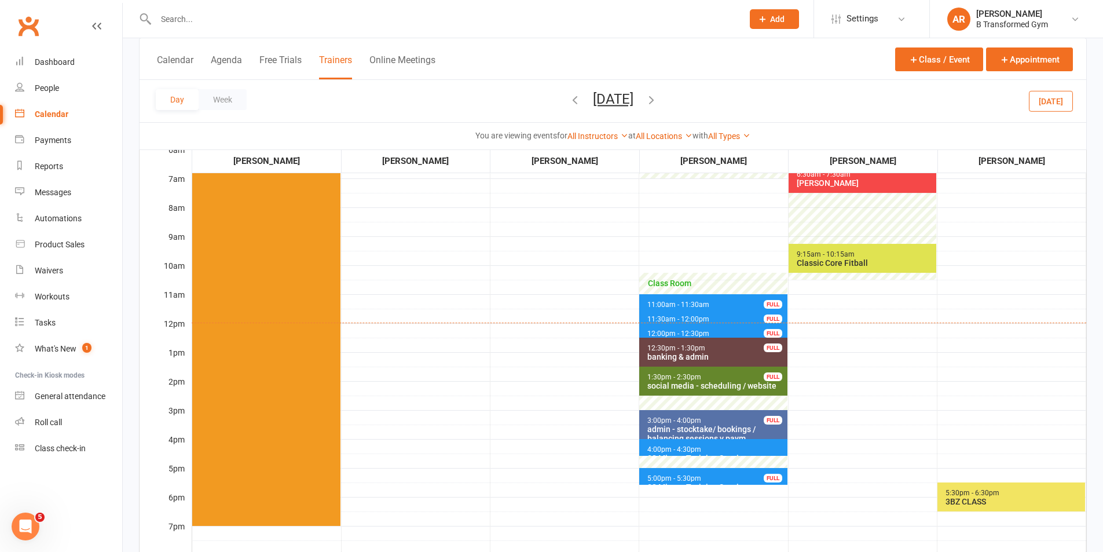
scroll to position [174, 0]
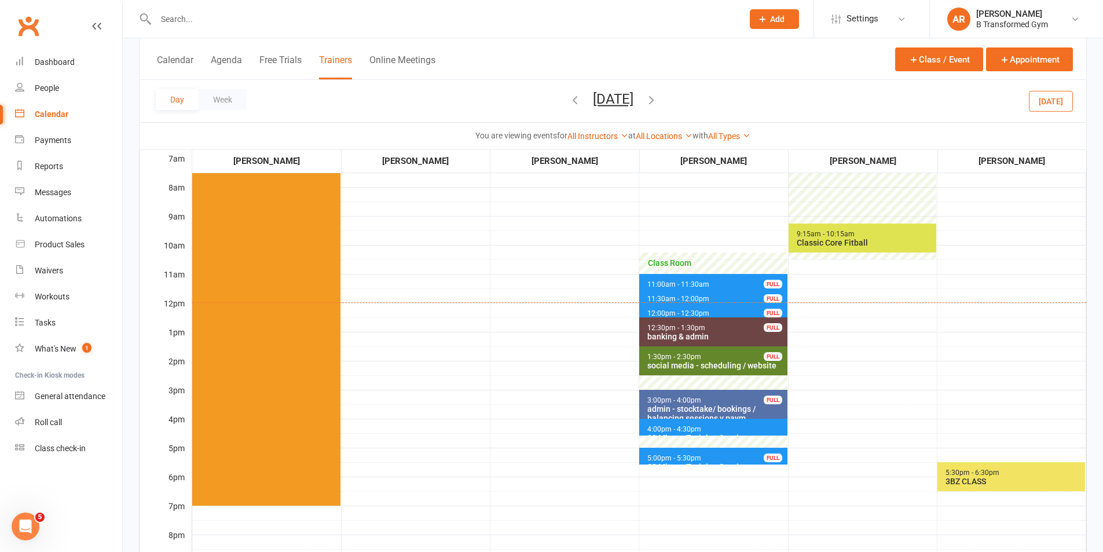
click at [675, 429] on span "4:00pm - 4:30pm" at bounding box center [674, 429] width 55 height 8
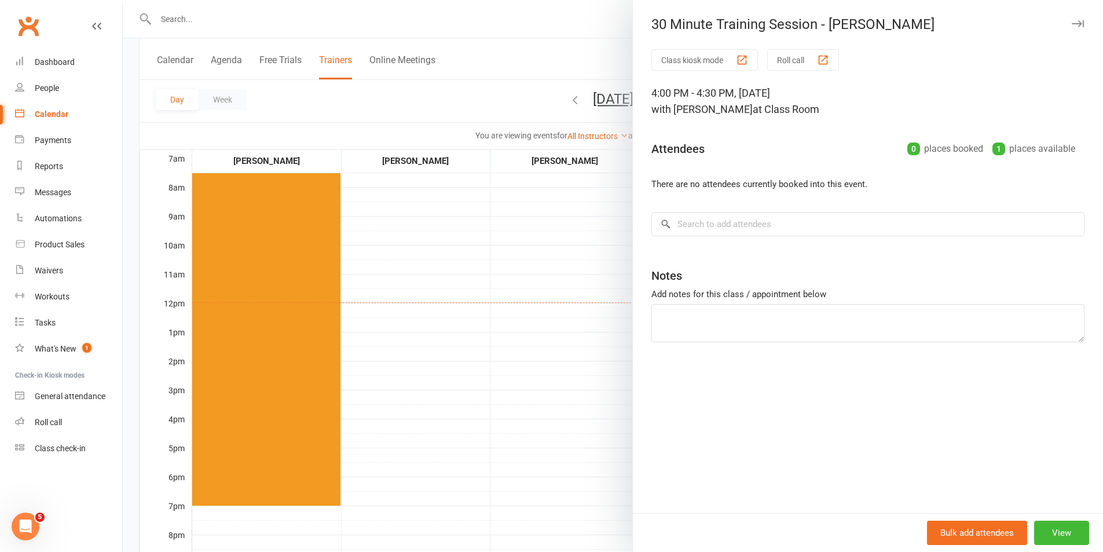
click at [510, 425] on div at bounding box center [613, 276] width 981 height 552
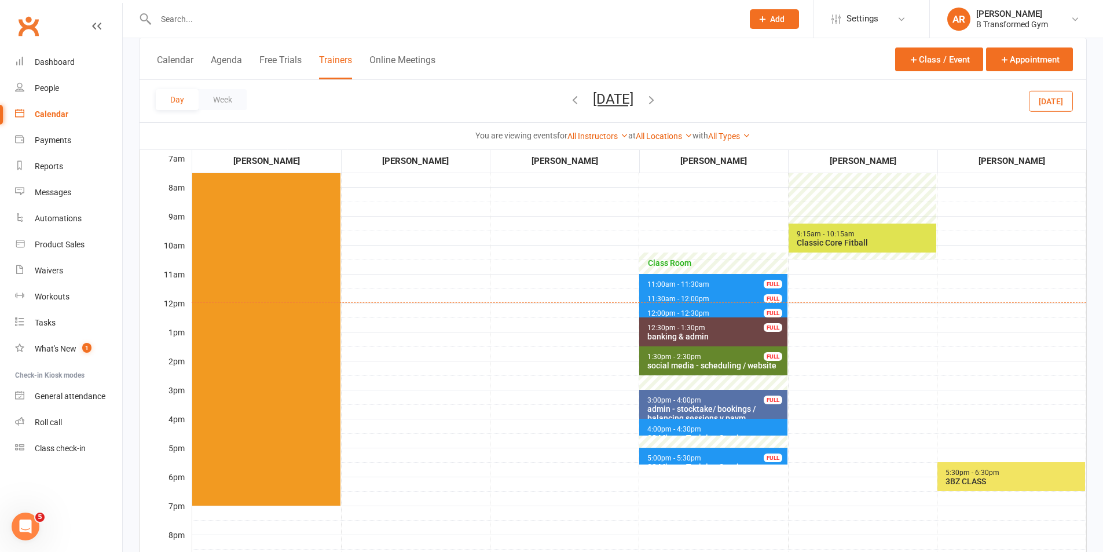
click at [659, 434] on div "30 Minute Training Session - Yvonne Burt" at bounding box center [716, 442] width 138 height 19
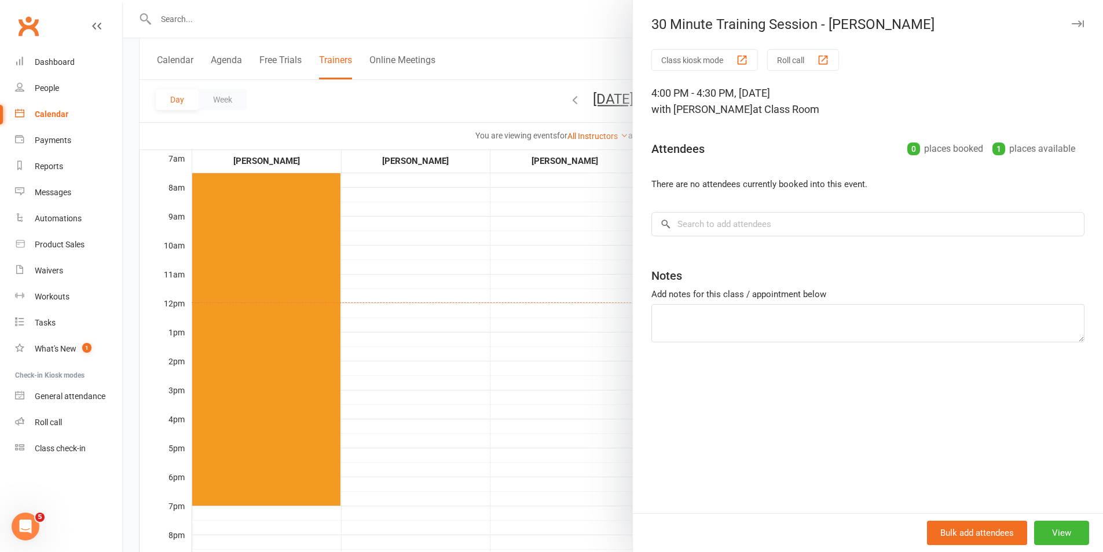
click at [505, 437] on div at bounding box center [613, 276] width 981 height 552
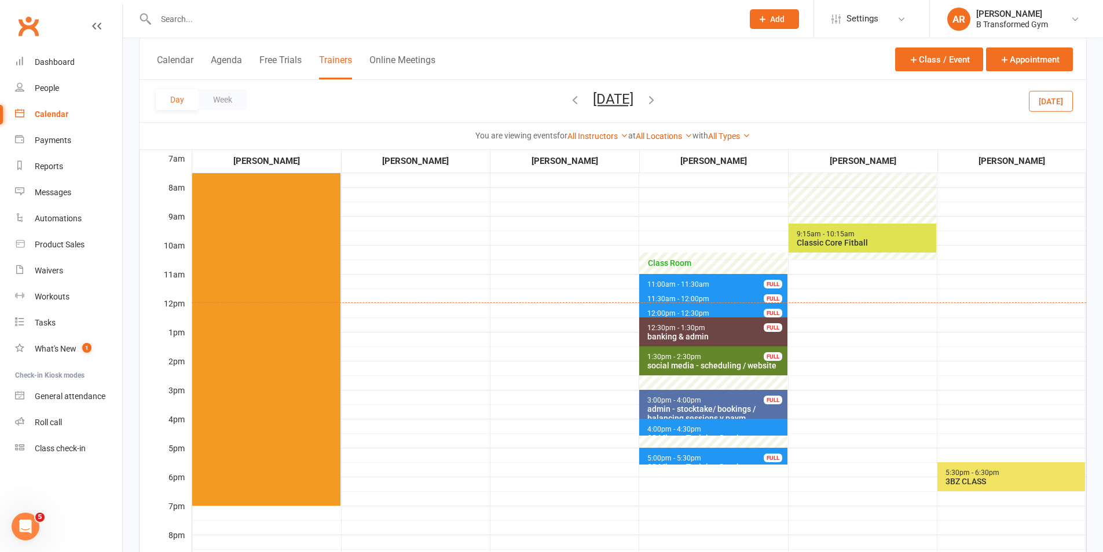
click at [652, 459] on span "5:00pm - 5:30pm" at bounding box center [674, 458] width 55 height 8
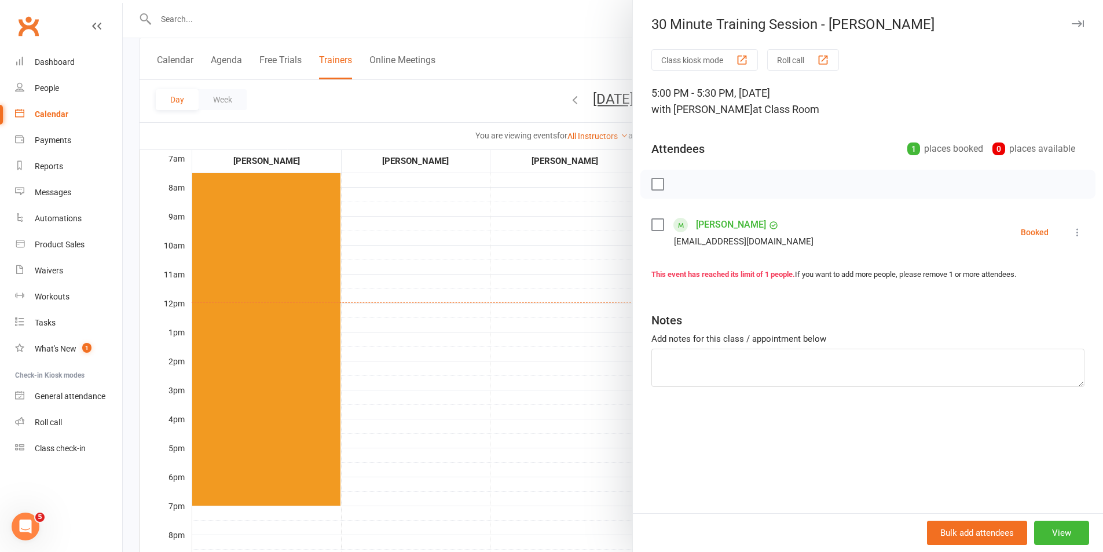
click at [524, 386] on div at bounding box center [613, 276] width 981 height 552
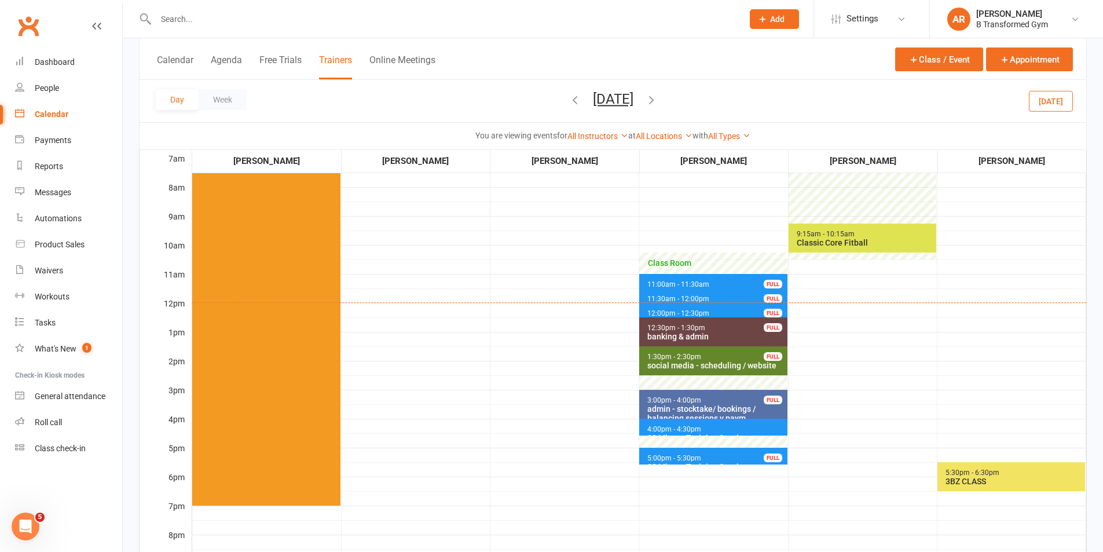
click at [634, 103] on button "Friday, Sep 19, 2025" at bounding box center [613, 99] width 41 height 16
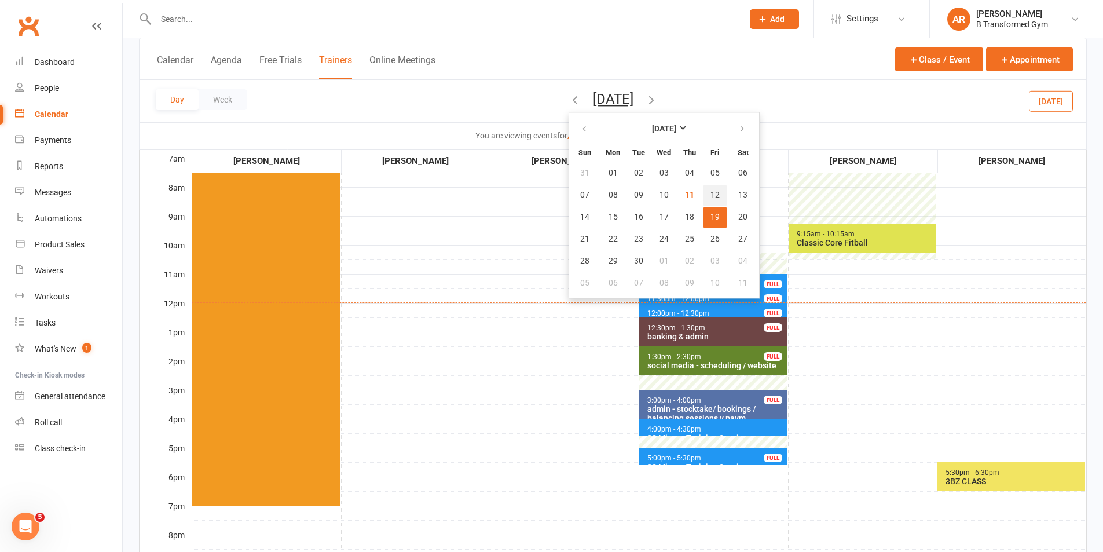
click at [711, 191] on span "12" at bounding box center [715, 195] width 9 height 9
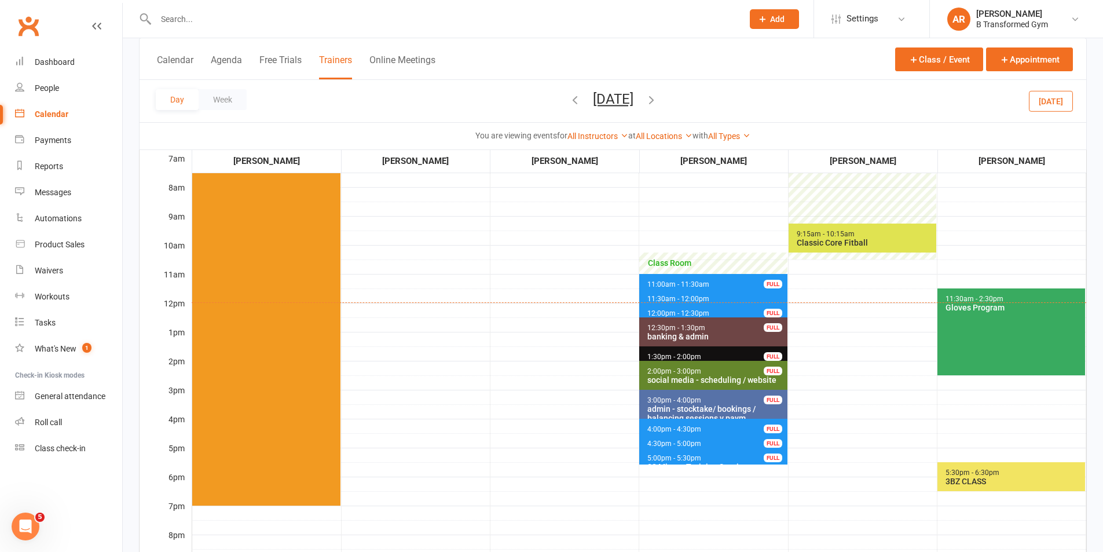
click at [695, 425] on span "4:00pm - 4:30pm 30 Minute Training Session - Yvonne Burt FULL" at bounding box center [713, 427] width 148 height 17
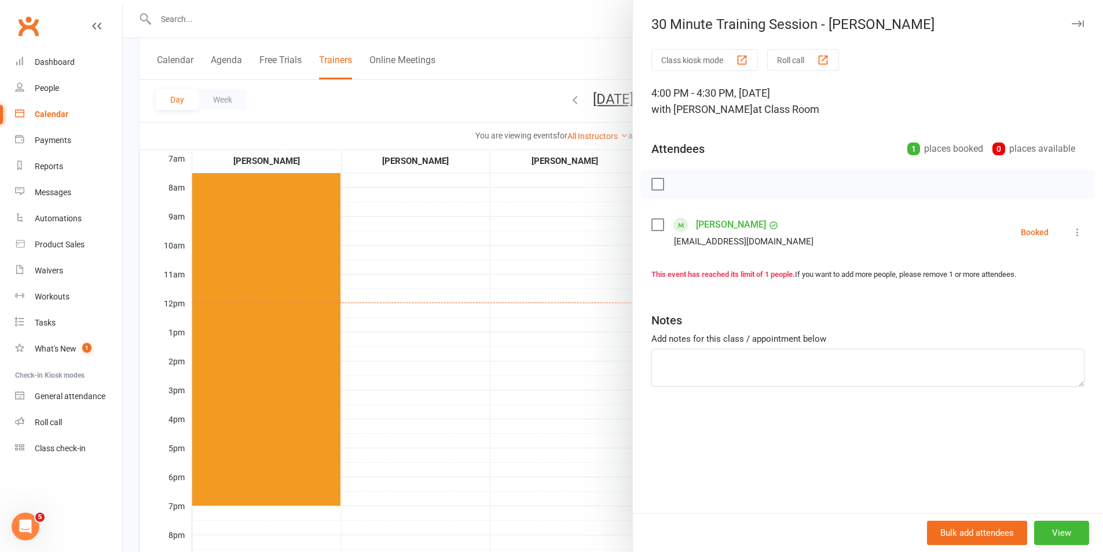
click at [560, 333] on div at bounding box center [613, 276] width 981 height 552
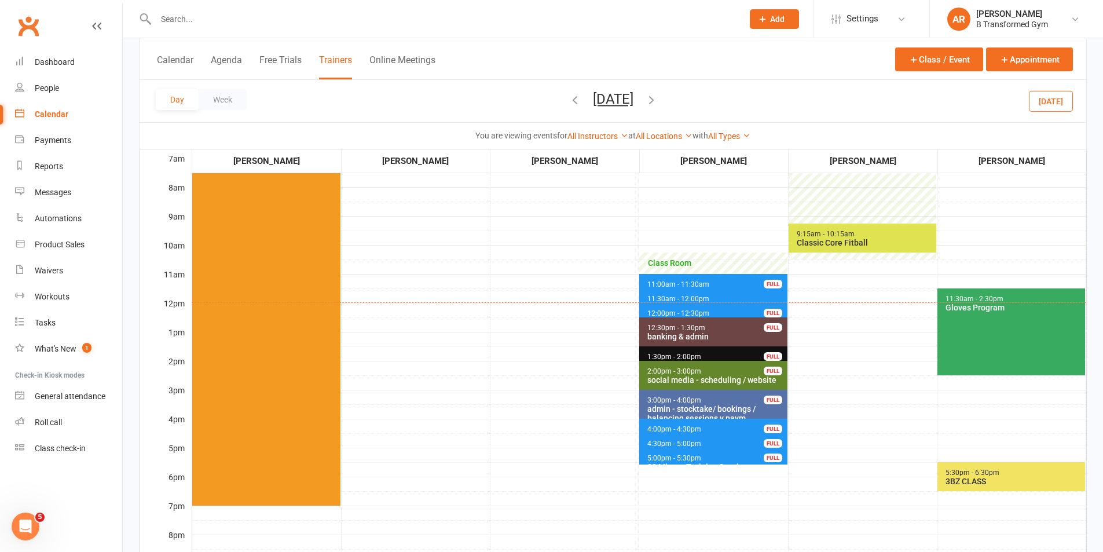
click at [658, 103] on icon "button" at bounding box center [651, 99] width 13 height 13
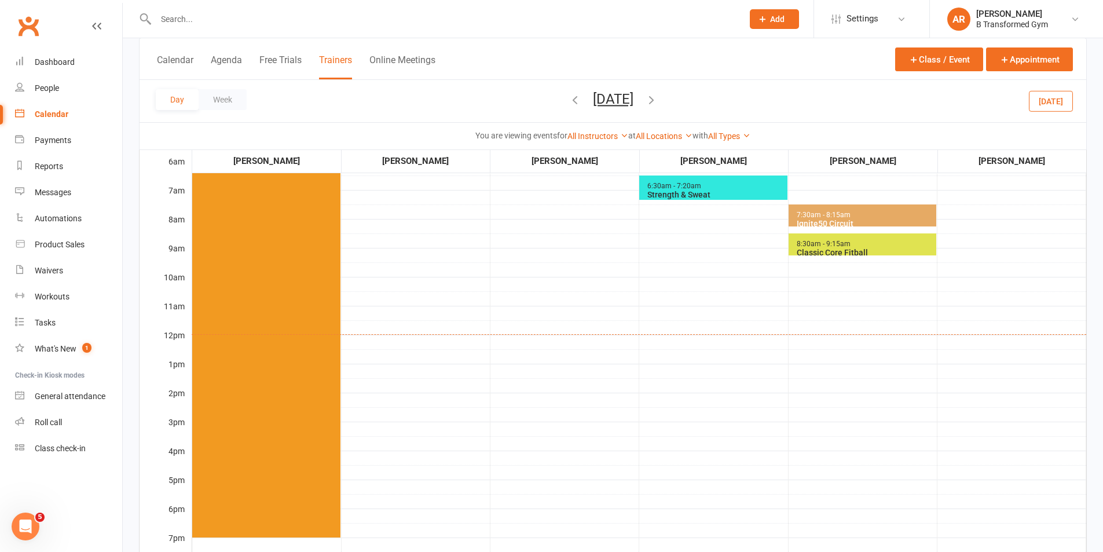
scroll to position [116, 0]
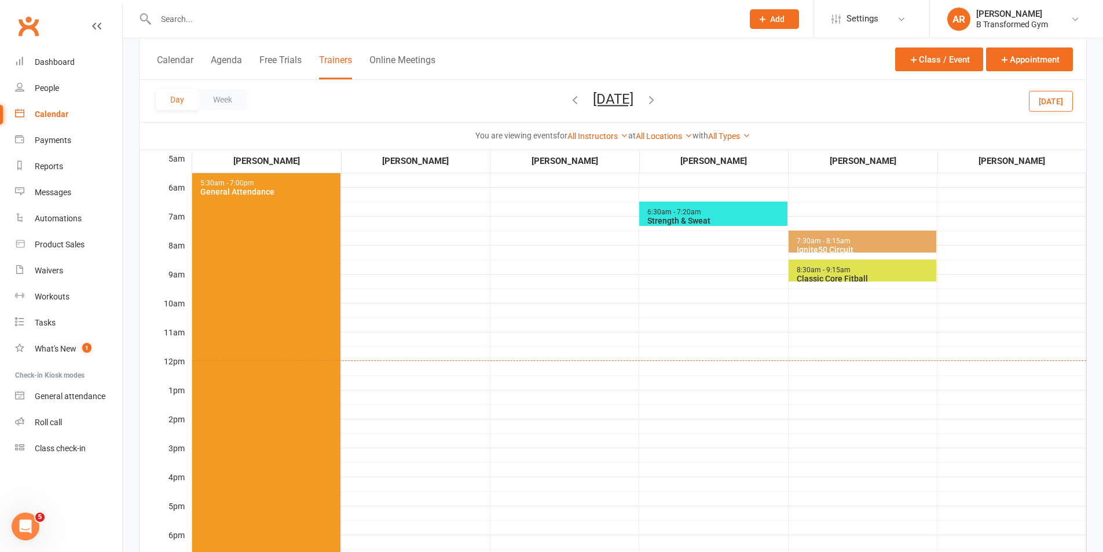
click at [658, 97] on icon "button" at bounding box center [651, 99] width 13 height 13
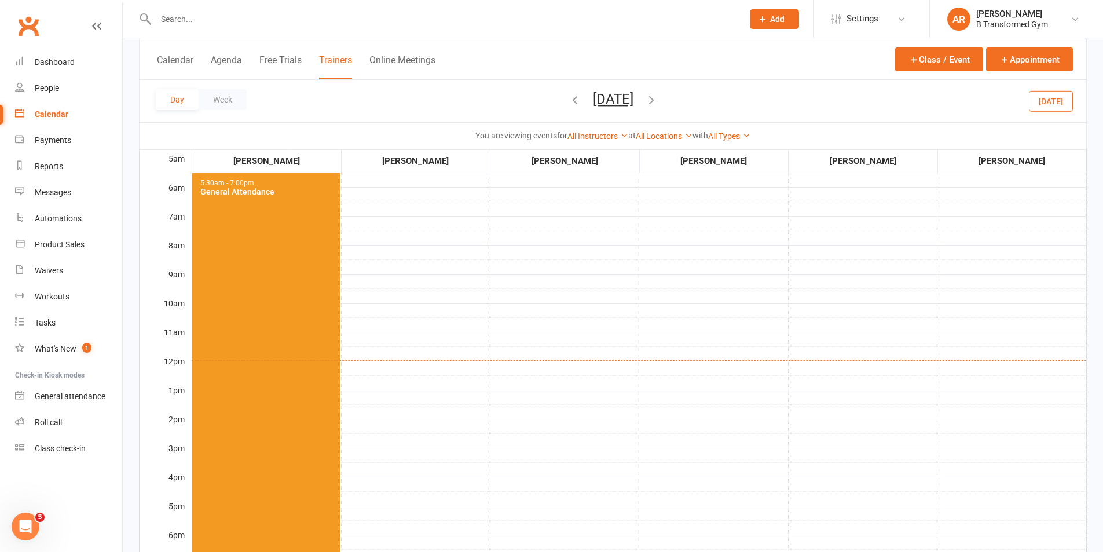
click at [658, 96] on icon "button" at bounding box center [651, 99] width 13 height 13
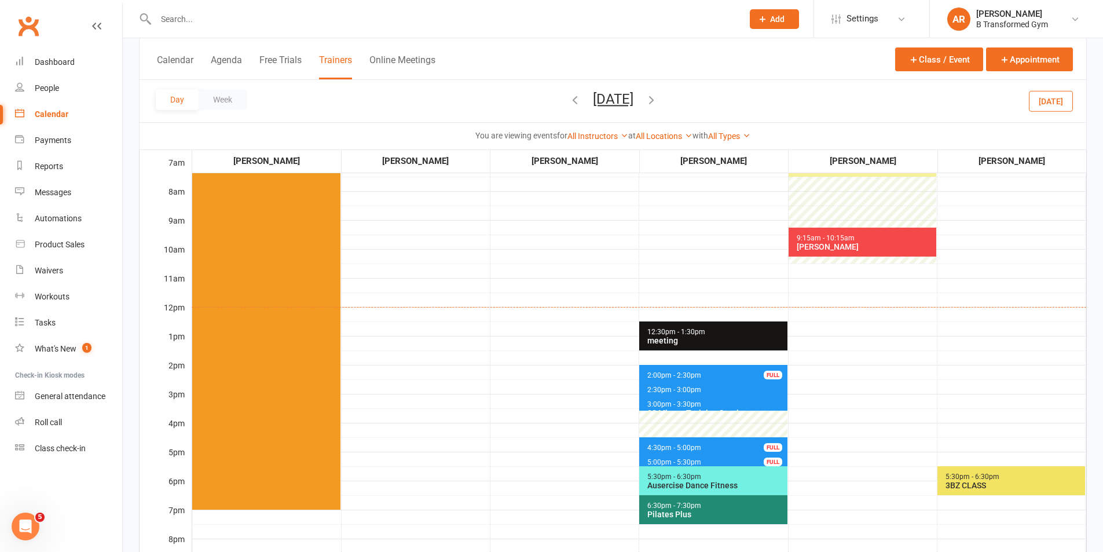
scroll to position [232, 0]
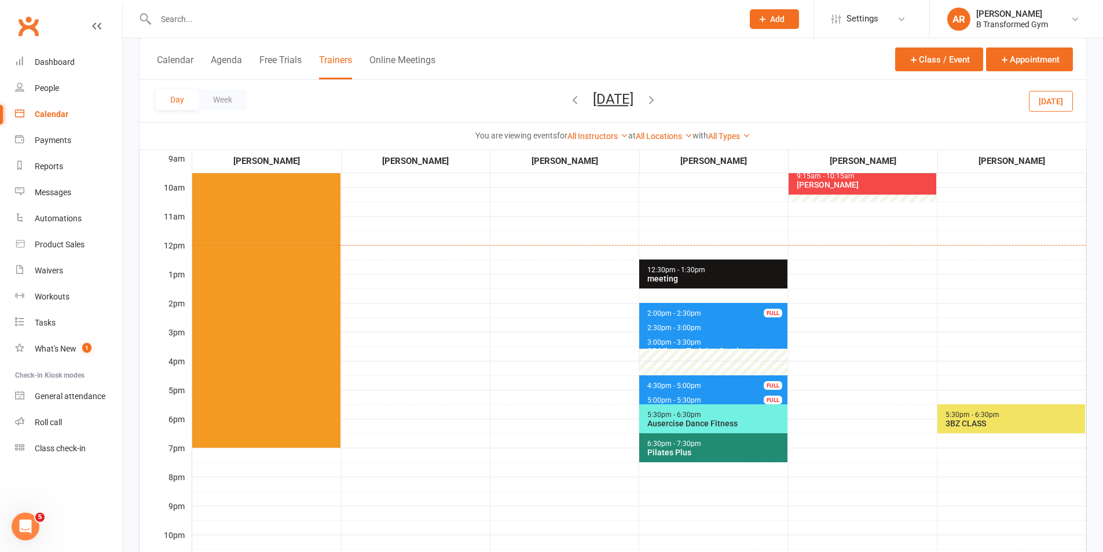
click at [713, 309] on span "2:00pm - 2:30pm 30 Minute Training Session - Meryl Thomas FULL" at bounding box center [713, 311] width 148 height 17
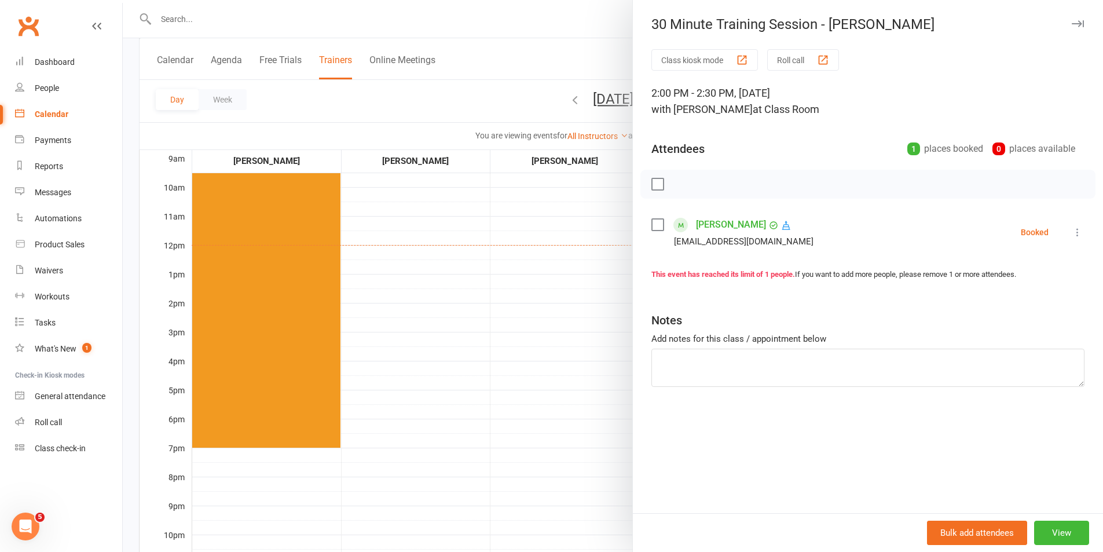
click at [532, 268] on div at bounding box center [613, 276] width 981 height 552
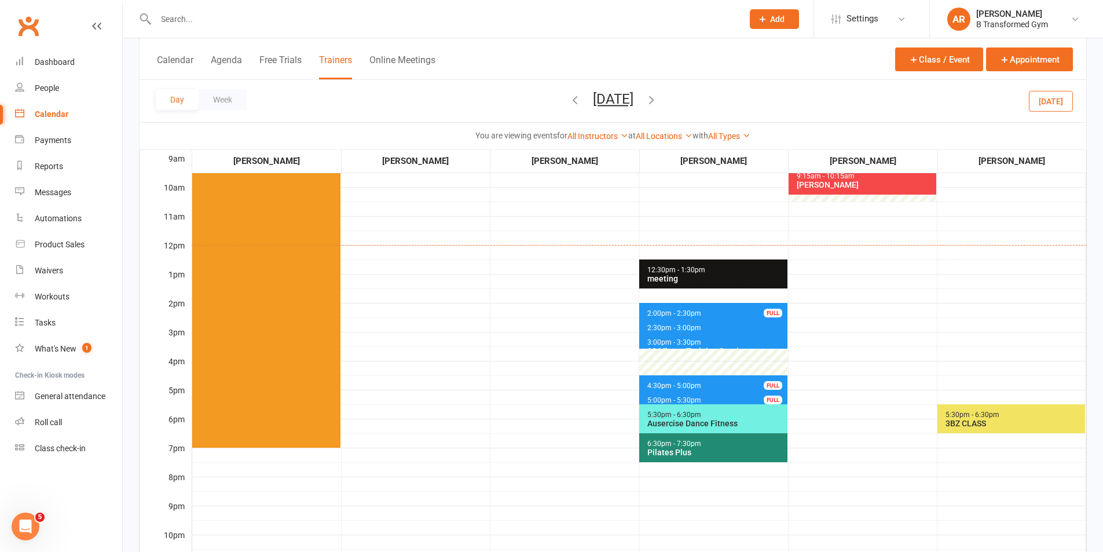
click at [657, 322] on span "2:30pm - 3:00pm 30 Minute Training Session - Ray Yates" at bounding box center [713, 325] width 148 height 17
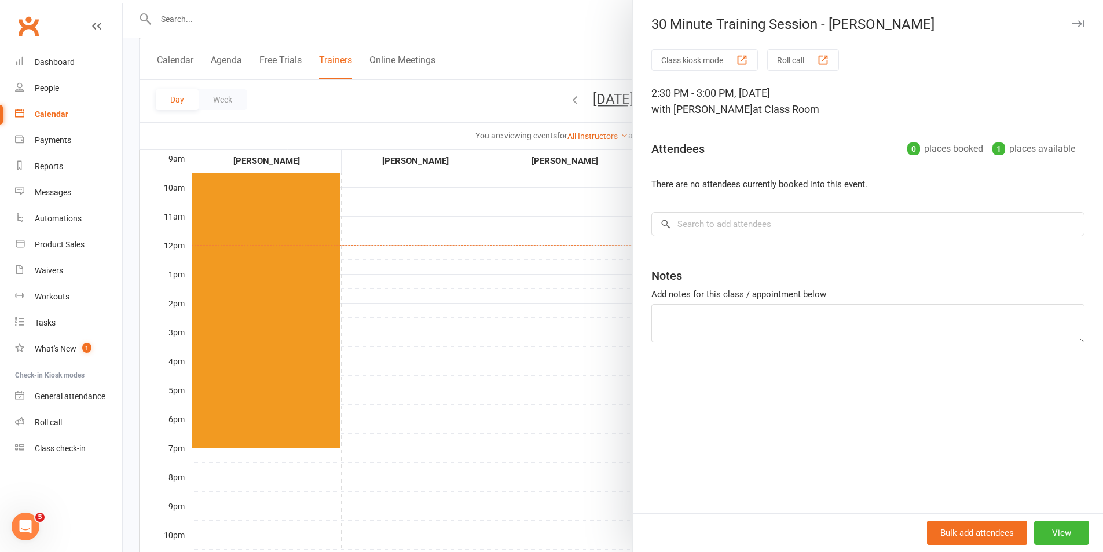
click at [541, 323] on div at bounding box center [613, 276] width 981 height 552
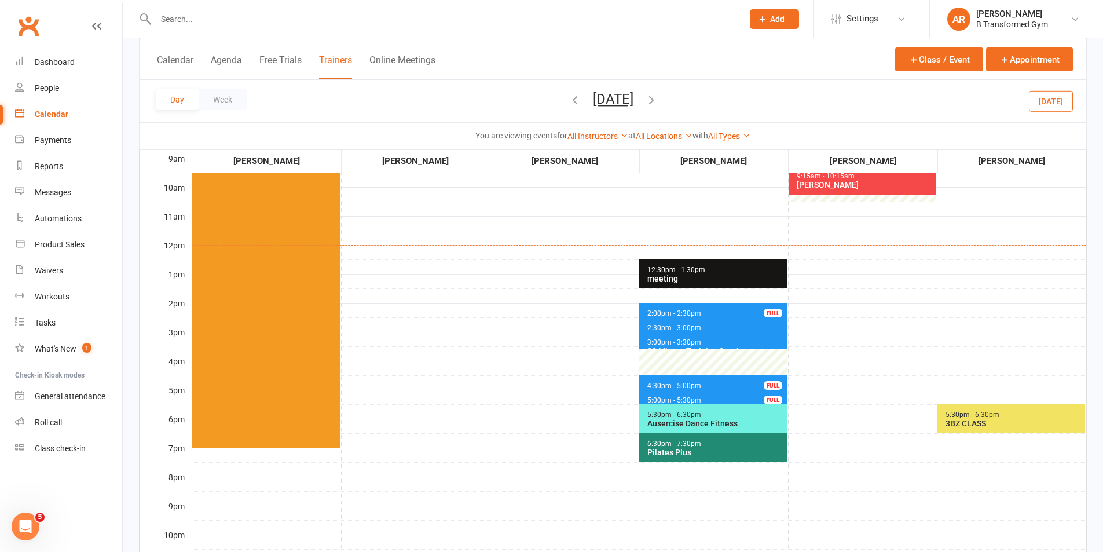
click at [663, 342] on span "3:00pm - 3:30pm" at bounding box center [674, 342] width 55 height 8
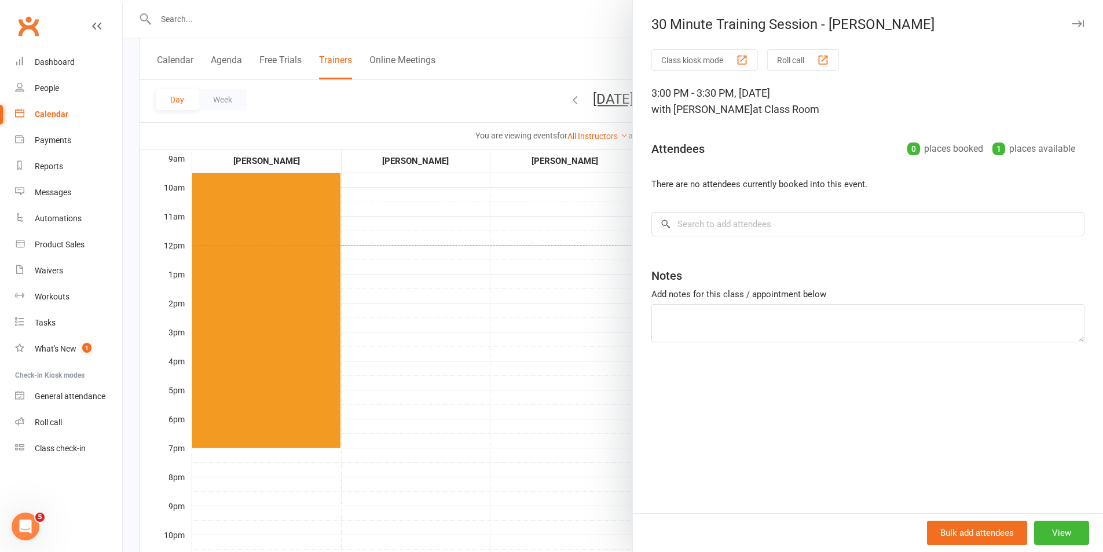
click at [531, 334] on div at bounding box center [613, 276] width 981 height 552
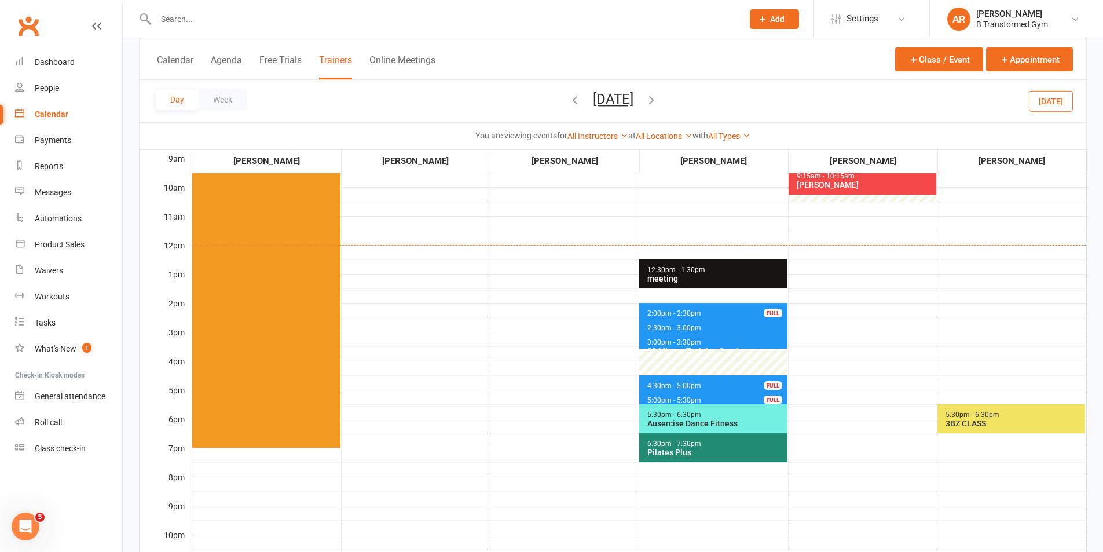
click at [664, 386] on span "4:30pm - 5:00pm" at bounding box center [674, 386] width 55 height 8
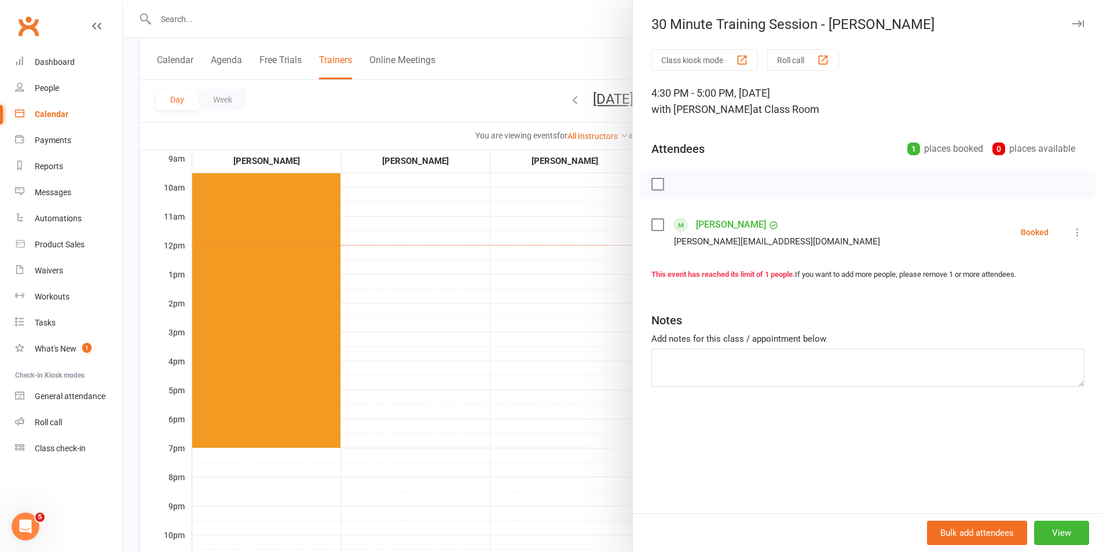
drag, startPoint x: 558, startPoint y: 386, endPoint x: 633, endPoint y: 397, distance: 75.5
click at [558, 386] on div at bounding box center [613, 276] width 981 height 552
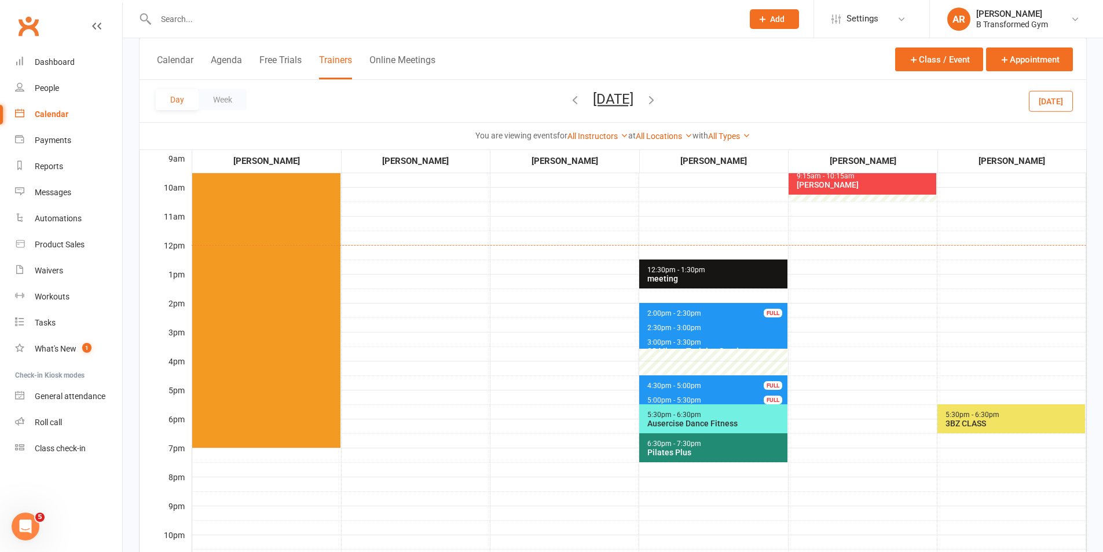
click at [648, 399] on span "5:00pm - 5:30pm" at bounding box center [674, 400] width 55 height 8
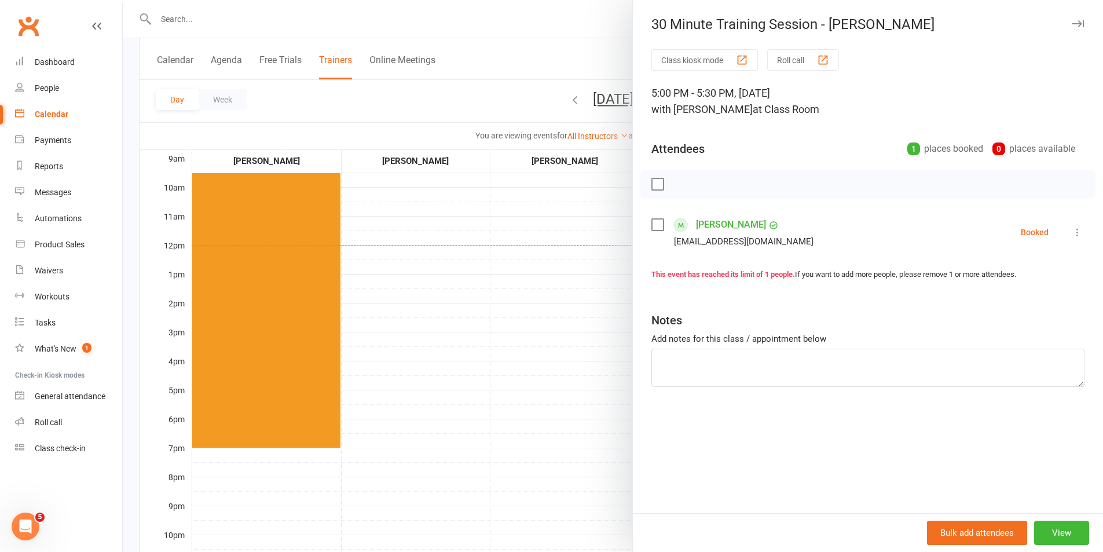
click at [491, 385] on div at bounding box center [613, 276] width 981 height 552
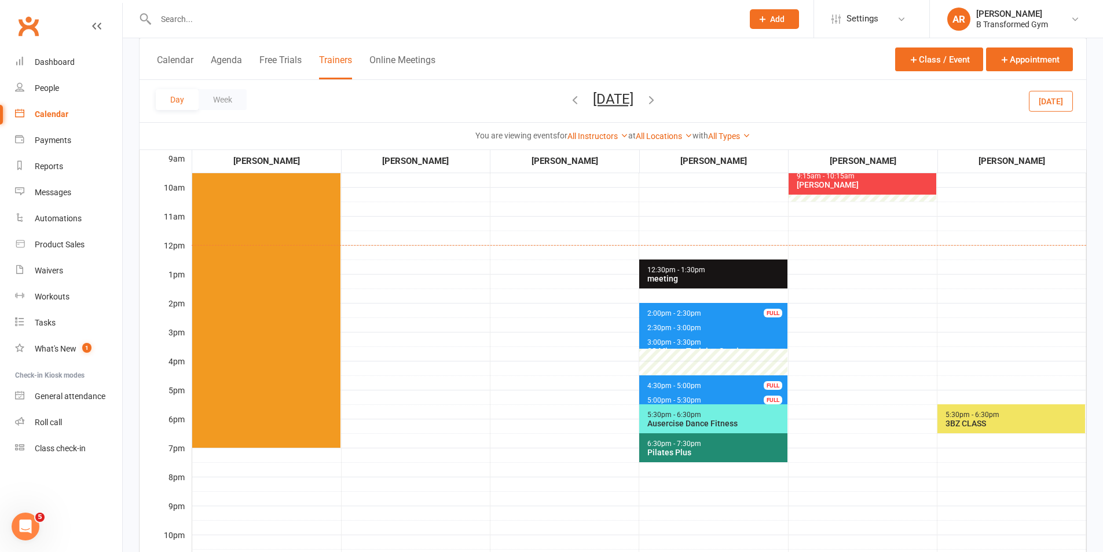
click at [658, 96] on icon "button" at bounding box center [651, 99] width 13 height 13
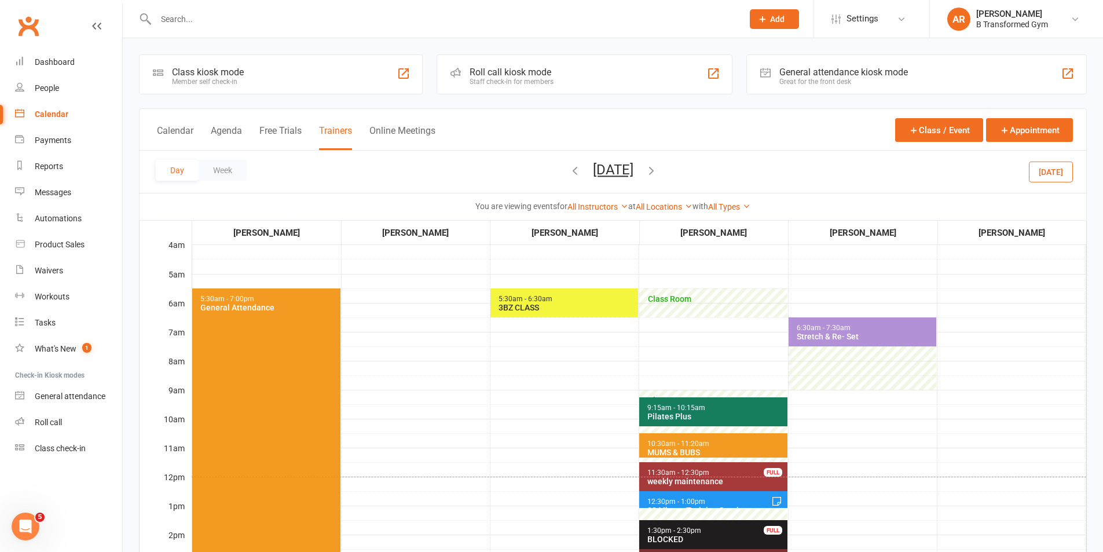
scroll to position [116, 0]
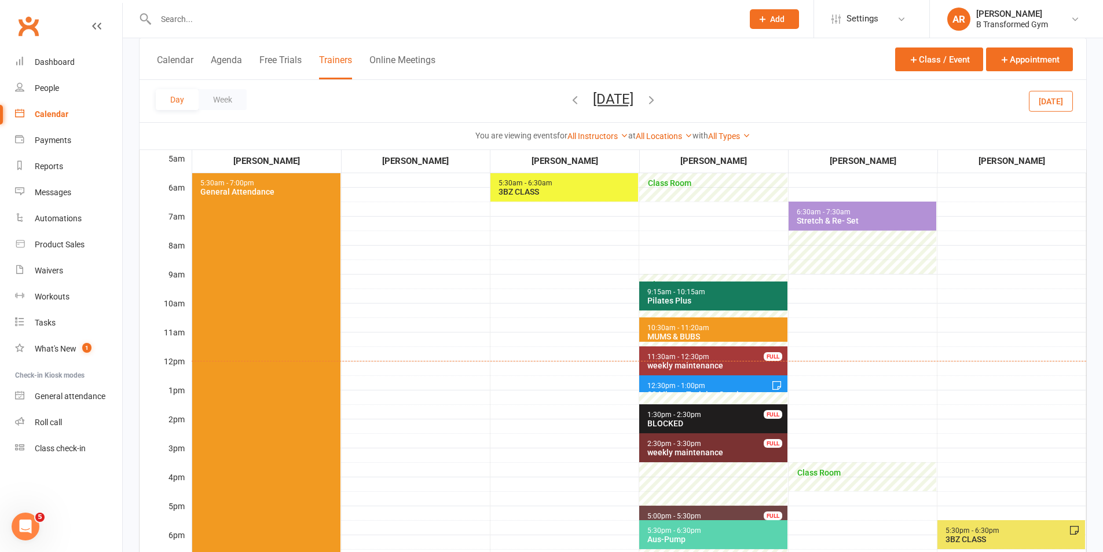
click at [678, 381] on span "12:30pm - 1:00pm 30 Minute Training Session - Brooke Fossey" at bounding box center [713, 383] width 148 height 17
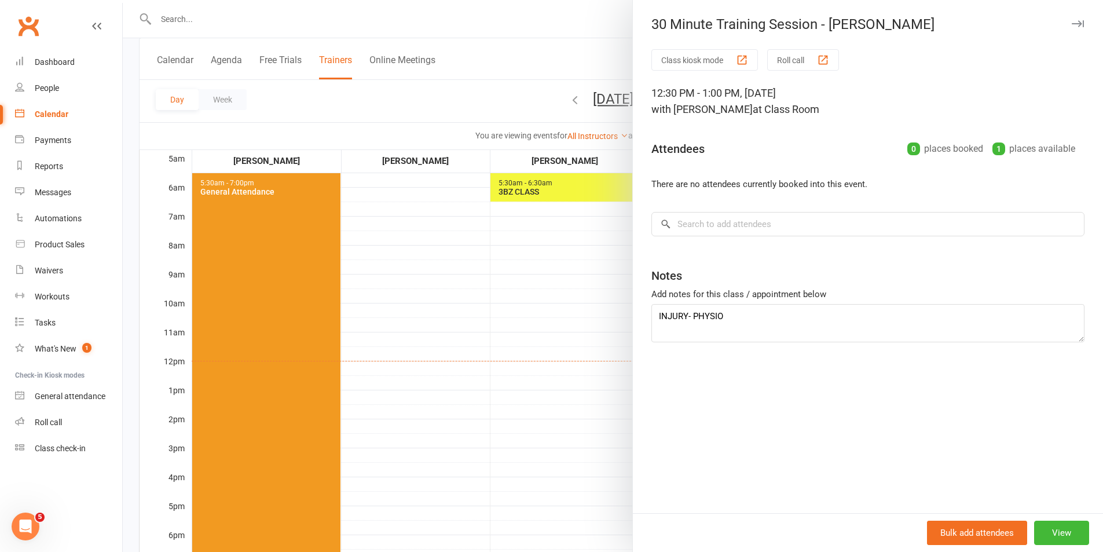
click at [465, 377] on div at bounding box center [613, 276] width 981 height 552
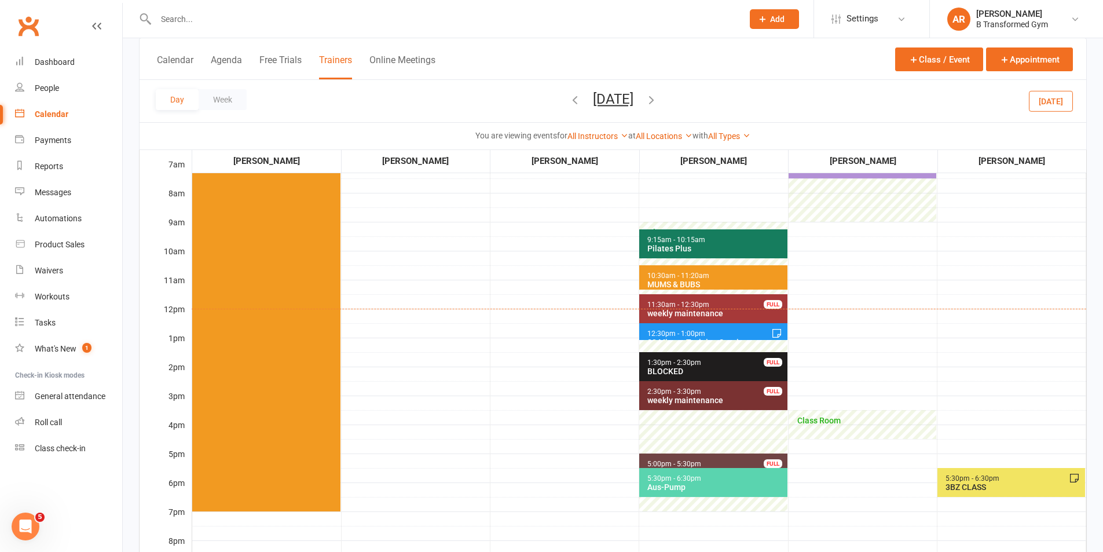
scroll to position [174, 0]
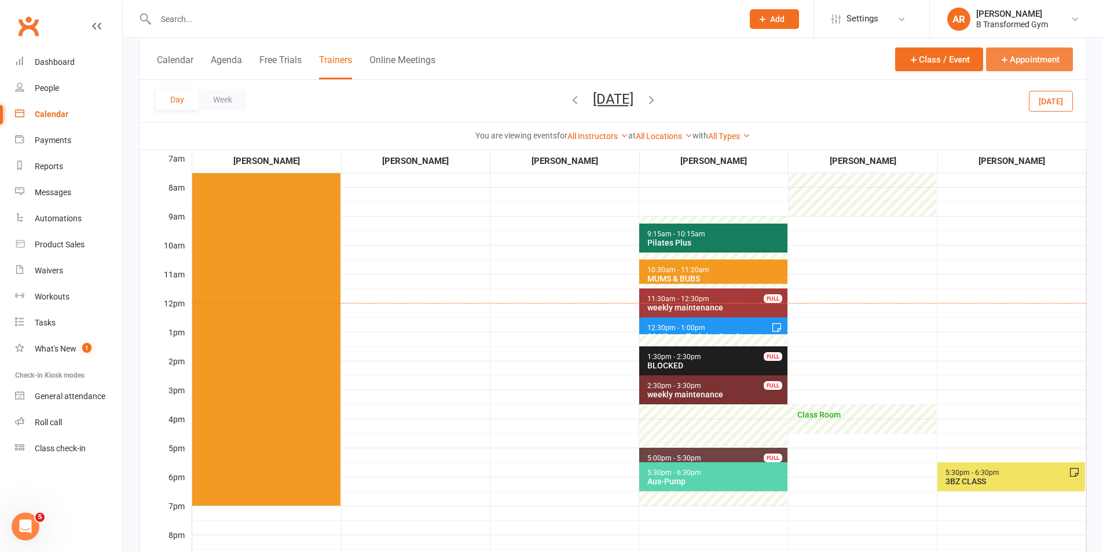
click at [1031, 53] on button "Appointment" at bounding box center [1029, 59] width 87 height 24
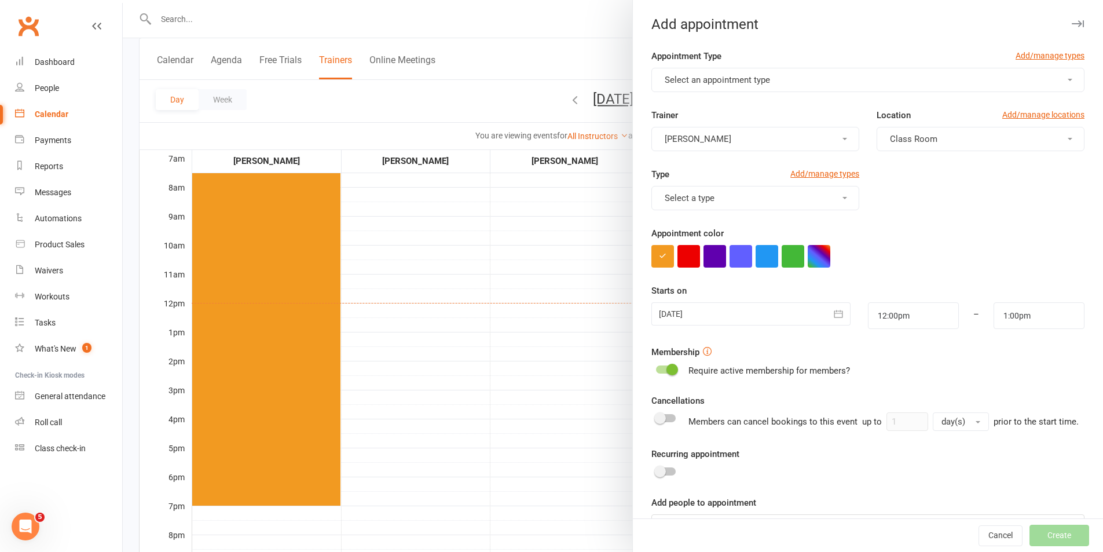
click at [697, 80] on span "Select an appointment type" at bounding box center [717, 80] width 105 height 10
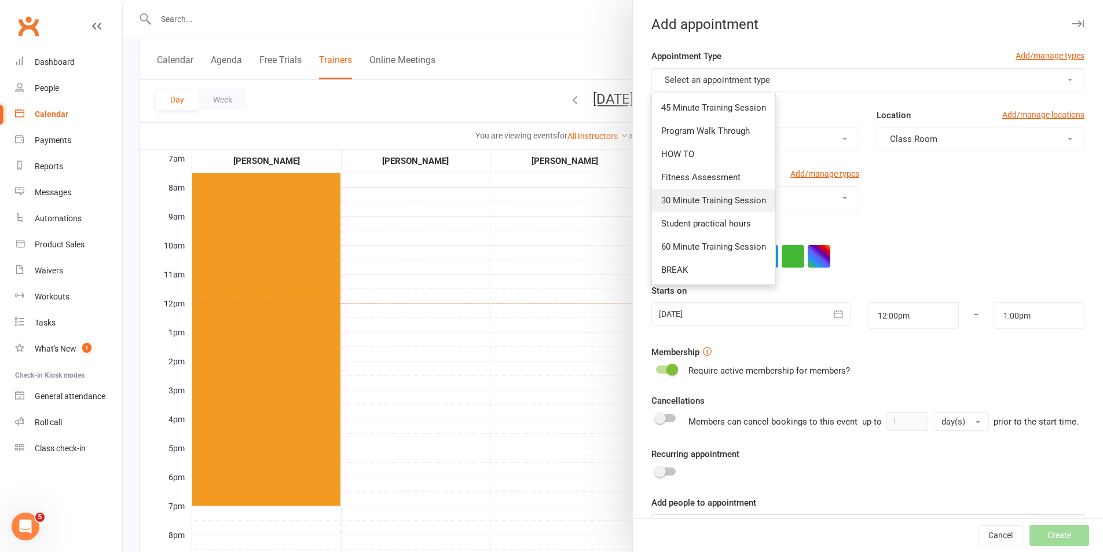
click at [699, 196] on span "30 Minute Training Session" at bounding box center [713, 200] width 105 height 10
type input "12:30pm"
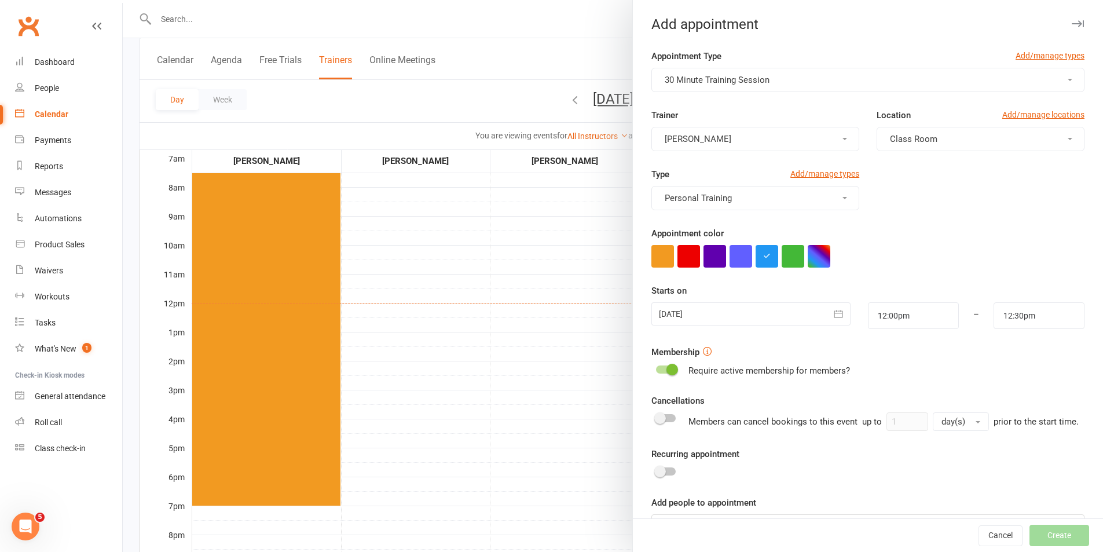
click at [732, 315] on div at bounding box center [751, 313] width 199 height 23
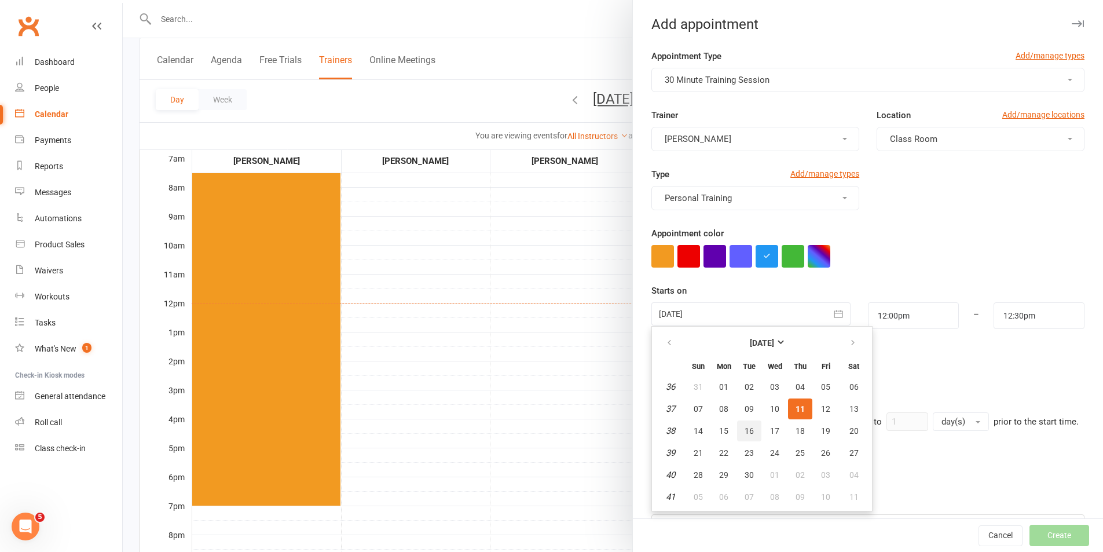
click at [745, 430] on span "16" at bounding box center [749, 430] width 9 height 9
type input "16 Sep 2025"
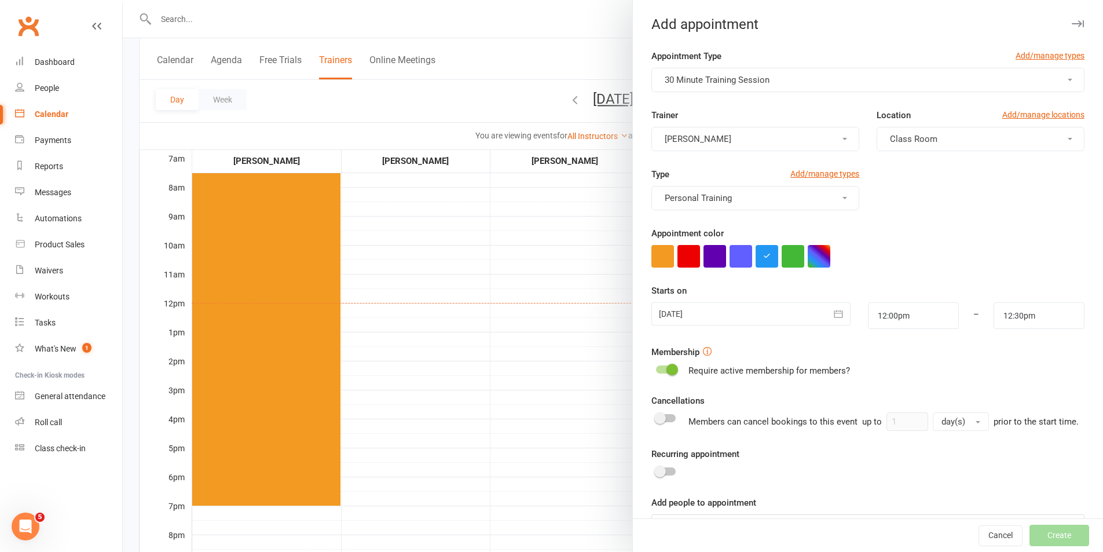
click at [725, 316] on div at bounding box center [751, 313] width 199 height 23
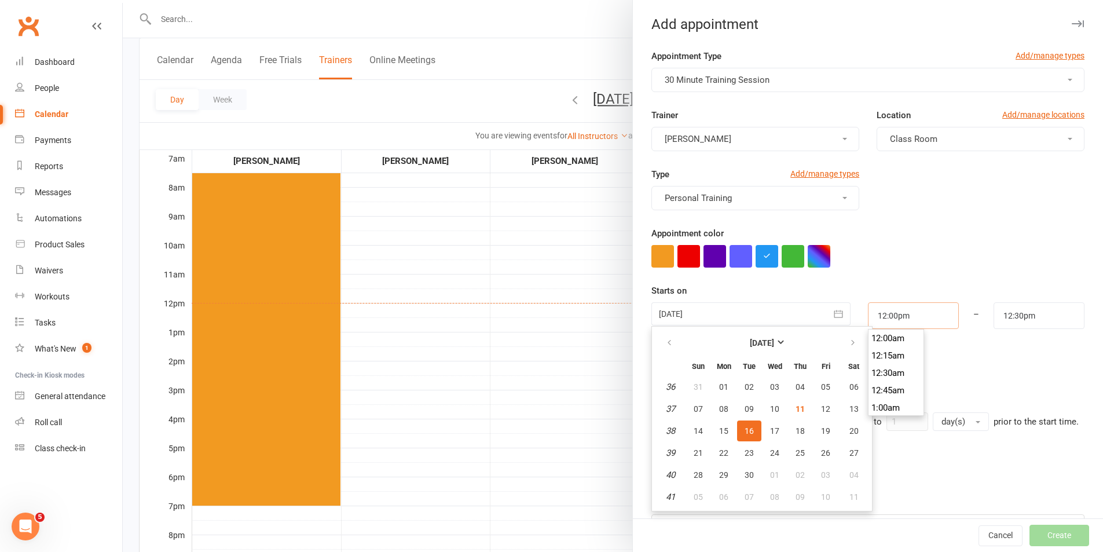
click at [880, 312] on input "12:00pm" at bounding box center [913, 315] width 91 height 27
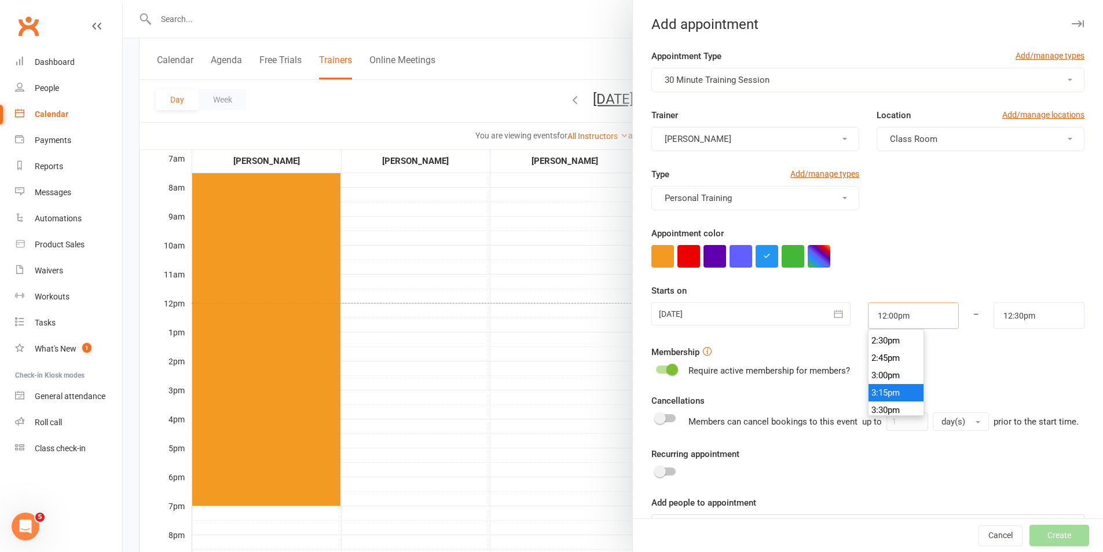
scroll to position [1048, 0]
type input "4:00pm"
click at [878, 405] on li "4:00pm" at bounding box center [897, 401] width 56 height 17
click at [1035, 320] on input "12:30pm" at bounding box center [1039, 315] width 91 height 27
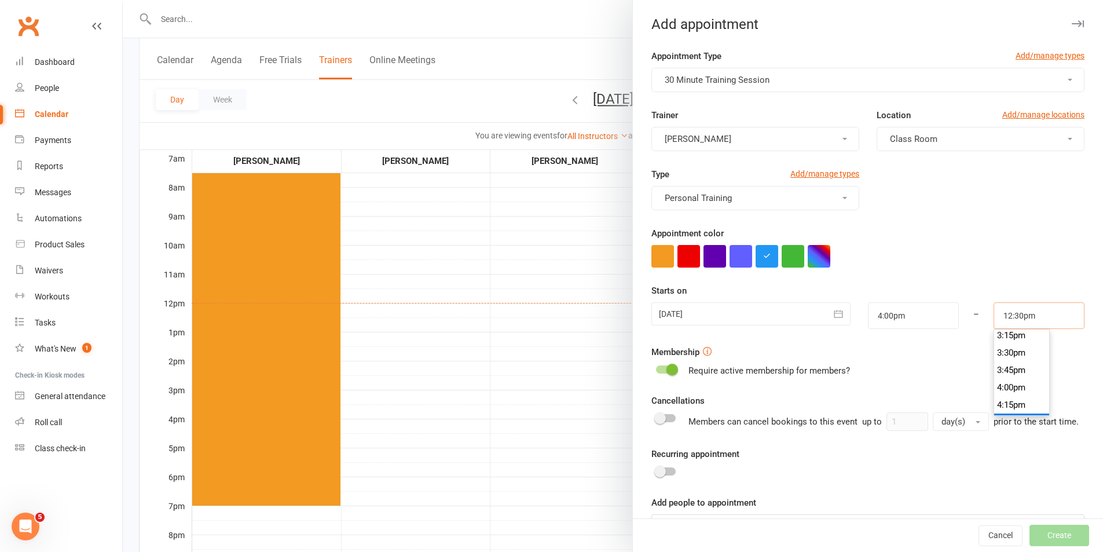
scroll to position [1083, 0]
type input "4:30pm"
click at [1003, 405] on li "4:30pm" at bounding box center [1023, 401] width 56 height 17
click at [1008, 397] on div "Cancellations Members can cancel bookings to this event up to 1 day(s) prior to…" at bounding box center [868, 412] width 433 height 37
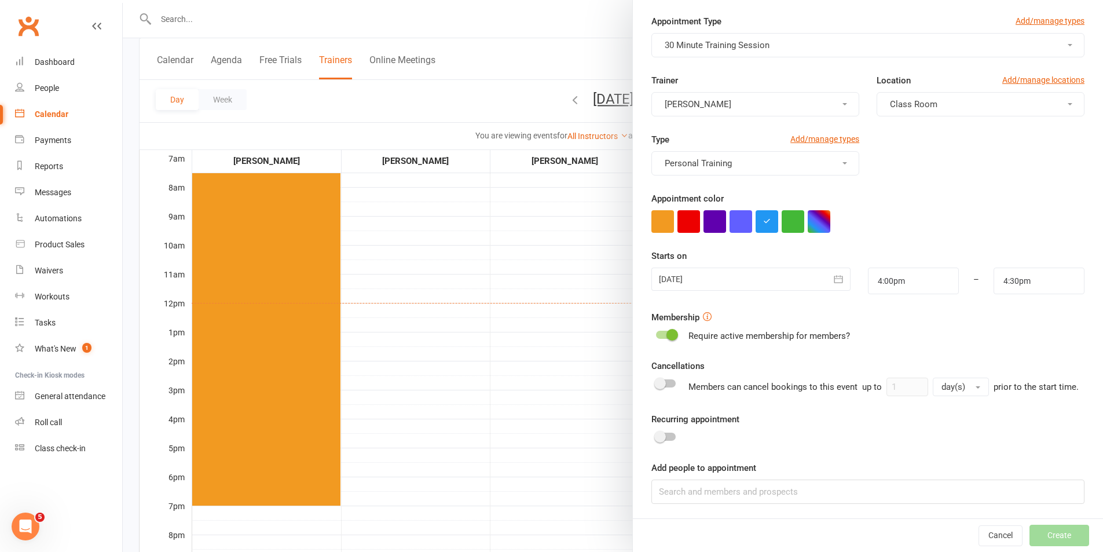
scroll to position [50, 0]
click at [817, 480] on input at bounding box center [868, 490] width 433 height 24
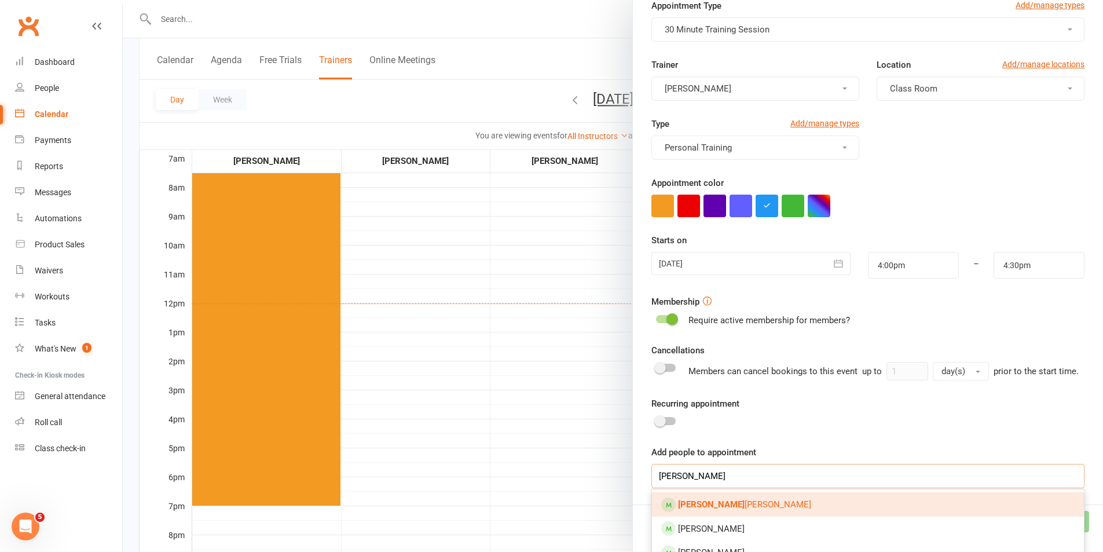
type input "kylie b"
click at [788, 517] on link "Kylie B atterson" at bounding box center [868, 504] width 432 height 24
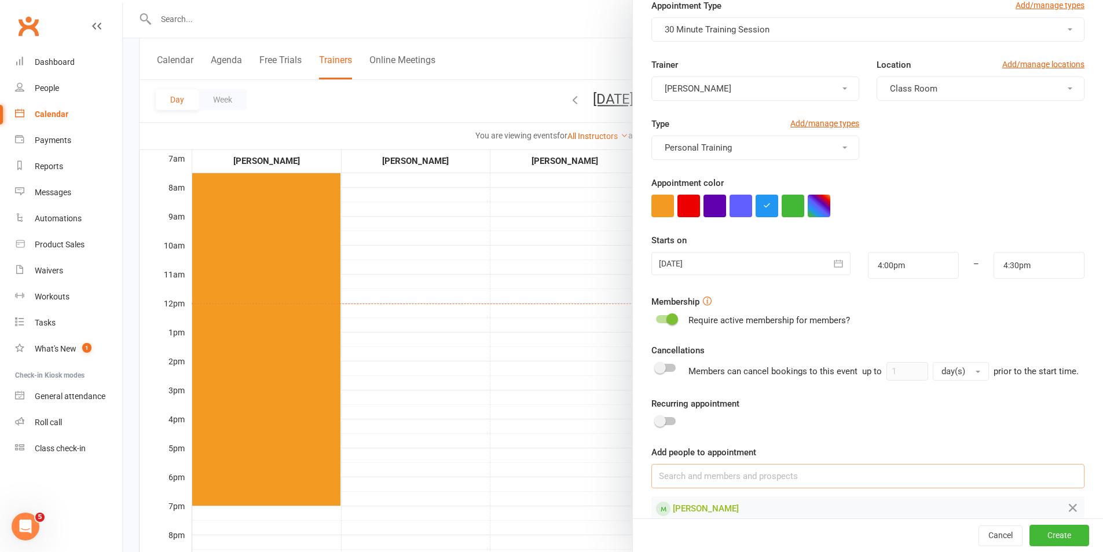
click at [773, 488] on input at bounding box center [868, 476] width 433 height 24
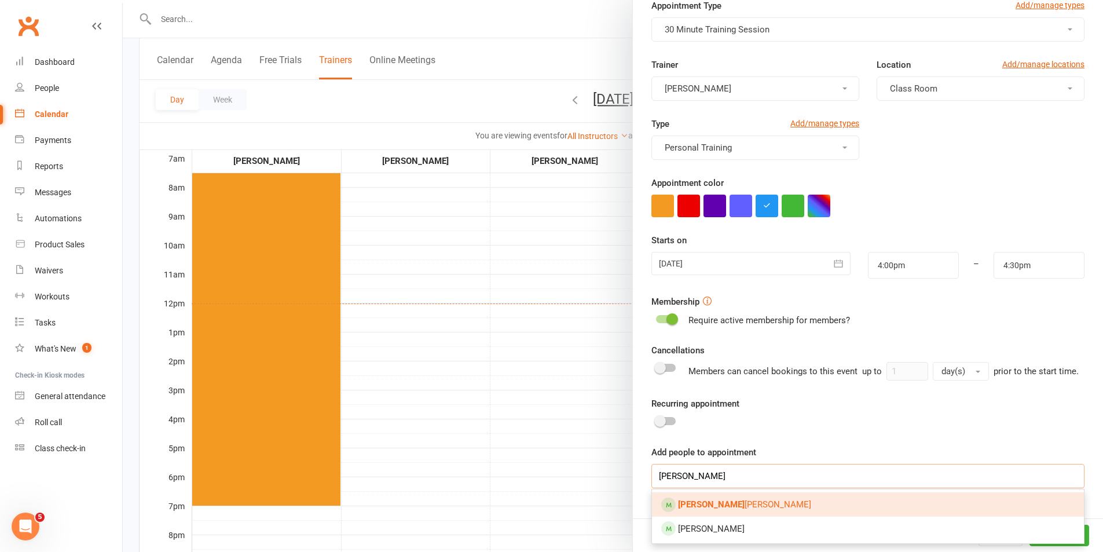
type input "allan"
click at [735, 511] on link "Allan Batterson" at bounding box center [868, 504] width 432 height 24
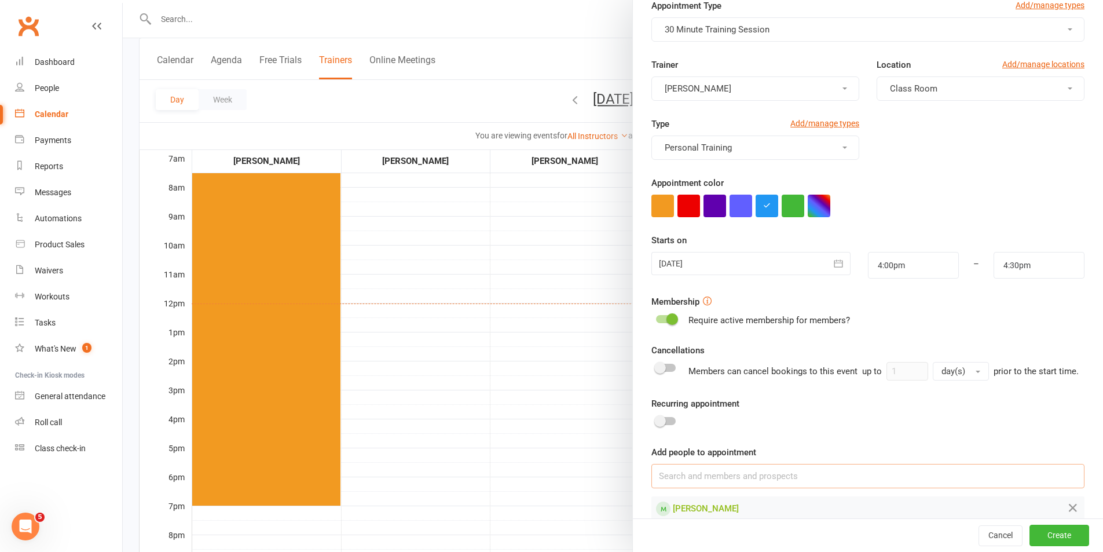
scroll to position [106, 0]
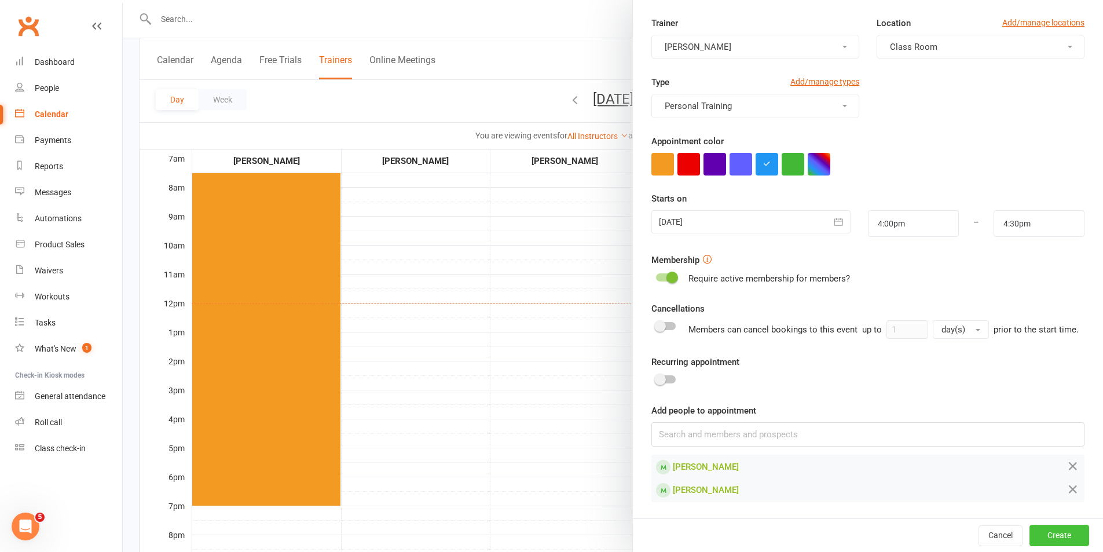
click at [1035, 527] on button "Create" at bounding box center [1060, 535] width 60 height 21
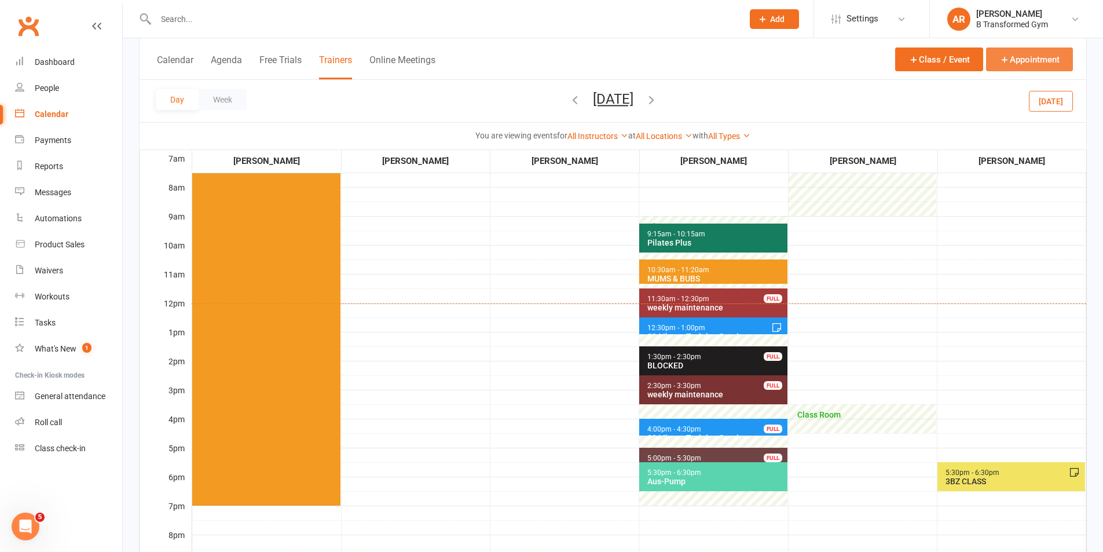
click at [1046, 53] on button "Appointment" at bounding box center [1029, 59] width 87 height 24
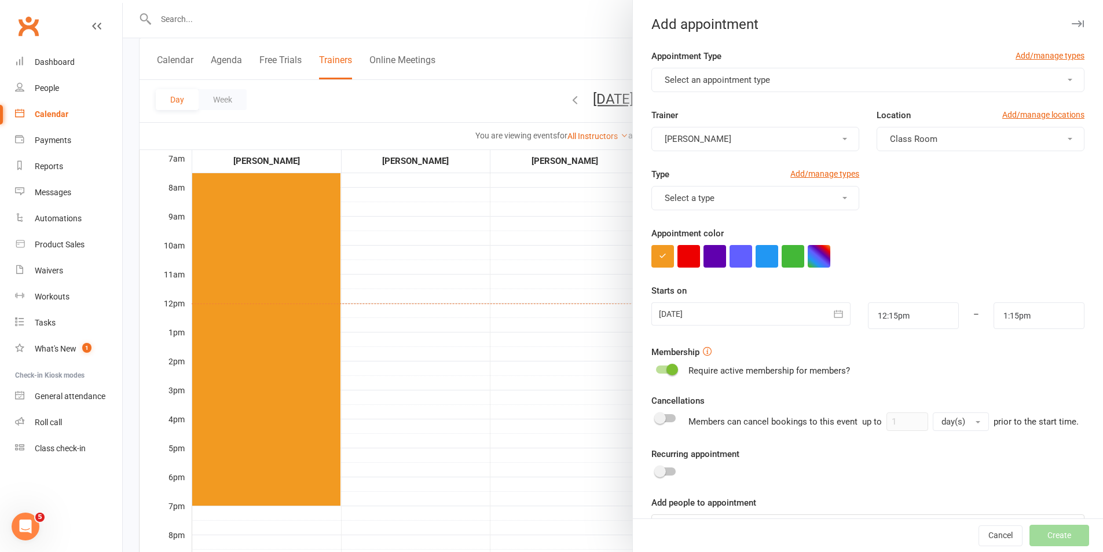
click at [745, 72] on button "Select an appointment type" at bounding box center [868, 80] width 433 height 24
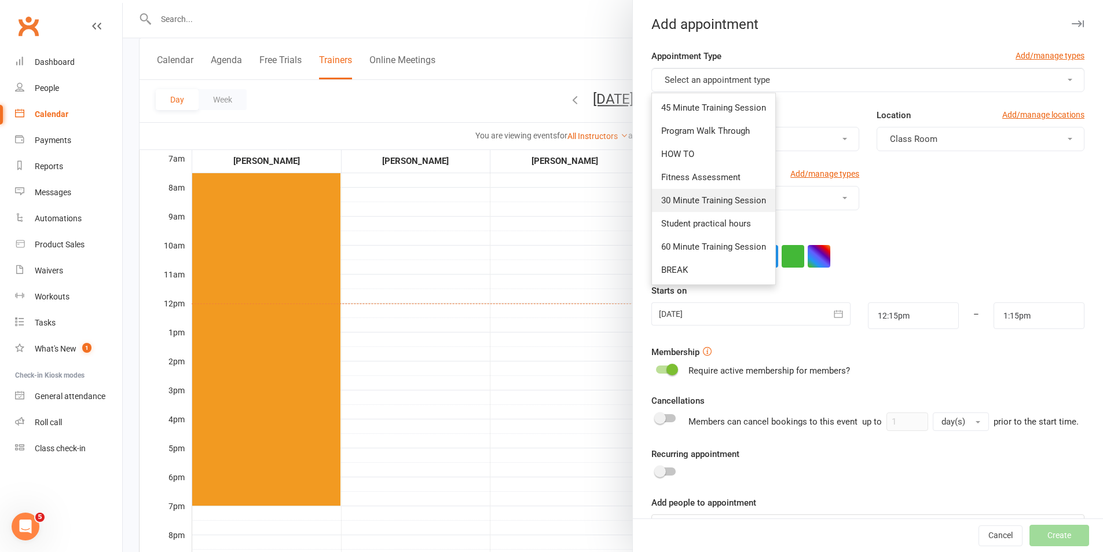
click at [706, 204] on span "30 Minute Training Session" at bounding box center [713, 200] width 105 height 10
type input "12:45pm"
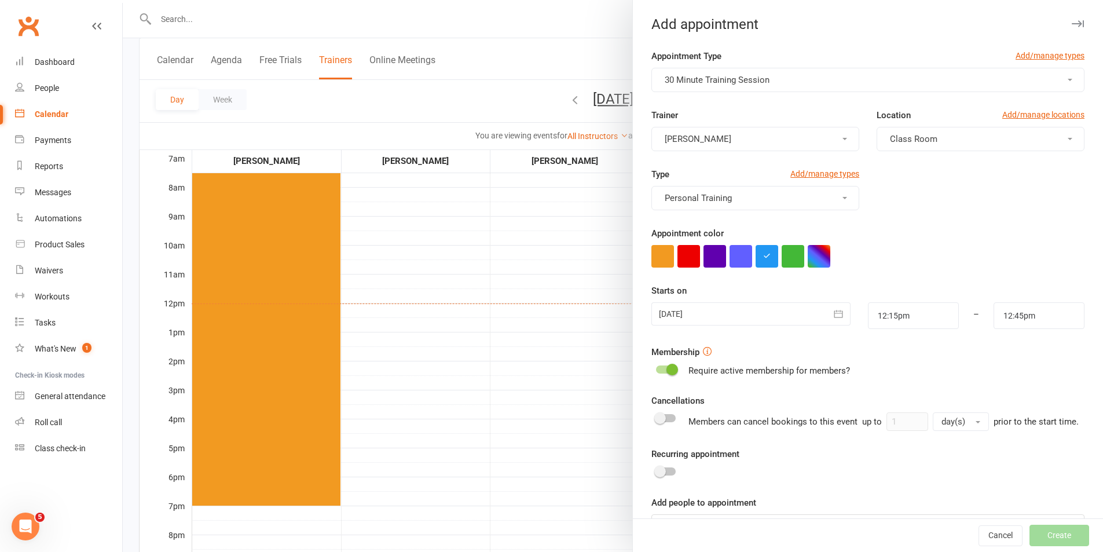
drag, startPoint x: 736, startPoint y: 312, endPoint x: 734, endPoint y: 358, distance: 45.8
click at [735, 312] on div at bounding box center [751, 313] width 199 height 23
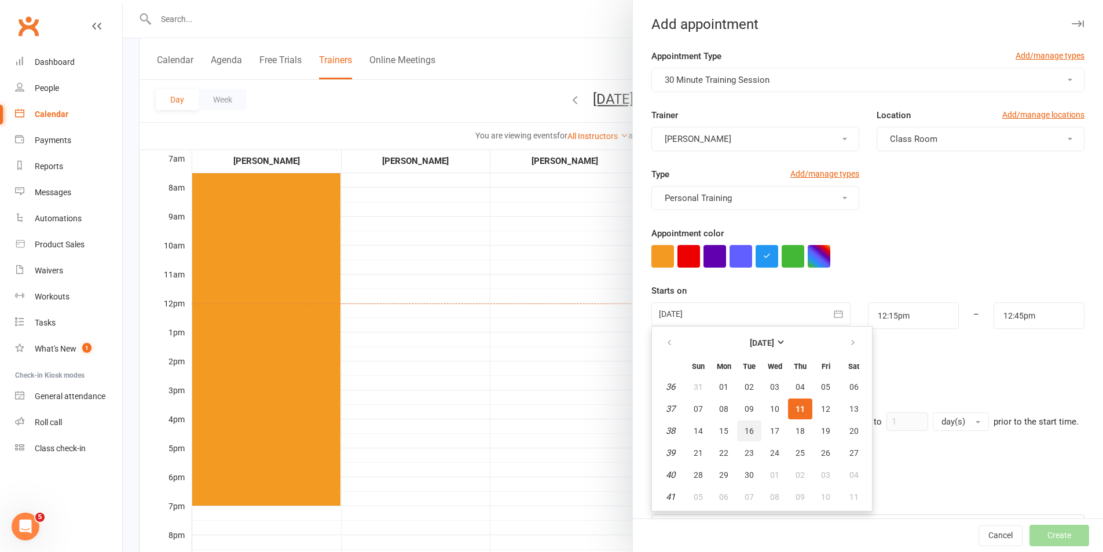
drag, startPoint x: 741, startPoint y: 432, endPoint x: 890, endPoint y: 342, distance: 173.6
click at [745, 431] on span "16" at bounding box center [749, 430] width 9 height 9
type input "16 Sep 2025"
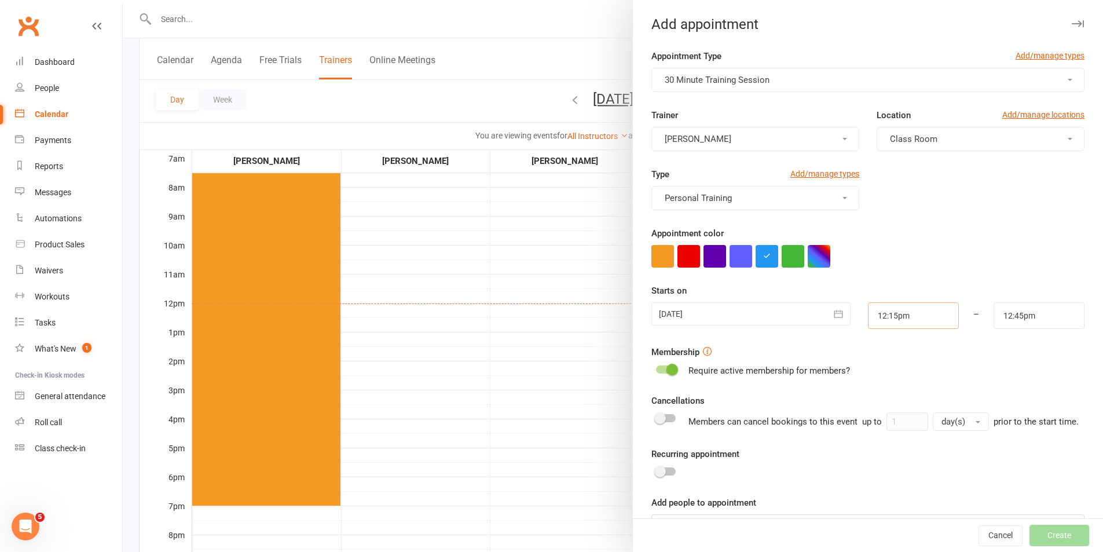
drag, startPoint x: 902, startPoint y: 317, endPoint x: 896, endPoint y: 326, distance: 10.9
click at [900, 320] on input "12:15pm" at bounding box center [913, 315] width 91 height 27
type input "4:30pm"
drag, startPoint x: 885, startPoint y: 360, endPoint x: 934, endPoint y: 346, distance: 50.4
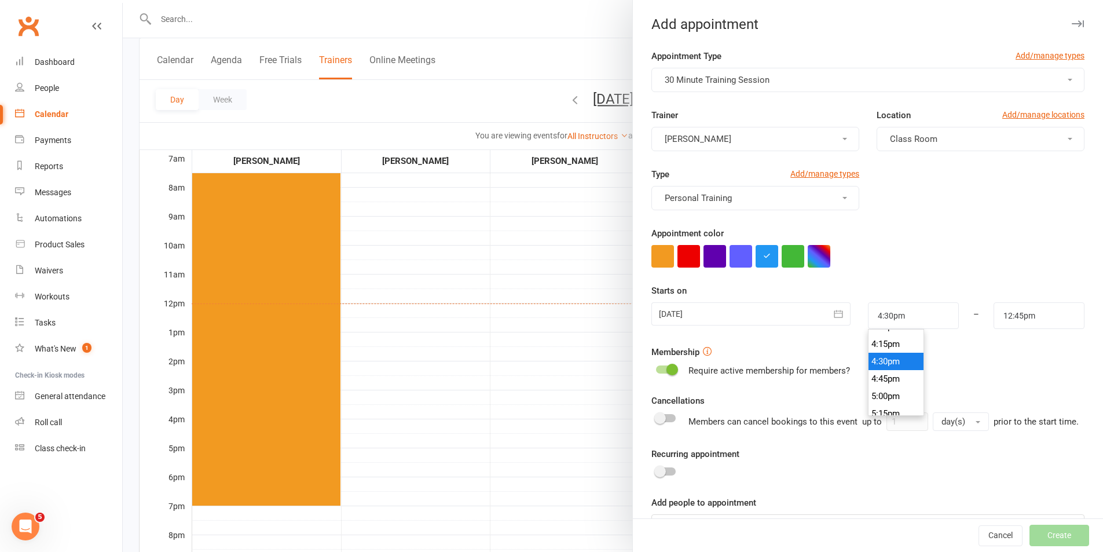
click at [886, 359] on li "4:30pm" at bounding box center [897, 361] width 56 height 17
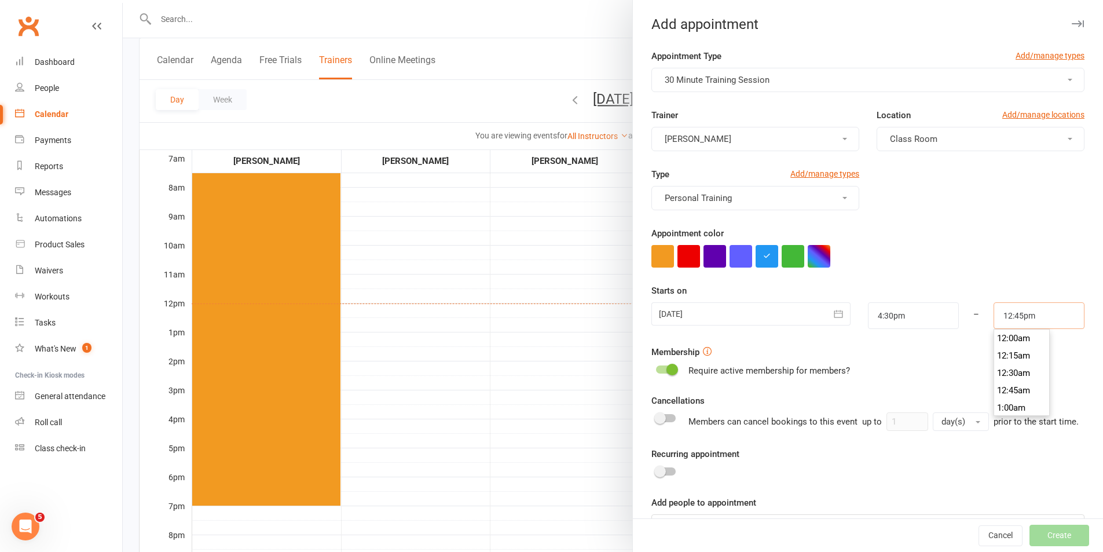
click at [1024, 313] on input "12:45pm" at bounding box center [1039, 315] width 91 height 27
type input "5:00pm"
click at [1007, 366] on li "5:00pm" at bounding box center [1023, 361] width 56 height 17
click at [1008, 365] on div "Require active membership for members?" at bounding box center [868, 371] width 433 height 14
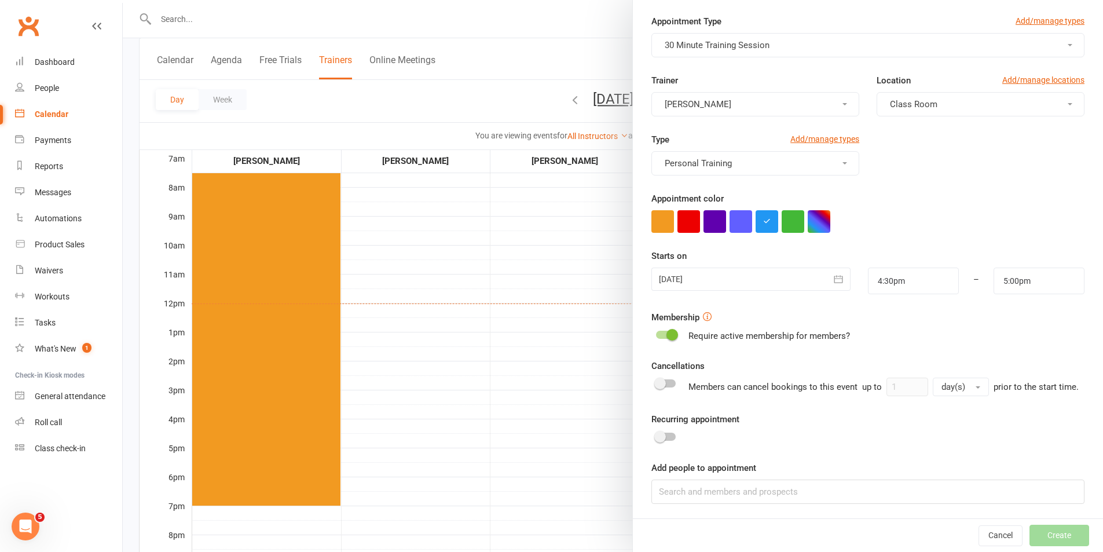
scroll to position [50, 0]
click at [719, 498] on input at bounding box center [868, 490] width 433 height 24
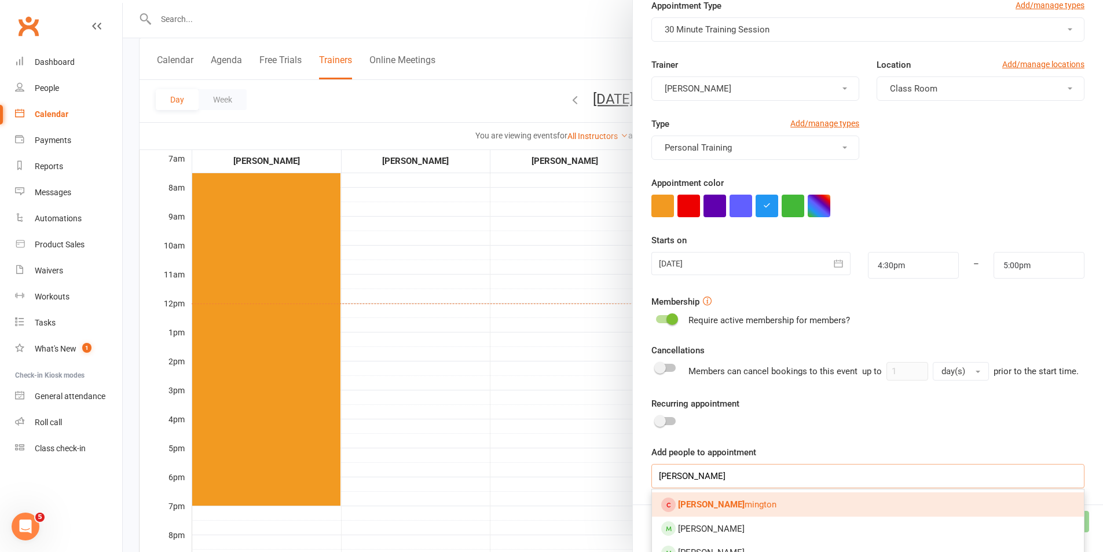
type input "john rim"
drag, startPoint x: 715, startPoint y: 518, endPoint x: 673, endPoint y: 431, distance: 96.9
click at [711, 510] on span "John Rim mington" at bounding box center [727, 504] width 98 height 10
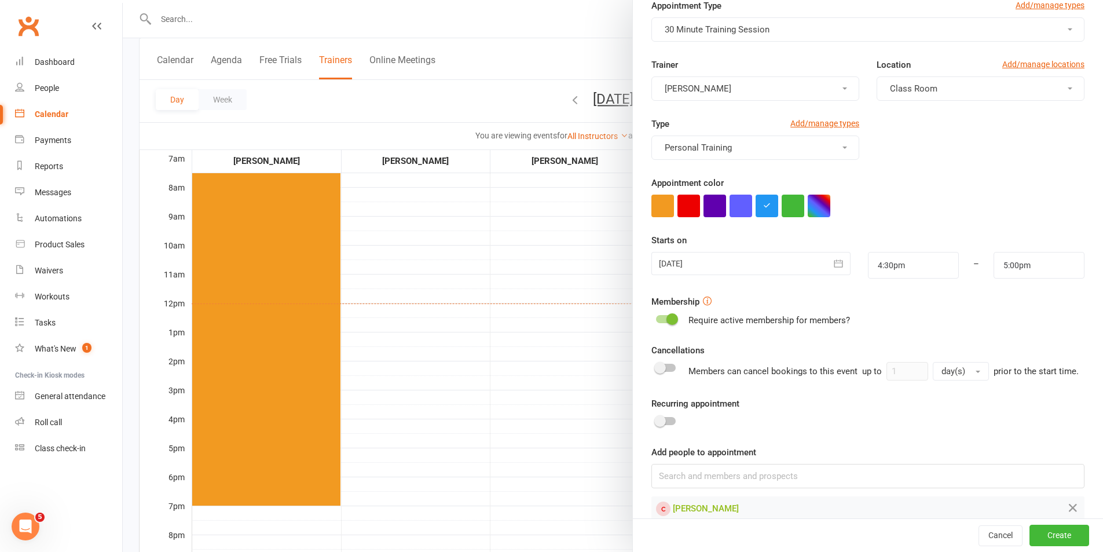
click at [656, 322] on div at bounding box center [666, 319] width 20 height 8
click at [656, 317] on input "checkbox" at bounding box center [656, 317] width 0 height 0
click at [1033, 544] on button "Create" at bounding box center [1060, 535] width 60 height 21
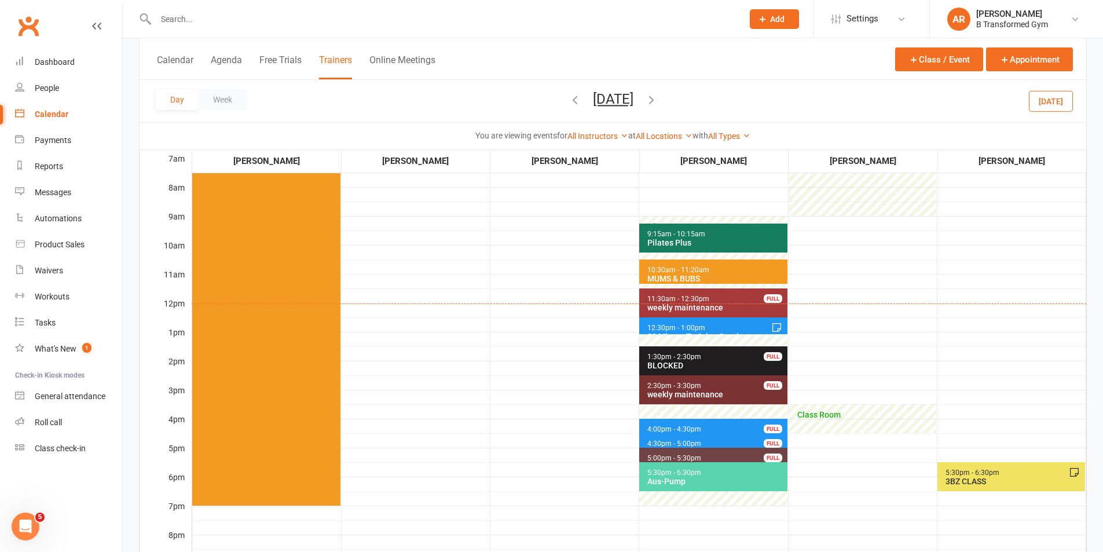
click at [658, 96] on icon "button" at bounding box center [651, 99] width 13 height 13
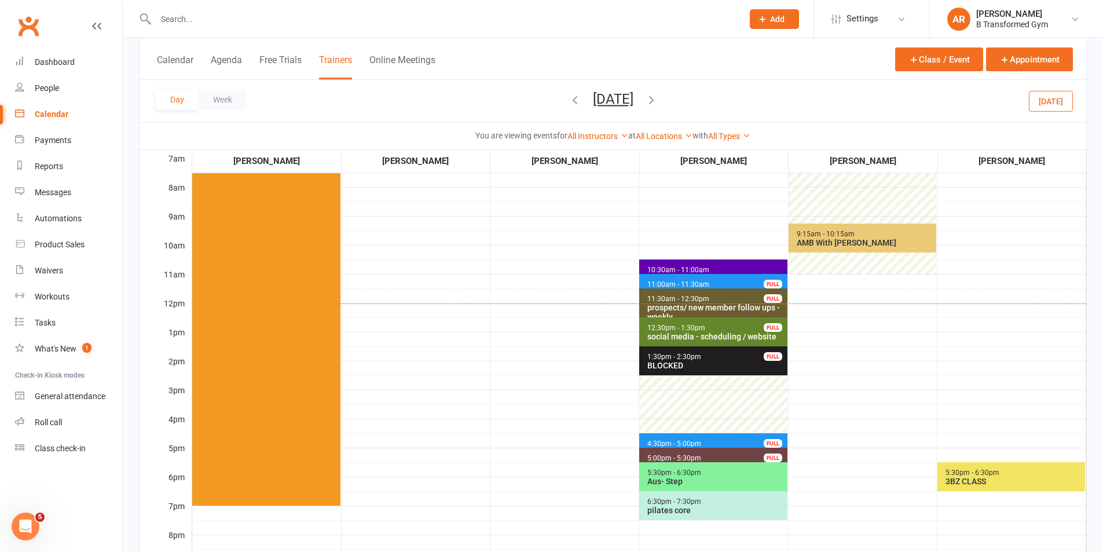
click at [675, 436] on span "4:30pm - 5:00pm 30 Minute Training Session - Jessica Yates FULL" at bounding box center [713, 441] width 148 height 17
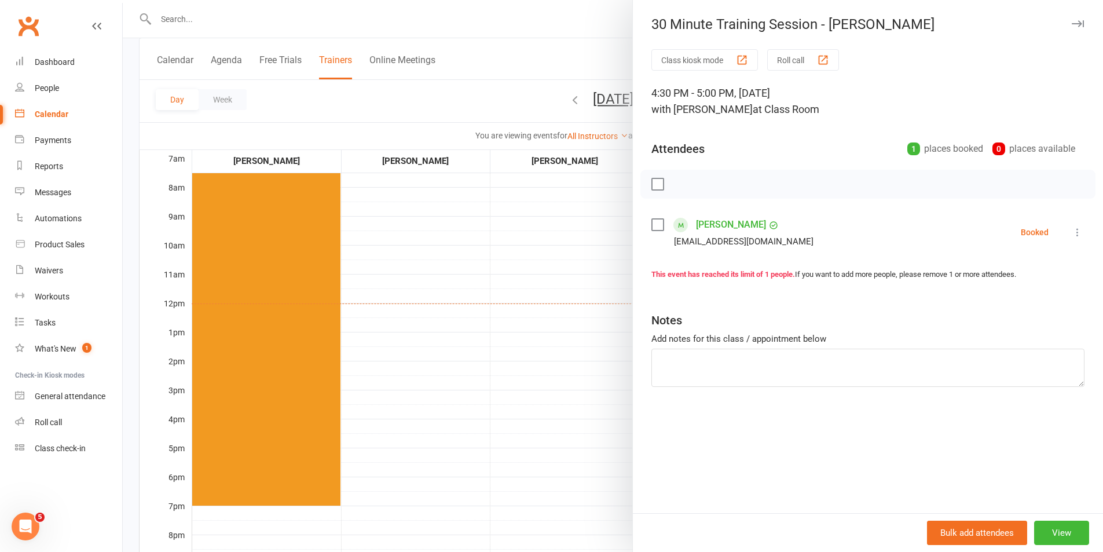
drag, startPoint x: 566, startPoint y: 418, endPoint x: 629, endPoint y: 410, distance: 63.1
click at [566, 418] on div at bounding box center [613, 276] width 981 height 552
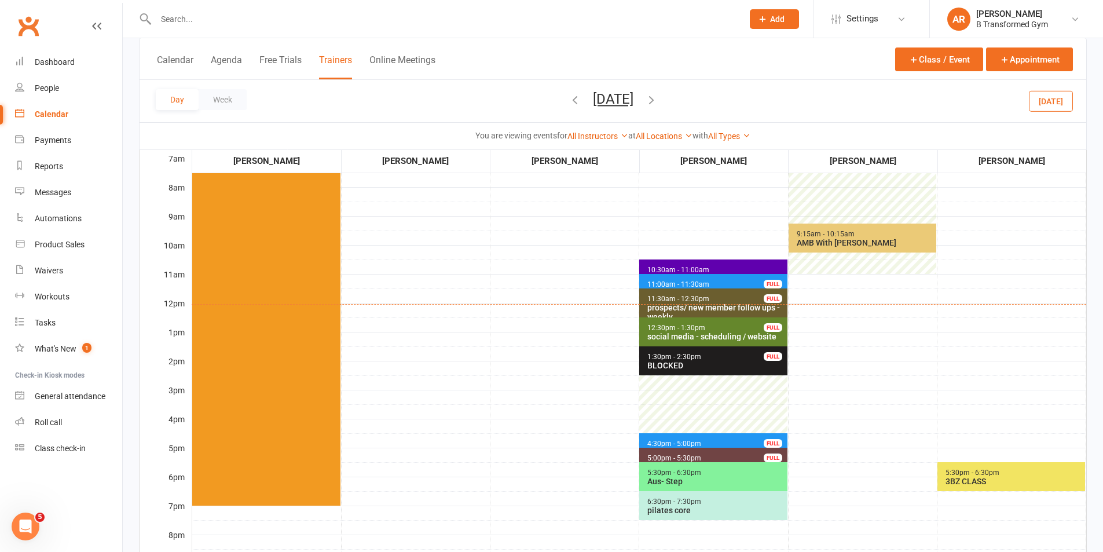
click at [658, 95] on icon "button" at bounding box center [651, 99] width 13 height 13
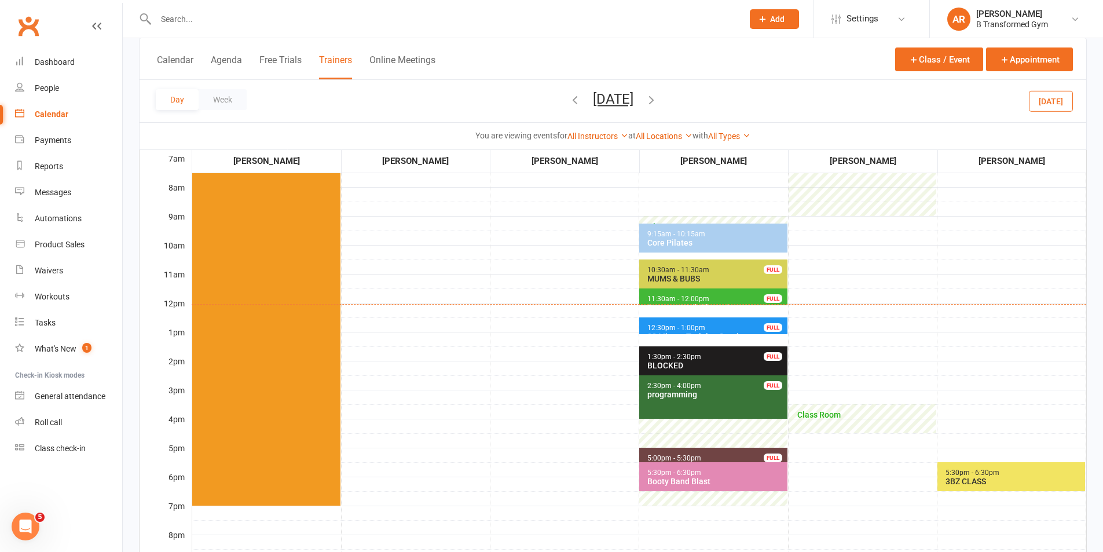
click at [672, 327] on span "12:30pm - 1:00pm" at bounding box center [676, 328] width 59 height 8
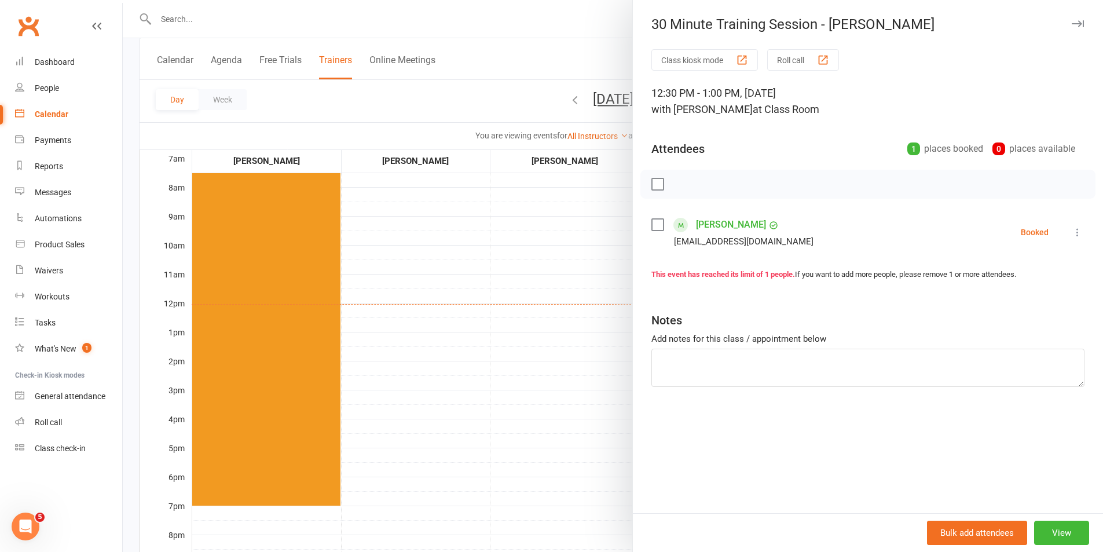
click at [546, 233] on div at bounding box center [613, 276] width 981 height 552
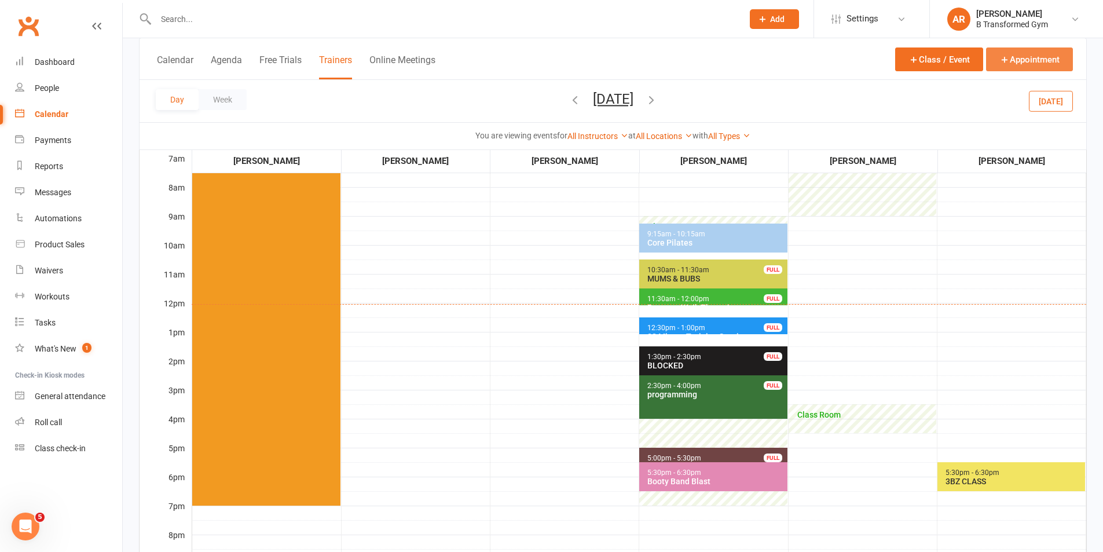
click at [1008, 50] on button "Appointment" at bounding box center [1029, 59] width 87 height 24
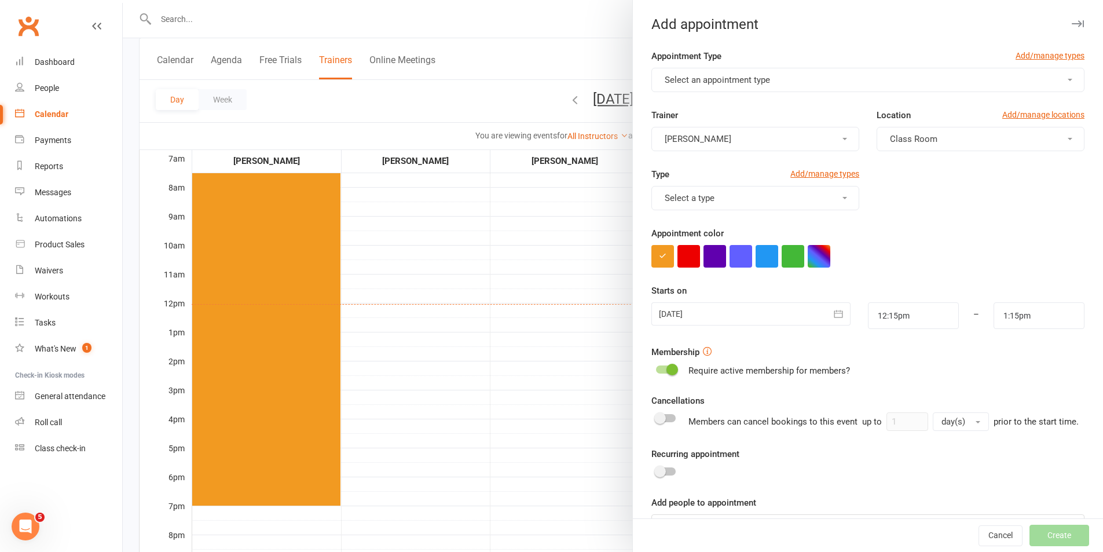
click at [834, 79] on button "Select an appointment type" at bounding box center [868, 80] width 433 height 24
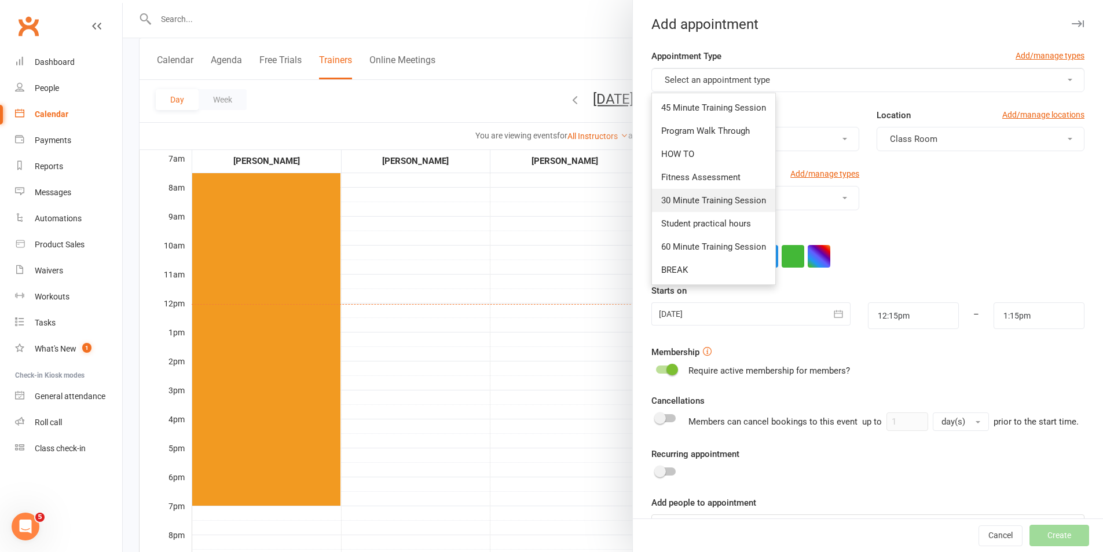
click at [692, 200] on span "30 Minute Training Session" at bounding box center [713, 200] width 105 height 10
type input "12:45pm"
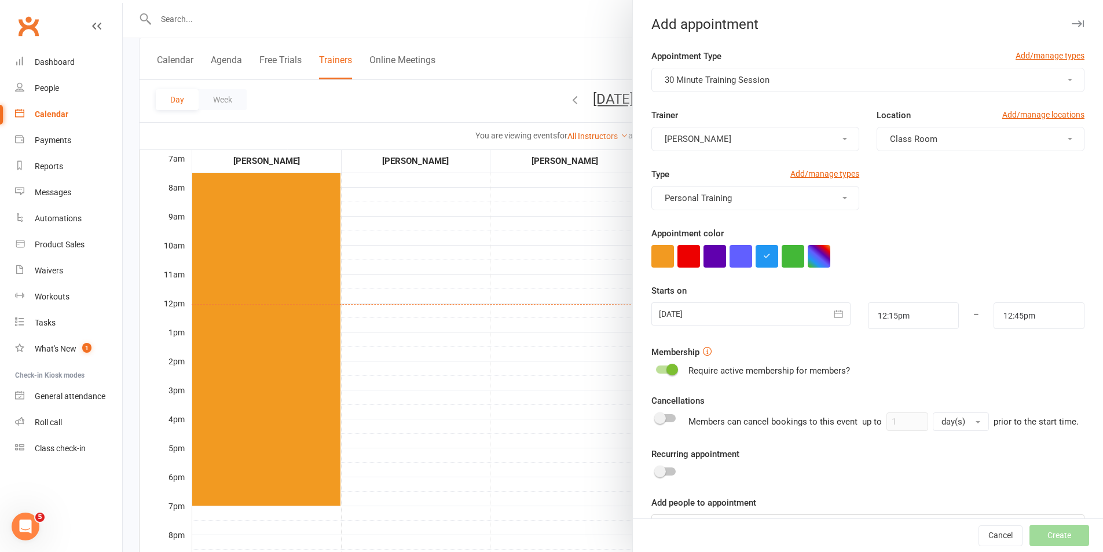
click at [726, 316] on div at bounding box center [751, 313] width 199 height 23
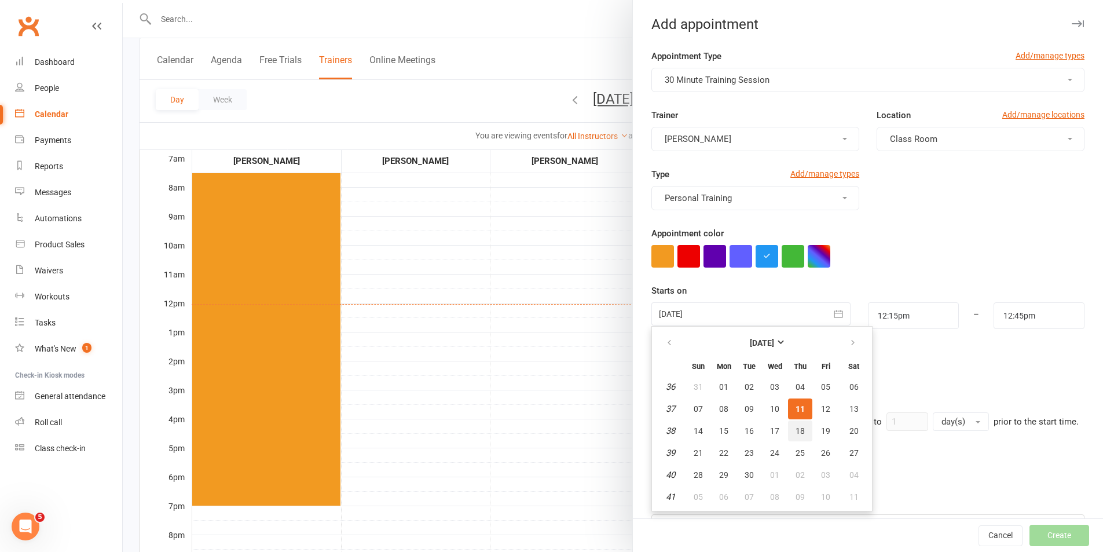
click at [798, 433] on span "18" at bounding box center [800, 430] width 9 height 9
type input "18 Sep 2025"
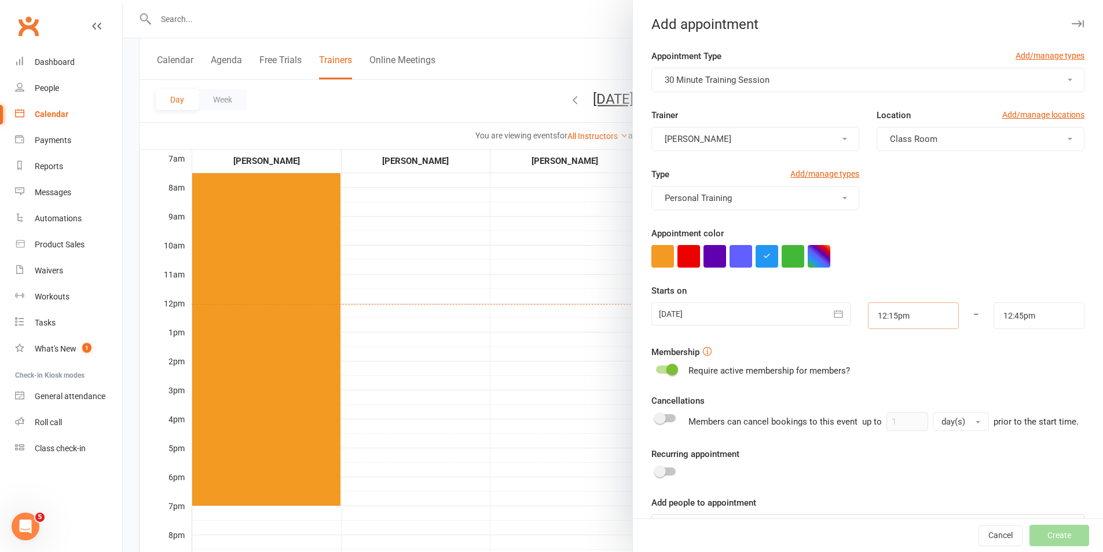
click at [922, 316] on input "12:15pm" at bounding box center [913, 315] width 91 height 27
type input "4:00pm"
click at [890, 378] on li "4:00pm" at bounding box center [897, 384] width 56 height 17
drag, startPoint x: 1031, startPoint y: 307, endPoint x: 1023, endPoint y: 327, distance: 21.3
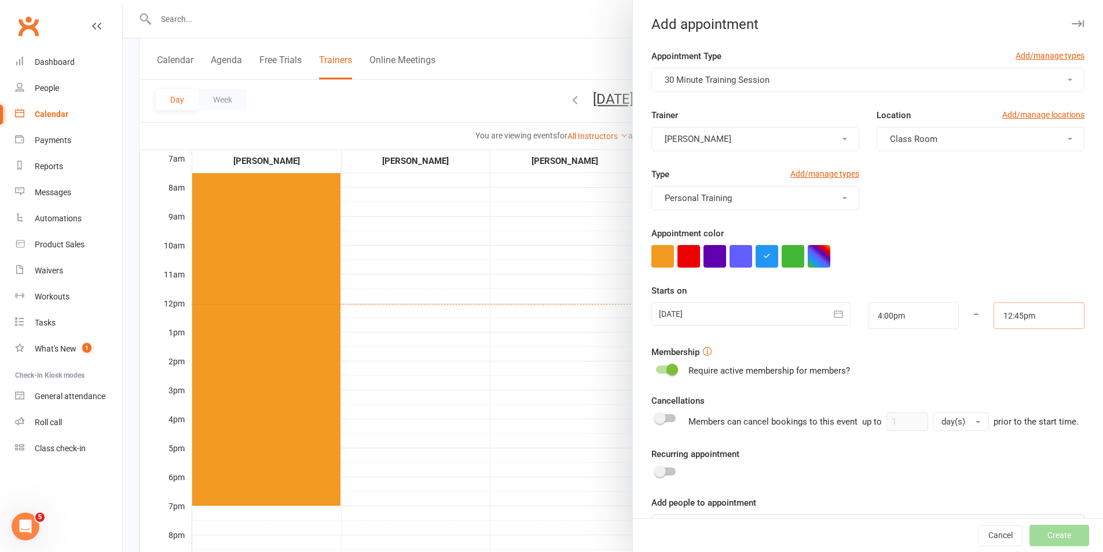
click at [1031, 308] on input "12:45pm" at bounding box center [1039, 315] width 91 height 27
type input "4:30pm"
click at [1000, 390] on li "4:30pm" at bounding box center [1023, 384] width 56 height 17
click at [1003, 389] on form "Appointment Type Add/manage types 30 Minute Training Session Trainer Amanda Rob…" at bounding box center [868, 293] width 433 height 489
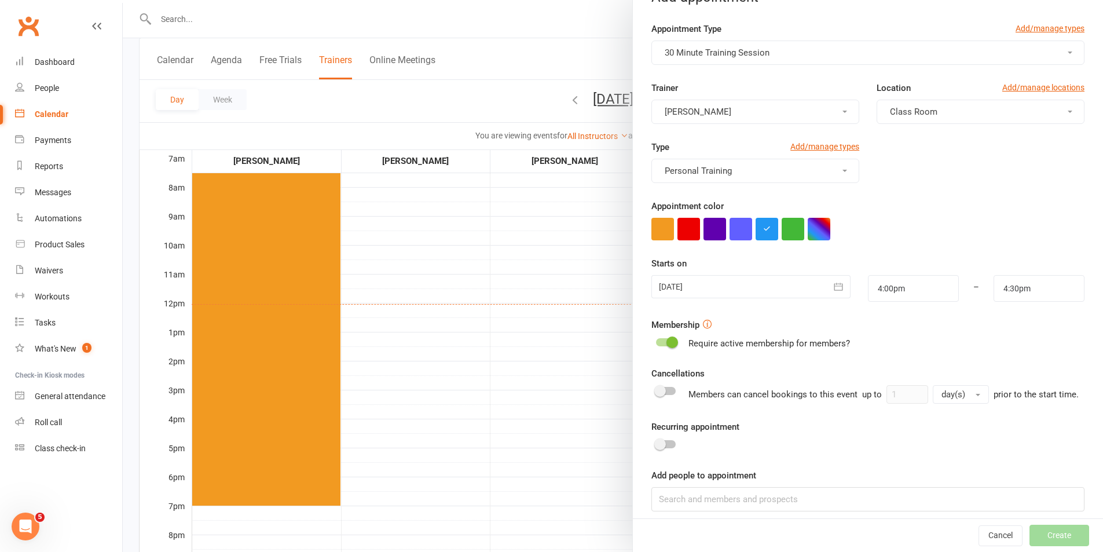
scroll to position [50, 0]
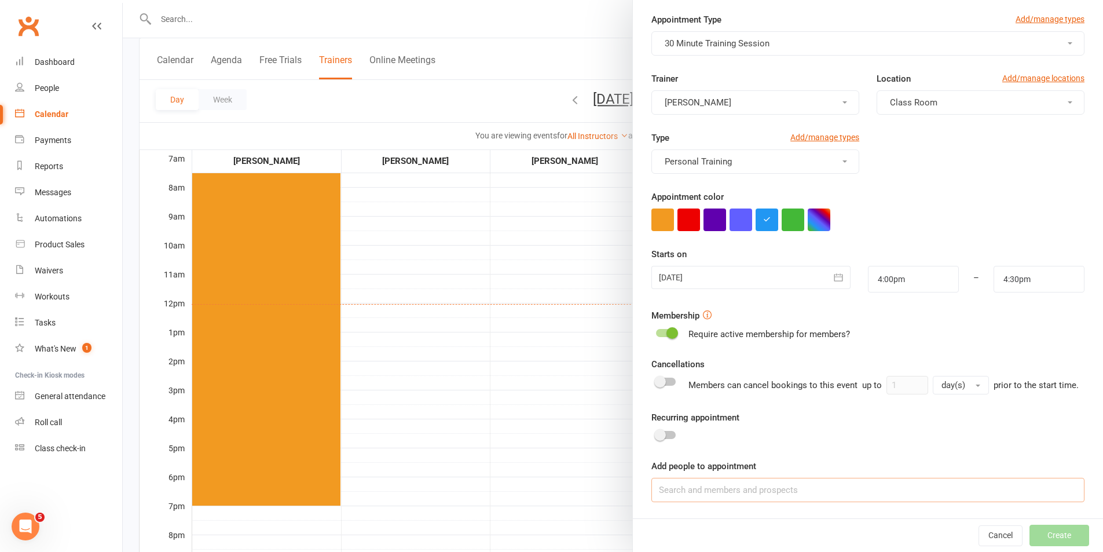
click at [795, 498] on input at bounding box center [868, 490] width 433 height 24
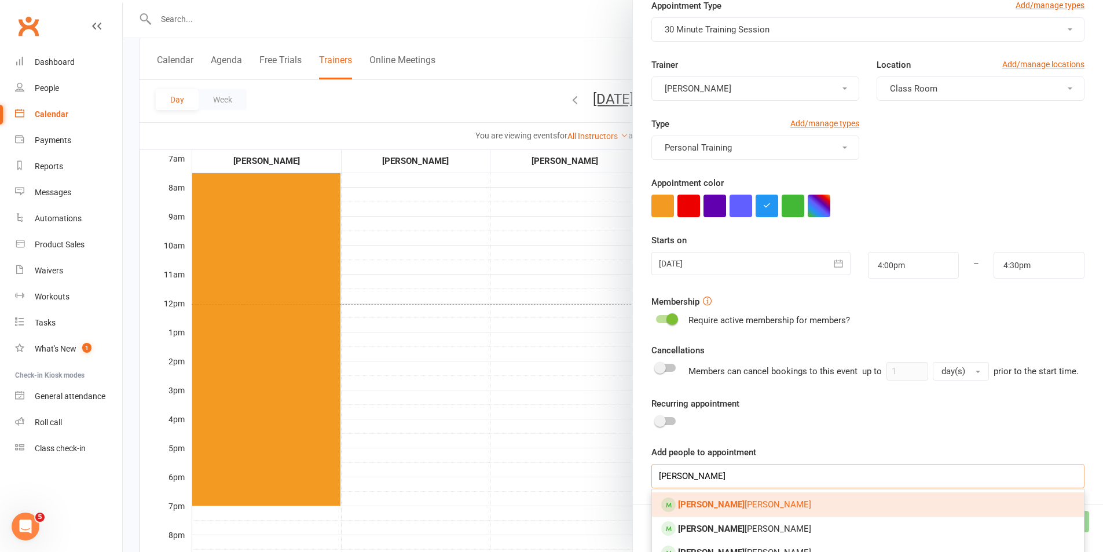
scroll to position [105, 0]
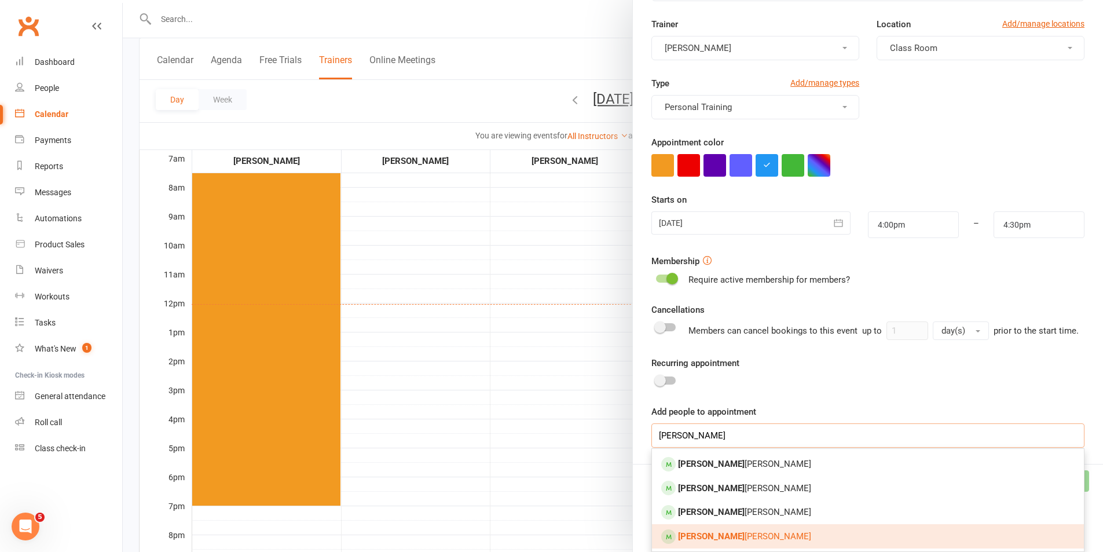
type input "kylie"
click at [785, 527] on link "Kylie Batterson" at bounding box center [868, 536] width 432 height 24
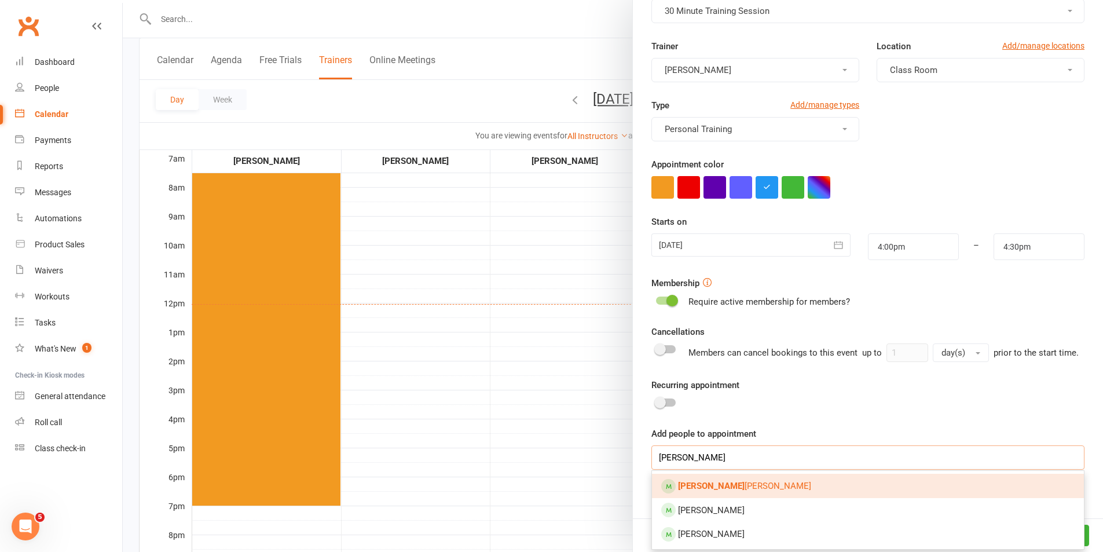
type input "allan b"
click at [751, 484] on link "Allan B atterson" at bounding box center [868, 486] width 432 height 24
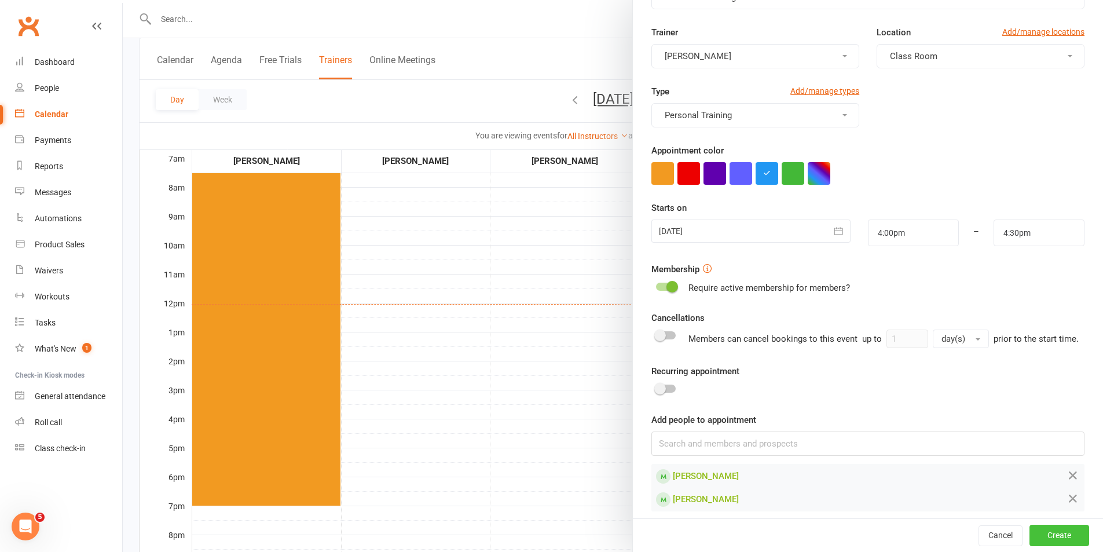
click at [1030, 529] on button "Create" at bounding box center [1060, 535] width 60 height 21
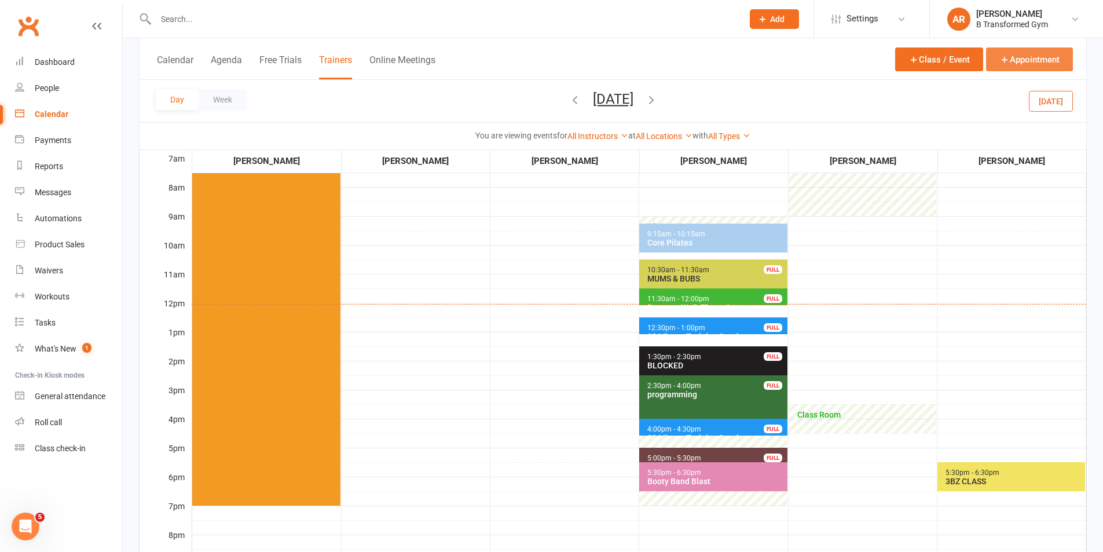
click at [1038, 58] on button "Appointment" at bounding box center [1029, 59] width 87 height 24
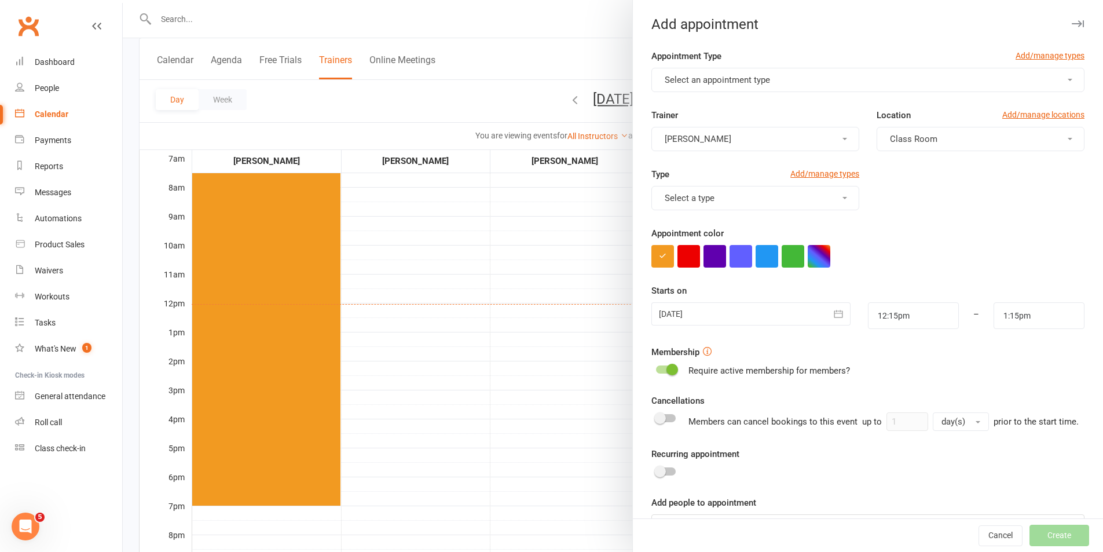
click at [726, 77] on span "Select an appointment type" at bounding box center [717, 80] width 105 height 10
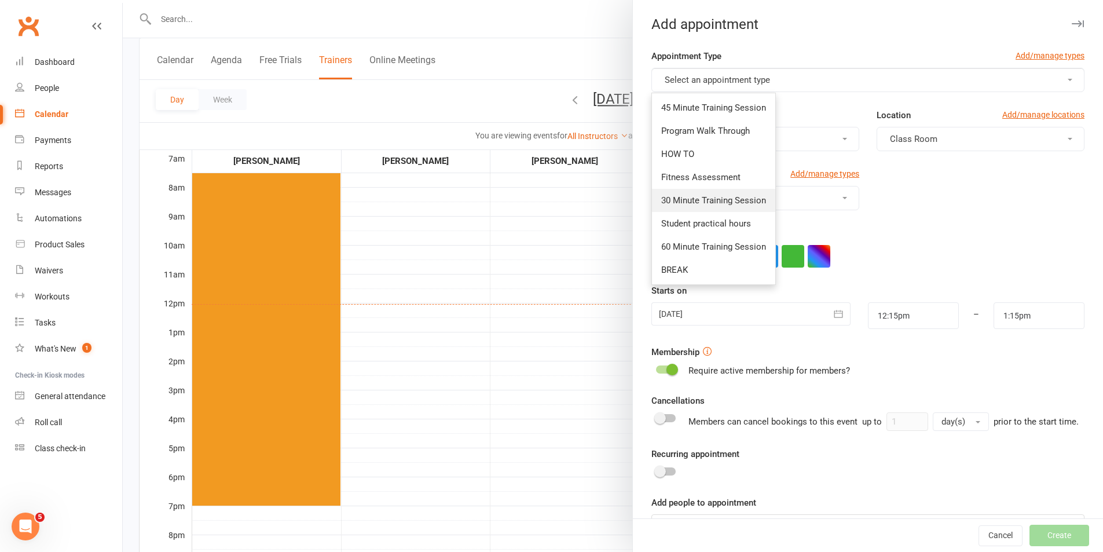
click at [703, 198] on span "30 Minute Training Session" at bounding box center [713, 200] width 105 height 10
type input "12:45pm"
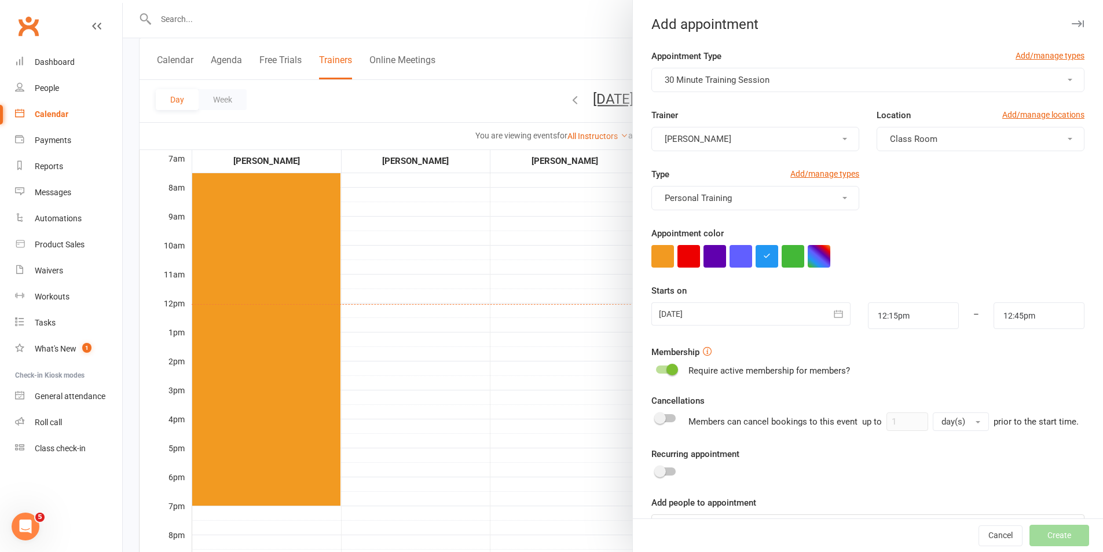
click at [737, 313] on div at bounding box center [751, 313] width 199 height 23
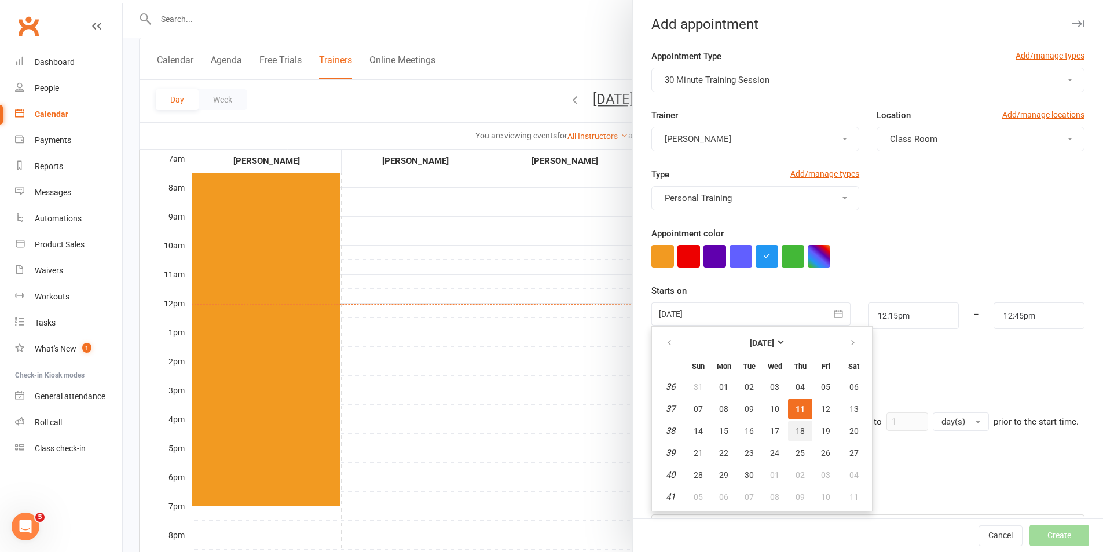
drag, startPoint x: 796, startPoint y: 430, endPoint x: 825, endPoint y: 401, distance: 40.6
click at [796, 429] on span "18" at bounding box center [800, 430] width 9 height 9
type input "18 Sep 2025"
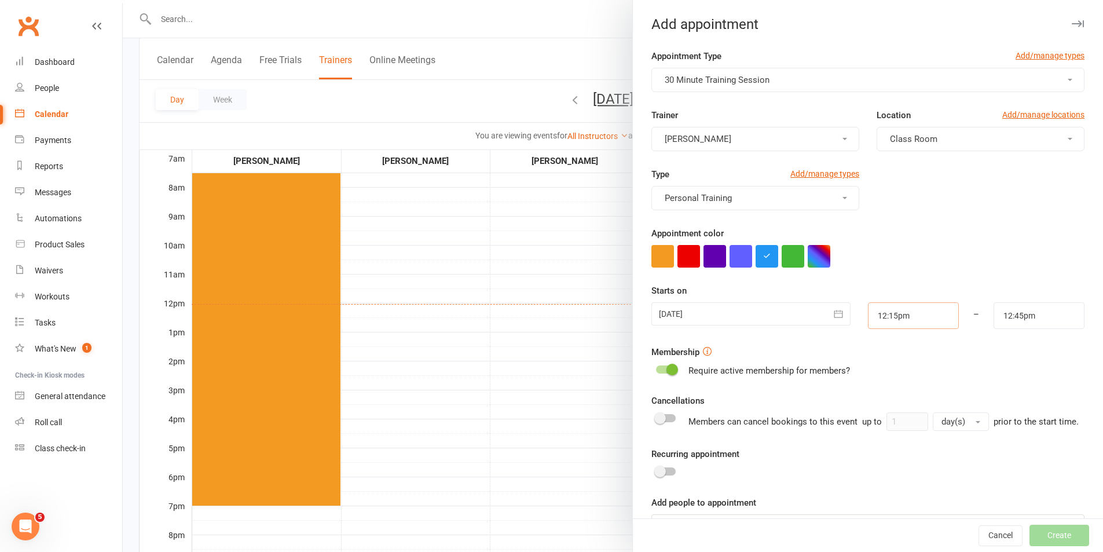
click at [915, 319] on input "12:15pm" at bounding box center [913, 315] width 91 height 27
type input "4:30pm"
click at [890, 364] on li "4:30pm" at bounding box center [897, 361] width 56 height 17
click at [1032, 321] on input "12:45pm" at bounding box center [1039, 315] width 91 height 27
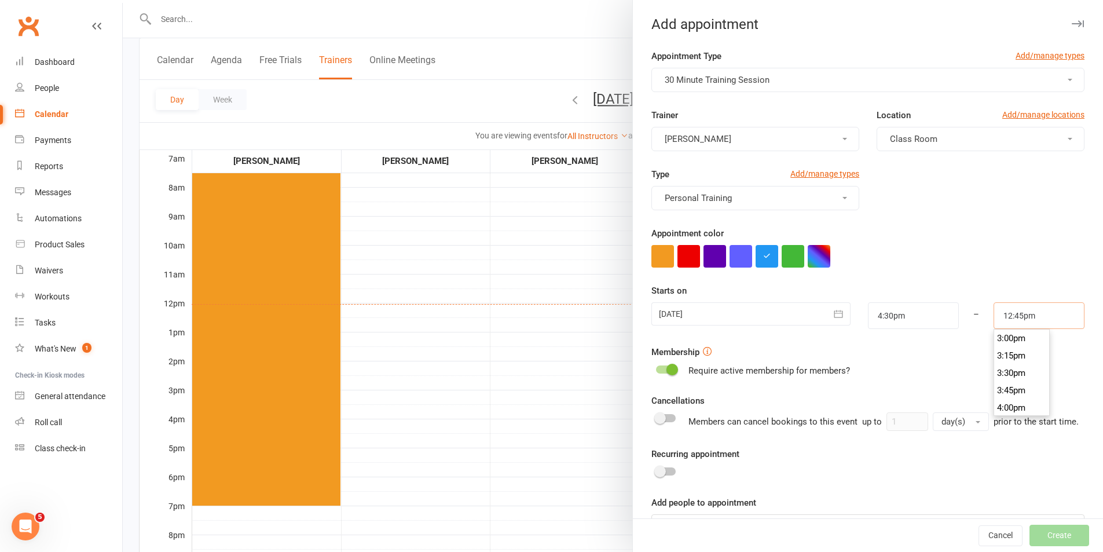
scroll to position [1158, 0]
type input "5:00pm"
click at [1014, 364] on li "5:00pm" at bounding box center [1023, 361] width 56 height 17
click at [1014, 364] on div "Require active membership for members?" at bounding box center [868, 371] width 433 height 14
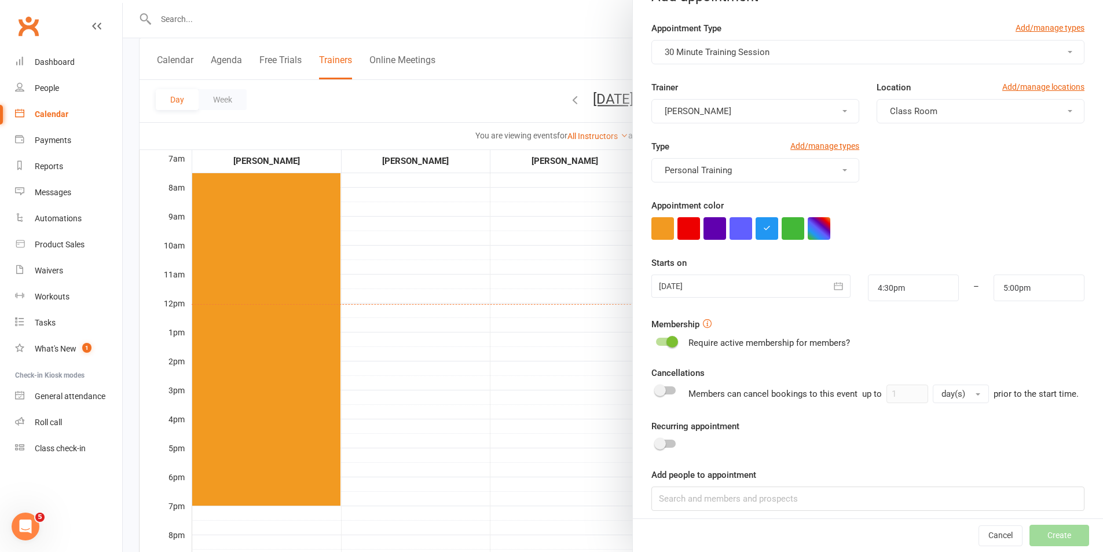
scroll to position [50, 0]
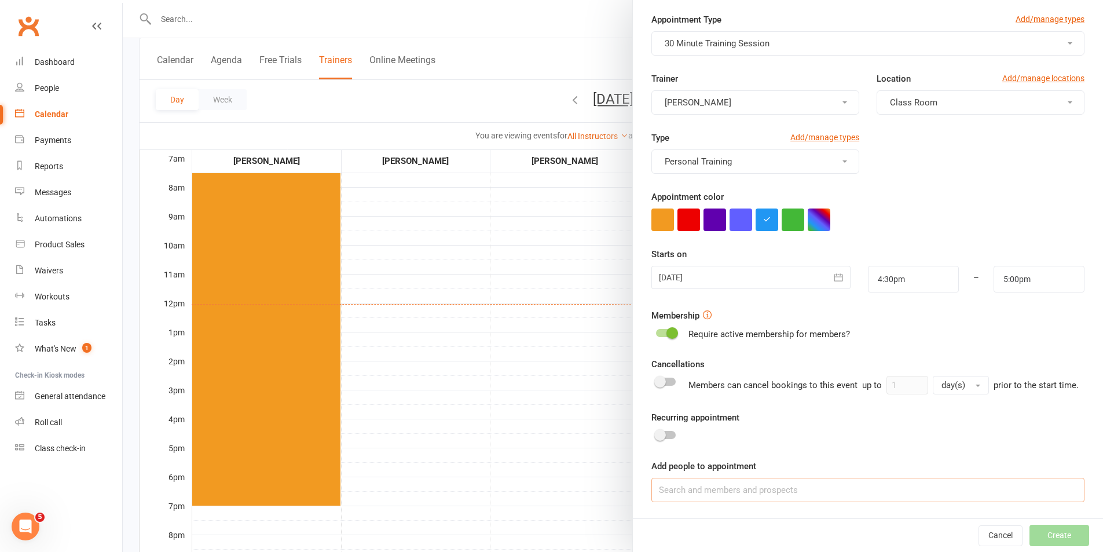
click at [816, 485] on input at bounding box center [868, 490] width 433 height 24
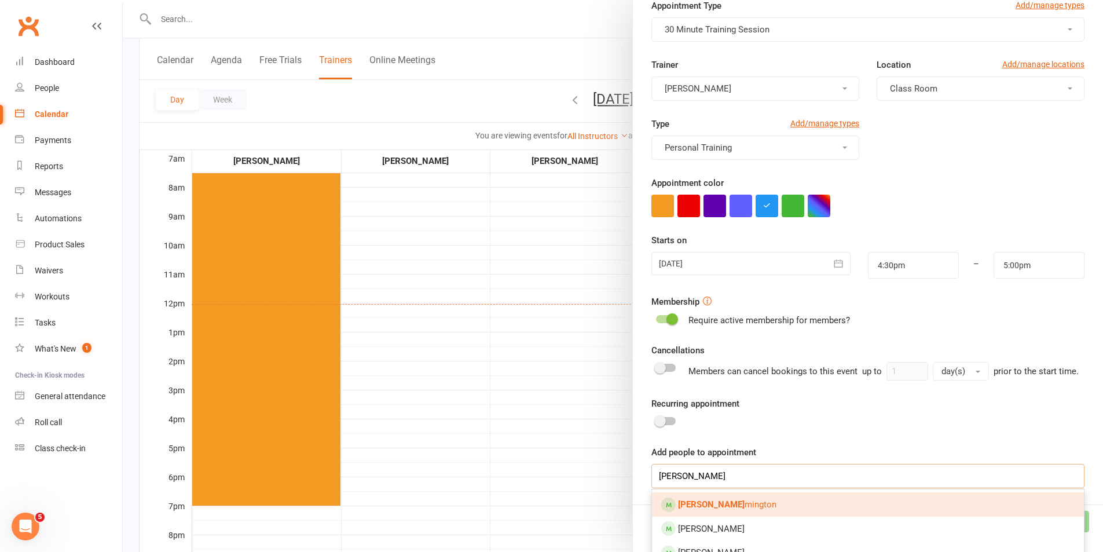
type input "john rim"
drag, startPoint x: 802, startPoint y: 503, endPoint x: 777, endPoint y: 522, distance: 31.5
click at [777, 517] on link "John Rim mington" at bounding box center [868, 504] width 432 height 24
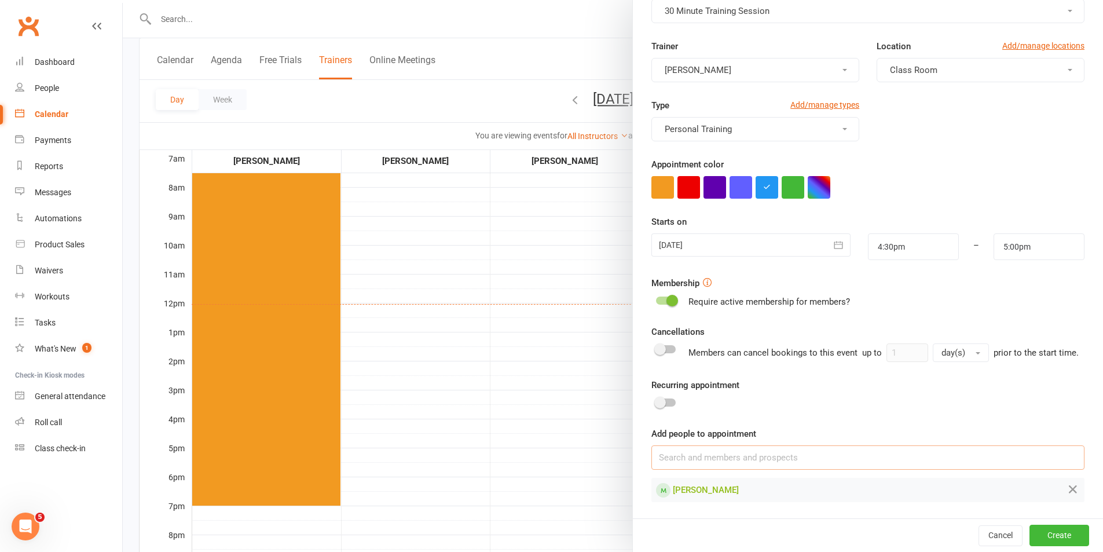
scroll to position [83, 0]
click at [1043, 533] on button "Create" at bounding box center [1060, 535] width 60 height 21
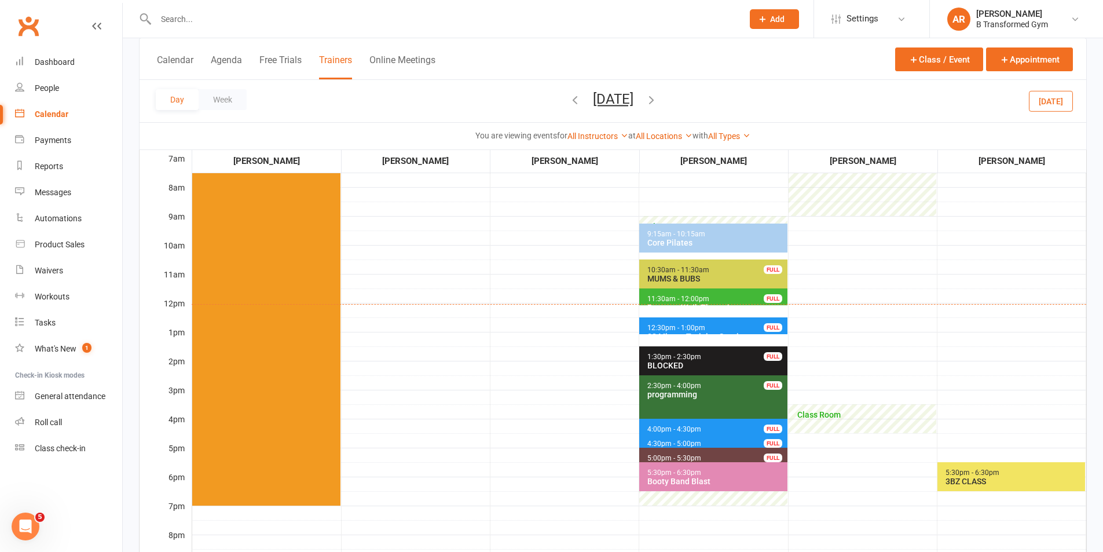
click at [658, 101] on icon "button" at bounding box center [651, 99] width 13 height 13
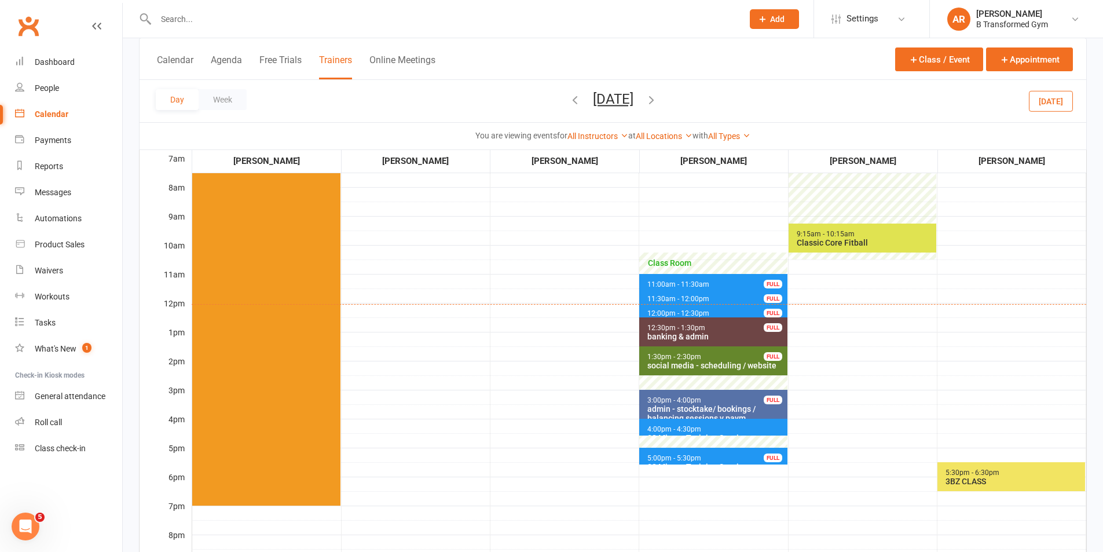
click at [688, 425] on span "4:00pm - 4:30pm 30 Minute Training Session - Yvonne Burt" at bounding box center [713, 427] width 148 height 17
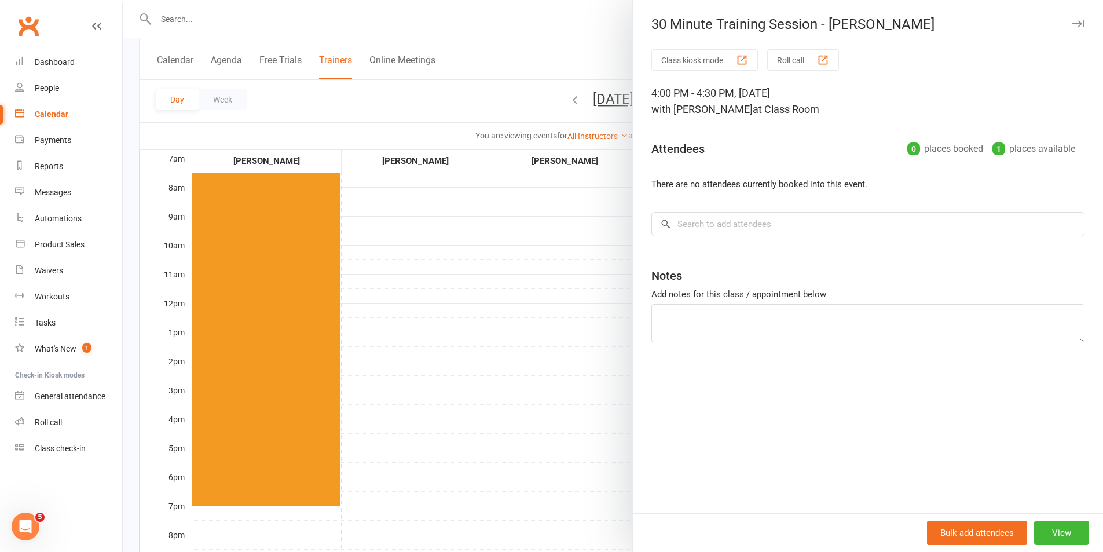
drag, startPoint x: 510, startPoint y: 402, endPoint x: 561, endPoint y: 402, distance: 50.4
click at [511, 402] on div at bounding box center [613, 276] width 981 height 552
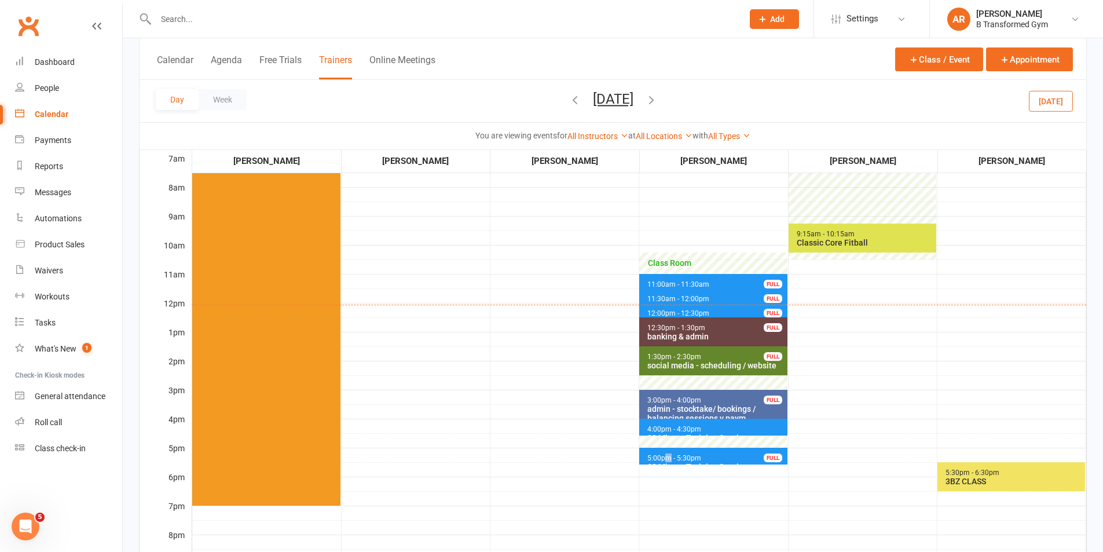
click at [668, 459] on span "5:00pm - 5:30pm" at bounding box center [674, 458] width 55 height 8
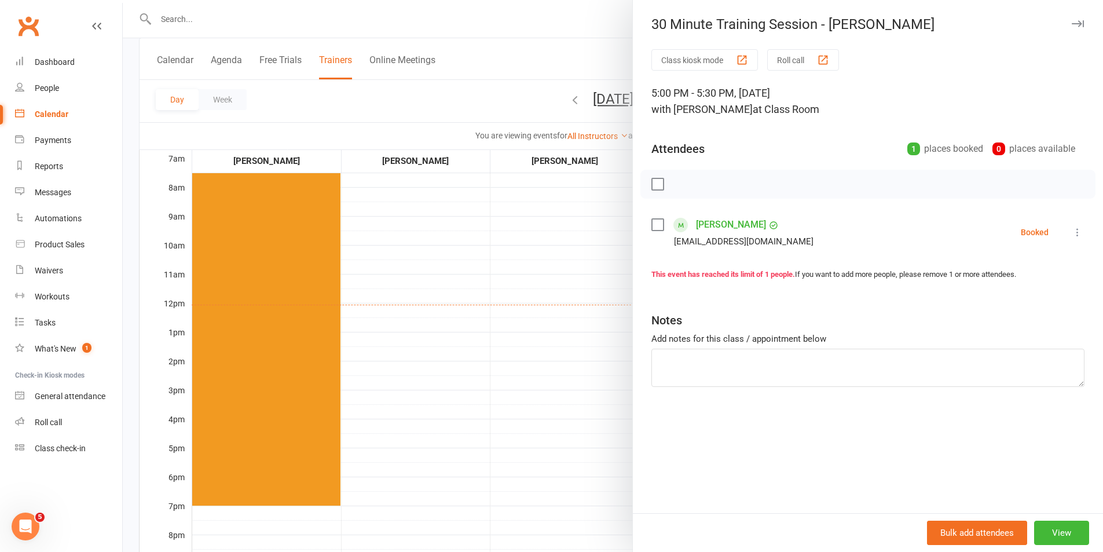
click at [514, 397] on div at bounding box center [613, 276] width 981 height 552
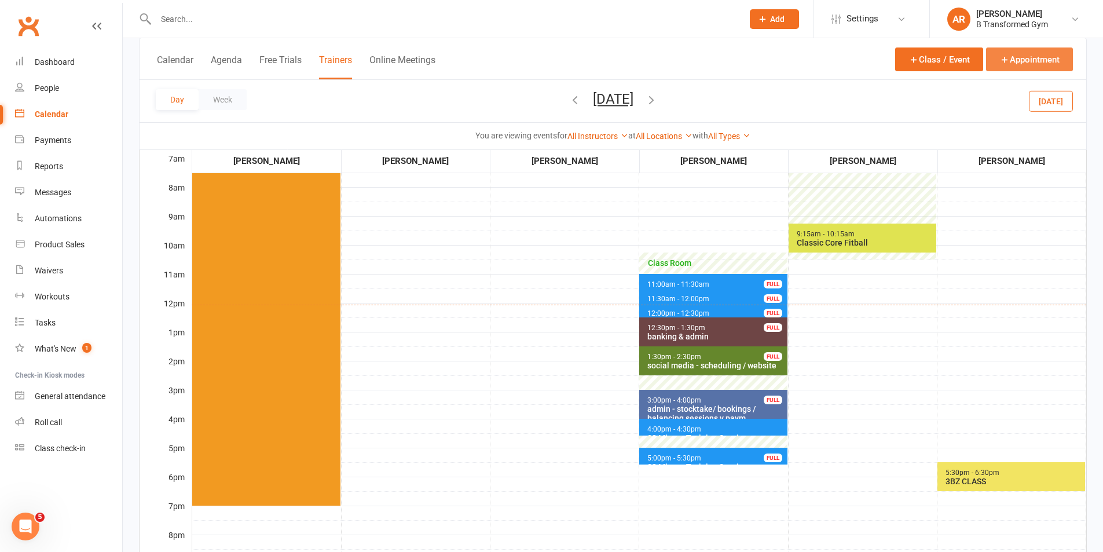
click at [1019, 59] on button "Appointment" at bounding box center [1029, 59] width 87 height 24
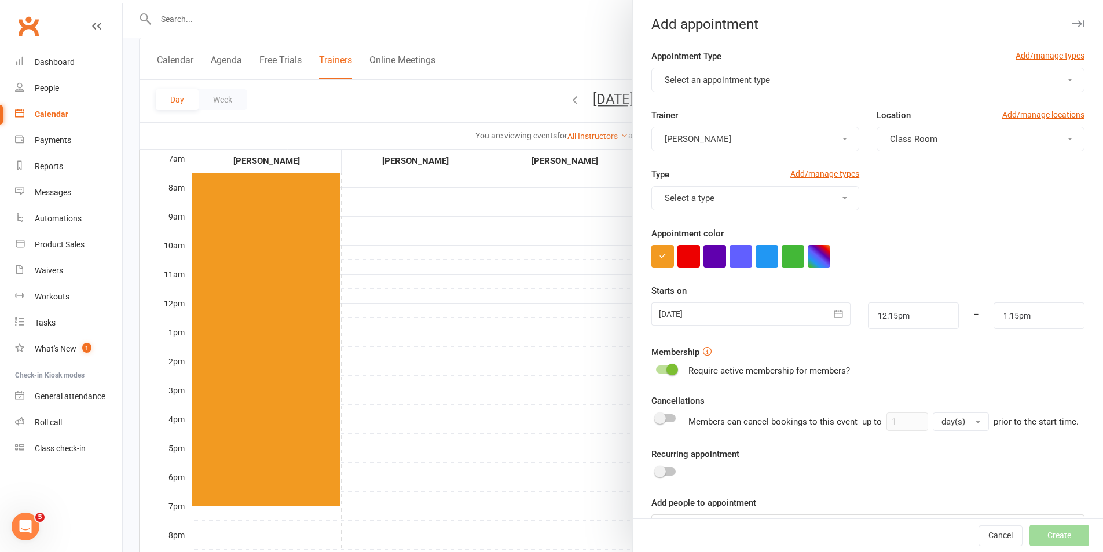
click at [819, 70] on button "Select an appointment type" at bounding box center [868, 80] width 433 height 24
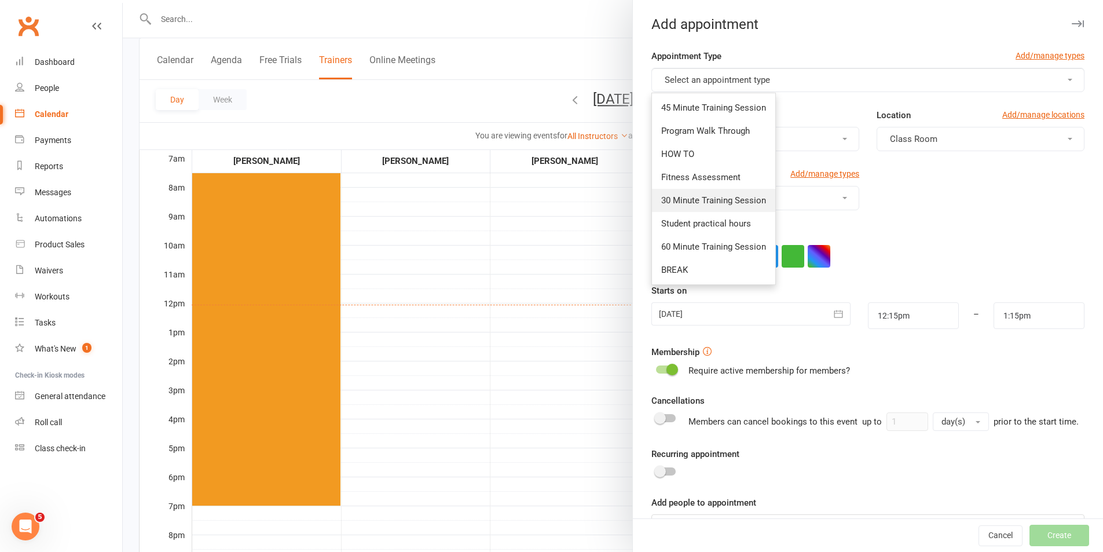
click at [685, 192] on link "30 Minute Training Session" at bounding box center [713, 200] width 123 height 23
type input "12:45pm"
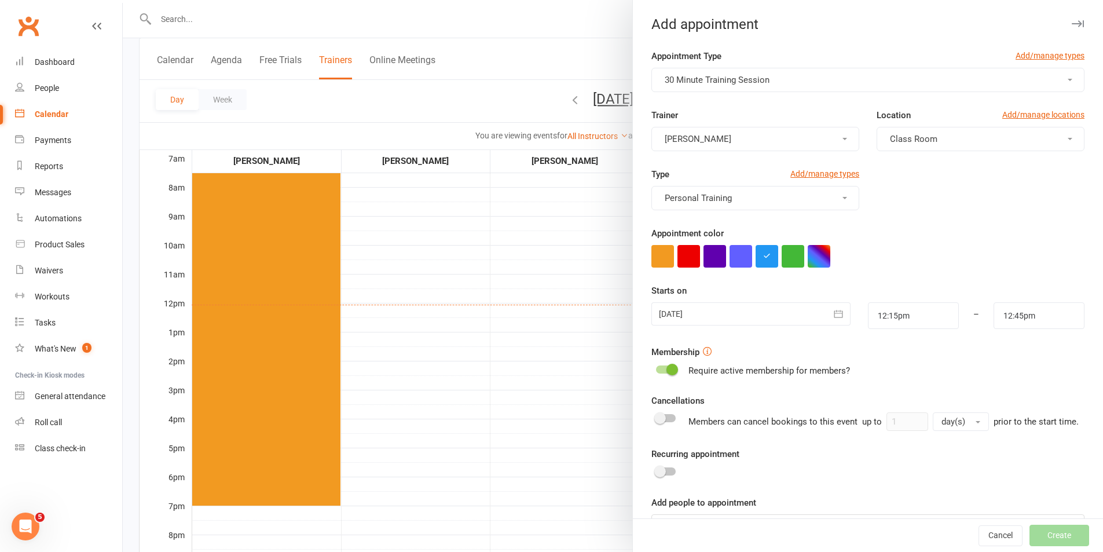
click at [769, 309] on div at bounding box center [751, 313] width 199 height 23
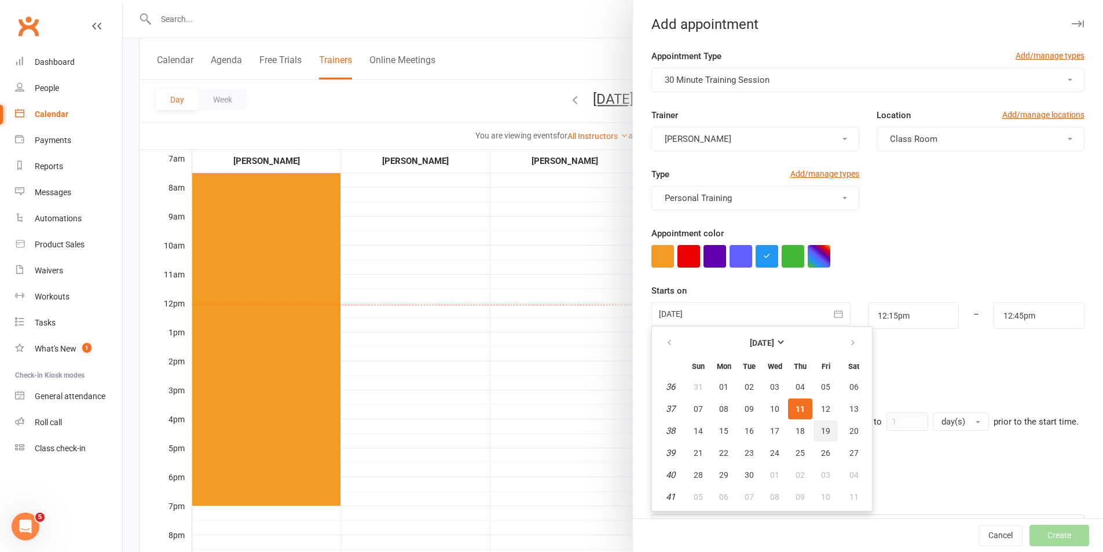
click at [821, 426] on span "19" at bounding box center [825, 430] width 9 height 9
type input "19 Sep 2025"
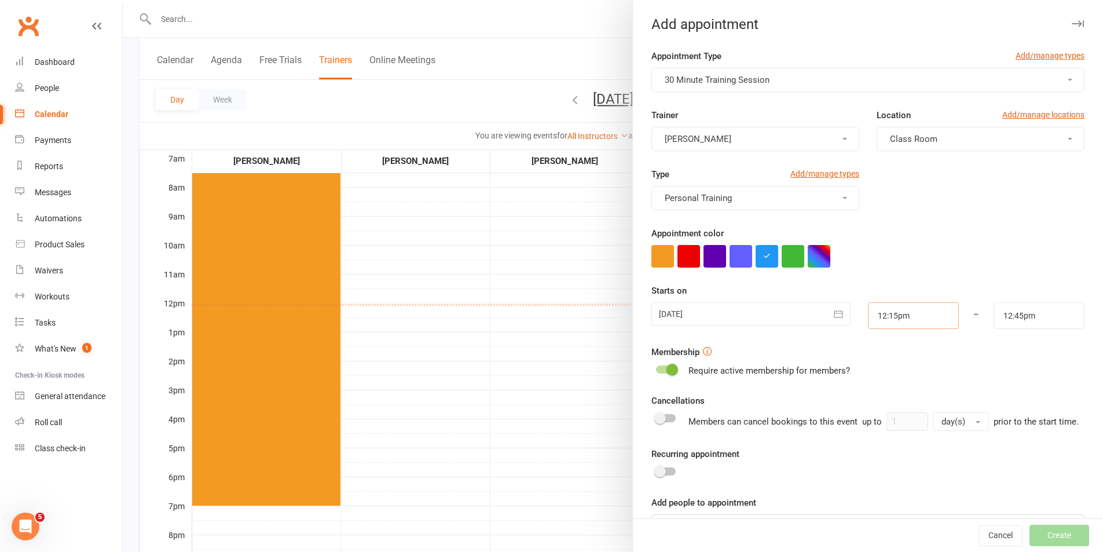
click at [904, 310] on input "12:15pm" at bounding box center [913, 315] width 91 height 27
type input "4:30pm"
drag, startPoint x: 878, startPoint y: 361, endPoint x: 941, endPoint y: 340, distance: 66.7
click at [879, 361] on li "4:30pm" at bounding box center [897, 361] width 56 height 17
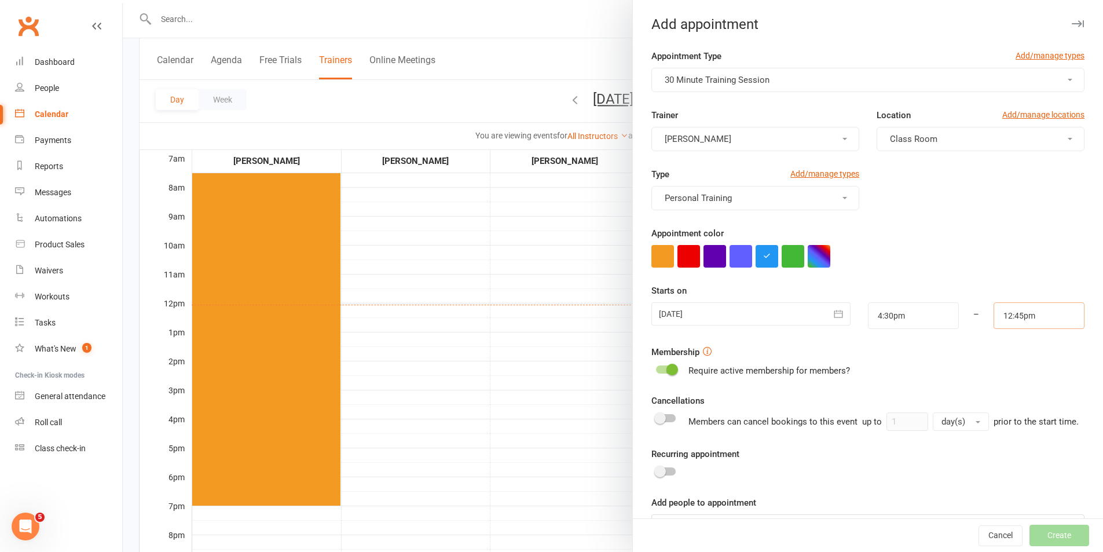
click at [1049, 313] on input "12:45pm" at bounding box center [1039, 315] width 91 height 27
type input "5:00pm"
click at [1005, 364] on li "5:00pm" at bounding box center [1023, 361] width 56 height 17
click at [1011, 364] on div "Require active membership for members?" at bounding box center [868, 371] width 433 height 14
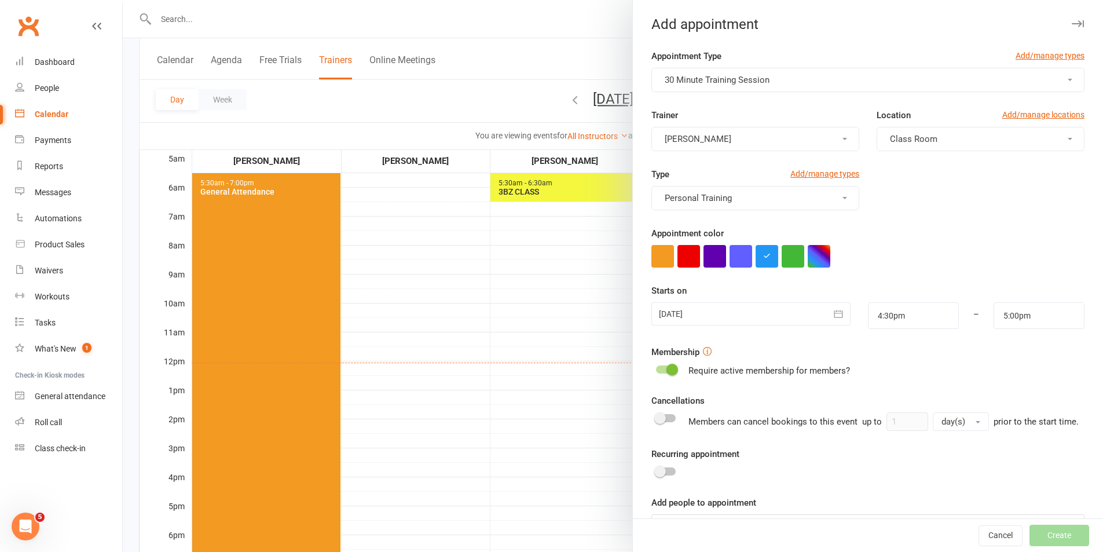
scroll to position [50, 0]
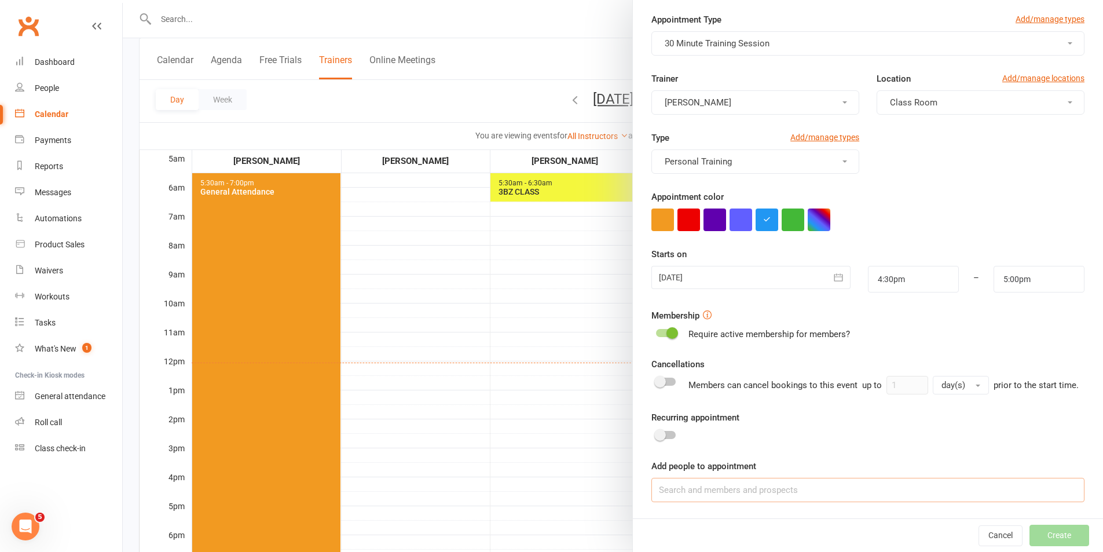
drag, startPoint x: 829, startPoint y: 495, endPoint x: 906, endPoint y: 495, distance: 77.0
click at [831, 494] on input at bounding box center [868, 490] width 433 height 24
click at [905, 490] on input at bounding box center [868, 490] width 433 height 24
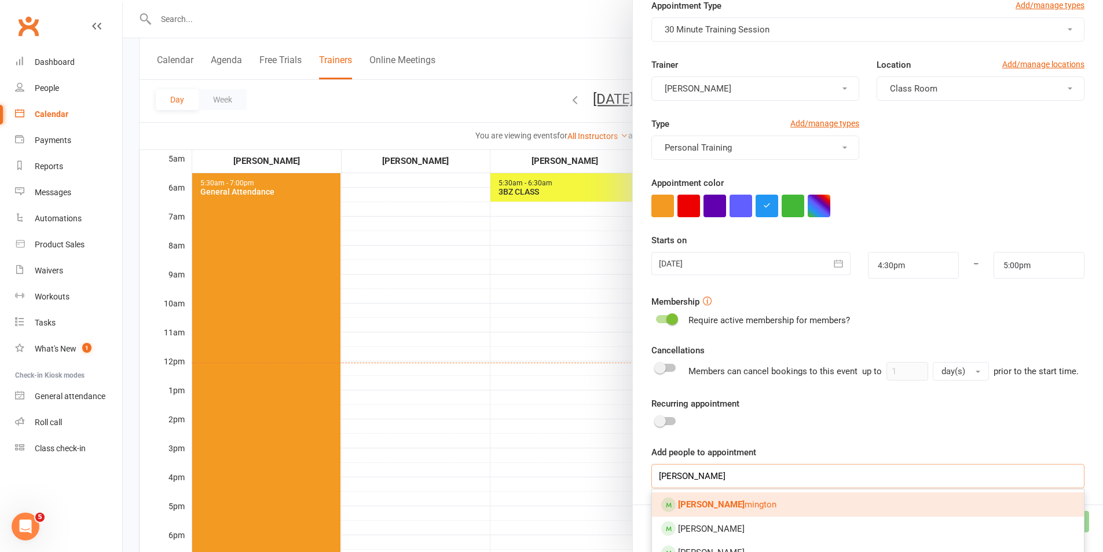
type input "john rim"
click at [743, 514] on link "John Rim mington" at bounding box center [868, 504] width 432 height 24
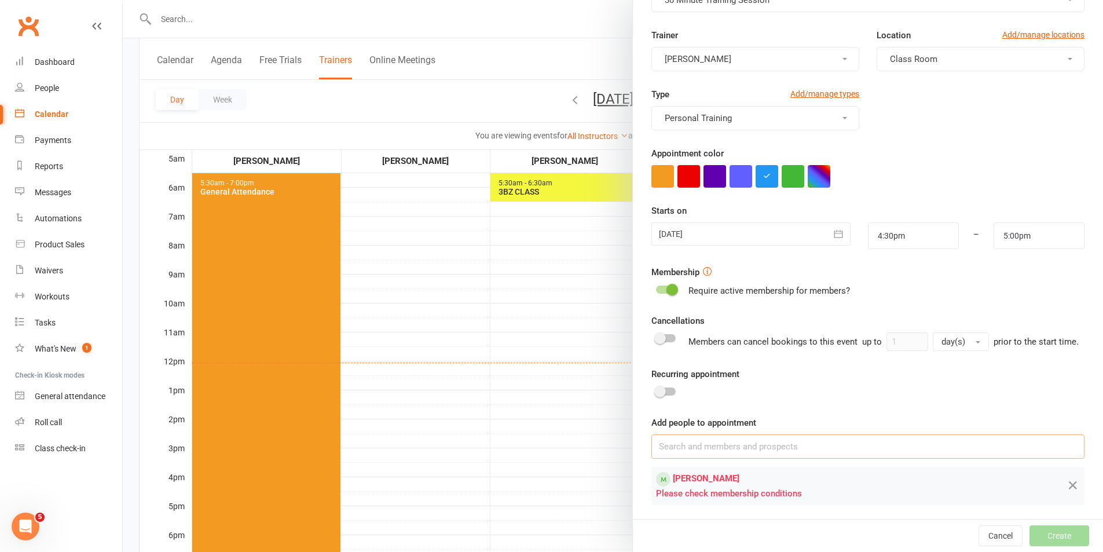
scroll to position [96, 0]
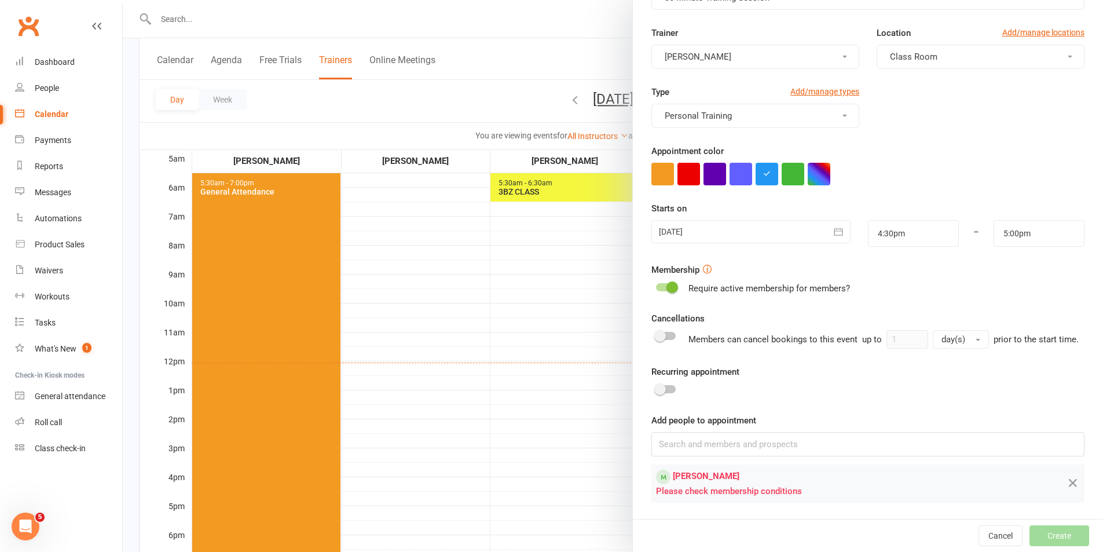
click at [656, 283] on div at bounding box center [666, 287] width 20 height 8
click at [656, 286] on input "checkbox" at bounding box center [656, 286] width 0 height 0
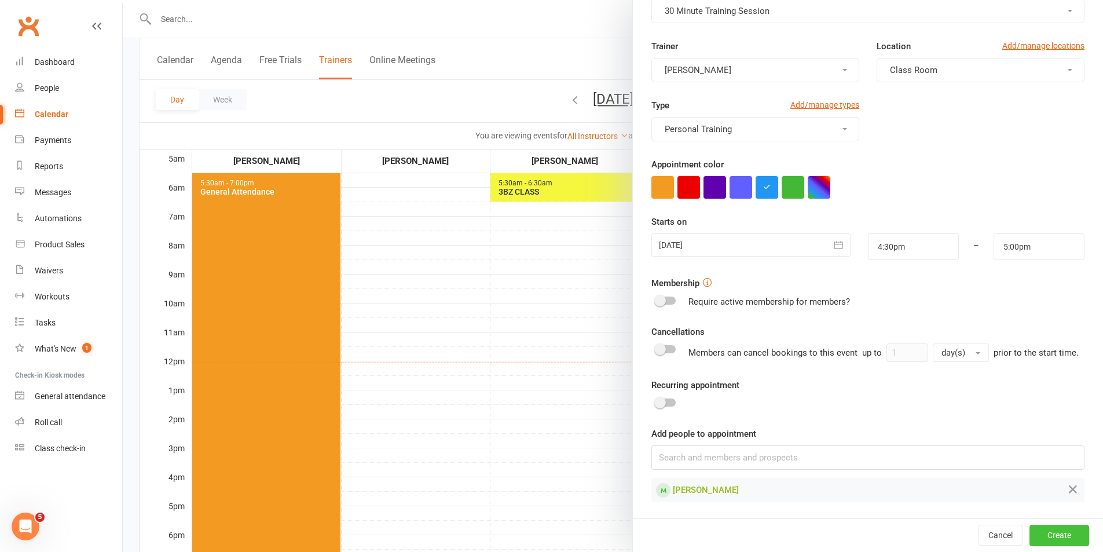
click at [1030, 533] on button "Create" at bounding box center [1060, 535] width 60 height 21
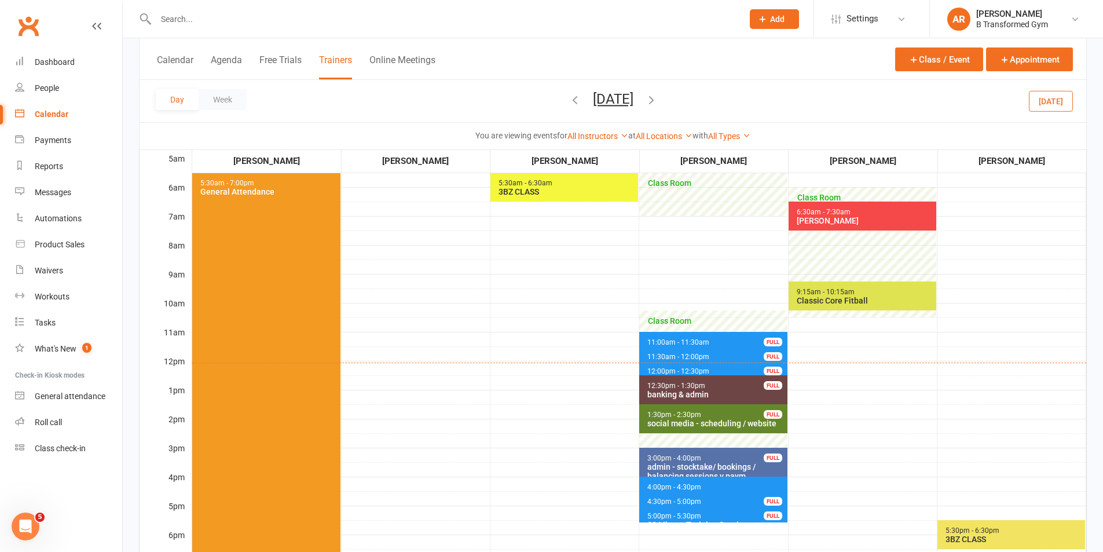
click at [627, 104] on button "Friday, Sep 19, 2025" at bounding box center [613, 99] width 41 height 16
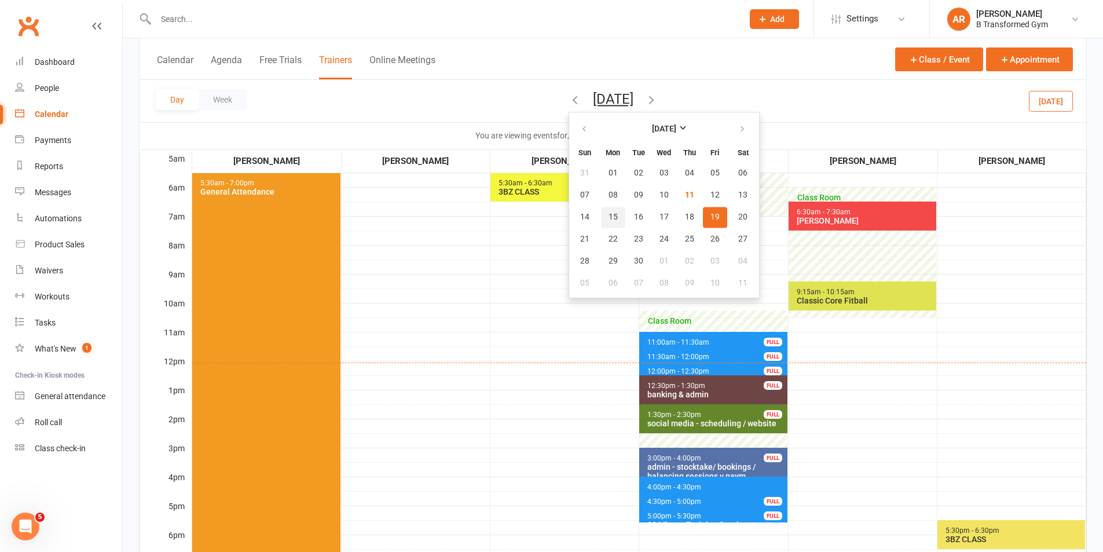
click at [609, 214] on span "15" at bounding box center [613, 217] width 9 height 9
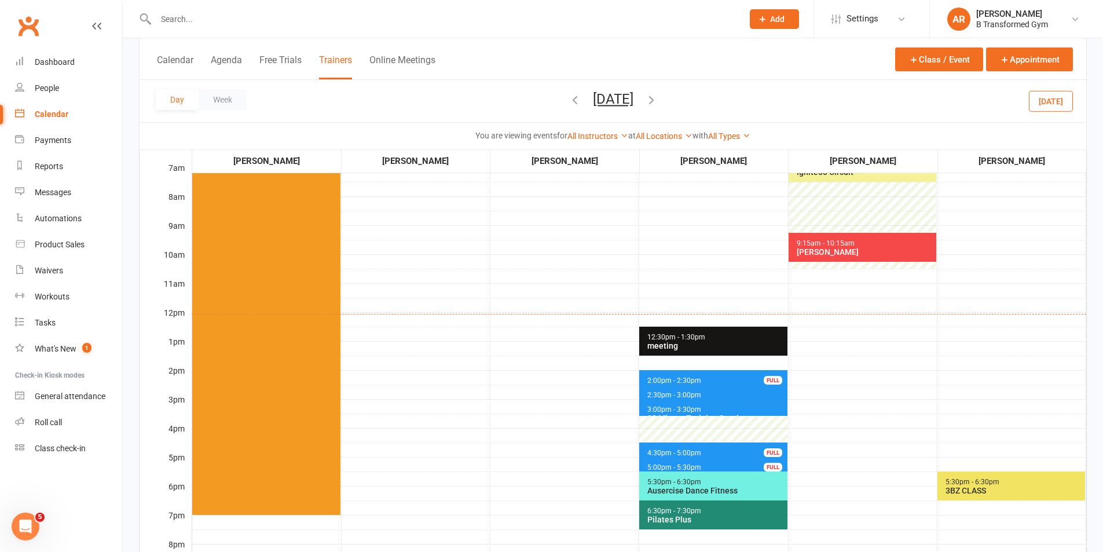
scroll to position [290, 0]
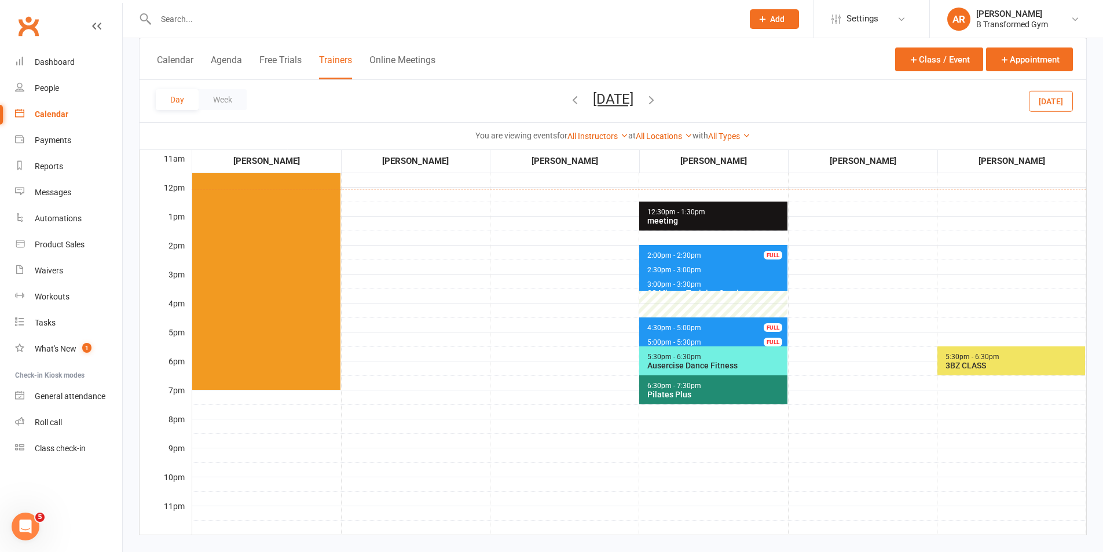
click at [634, 104] on button "Monday, Sep 15, 2025" at bounding box center [613, 99] width 41 height 16
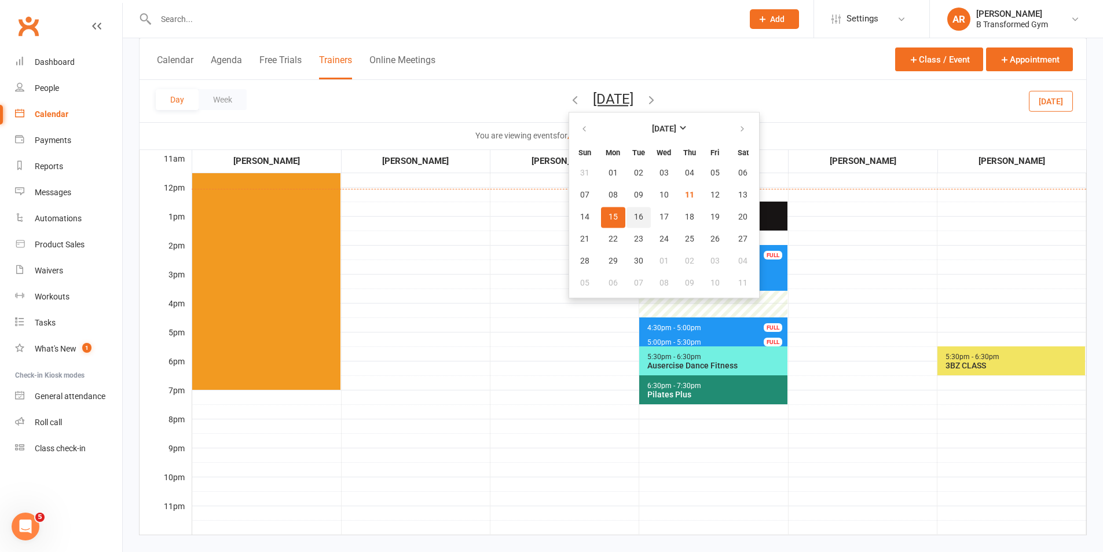
click at [634, 214] on span "16" at bounding box center [638, 217] width 9 height 9
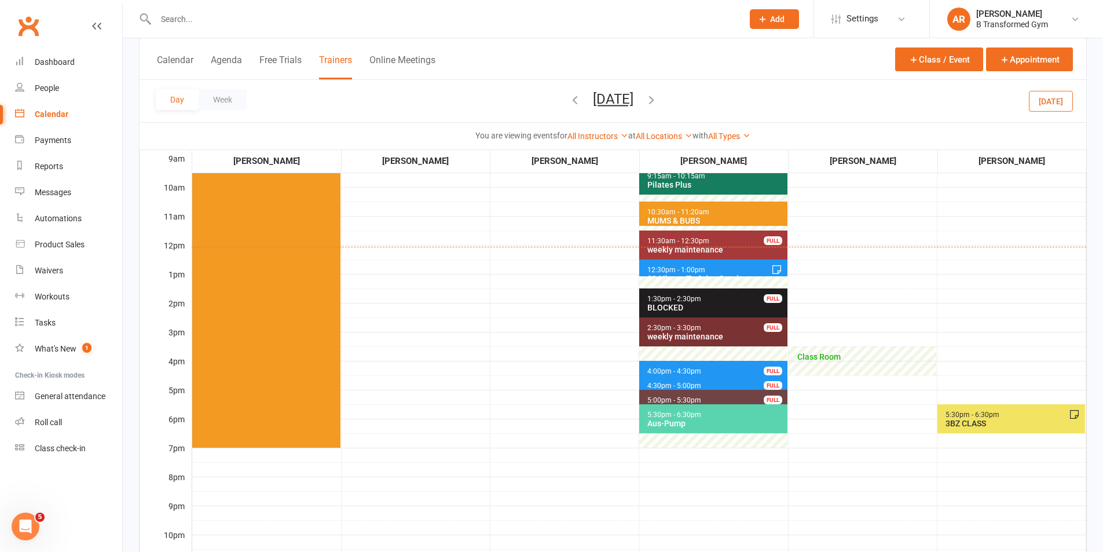
scroll to position [174, 0]
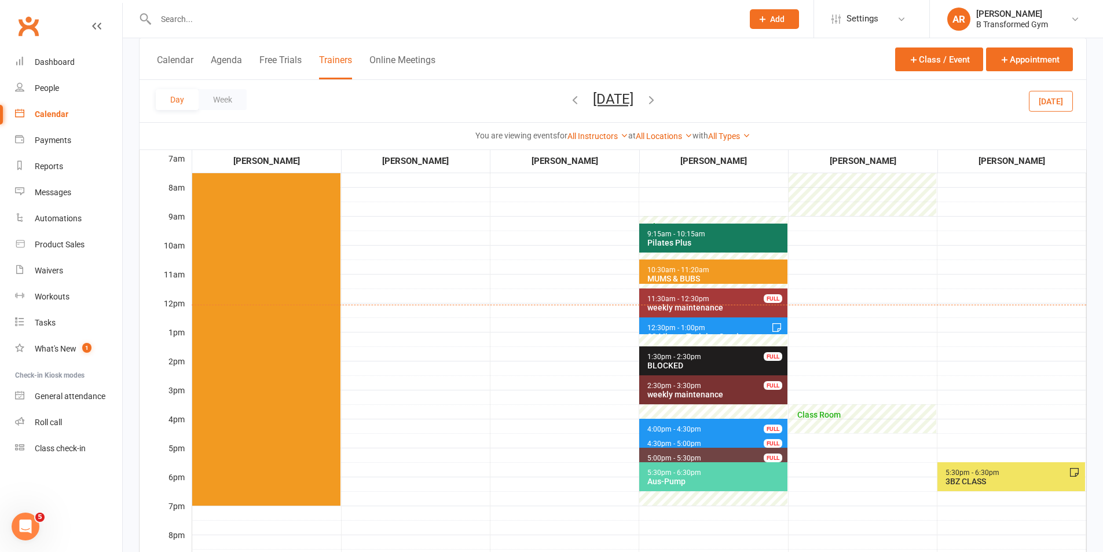
click at [668, 324] on span "12:30pm - 1:00pm" at bounding box center [676, 328] width 59 height 8
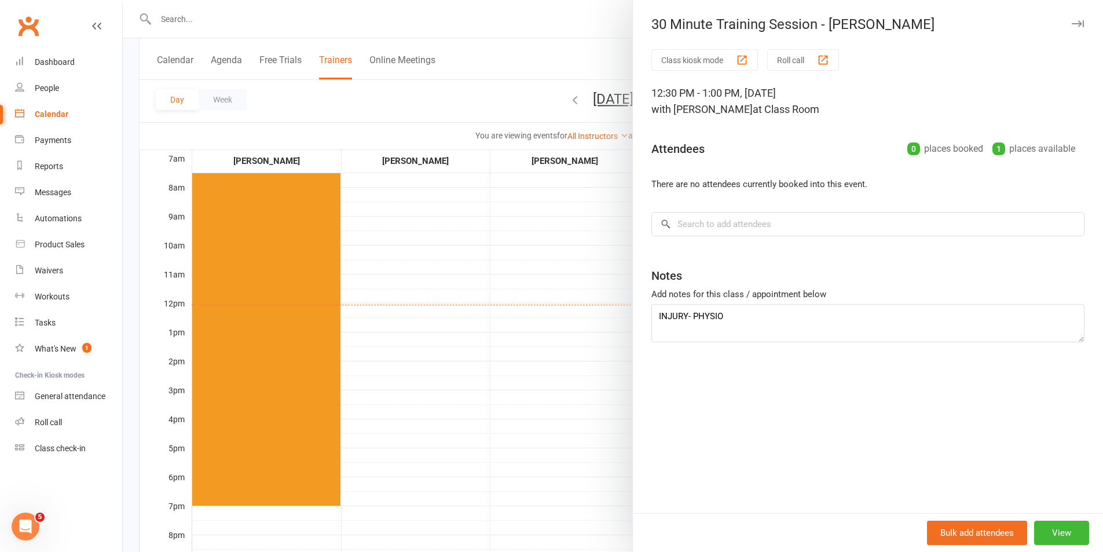
click at [476, 286] on div at bounding box center [613, 276] width 981 height 552
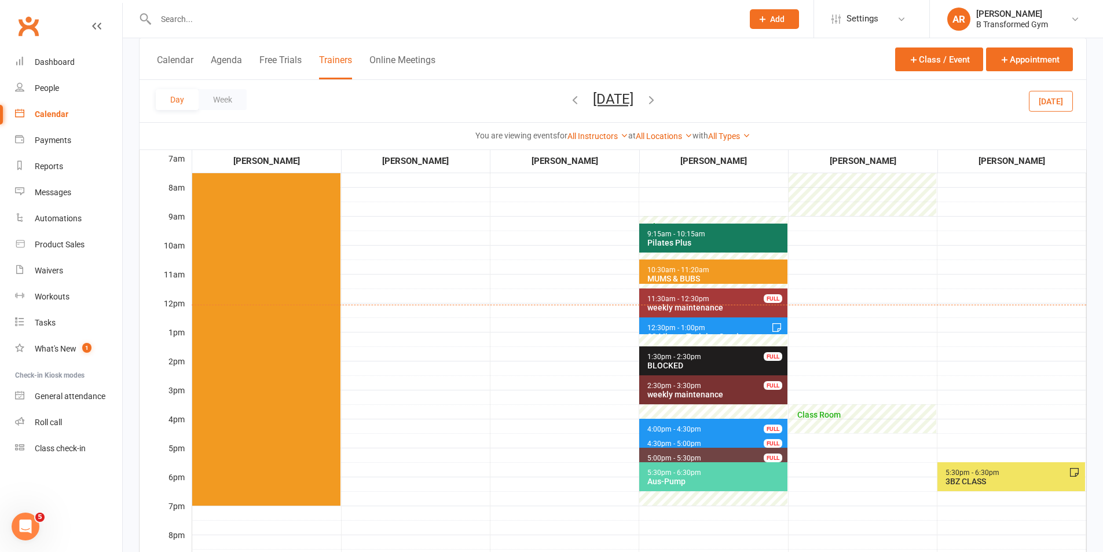
click at [686, 459] on span "5:00pm - 5:30pm" at bounding box center [674, 458] width 55 height 8
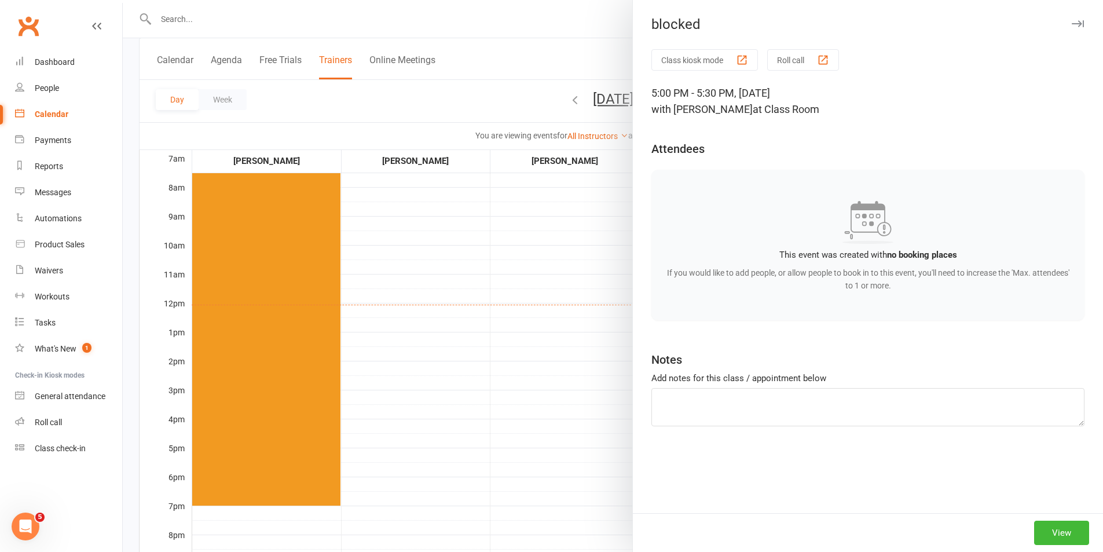
click at [576, 439] on div at bounding box center [613, 276] width 981 height 552
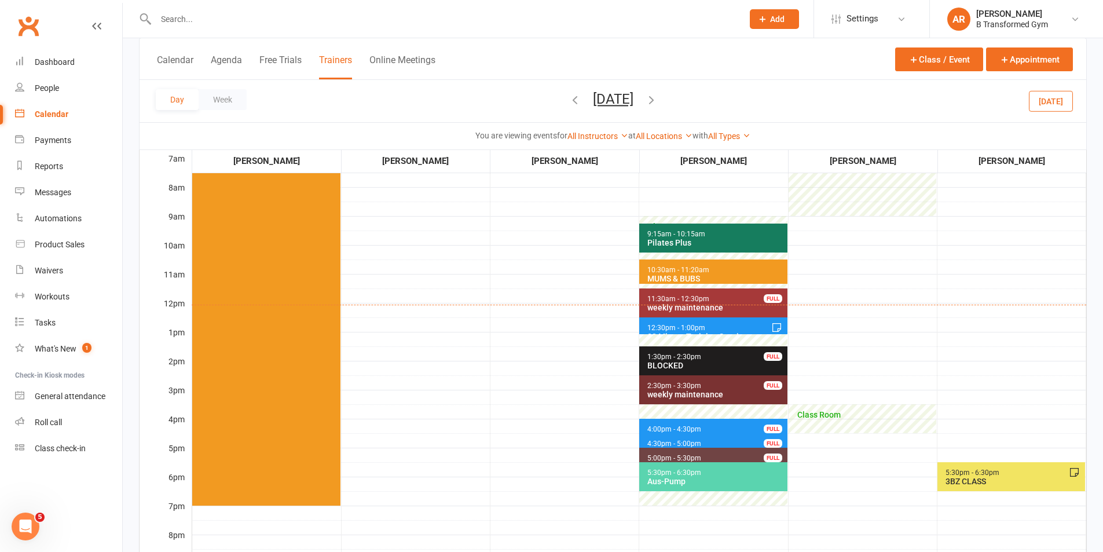
click at [698, 427] on span "4:00pm - 4:30pm" at bounding box center [674, 429] width 55 height 8
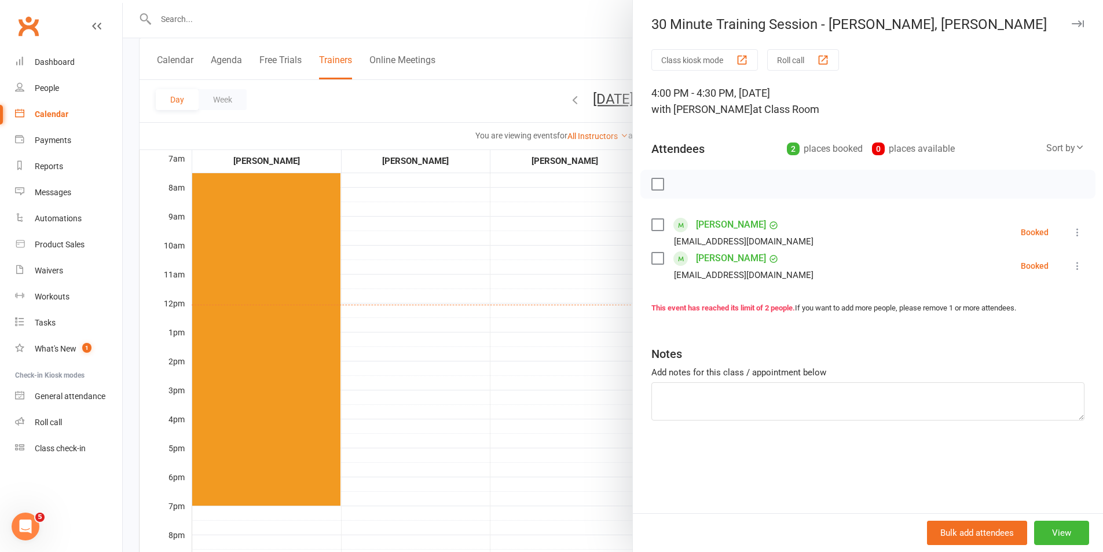
click at [499, 386] on div at bounding box center [613, 276] width 981 height 552
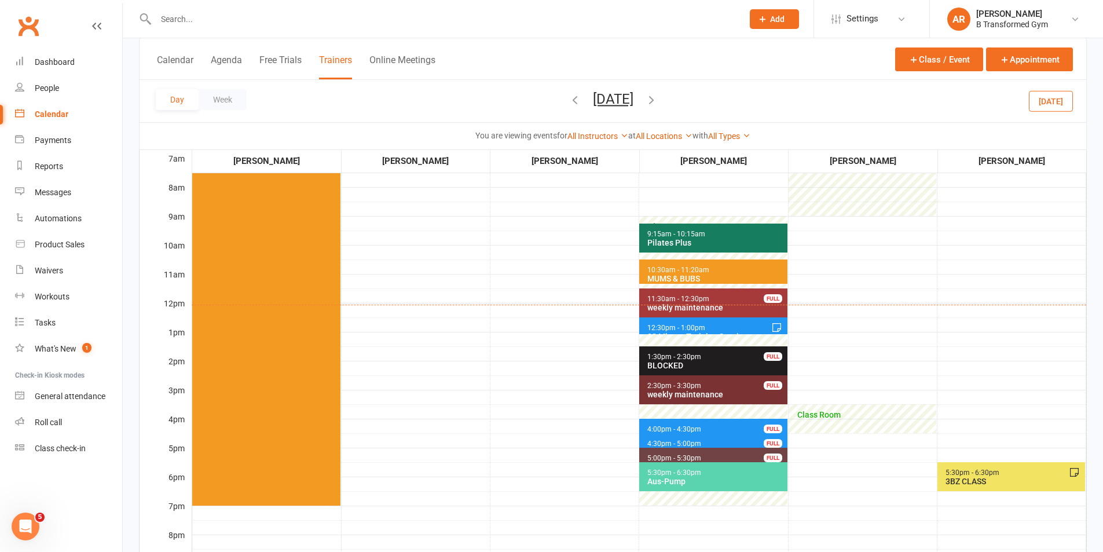
click at [658, 95] on icon "button" at bounding box center [651, 99] width 13 height 13
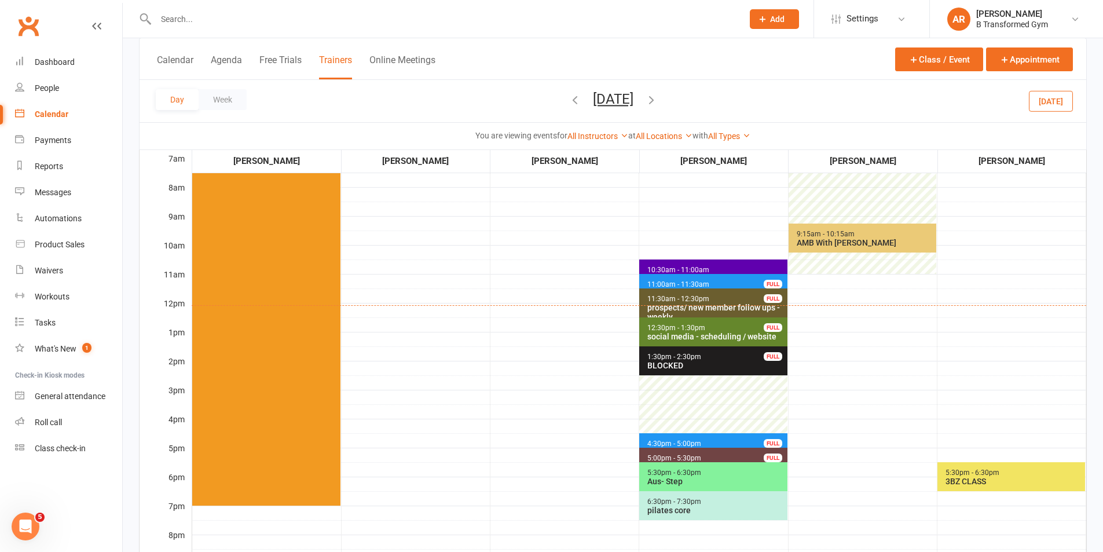
drag, startPoint x: 655, startPoint y: 105, endPoint x: 662, endPoint y: 123, distance: 19.5
click at [634, 105] on button "Wednesday, Sep 17, 2025" at bounding box center [613, 99] width 41 height 16
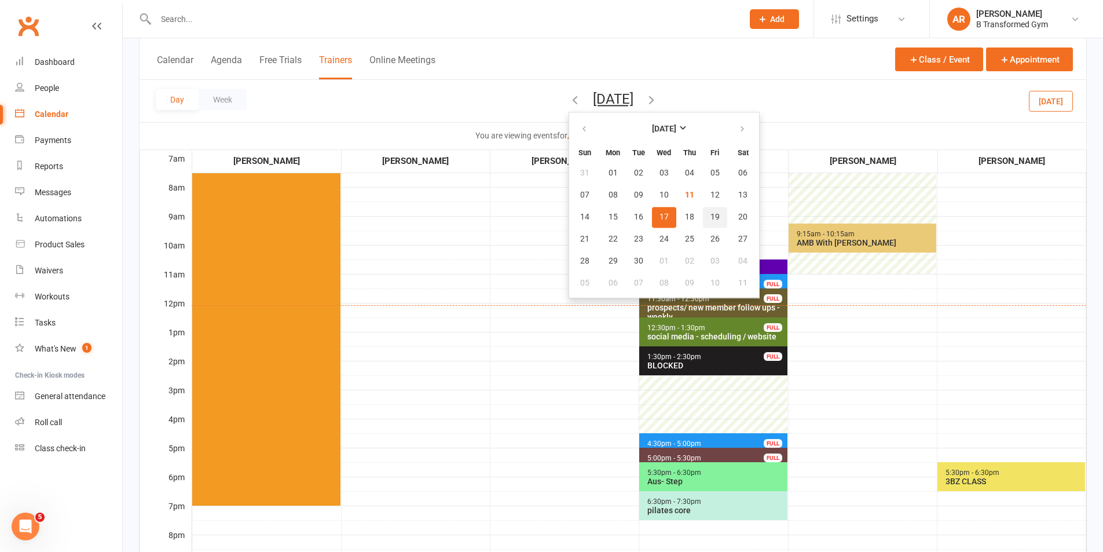
drag, startPoint x: 658, startPoint y: 215, endPoint x: 668, endPoint y: 235, distance: 22.3
click at [711, 216] on span "19" at bounding box center [715, 217] width 9 height 9
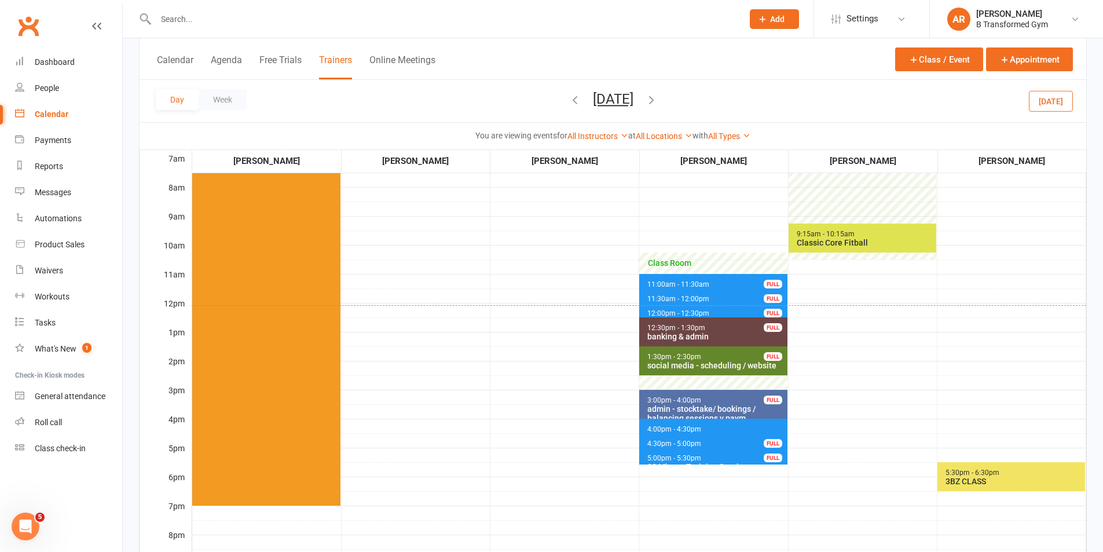
click at [692, 298] on span "11:30am - 12:00pm" at bounding box center [678, 299] width 63 height 8
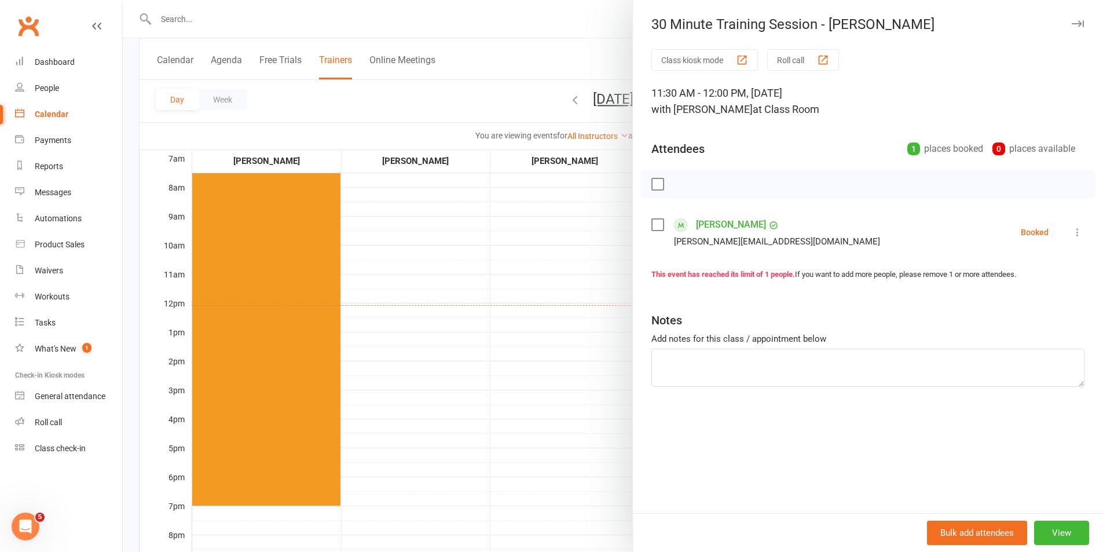
click at [524, 299] on div at bounding box center [613, 276] width 981 height 552
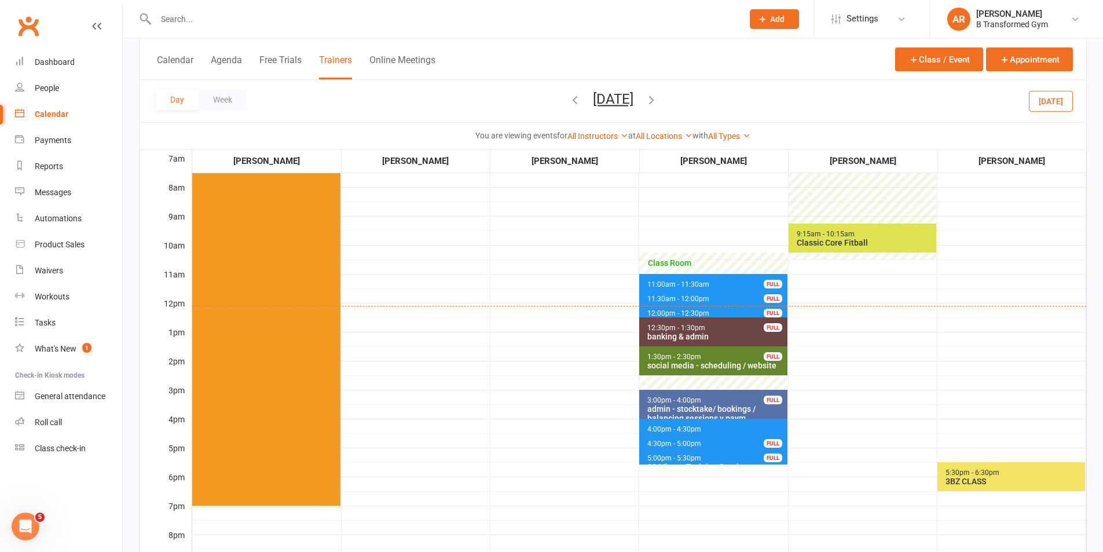
click at [603, 96] on button "Friday, Sep 19, 2025" at bounding box center [613, 99] width 41 height 16
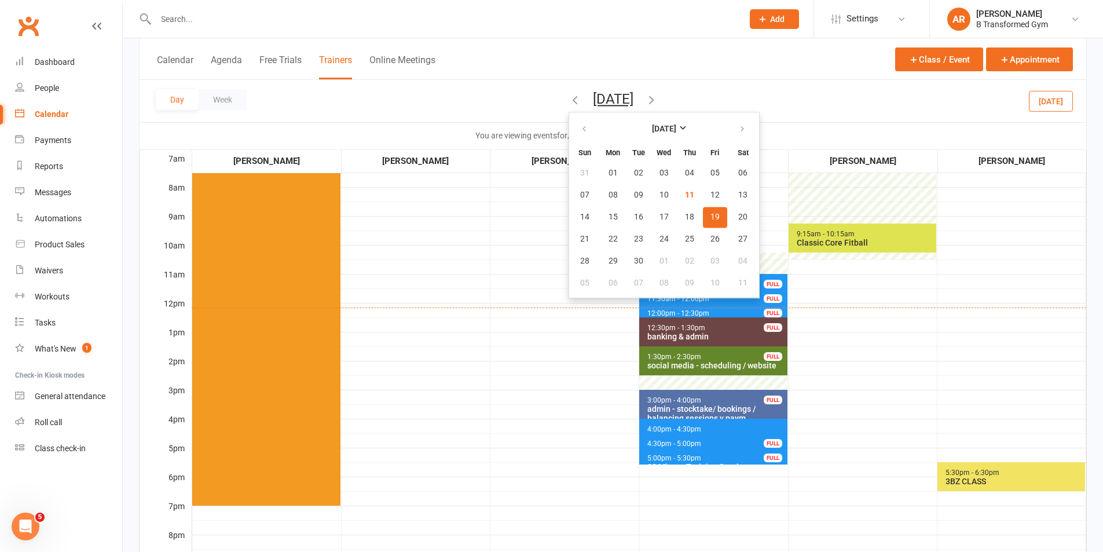
click at [410, 19] on input "text" at bounding box center [443, 19] width 583 height 16
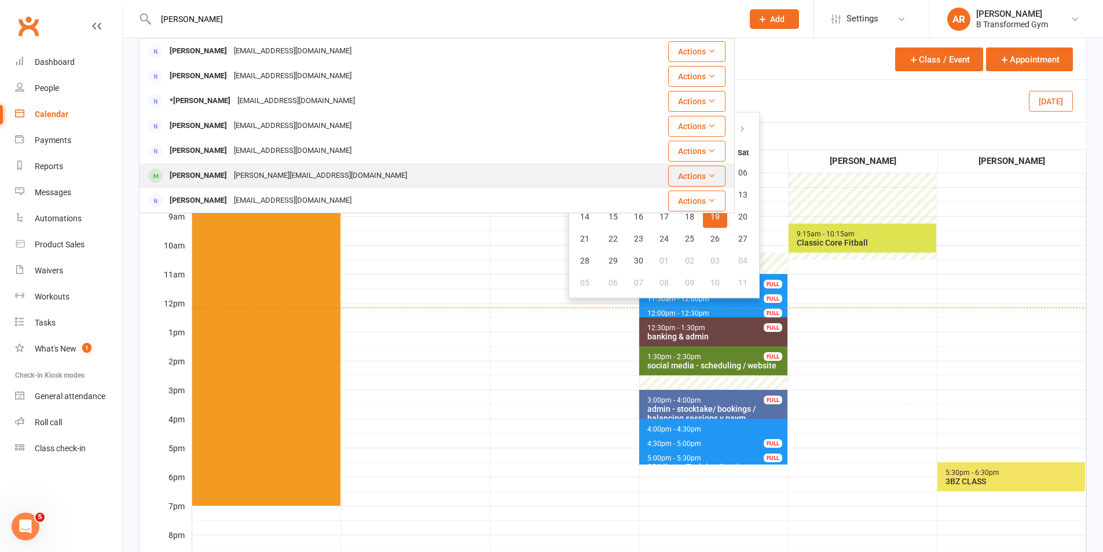
type input "wendy"
click at [377, 173] on div "Wendy Warren wendy.joy75@icloud.com" at bounding box center [379, 176] width 478 height 24
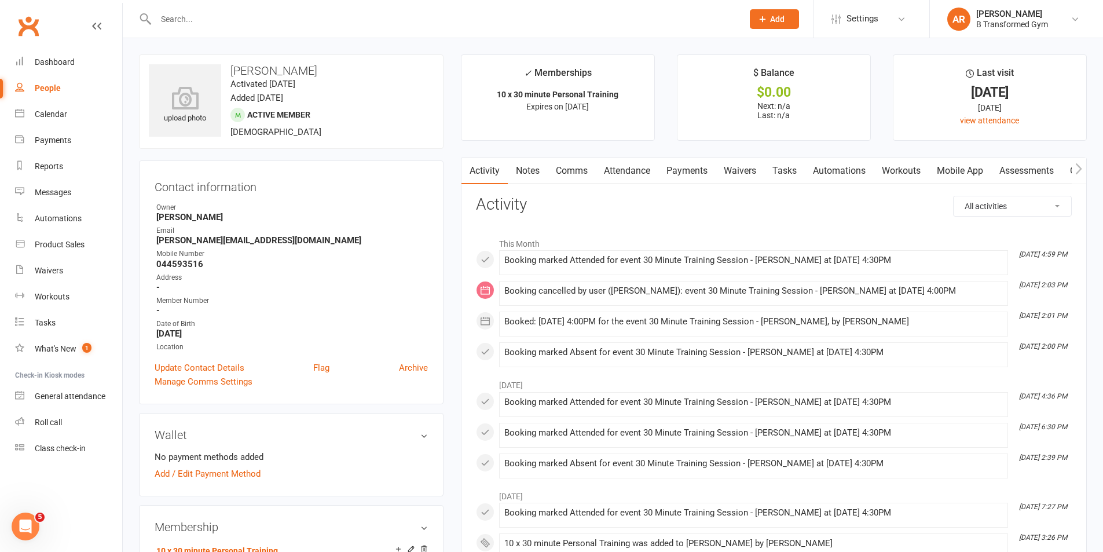
click at [627, 173] on link "Attendance" at bounding box center [627, 171] width 63 height 27
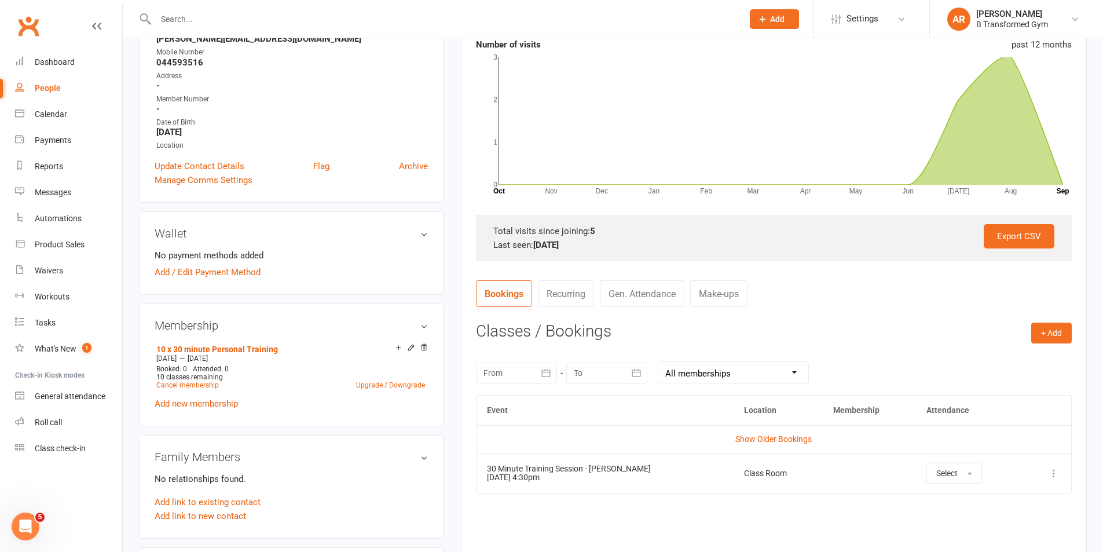
scroll to position [405, 0]
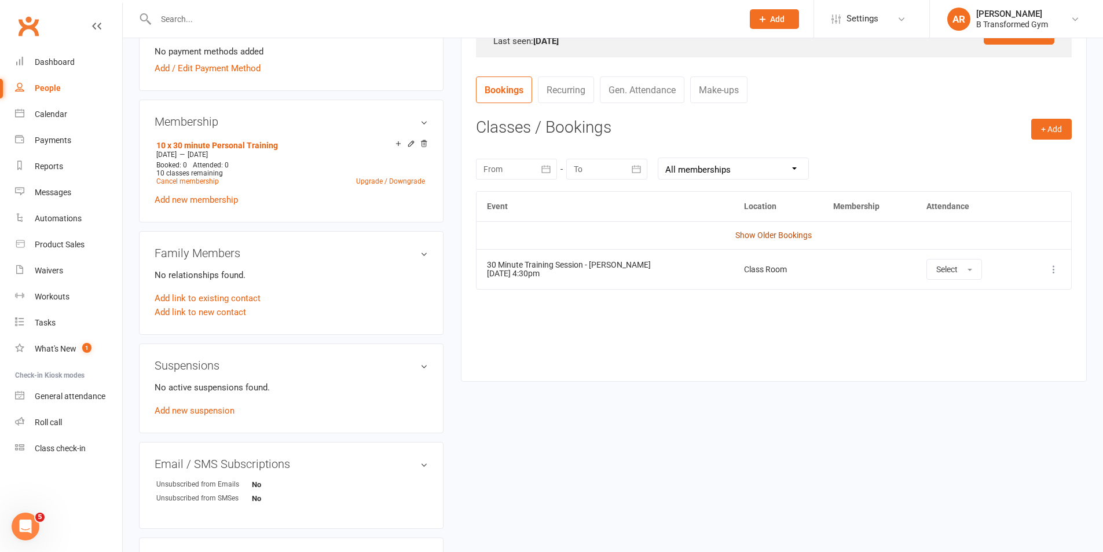
click at [769, 234] on link "Show Older Bookings" at bounding box center [774, 235] width 76 height 9
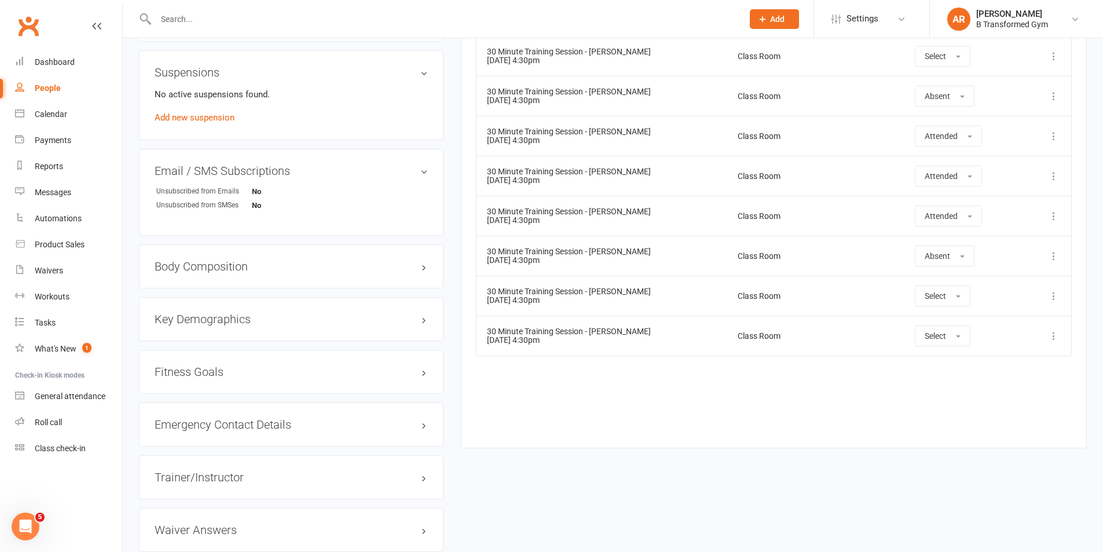
scroll to position [753, 0]
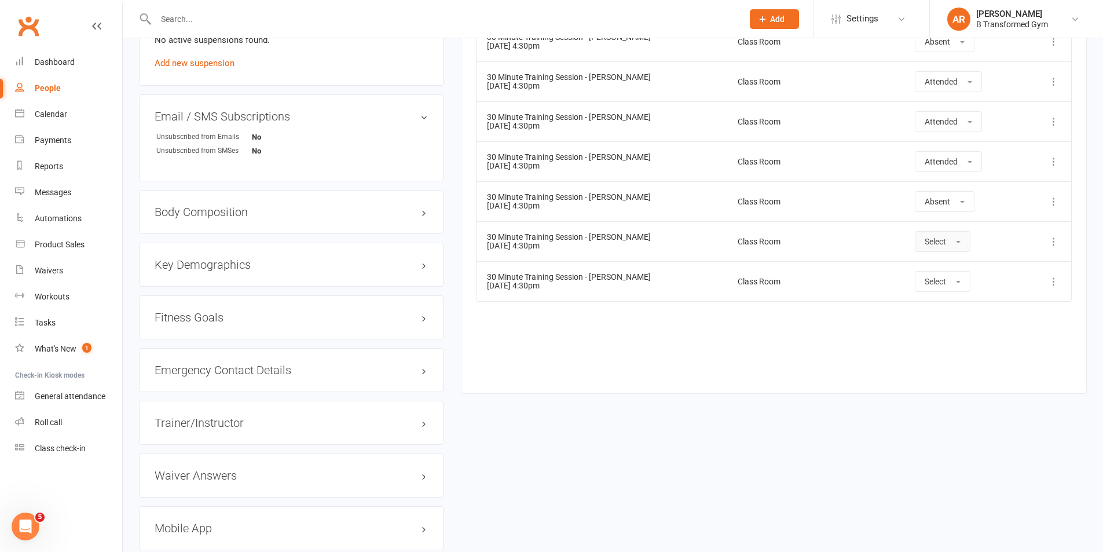
click at [950, 237] on button "Select" at bounding box center [943, 241] width 56 height 21
click at [944, 269] on span "Attended" at bounding box center [942, 267] width 35 height 10
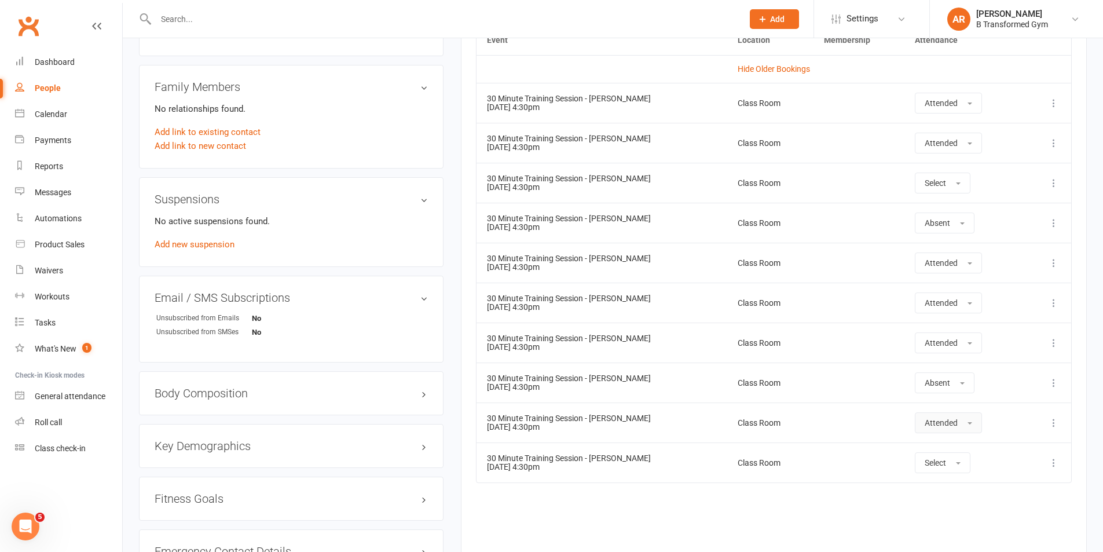
scroll to position [521, 0]
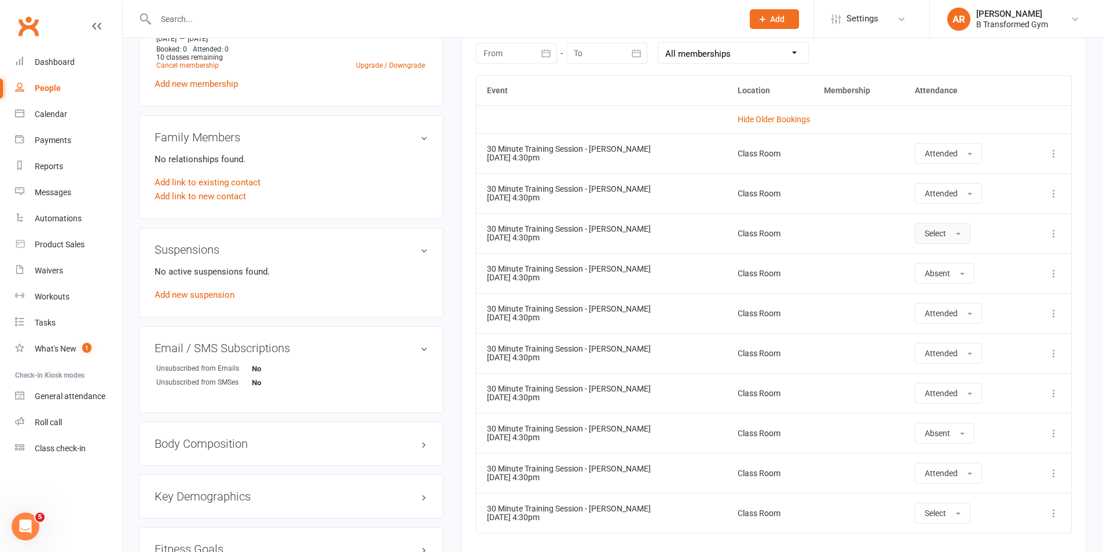
click at [937, 237] on span "Select" at bounding box center [935, 233] width 21 height 9
click at [933, 259] on span "Attended" at bounding box center [942, 259] width 35 height 10
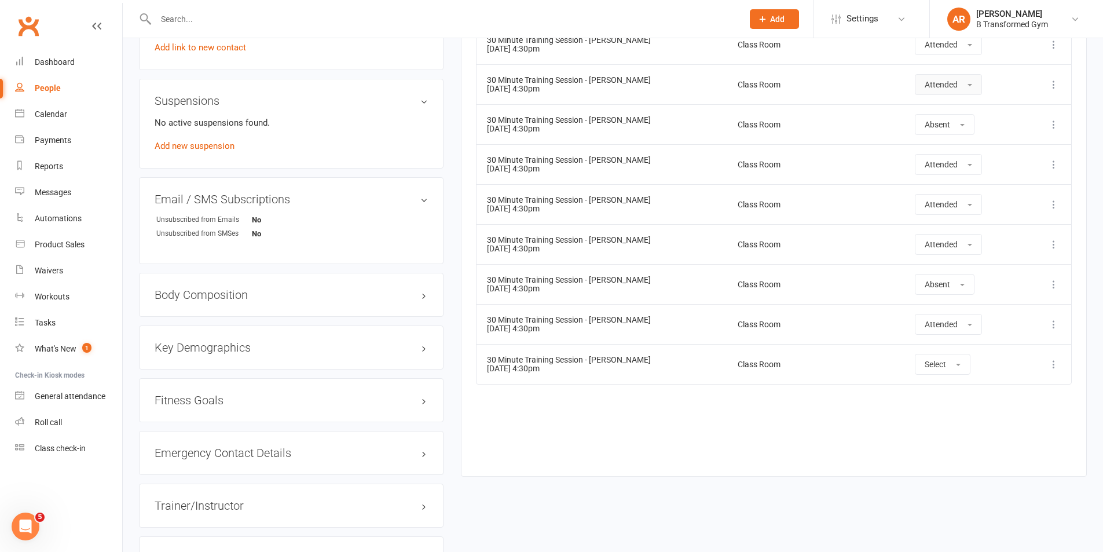
scroll to position [695, 0]
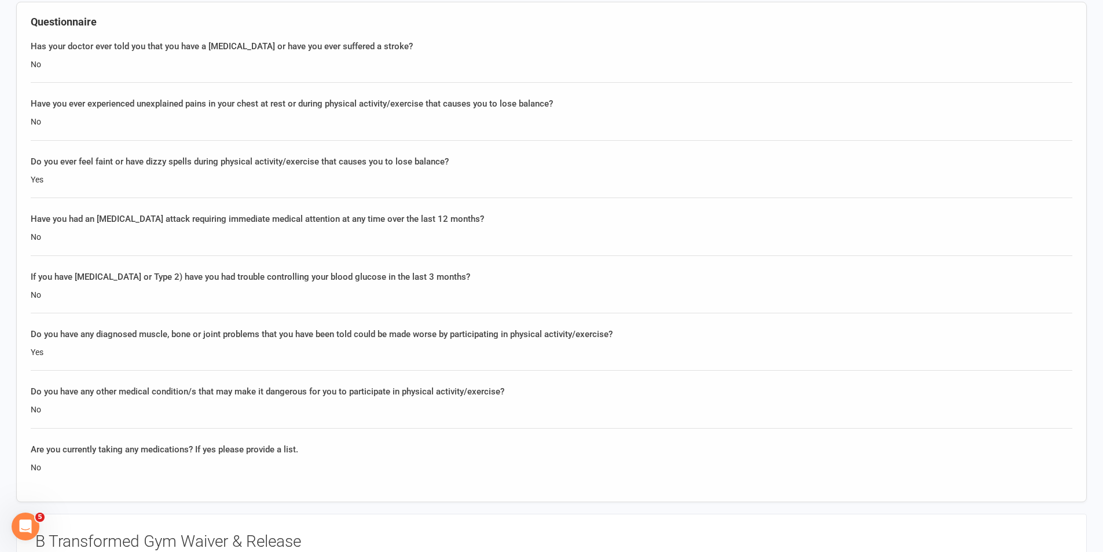
scroll to position [753, 0]
